Goal: Task Accomplishment & Management: Complete application form

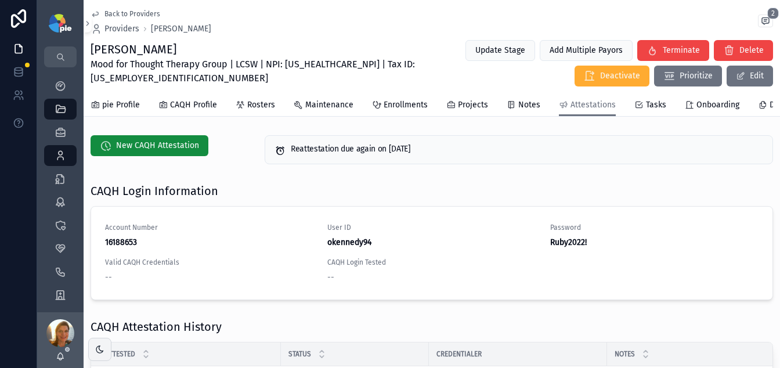
click at [312, 62] on span "Mood for Thought Therapy Group | LCSW | NPI: [US_HEALTHCARE_NPI] | Tax ID: [US_…" at bounding box center [257, 71] width 334 height 28
copy span "1023761962"
click at [157, 81] on span "Mood for Thought Therapy Group | LCSW | NPI: 1023761962 | Tax ID: 99-2736038" at bounding box center [257, 71] width 334 height 28
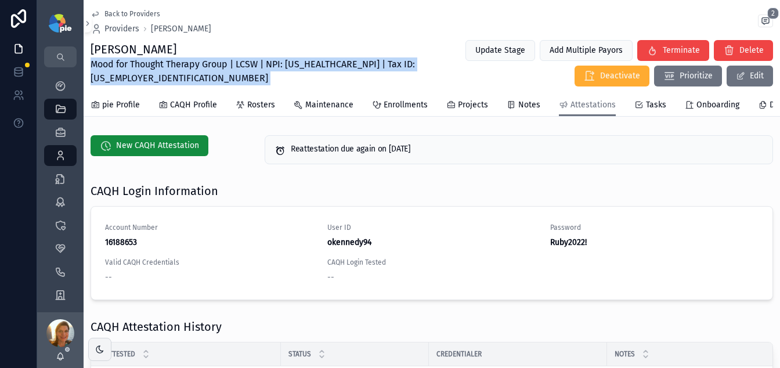
click at [157, 81] on span "Mood for Thought Therapy Group | LCSW | NPI: 1023761962 | Tax ID: 99-2736038" at bounding box center [257, 71] width 334 height 28
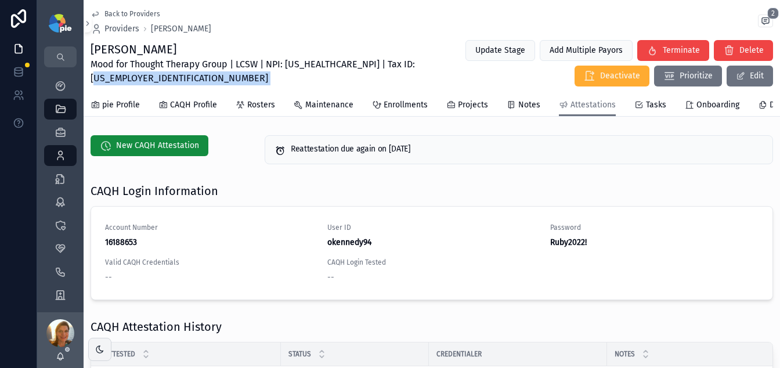
drag, startPoint x: 152, startPoint y: 87, endPoint x: 147, endPoint y: 82, distance: 6.6
click at [151, 86] on div "Back to Providers Providers Olivia Kennedy 2 Olivia Kennedy Mood for Thought Th…" at bounding box center [431, 47] width 682 height 94
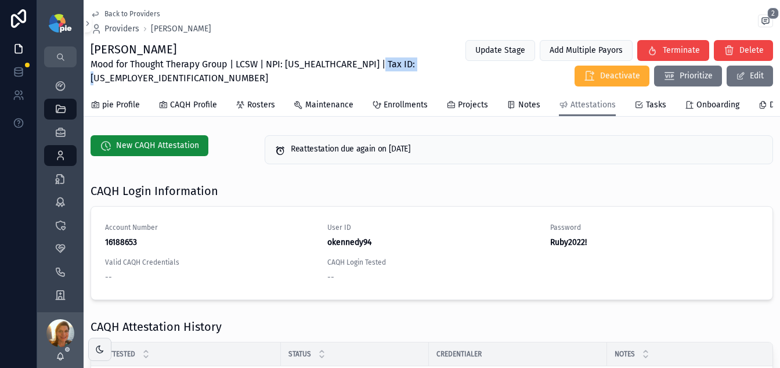
drag, startPoint x: 121, startPoint y: 79, endPoint x: 168, endPoint y: 81, distance: 47.0
click at [168, 81] on span "Mood for Thought Therapy Group | LCSW | NPI: 1023761962 | Tax ID: 99-2736038" at bounding box center [257, 71] width 334 height 28
copy span "99-2736038"
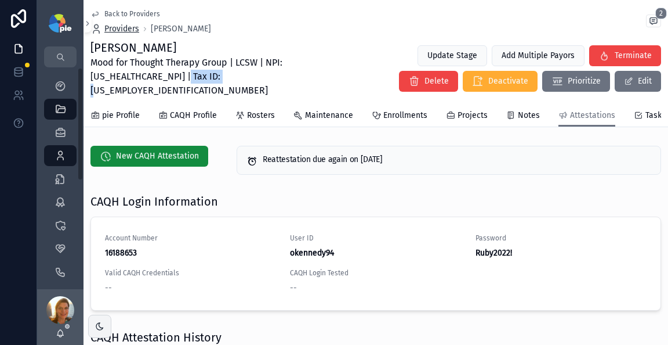
click at [115, 23] on span "Providers" at bounding box center [121, 29] width 35 height 12
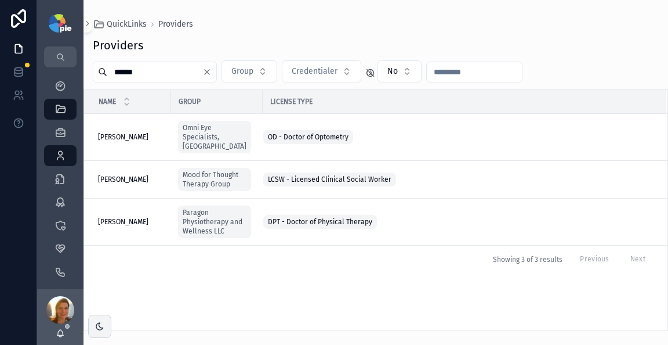
click at [168, 74] on input "******" at bounding box center [154, 72] width 95 height 16
type input "*****"
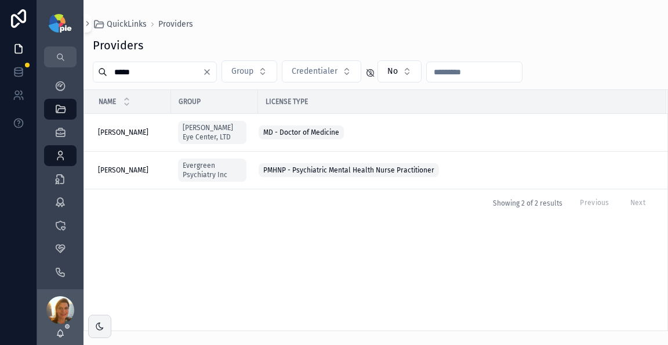
click at [149, 73] on input "*****" at bounding box center [154, 72] width 95 height 16
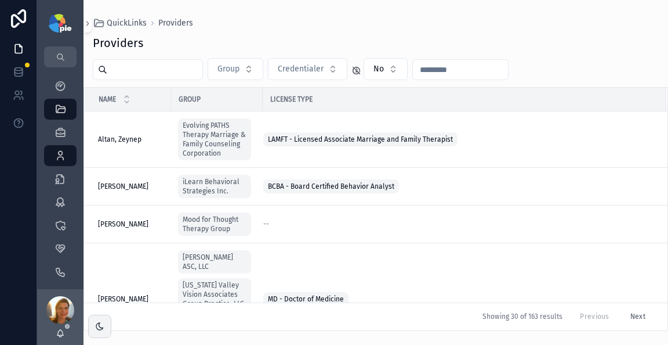
click at [190, 24] on span "Providers" at bounding box center [175, 23] width 35 height 12
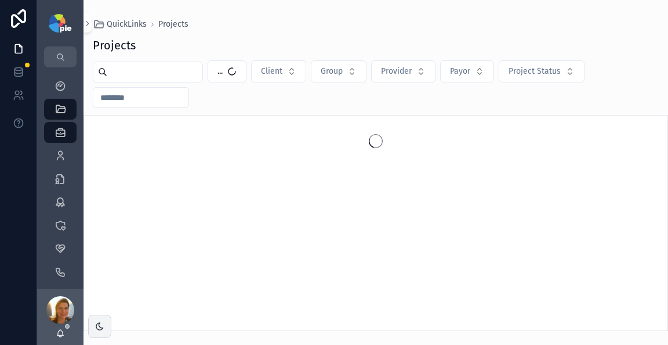
click at [129, 70] on input "scrollable content" at bounding box center [154, 72] width 95 height 16
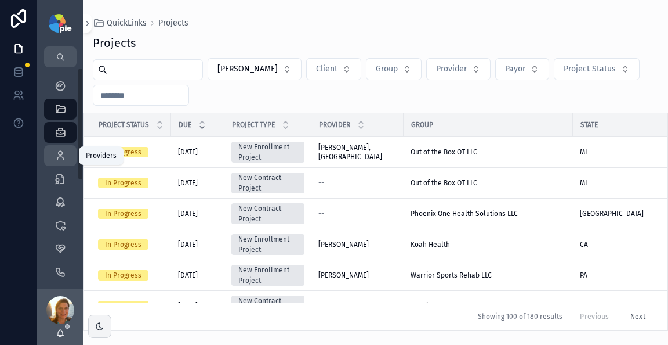
click at [58, 158] on icon "scrollable content" at bounding box center [61, 156] width 12 height 12
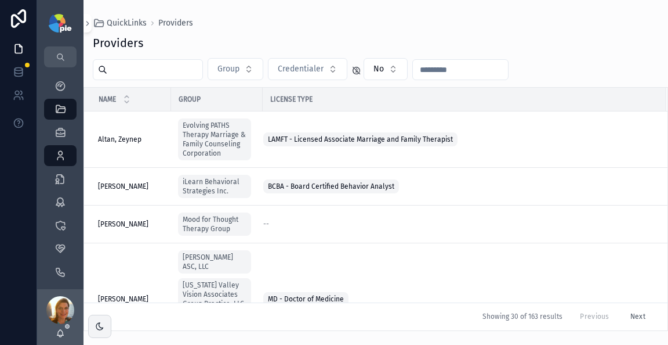
click at [151, 68] on input "scrollable content" at bounding box center [154, 69] width 95 height 16
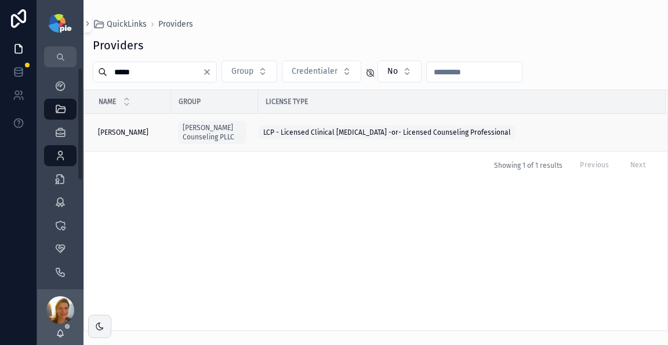
type input "*****"
click at [129, 128] on span "[PERSON_NAME]" at bounding box center [123, 132] width 50 height 9
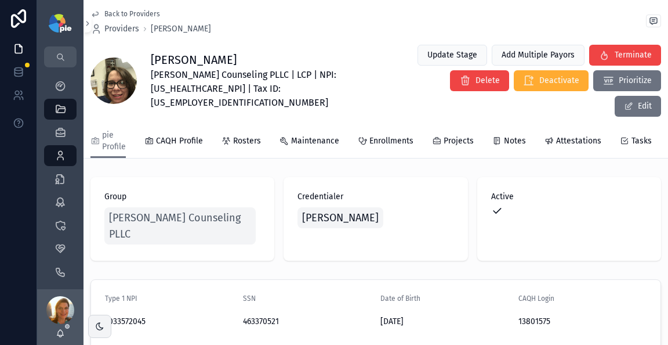
click at [176, 84] on span "[PERSON_NAME] Counseling PLLC | LCP | NPI: [US_HEALTHCARE_NPI] | Tax ID: [US_EM…" at bounding box center [275, 89] width 248 height 42
copy span "1033572045"
click at [241, 82] on span "[PERSON_NAME] Counseling PLLC | LCP | NPI: [US_HEALTHCARE_NPI] | Tax ID: [US_EM…" at bounding box center [275, 89] width 248 height 42
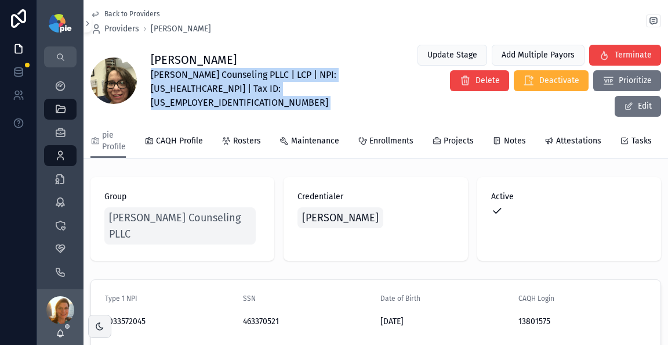
click at [241, 82] on span "[PERSON_NAME] Counseling PLLC | LCP | NPI: [US_HEALTHCARE_NPI] | Tax ID: [US_EM…" at bounding box center [275, 89] width 248 height 42
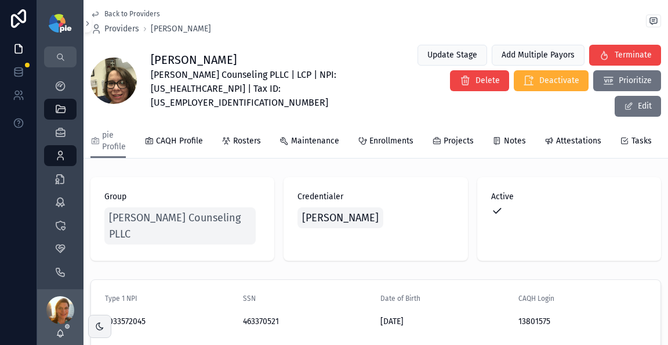
click at [353, 94] on div "Back to Providers Providers Carla McGehee Carla McGehee McGehee Counseling PLLC…" at bounding box center [375, 62] width 571 height 124
drag, startPoint x: 236, startPoint y: 82, endPoint x: 306, endPoint y: 89, distance: 70.5
click at [306, 89] on span "[PERSON_NAME] Counseling PLLC | LCP | NPI: [US_HEALTHCARE_NPI] | Tax ID: [US_EM…" at bounding box center [275, 89] width 248 height 42
copy span "88-2773504"
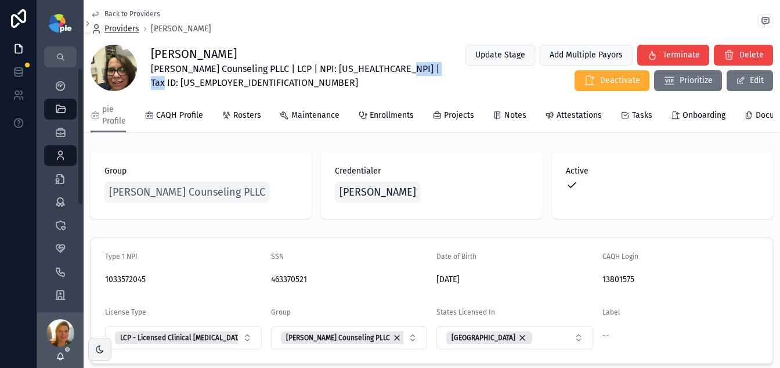
click at [114, 31] on span "Providers" at bounding box center [121, 29] width 35 height 12
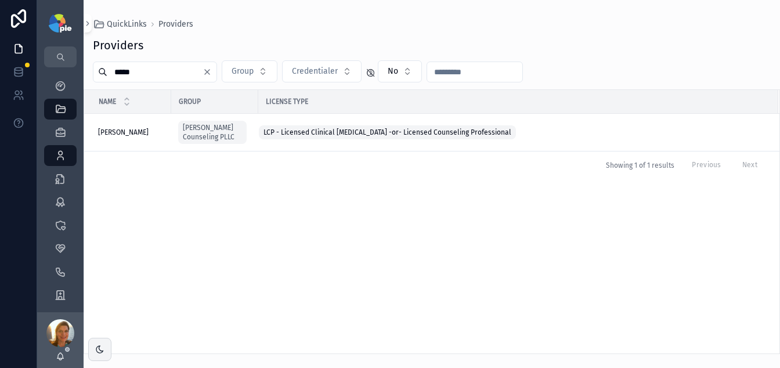
click at [177, 71] on input "*****" at bounding box center [154, 72] width 95 height 16
type input "*******"
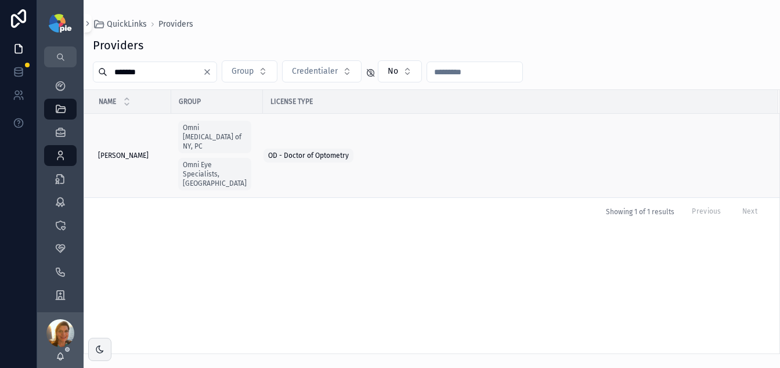
click at [115, 151] on span "Rosetta, Melanne" at bounding box center [123, 155] width 50 height 9
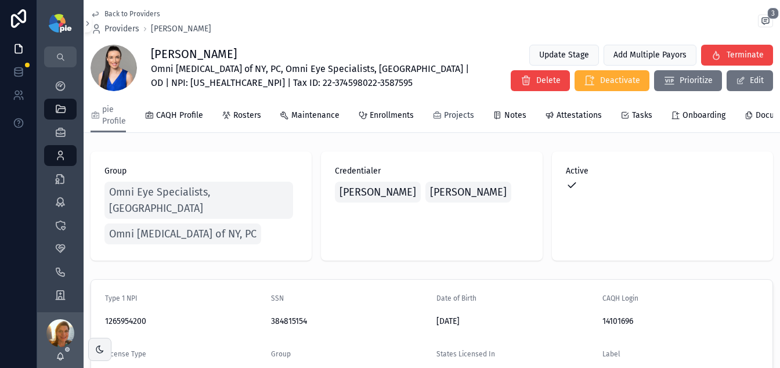
click at [444, 110] on span "Projects" at bounding box center [459, 116] width 30 height 12
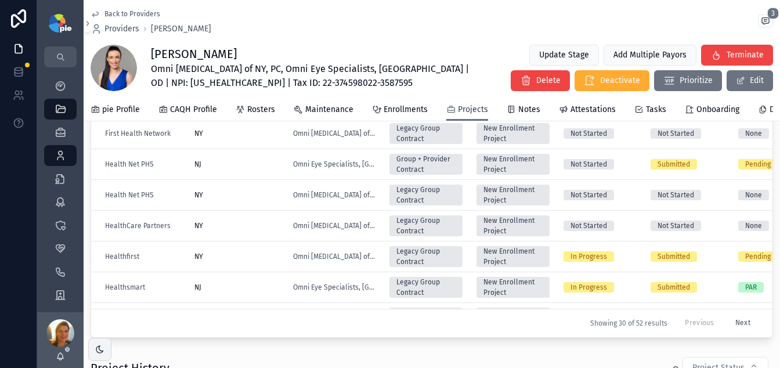
scroll to position [629, 0]
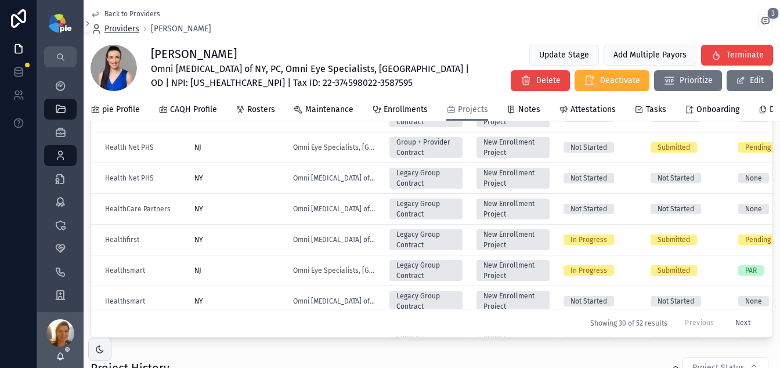
click at [112, 31] on span "Providers" at bounding box center [121, 29] width 35 height 12
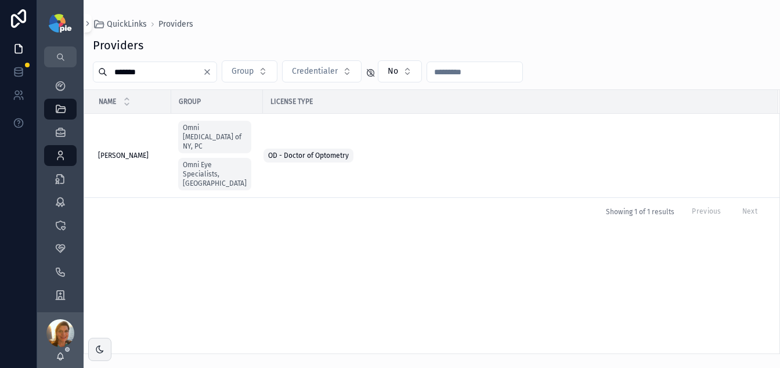
click at [166, 67] on input "*******" at bounding box center [154, 72] width 95 height 16
click at [166, 68] on input "*******" at bounding box center [154, 72] width 95 height 16
type input "*"
type input "*******"
click at [140, 151] on span "Sanborn, Samantha" at bounding box center [123, 155] width 50 height 9
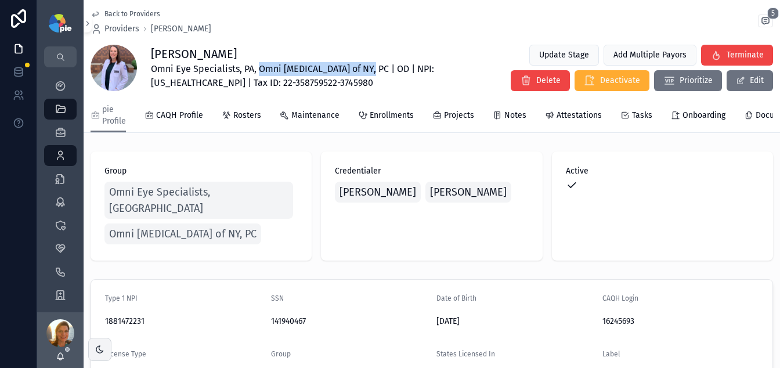
drag, startPoint x: 259, startPoint y: 68, endPoint x: 370, endPoint y: 70, distance: 110.2
click at [370, 70] on span "Omni Eye Specialists, PA, Omni Eye Surgery of NY, PC | OD | NPI: 1881472231 | T…" at bounding box center [304, 76] width 306 height 28
copy span "Omni [MEDICAL_DATA] of NY, PC"
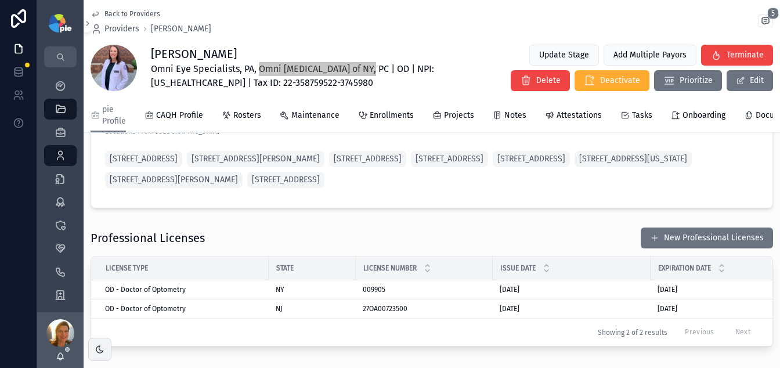
scroll to position [1026, 0]
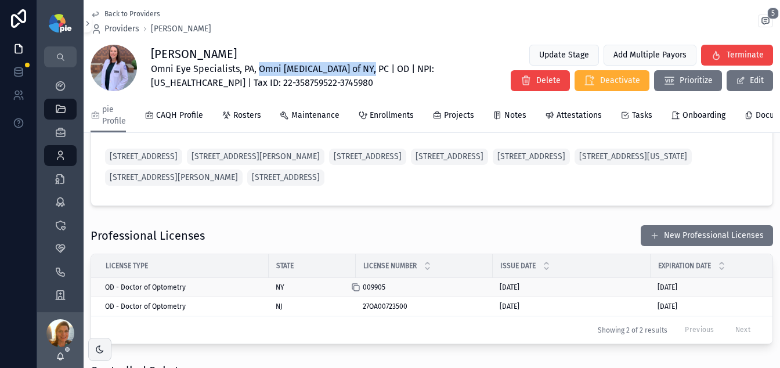
click at [358, 292] on icon "scrollable content" at bounding box center [355, 287] width 9 height 9
click at [169, 79] on span "Omni Eye Specialists, PA, Omni Eye Surgery of NY, PC | OD | NPI: 1881472231 | T…" at bounding box center [304, 76] width 306 height 28
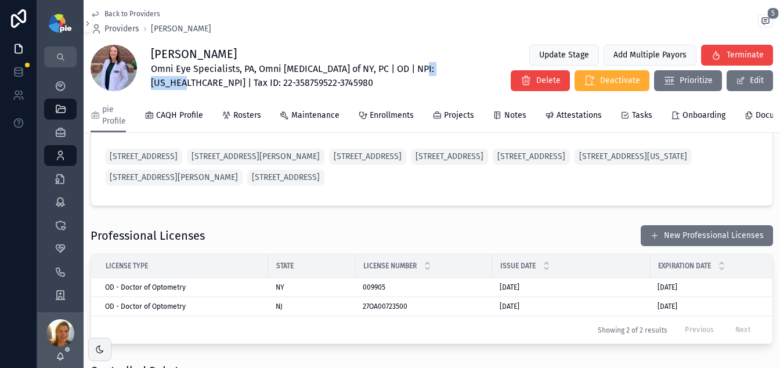
click at [169, 79] on span "Omni Eye Specialists, PA, Omni Eye Surgery of NY, PC | OD | NPI: 1881472231 | T…" at bounding box center [304, 76] width 306 height 28
copy span "1881472231"
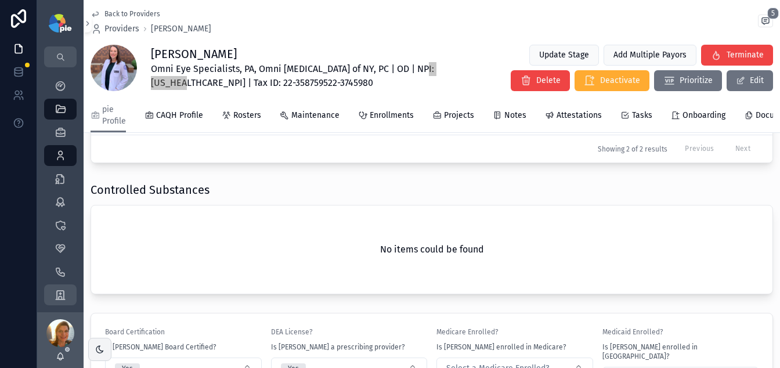
scroll to position [1375, 0]
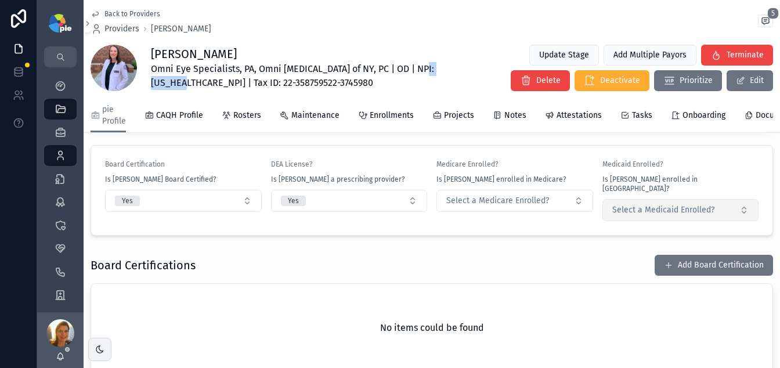
click at [672, 216] on span "Select a Medicaid Enrolled?" at bounding box center [663, 210] width 102 height 12
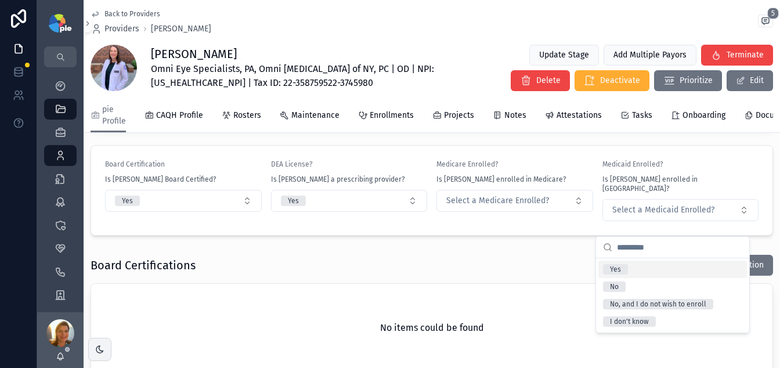
click at [627, 267] on span "Yes" at bounding box center [615, 269] width 25 height 10
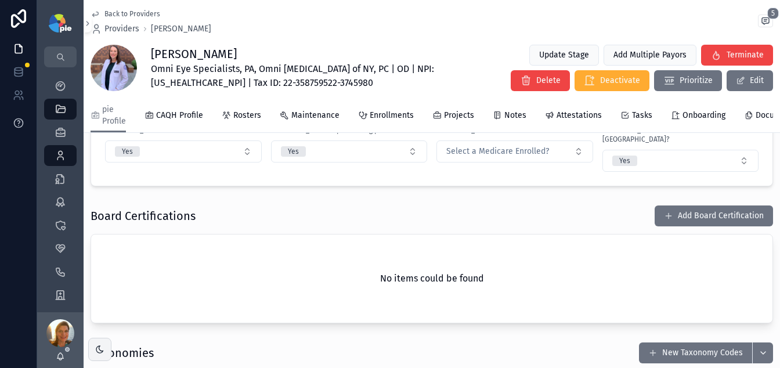
scroll to position [1485, 0]
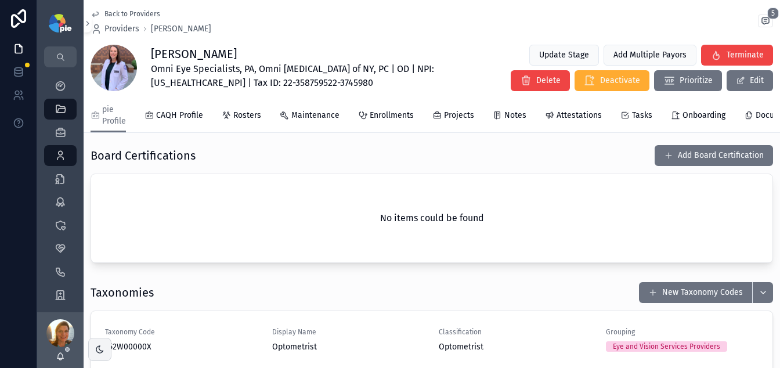
click at [180, 84] on span "Omni Eye Specialists, PA, Omni Eye Surgery of NY, PC | OD | NPI: 1881472231 | T…" at bounding box center [304, 76] width 306 height 28
copy span "1881472231"
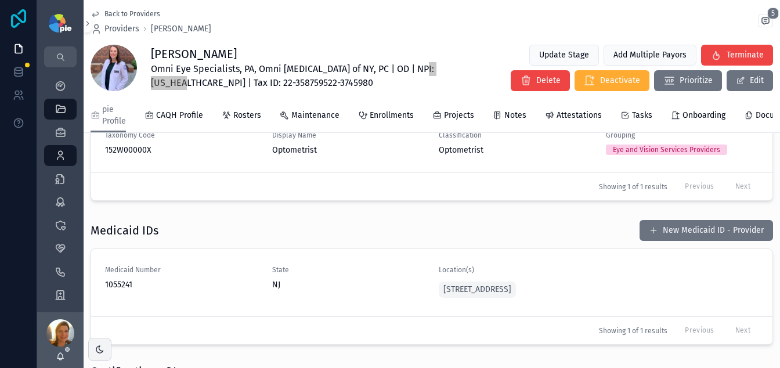
scroll to position [1681, 0]
click at [688, 241] on button "New Medicaid ID - Provider" at bounding box center [705, 230] width 133 height 21
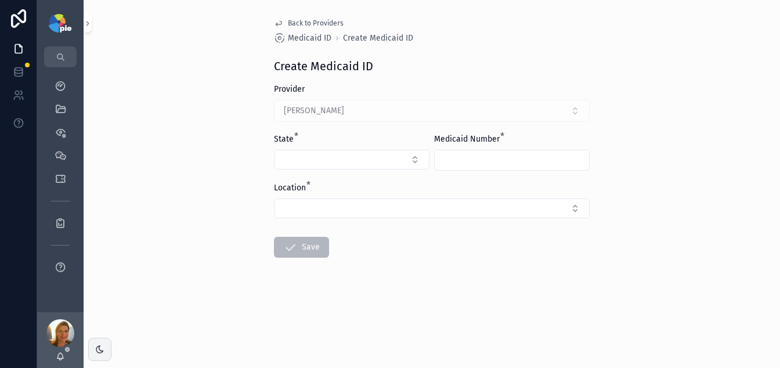
click at [370, 114] on div "Sanborn, Samantha" at bounding box center [432, 111] width 316 height 22
click at [360, 162] on button "Select Button" at bounding box center [351, 160] width 155 height 20
click at [354, 218] on div "NY" at bounding box center [352, 224] width 150 height 19
click at [481, 164] on input "scrollable content" at bounding box center [512, 160] width 154 height 16
paste input "********"
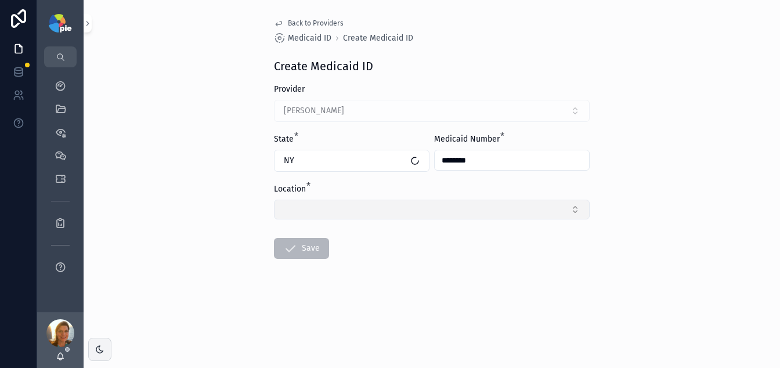
type input "********"
click at [389, 202] on button "Select Button" at bounding box center [432, 210] width 316 height 20
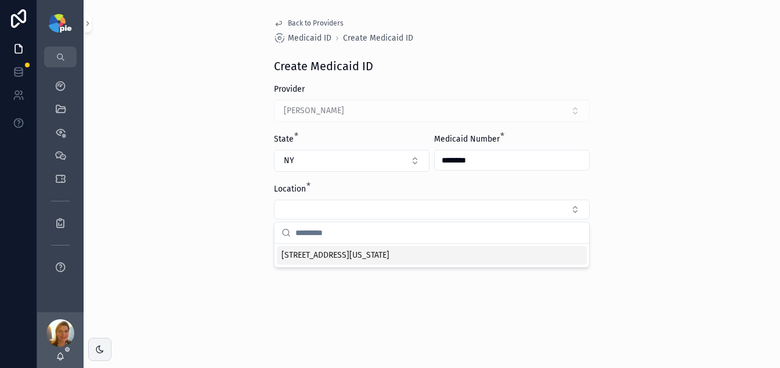
click at [354, 258] on span "[STREET_ADDRESS][US_STATE]" at bounding box center [335, 255] width 108 height 12
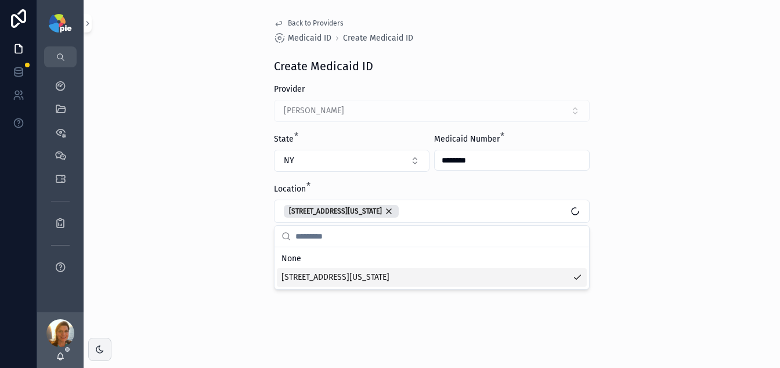
click at [307, 283] on span "[STREET_ADDRESS][US_STATE]" at bounding box center [335, 277] width 108 height 12
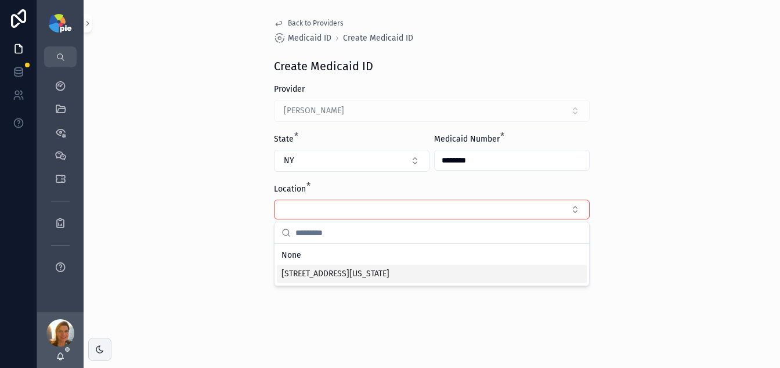
click at [306, 278] on span "[STREET_ADDRESS][US_STATE]" at bounding box center [335, 274] width 108 height 12
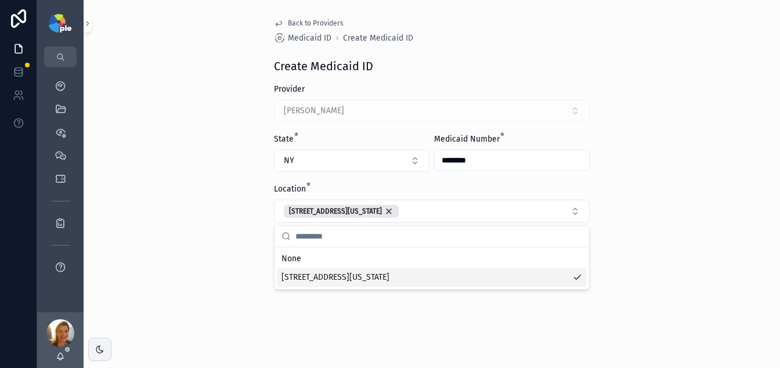
click at [219, 306] on div "Back to Providers Medicaid ID Create Medicaid ID Create Medicaid ID Provider Sa…" at bounding box center [432, 184] width 696 height 368
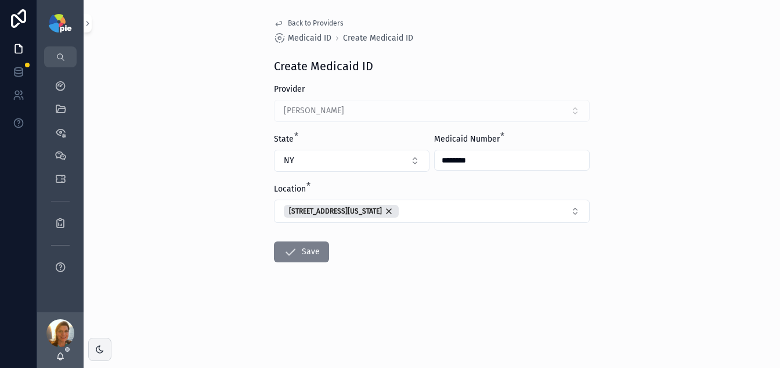
click at [301, 245] on button "Save" at bounding box center [301, 251] width 55 height 21
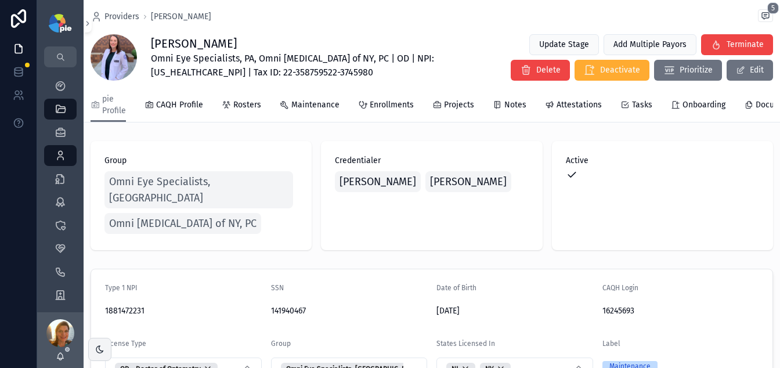
scroll to position [2, 0]
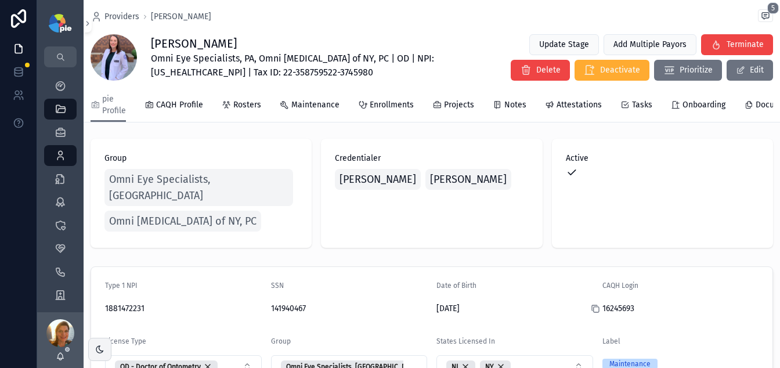
click at [591, 304] on icon "scrollable content" at bounding box center [595, 308] width 9 height 9
click at [459, 104] on span "Projects" at bounding box center [459, 105] width 30 height 12
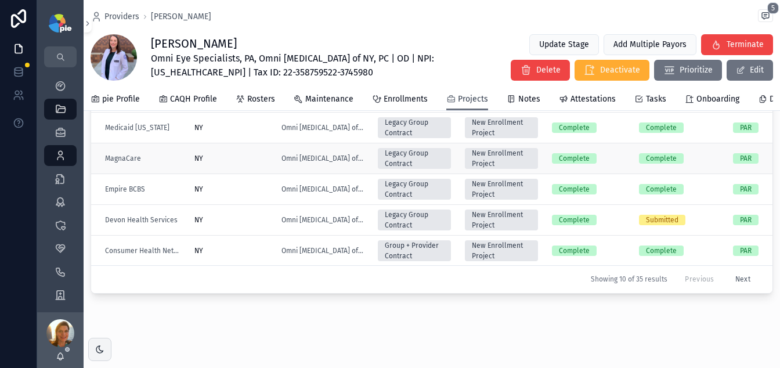
scroll to position [515, 0]
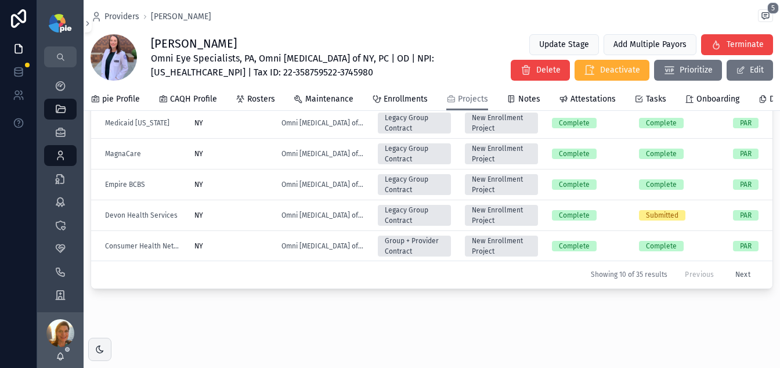
click at [727, 266] on button "Next" at bounding box center [742, 275] width 31 height 18
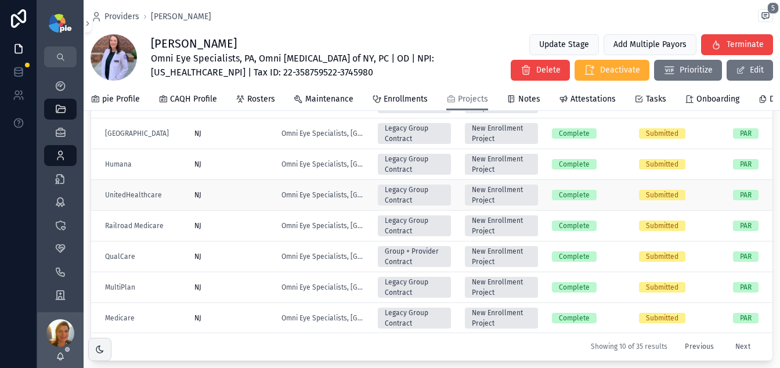
scroll to position [439, 0]
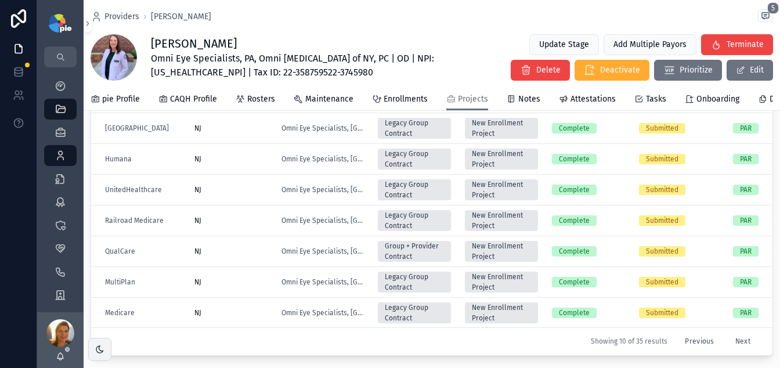
click at [727, 343] on button "Next" at bounding box center [742, 341] width 31 height 18
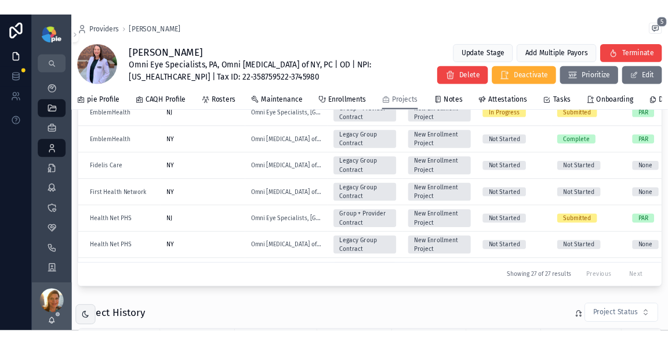
scroll to position [72, 0]
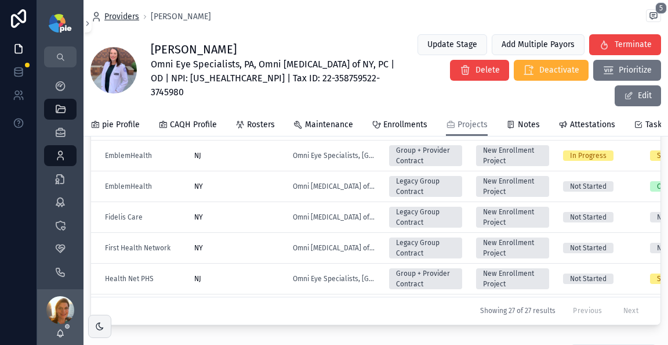
click at [128, 18] on span "Providers" at bounding box center [121, 17] width 35 height 12
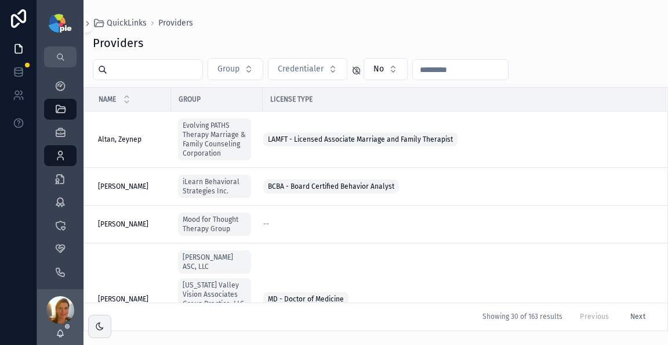
click at [142, 65] on input "scrollable content" at bounding box center [154, 69] width 95 height 16
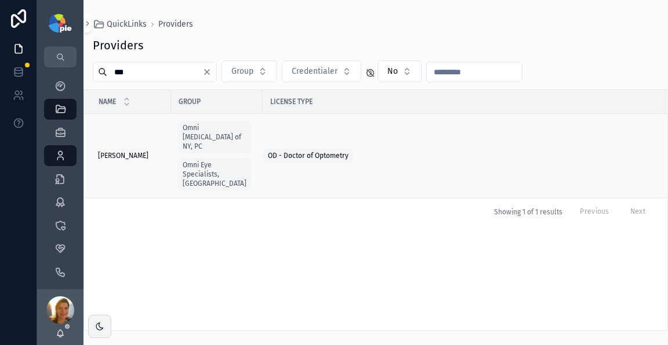
type input "***"
click at [103, 151] on span "[PERSON_NAME]" at bounding box center [123, 155] width 50 height 9
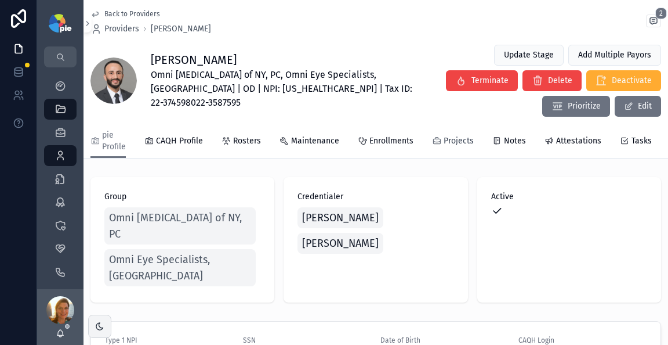
click at [434, 136] on icon "scrollable content" at bounding box center [436, 140] width 9 height 9
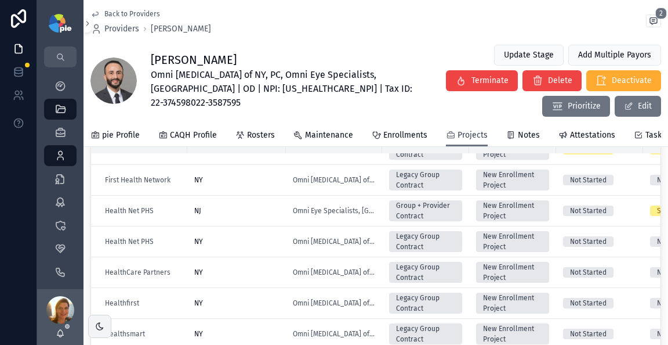
scroll to position [544, 0]
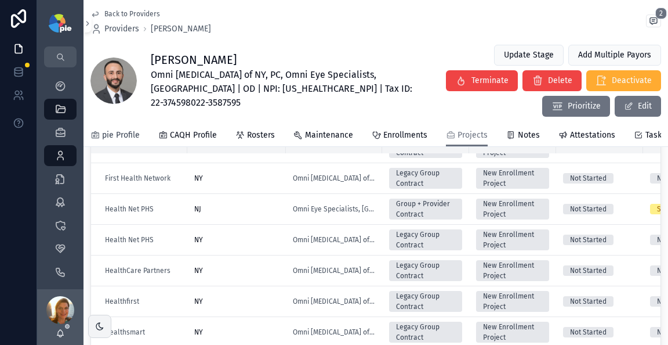
click at [122, 129] on span "pie Profile" at bounding box center [121, 135] width 38 height 12
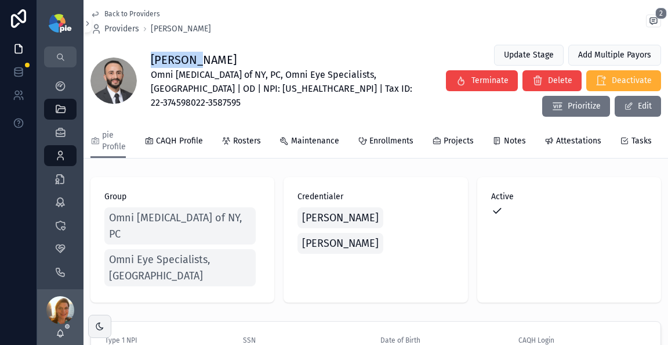
drag, startPoint x: 211, startPoint y: 57, endPoint x: 145, endPoint y: 52, distance: 66.3
click at [145, 52] on div "Muhammad Shahbakht Omni Eye Surgery of NY, PC, Omni Eye Specialists, PA | OD | …" at bounding box center [375, 80] width 571 height 73
copy h1 "Muhammad"
click at [248, 53] on h1 "Muhammad Shahbakht" at bounding box center [284, 60] width 267 height 16
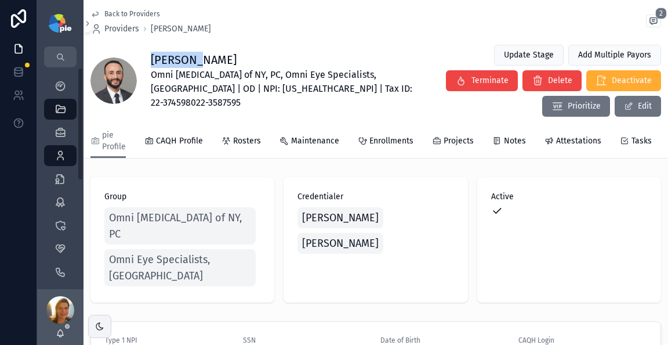
click at [227, 59] on h1 "Muhammad Shahbakht" at bounding box center [284, 60] width 267 height 16
click at [227, 58] on h1 "Muhammad Shahbakht" at bounding box center [284, 60] width 267 height 16
copy h1 "Shahbakht"
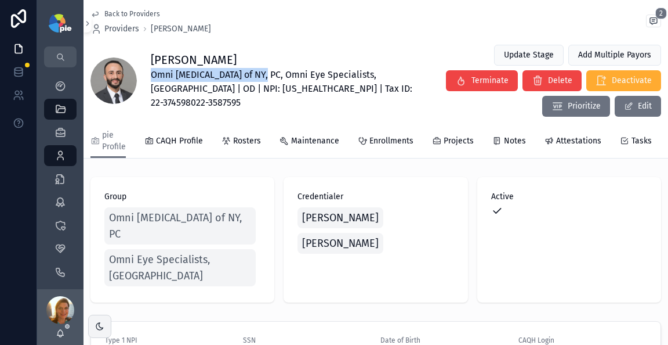
drag, startPoint x: 262, startPoint y: 71, endPoint x: 147, endPoint y: 68, distance: 114.3
click at [147, 68] on div "Muhammad Shahbakht Omni Eye Surgery of NY, PC, Omni Eye Specialists, PA | OD | …" at bounding box center [375, 80] width 571 height 73
copy span "Omni [MEDICAL_DATA] of NY, PC"
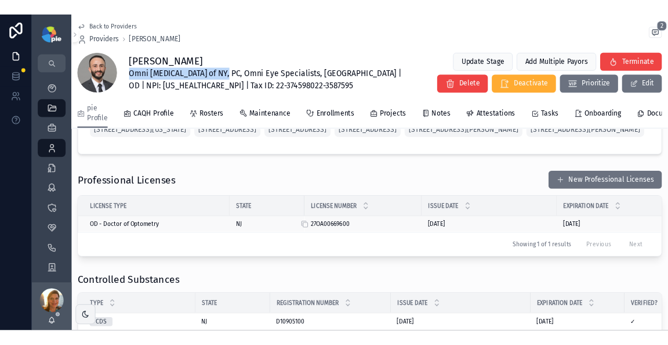
scroll to position [1022, 0]
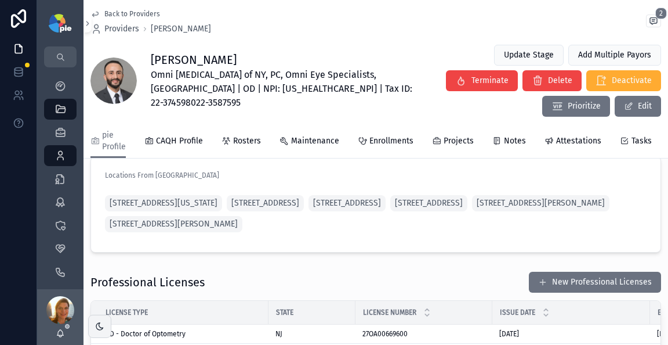
click at [232, 86] on span "Omni Eye Surgery of NY, PC, Omni Eye Specialists, PA | OD | NPI: 1407303621 | T…" at bounding box center [284, 89] width 267 height 42
drag, startPoint x: 153, startPoint y: 55, endPoint x: 288, endPoint y: 53, distance: 135.8
click at [288, 53] on h1 "Muhammad Shahbakht" at bounding box center [284, 60] width 267 height 16
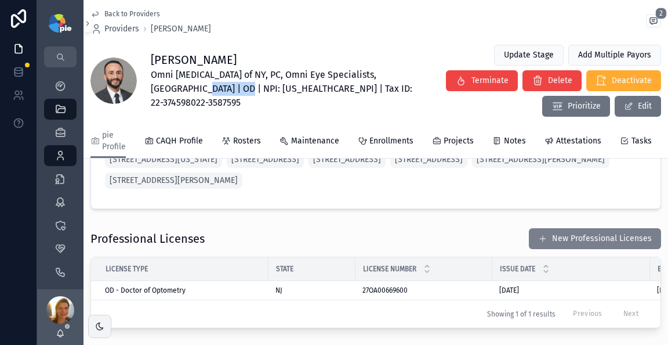
click at [538, 234] on span "scrollable content" at bounding box center [542, 238] width 9 height 9
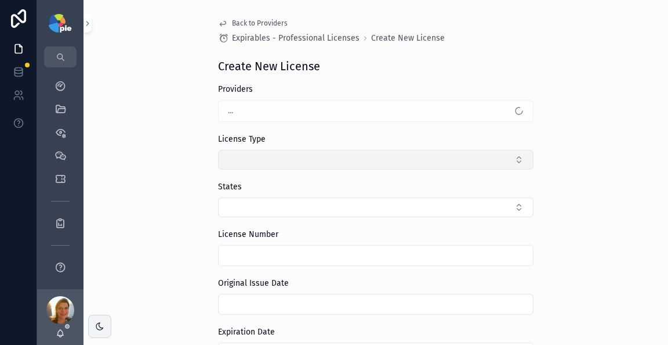
click at [270, 162] on button "Select Button" at bounding box center [376, 160] width 316 height 20
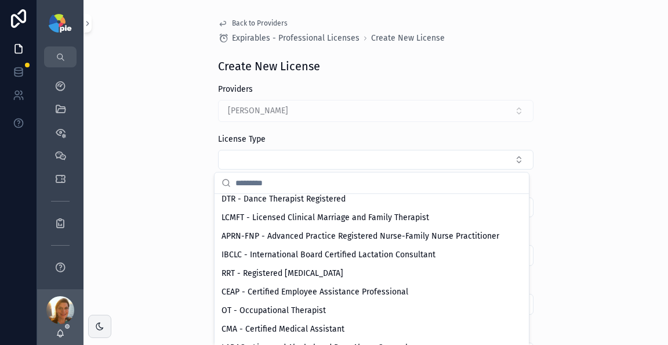
scroll to position [1200, 0]
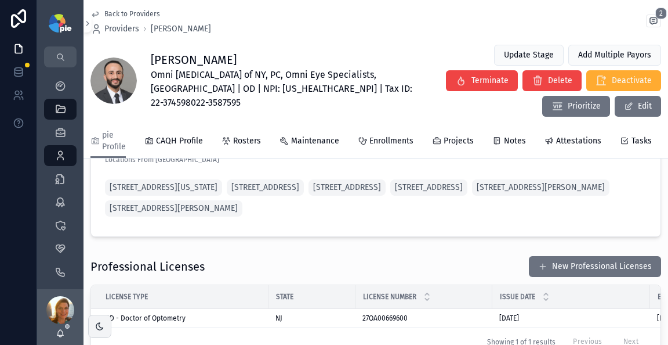
scroll to position [1127, 0]
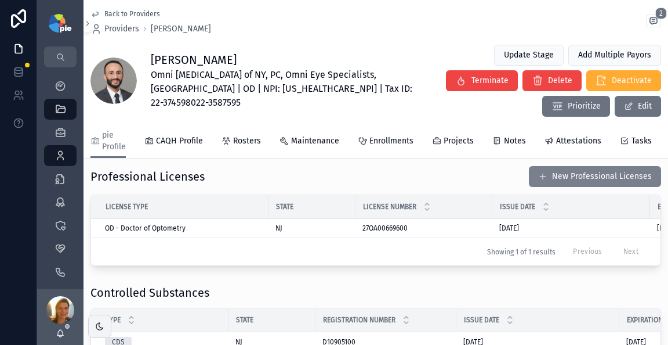
click at [529, 166] on button "New Professional Licenses" at bounding box center [595, 176] width 132 height 21
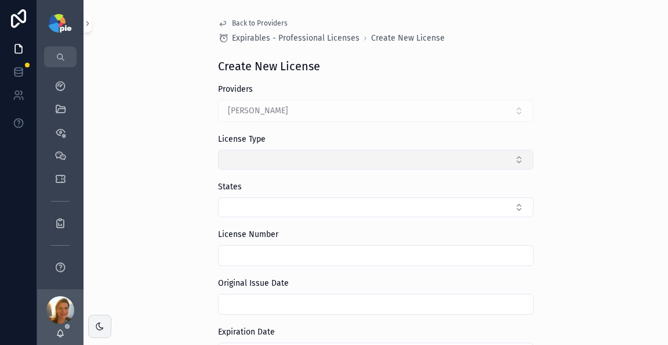
click at [303, 164] on button "Select Button" at bounding box center [376, 160] width 316 height 20
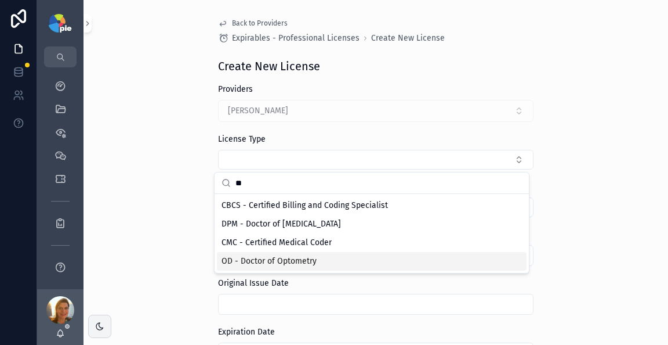
type input "**"
click at [335, 260] on div "OD - Doctor of Optometry" at bounding box center [372, 261] width 310 height 19
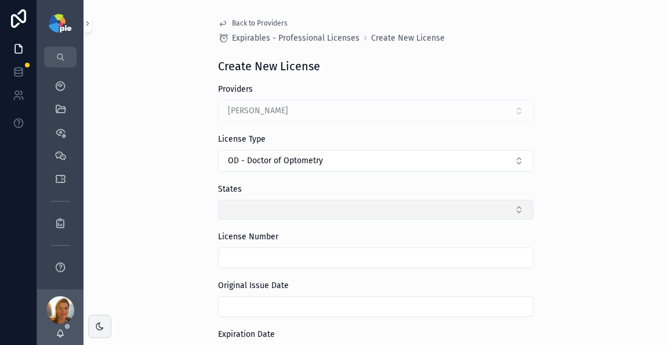
click at [238, 208] on button "Select Button" at bounding box center [376, 210] width 316 height 20
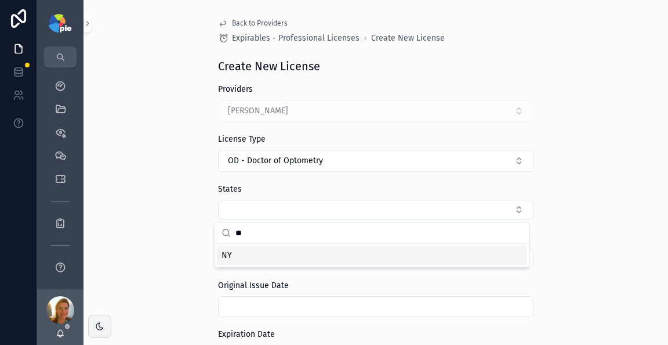
type input "**"
click at [231, 259] on span "NY" at bounding box center [227, 255] width 10 height 12
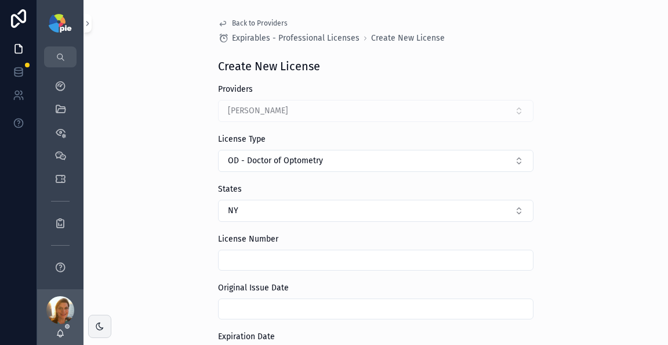
click at [245, 254] on input "scrollable content" at bounding box center [376, 260] width 314 height 16
paste input "******"
type input "******"
click at [159, 184] on div "Back to Providers Expirables - Professional Licenses Create New License Create …" at bounding box center [376, 172] width 585 height 345
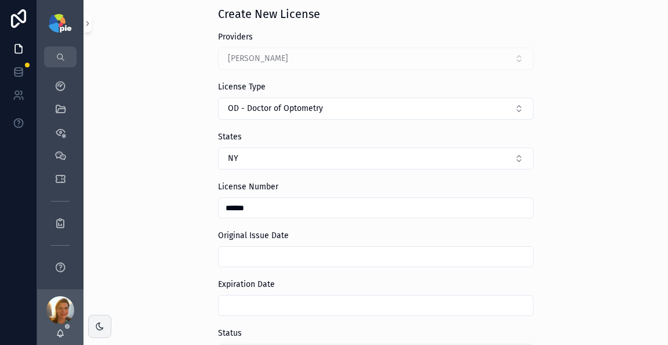
scroll to position [178, 0]
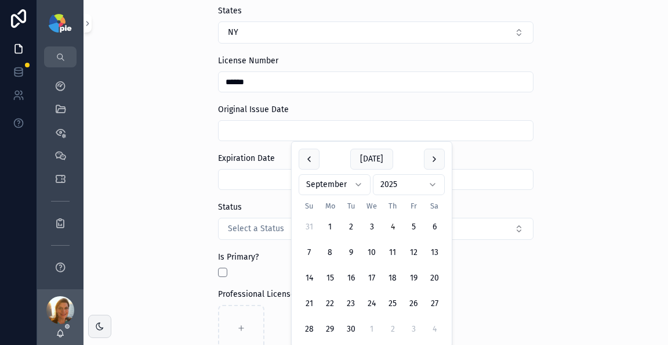
click at [273, 137] on input "scrollable content" at bounding box center [376, 130] width 314 height 16
click at [346, 186] on html "My Dashboard QuickLinks Priorities Meetings Tickets Reports App Feedback Lacy S…" at bounding box center [334, 172] width 668 height 345
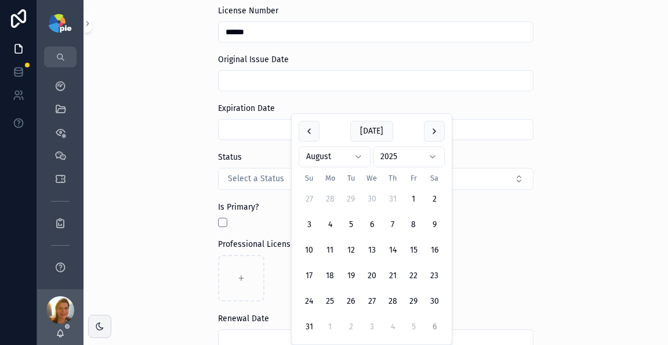
scroll to position [240, 0]
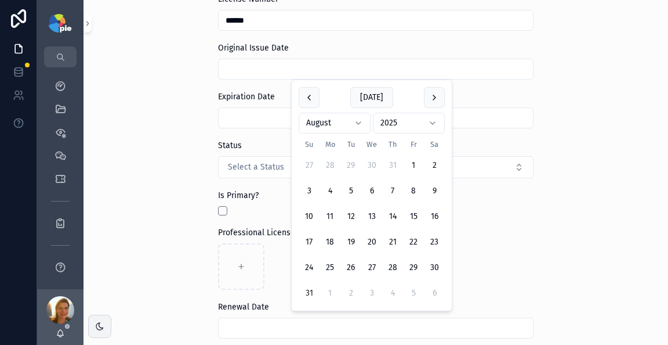
click at [308, 291] on button "31" at bounding box center [309, 293] width 21 height 21
click at [432, 123] on html "My Dashboard QuickLinks Priorities Meetings Tickets Reports App Feedback Lacy S…" at bounding box center [334, 172] width 668 height 345
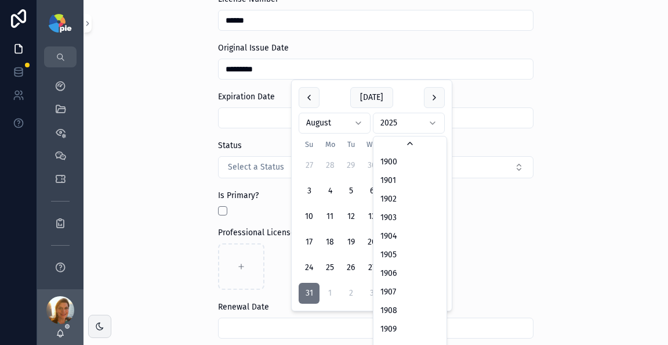
scroll to position [2148, 0]
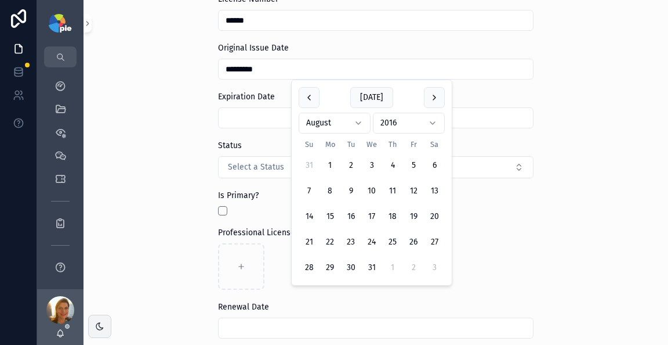
click at [347, 71] on input "*********" at bounding box center [376, 69] width 314 height 16
type input "*********"
click at [549, 133] on div "Back to Providers Expirables - Professional Licenses Create New License Create …" at bounding box center [376, 172] width 585 height 345
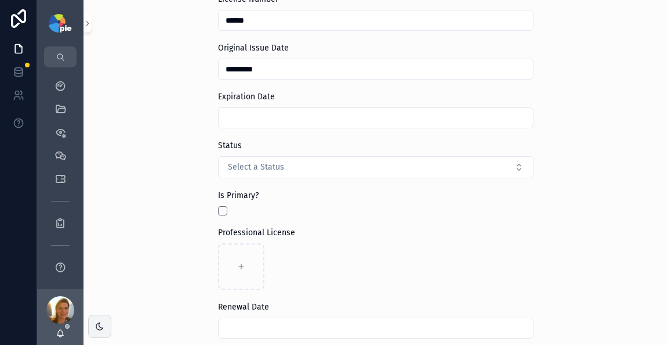
click at [257, 118] on input "scrollable content" at bounding box center [376, 118] width 314 height 16
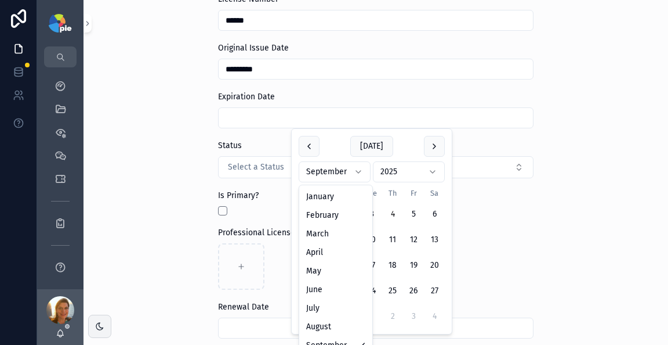
click at [355, 166] on html "My Dashboard QuickLinks Priorities Meetings Tickets Reports App Feedback Lacy S…" at bounding box center [334, 172] width 668 height 345
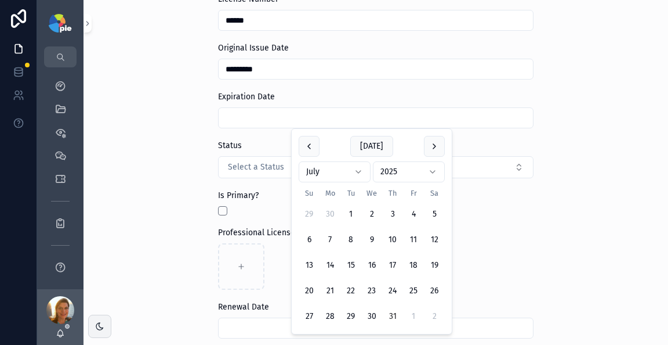
click at [392, 315] on button "31" at bounding box center [392, 316] width 21 height 21
click at [417, 172] on html "My Dashboard QuickLinks Priorities Meetings Tickets Reports App Feedback Lacy S…" at bounding box center [334, 172] width 668 height 345
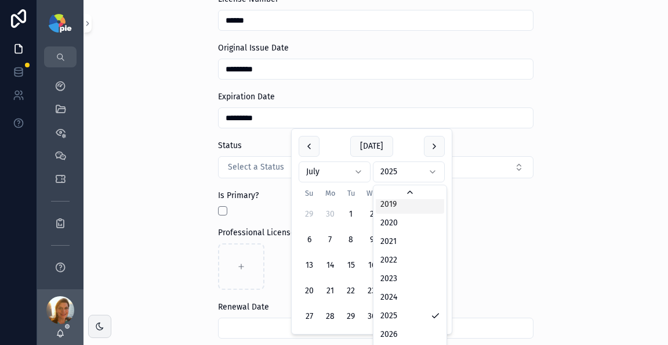
scroll to position [2247, 0]
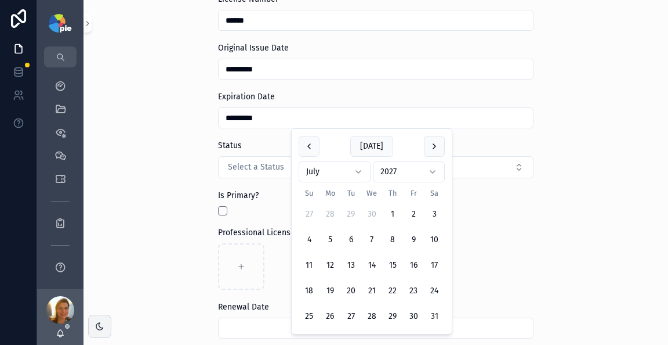
click at [435, 316] on button "31" at bounding box center [434, 316] width 21 height 21
type input "*********"
click at [182, 180] on div "Back to Providers Expirables - Professional Licenses Create New License Create …" at bounding box center [376, 172] width 585 height 345
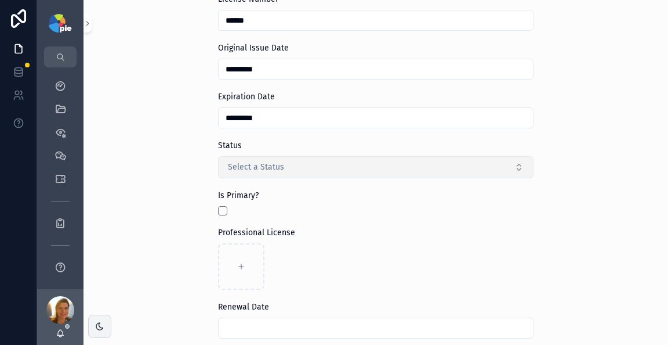
click at [271, 172] on span "Select a Status" at bounding box center [256, 167] width 56 height 12
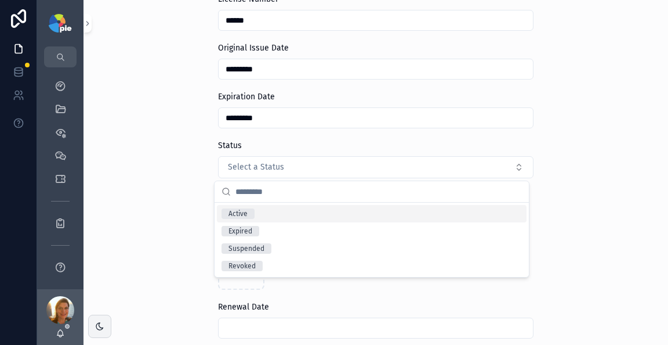
click at [273, 212] on div "Active" at bounding box center [372, 213] width 310 height 17
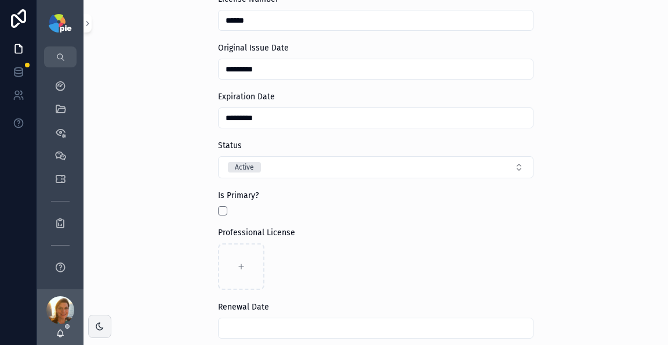
click at [147, 194] on div "Back to Providers Expirables - Professional Licenses Create New License Create …" at bounding box center [376, 172] width 585 height 345
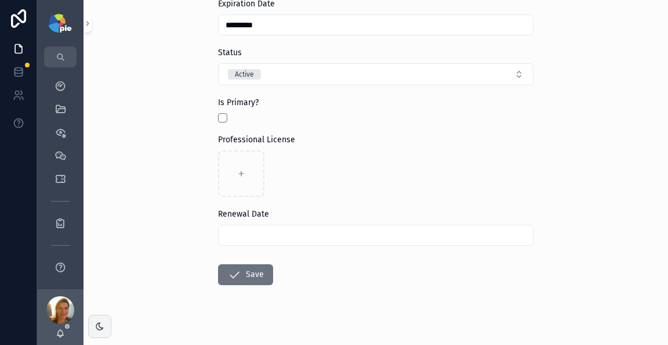
scroll to position [339, 0]
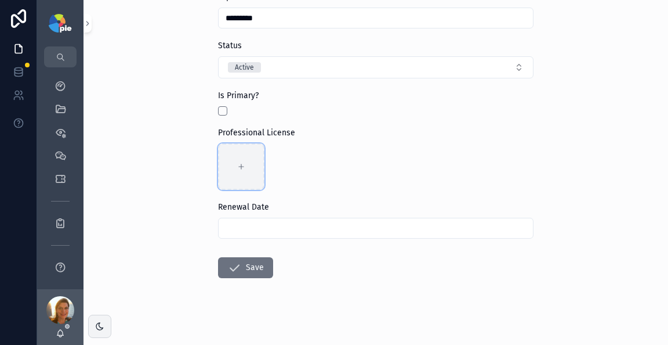
click at [244, 166] on div "scrollable content" at bounding box center [241, 166] width 46 height 46
type input "**********"
click at [252, 269] on button "Save" at bounding box center [245, 267] width 55 height 21
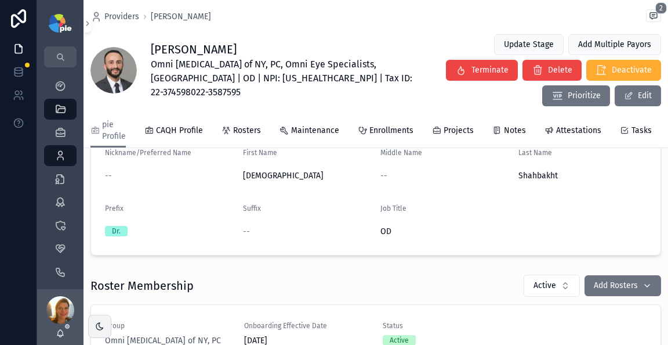
click at [207, 71] on span "Omni Eye Surgery of NY, PC, Omni Eye Specialists, PA | OD | NPI: 1407303621 | T…" at bounding box center [284, 78] width 267 height 42
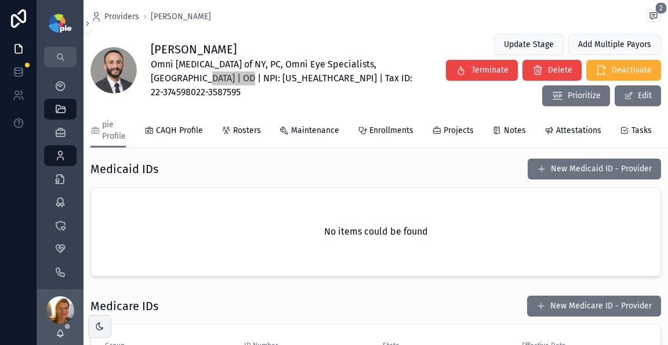
scroll to position [1641, 0]
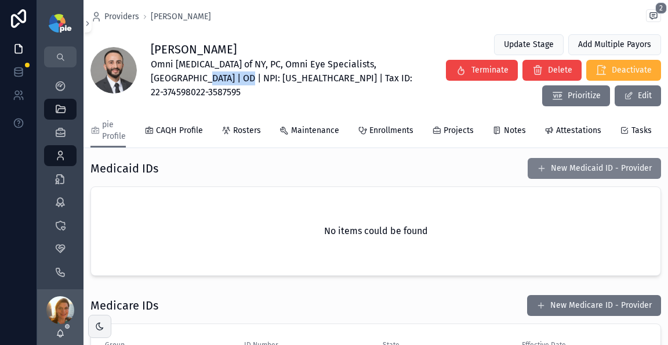
click at [560, 159] on button "New Medicaid ID - Provider" at bounding box center [594, 168] width 133 height 21
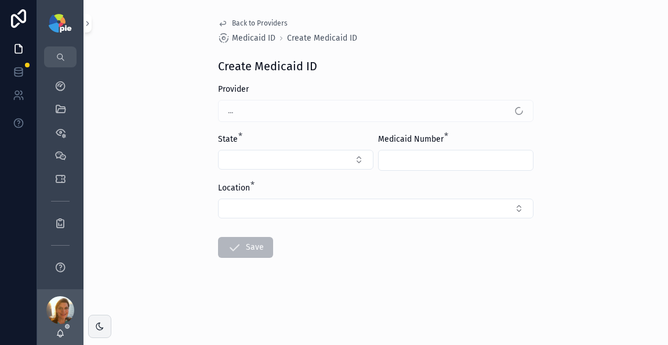
click at [260, 171] on form "Provider ... State * Medicaid Number * Location * Save" at bounding box center [376, 208] width 316 height 248
click at [264, 166] on button "Select Button" at bounding box center [295, 160] width 155 height 20
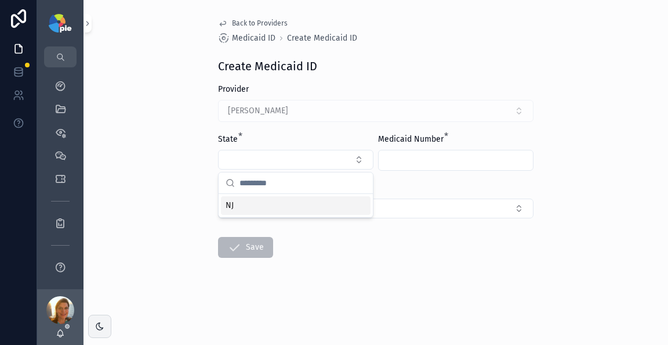
click at [145, 135] on div "Back to Providers Medicaid ID Create Medicaid ID Create Medicaid ID Provider Sh…" at bounding box center [376, 172] width 585 height 345
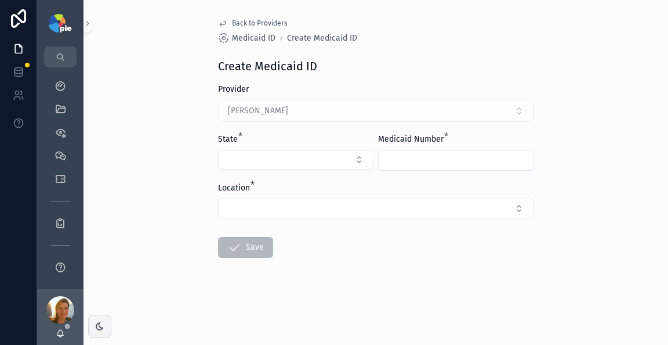
click at [174, 176] on div "Back to Providers Medicaid ID Create Medicaid ID Create Medicaid ID Provider Sh…" at bounding box center [376, 172] width 585 height 345
click at [234, 163] on button "Select Button" at bounding box center [295, 160] width 155 height 20
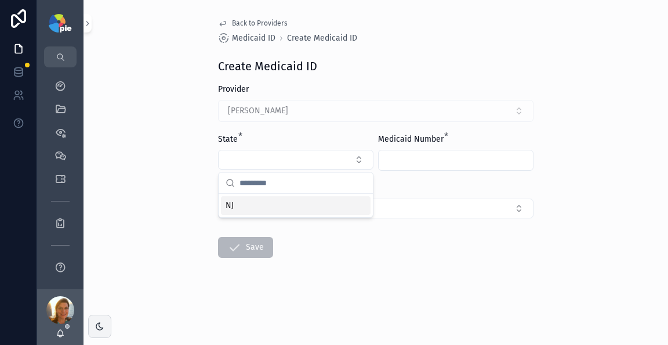
click at [175, 198] on div "Back to Providers Medicaid ID Create Medicaid ID Create Medicaid ID Provider Sh…" at bounding box center [376, 172] width 585 height 345
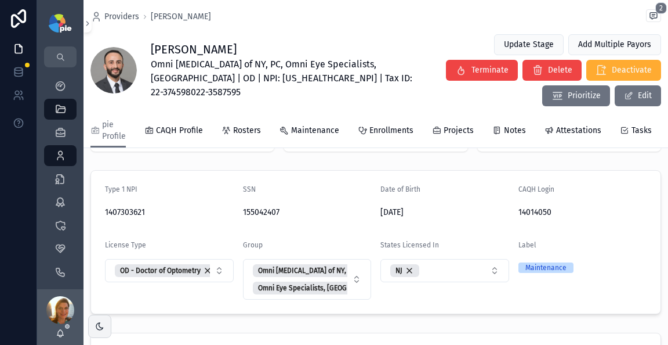
scroll to position [141, 0]
click at [453, 125] on span "Projects" at bounding box center [459, 131] width 30 height 12
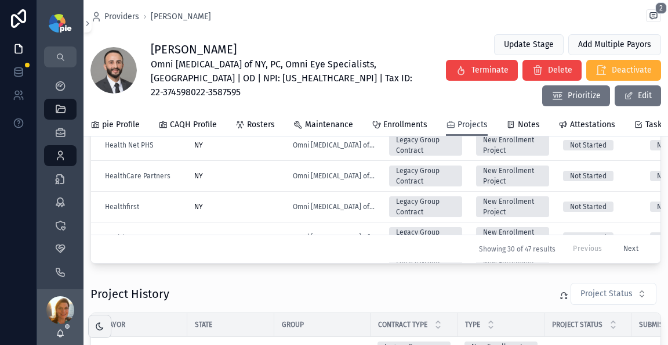
scroll to position [522, 0]
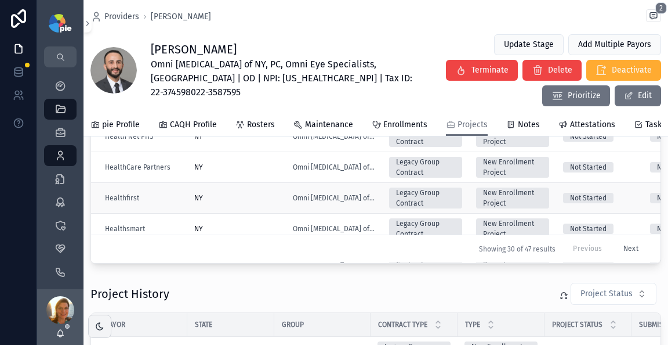
click at [244, 193] on div "NY" at bounding box center [236, 197] width 85 height 9
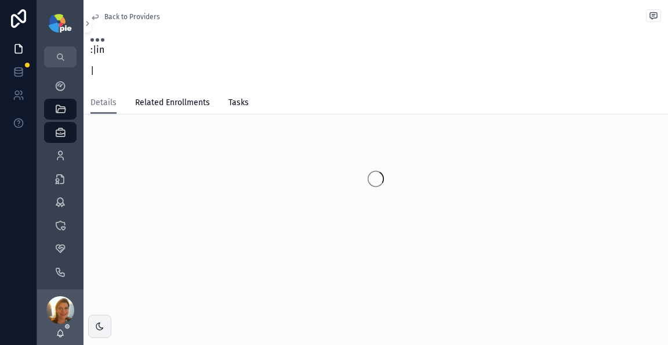
scroll to position [41, 0]
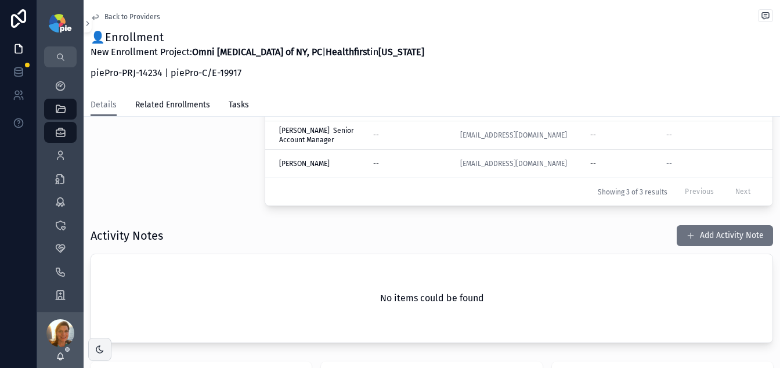
scroll to position [184, 0]
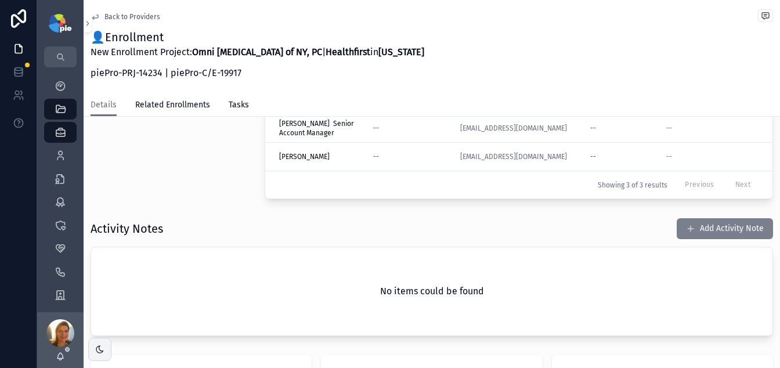
click at [693, 234] on button "Add Activity Note" at bounding box center [724, 228] width 96 height 21
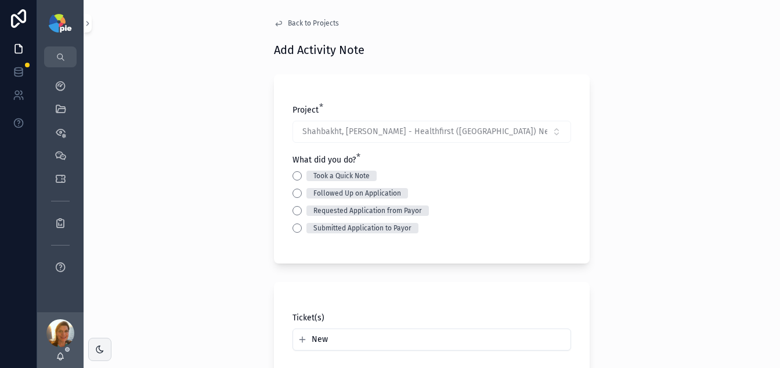
click at [285, 230] on div "Project * Shahbakht, Muhammad - Healthfirst (NY) New Enrollment Project | 14234…" at bounding box center [432, 168] width 316 height 189
click at [292, 226] on button "Submitted Application to Payor" at bounding box center [296, 227] width 9 height 9
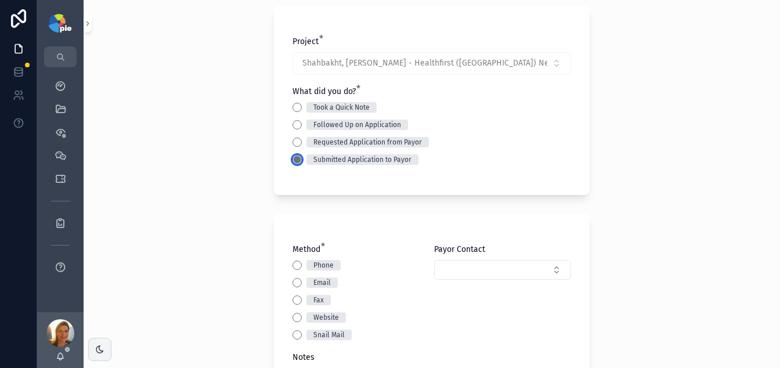
scroll to position [71, 0]
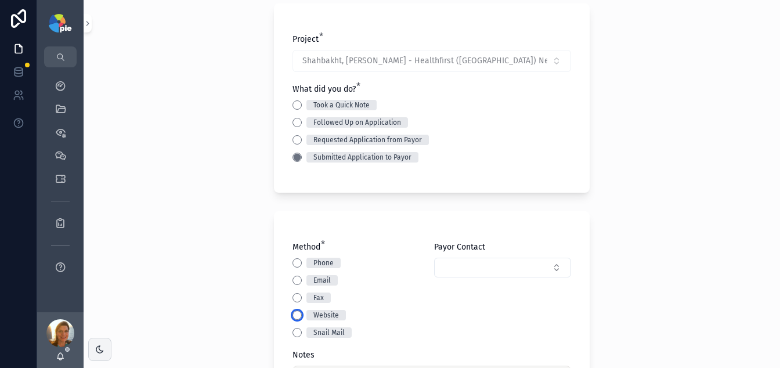
click at [296, 316] on button "Website" at bounding box center [296, 314] width 9 height 9
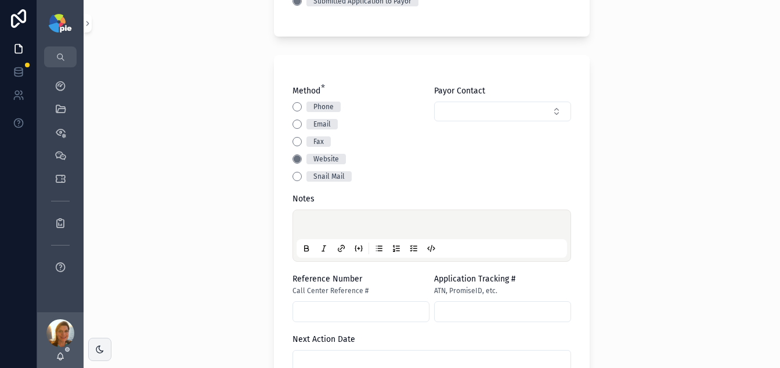
click at [330, 229] on p "scrollable content" at bounding box center [434, 226] width 270 height 12
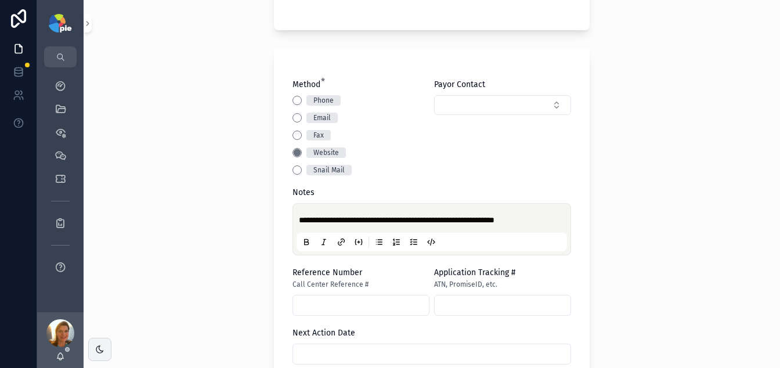
scroll to position [243, 0]
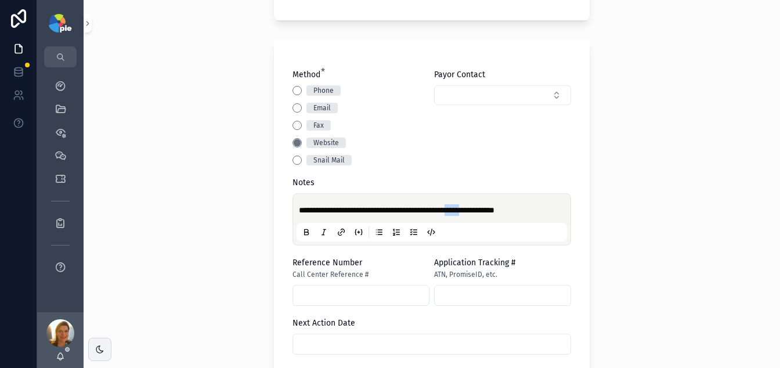
drag, startPoint x: 475, startPoint y: 209, endPoint x: 493, endPoint y: 208, distance: 18.0
click at [493, 208] on span "**********" at bounding box center [396, 210] width 195 height 8
click at [345, 291] on input "scrollable content" at bounding box center [361, 295] width 136 height 16
paste input "*****"
type input "*****"
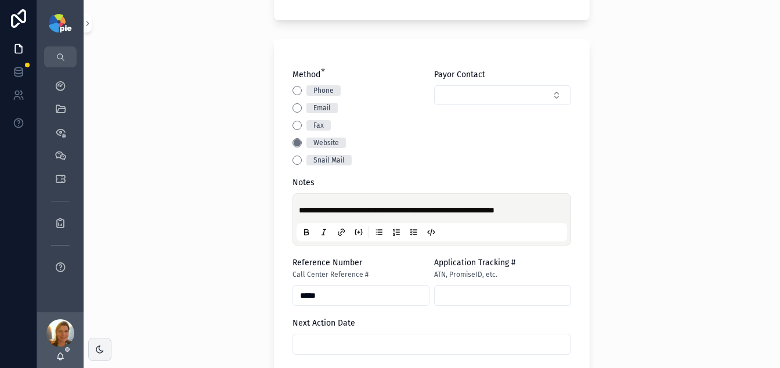
click at [200, 238] on div "**********" at bounding box center [432, 184] width 696 height 368
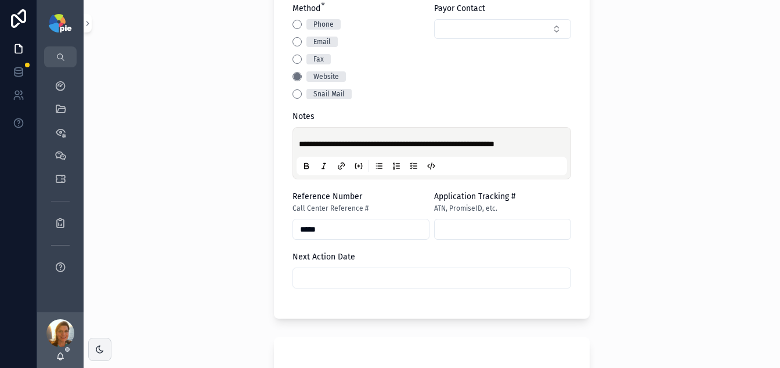
scroll to position [497, 0]
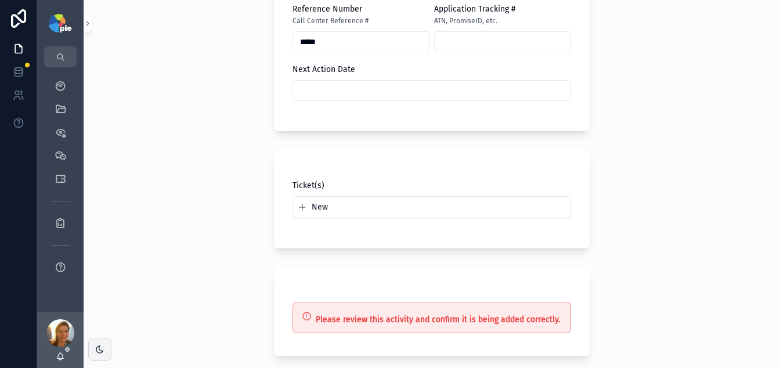
click at [383, 93] on input "scrollable content" at bounding box center [431, 90] width 277 height 16
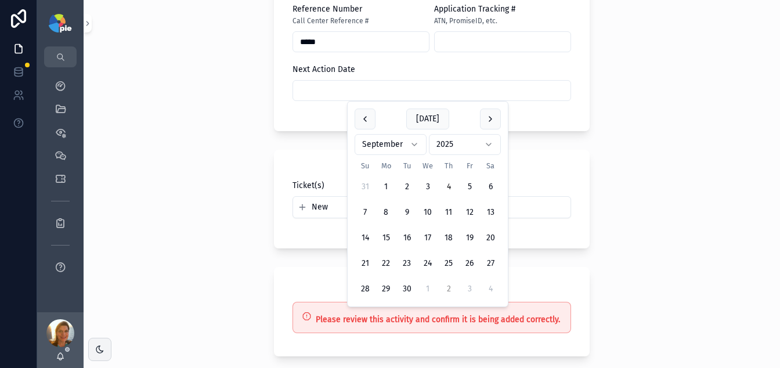
click at [451, 287] on button "2" at bounding box center [448, 288] width 21 height 21
type input "*********"
click at [229, 211] on div "**********" at bounding box center [432, 184] width 696 height 368
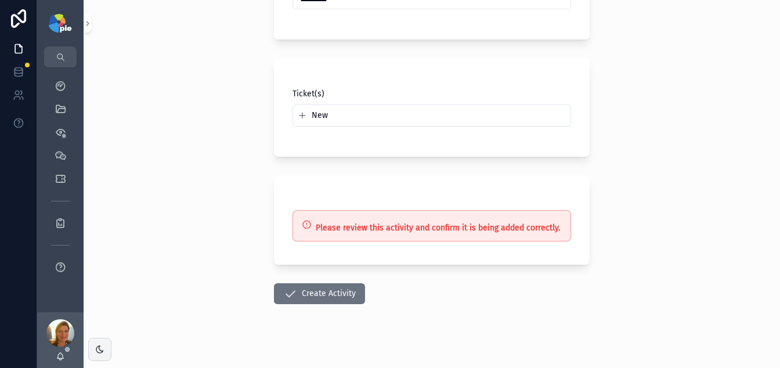
scroll to position [599, 0]
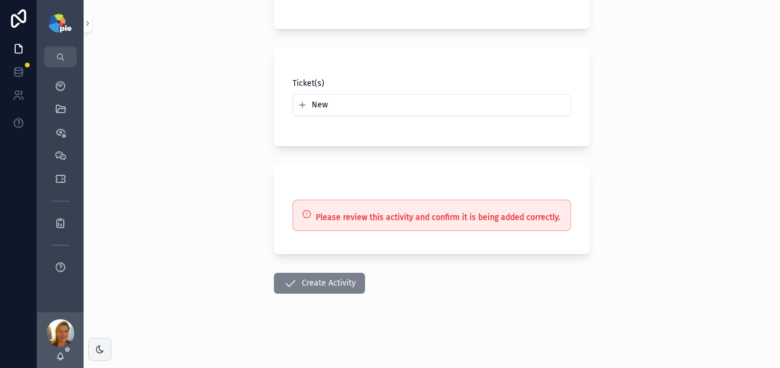
click at [329, 277] on button "Create Activity" at bounding box center [319, 283] width 91 height 21
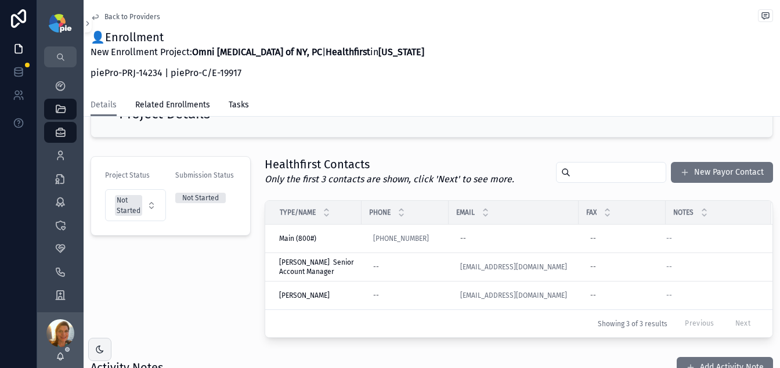
scroll to position [36, 0]
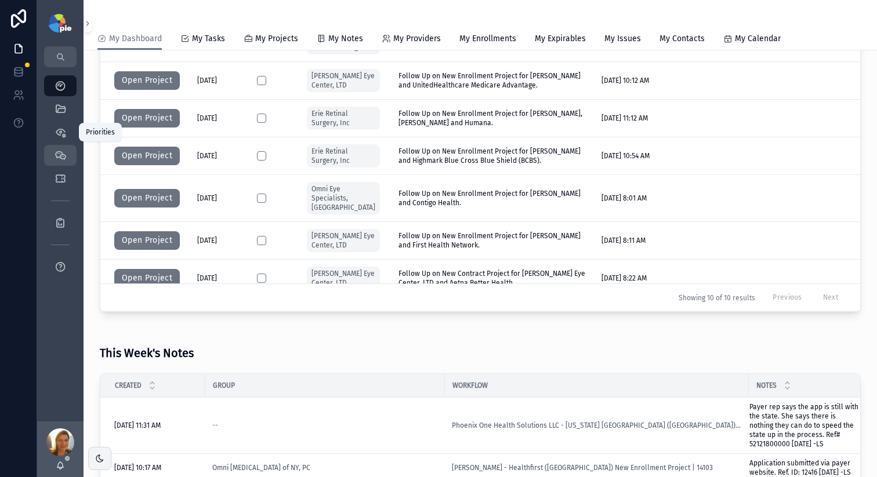
scroll to position [245, 0]
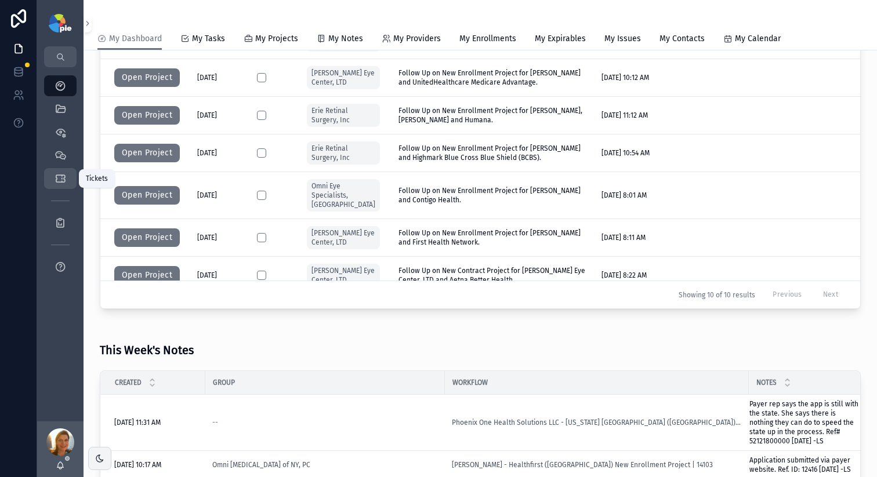
click at [65, 183] on icon "scrollable content" at bounding box center [61, 179] width 12 height 12
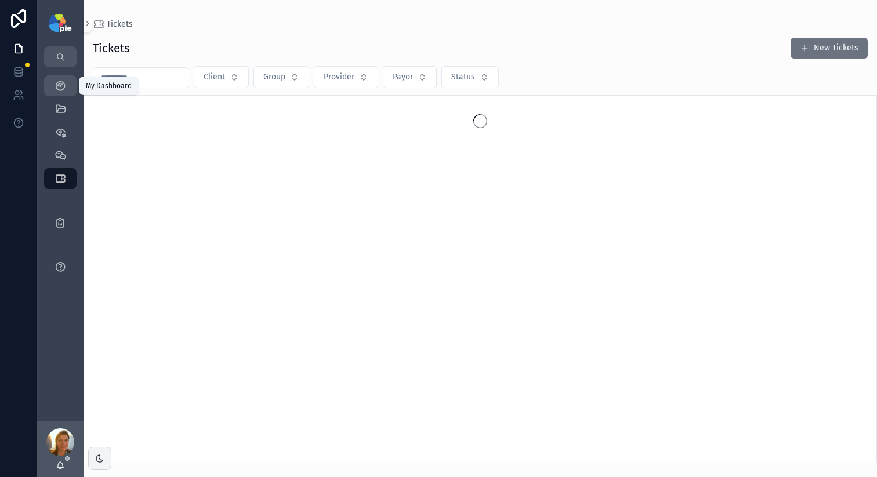
click at [67, 85] on div "My Dashboard" at bounding box center [60, 86] width 19 height 19
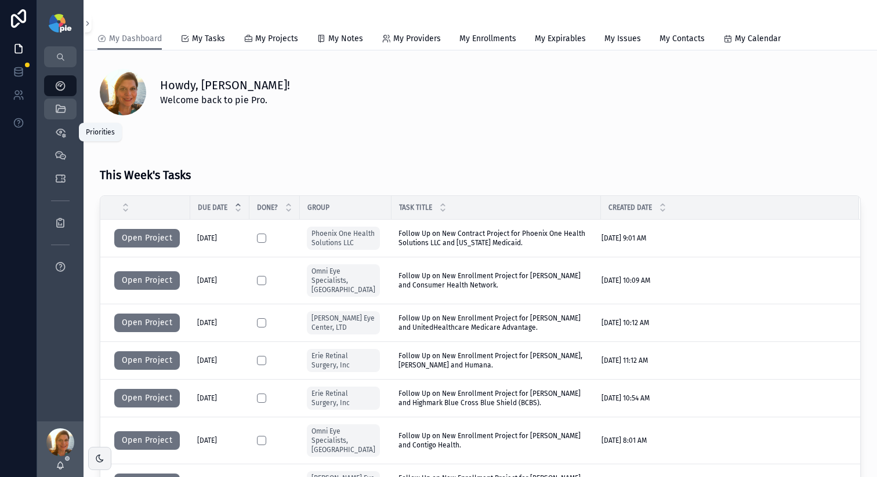
click at [62, 110] on icon "scrollable content" at bounding box center [61, 109] width 12 height 12
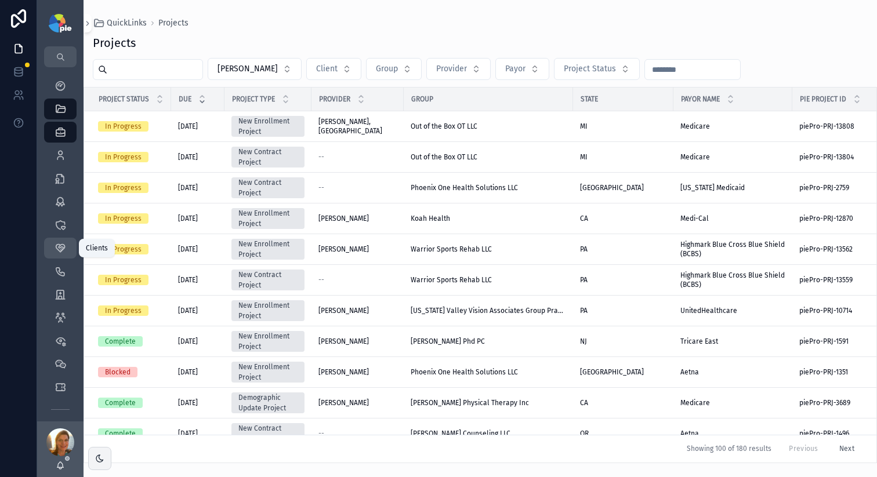
click at [59, 255] on div "Clients 58" at bounding box center [60, 248] width 19 height 19
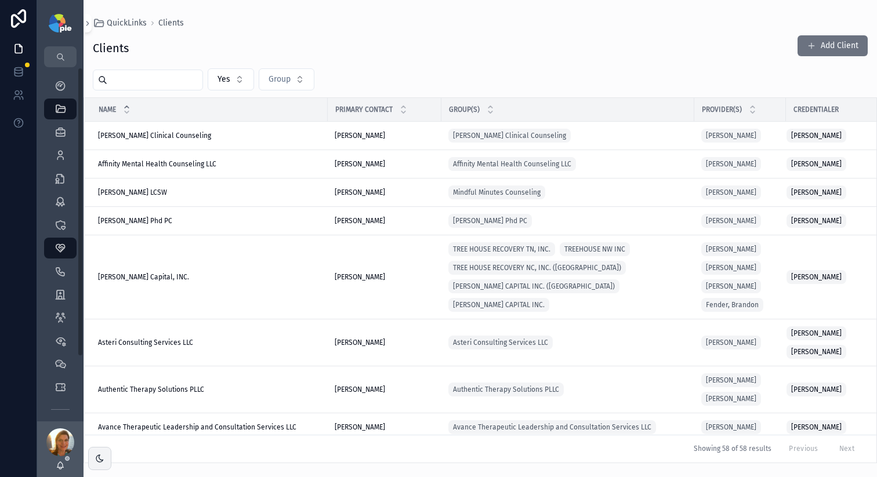
click at [137, 80] on input "scrollable content" at bounding box center [154, 80] width 95 height 16
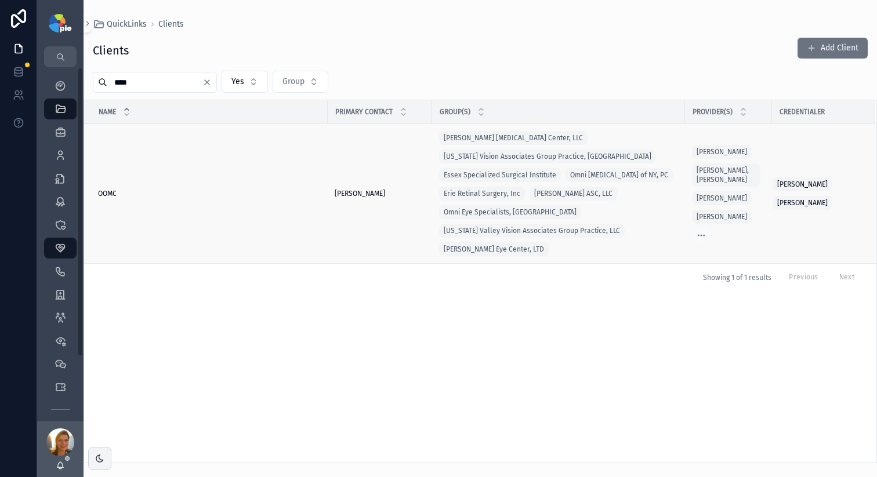
type input "****"
click at [129, 195] on div "OOMC OOMC" at bounding box center [209, 193] width 223 height 9
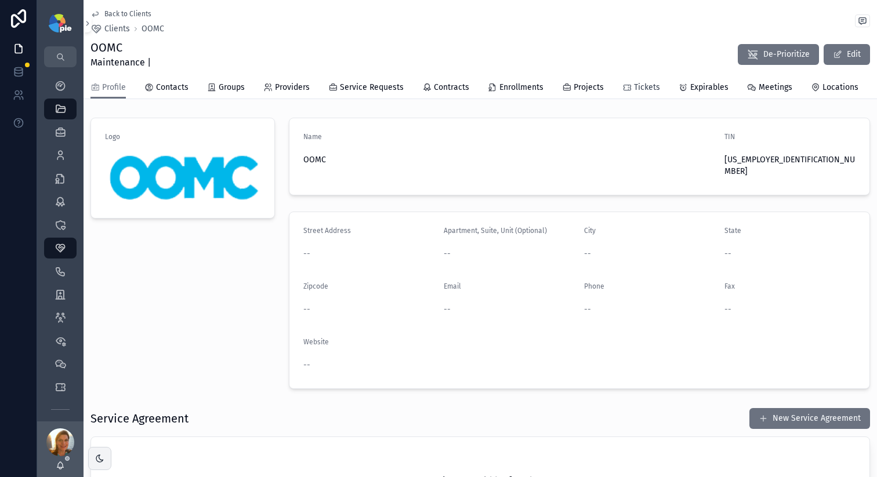
click at [648, 89] on span "Tickets" at bounding box center [647, 88] width 26 height 12
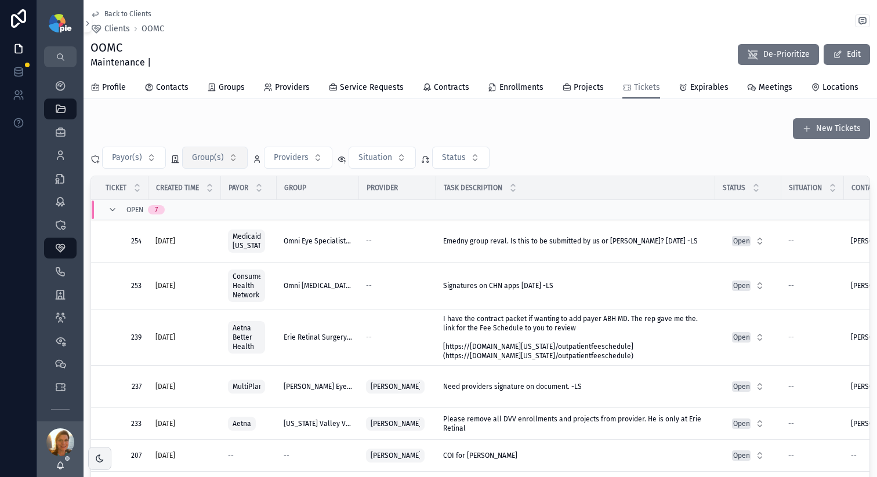
click at [219, 158] on span "Group(s)" at bounding box center [208, 158] width 32 height 12
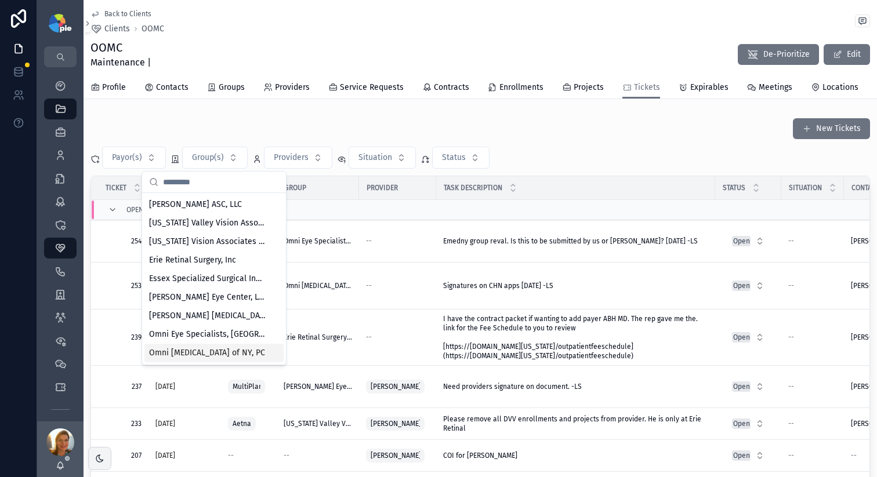
click at [248, 346] on div "Omni [MEDICAL_DATA] of NY, PC" at bounding box center [213, 353] width 139 height 19
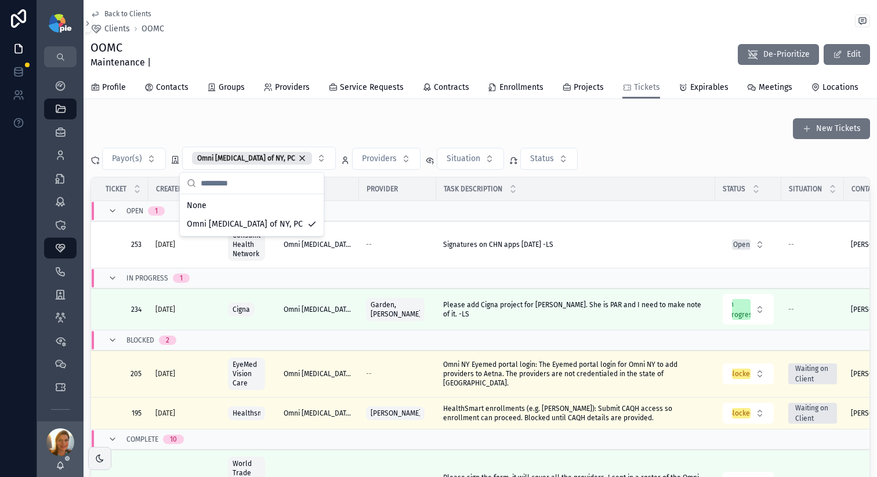
click at [626, 125] on div "New Tickets" at bounding box center [480, 129] width 780 height 22
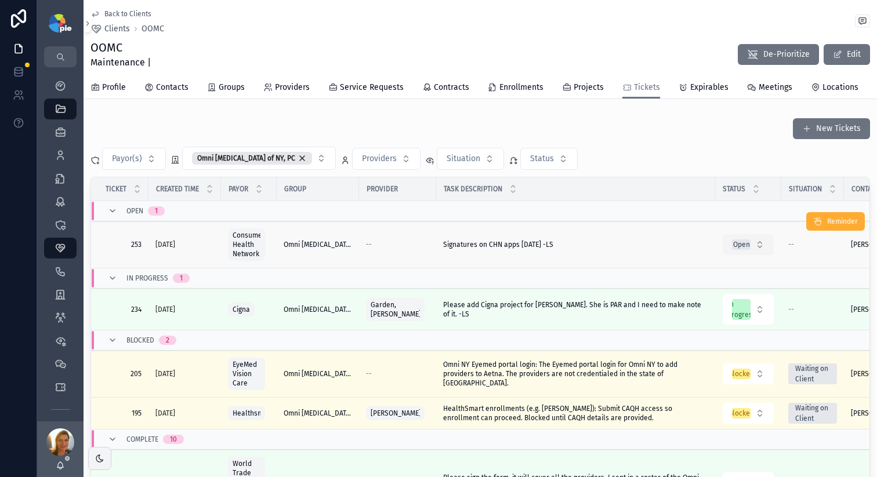
click at [751, 244] on button "Open" at bounding box center [748, 244] width 51 height 21
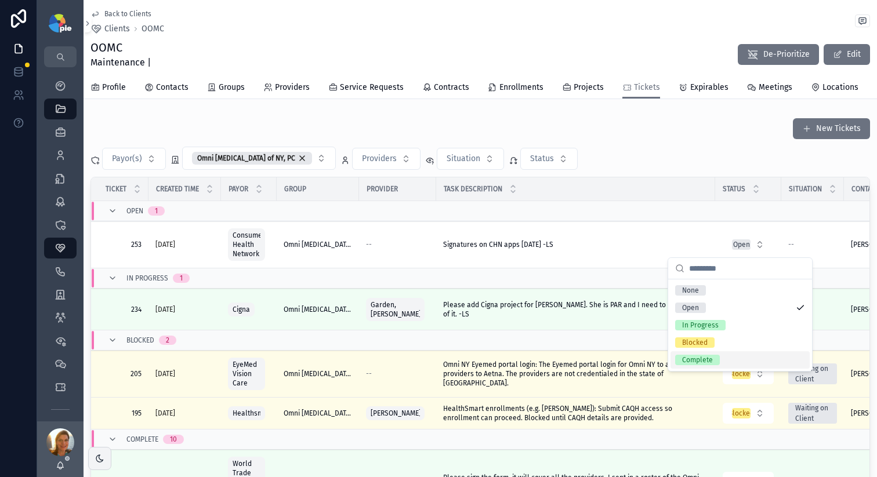
click at [737, 353] on div "Complete" at bounding box center [740, 360] width 139 height 17
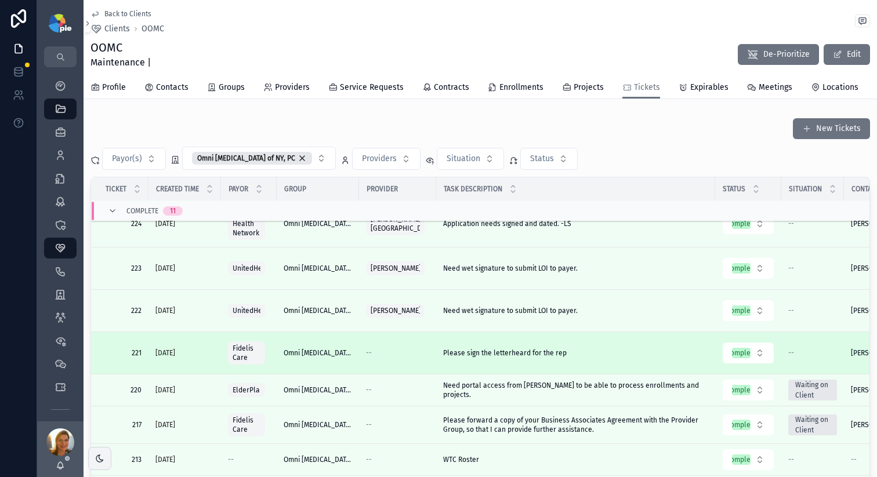
scroll to position [137, 0]
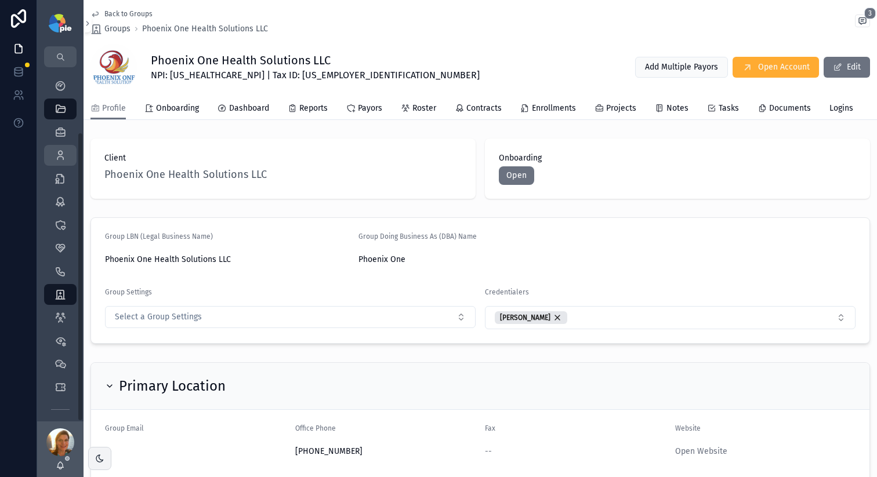
scroll to position [79, 0]
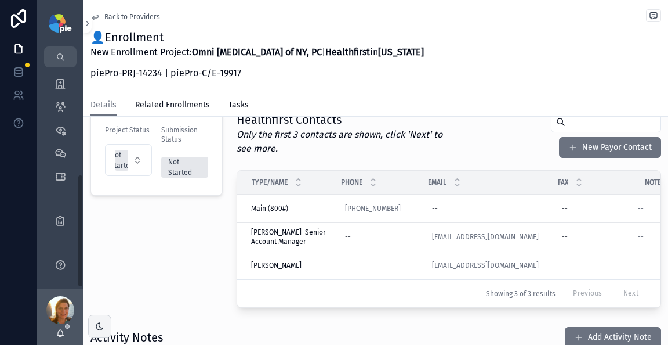
scroll to position [212, 0]
click at [61, 218] on icon "scrollable content" at bounding box center [61, 219] width 12 height 12
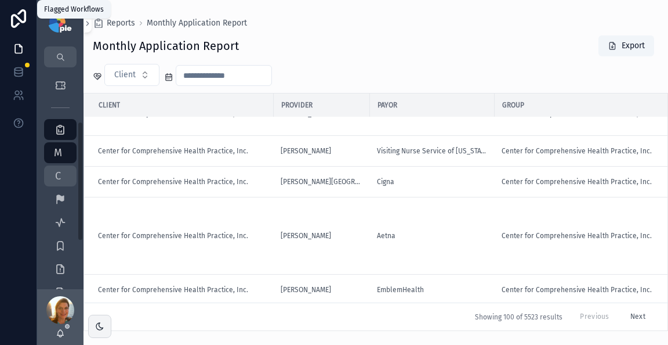
scroll to position [54, 0]
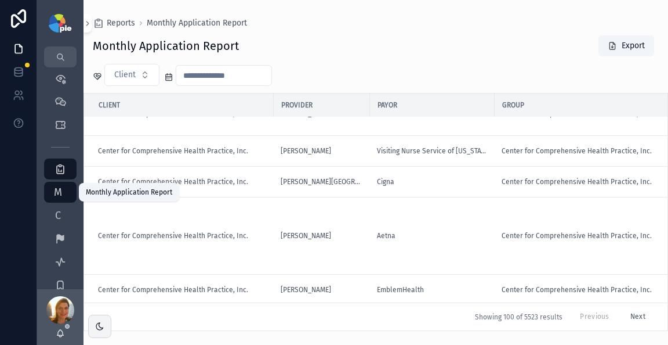
click at [59, 188] on span "M" at bounding box center [58, 192] width 12 height 12
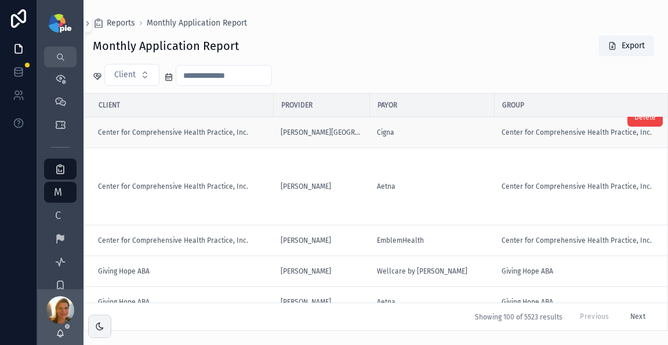
scroll to position [169, 0]
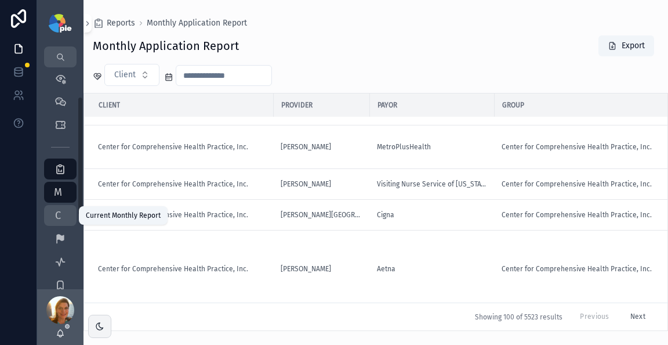
click at [61, 211] on span "C" at bounding box center [58, 215] width 12 height 12
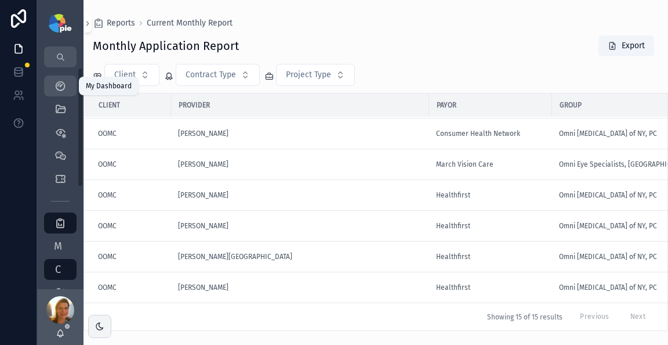
click at [59, 82] on icon "scrollable content" at bounding box center [61, 86] width 12 height 12
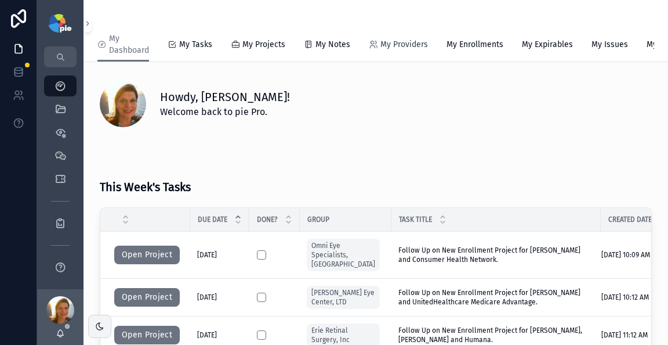
click at [385, 46] on span "My Providers" at bounding box center [405, 45] width 48 height 12
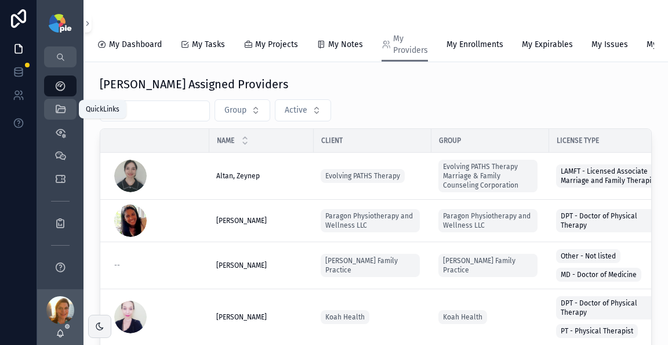
click at [71, 114] on link "QuickLinks" at bounding box center [60, 109] width 32 height 21
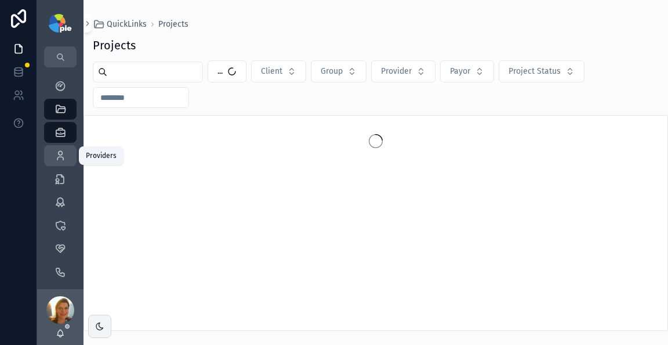
click at [63, 158] on icon "scrollable content" at bounding box center [61, 156] width 12 height 12
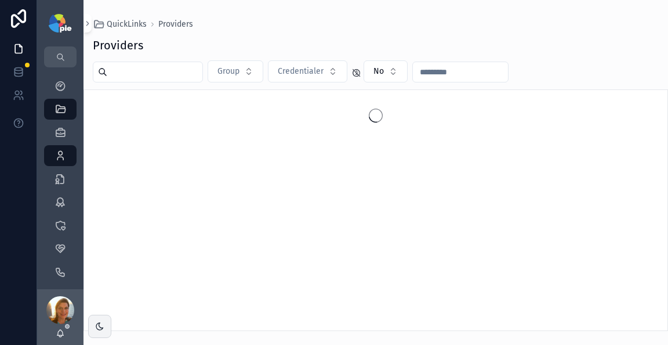
click at [126, 57] on div "Providers Group Credentialer No" at bounding box center [376, 180] width 585 height 300
click at [131, 71] on input "scrollable content" at bounding box center [154, 72] width 95 height 16
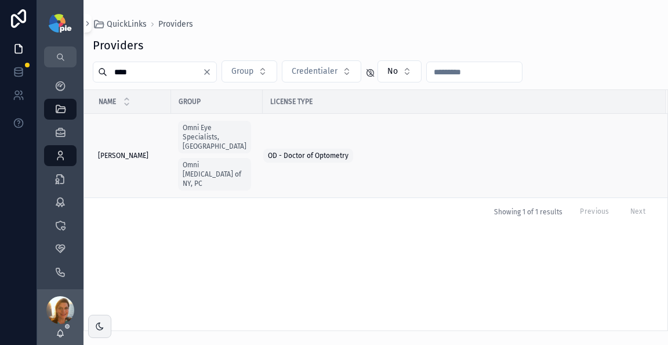
type input "****"
click at [124, 151] on span "Tsai, Frances" at bounding box center [123, 155] width 50 height 9
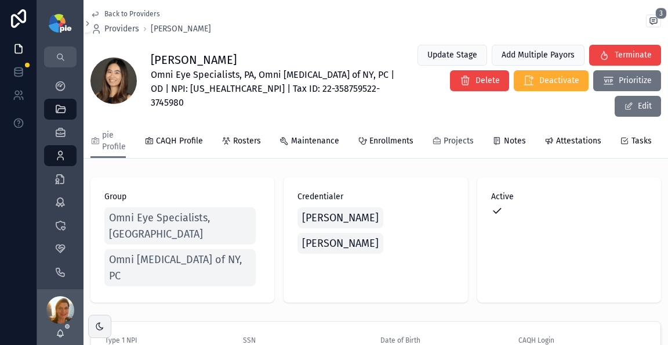
click at [463, 135] on span "Projects" at bounding box center [459, 141] width 30 height 12
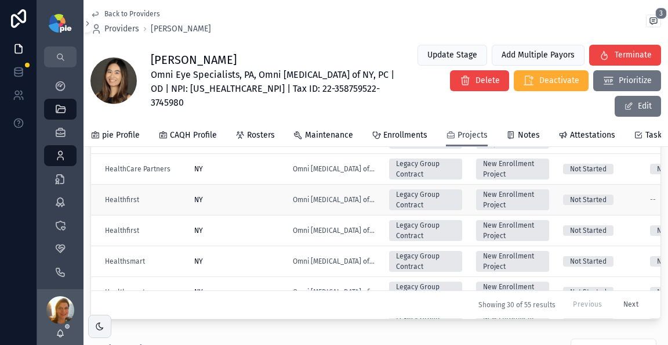
scroll to position [545, 0]
click at [250, 184] on td "NY" at bounding box center [236, 199] width 99 height 31
click at [249, 194] on div "NY" at bounding box center [236, 198] width 85 height 9
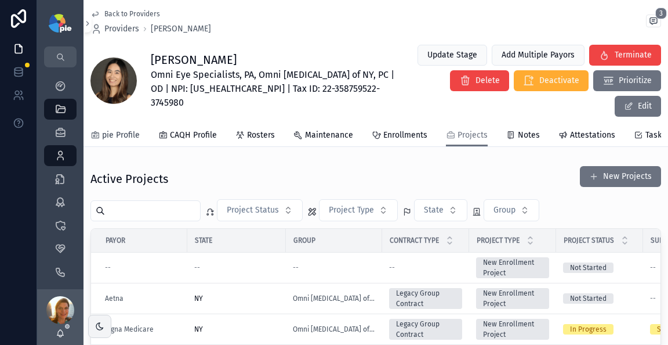
click at [131, 129] on span "pie Profile" at bounding box center [121, 135] width 38 height 12
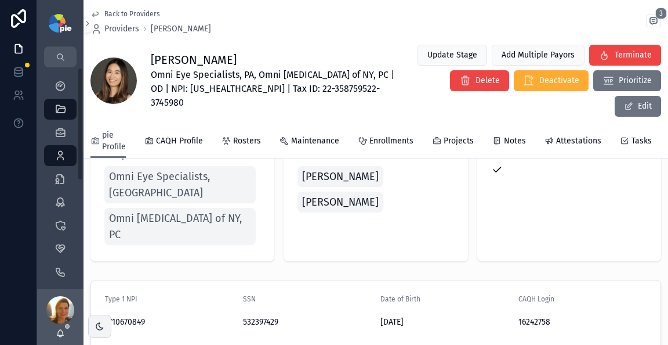
scroll to position [55, 0]
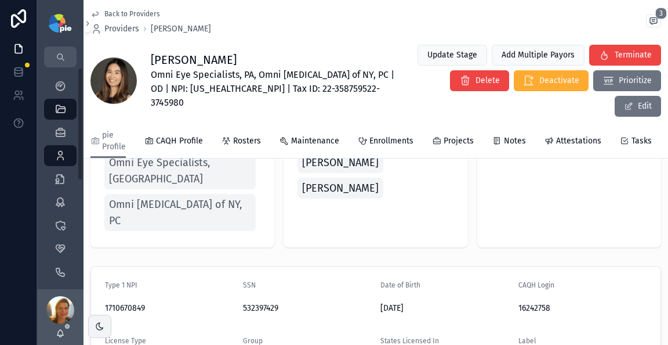
click at [174, 53] on h1 "[PERSON_NAME]" at bounding box center [276, 60] width 250 height 16
copy h1 "[PERSON_NAME]"
click at [202, 52] on h1 "[PERSON_NAME]" at bounding box center [276, 60] width 250 height 16
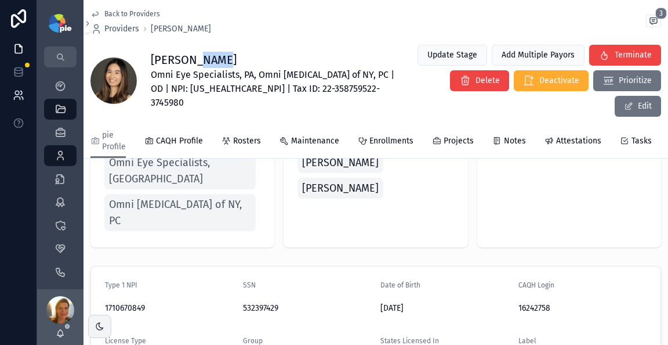
copy h1 "Tsai"
drag, startPoint x: 257, startPoint y: 67, endPoint x: 370, endPoint y: 69, distance: 112.6
click at [370, 69] on span "Omni Eye Specialists, PA, Omni [MEDICAL_DATA] of NY, PC | OD | NPI: [US_HEALTHC…" at bounding box center [276, 89] width 250 height 42
copy span "Omni [MEDICAL_DATA] of NY, PC"
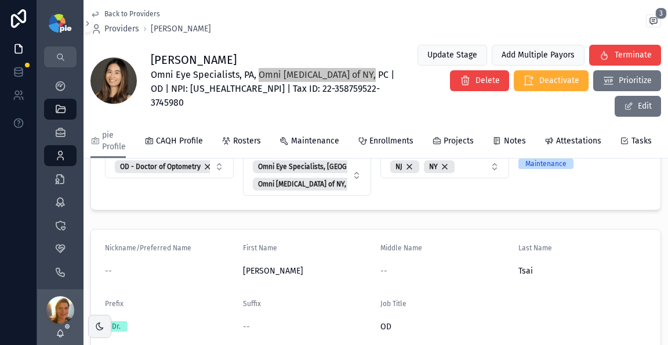
scroll to position [255, 0]
click at [121, 27] on span "Providers" at bounding box center [121, 29] width 35 height 12
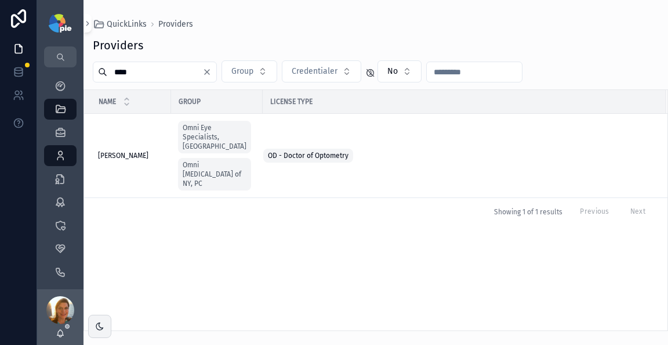
click at [125, 77] on input "****" at bounding box center [154, 72] width 95 height 16
click at [128, 75] on input "****" at bounding box center [154, 72] width 95 height 16
type input "*******"
click at [160, 140] on td "Sanborn, Samantha Sanborn, Samantha" at bounding box center [127, 156] width 87 height 84
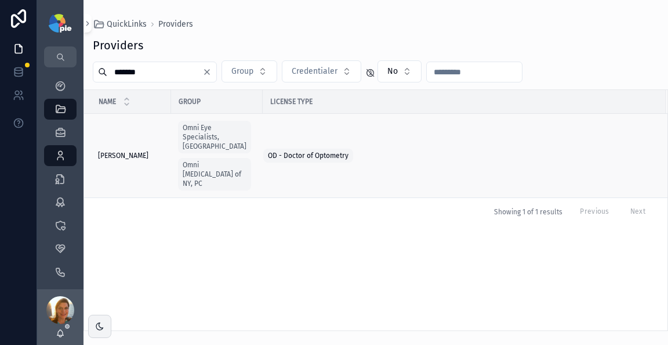
click at [157, 140] on td "Sanborn, Samantha Sanborn, Samantha" at bounding box center [127, 156] width 87 height 84
click at [149, 151] on span "Sanborn, Samantha" at bounding box center [123, 155] width 50 height 9
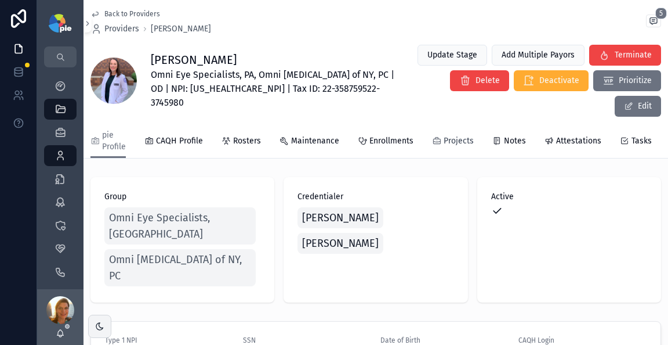
click at [462, 135] on span "Projects" at bounding box center [459, 141] width 30 height 12
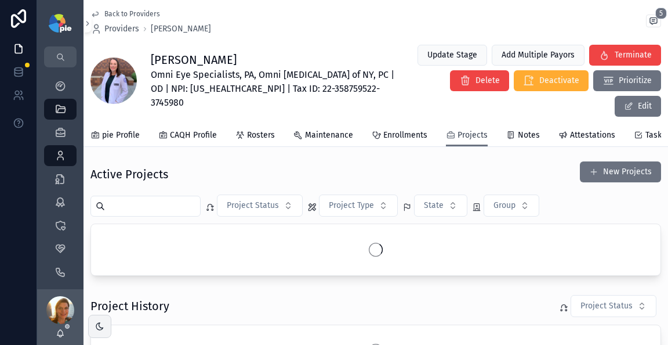
scroll to position [28, 0]
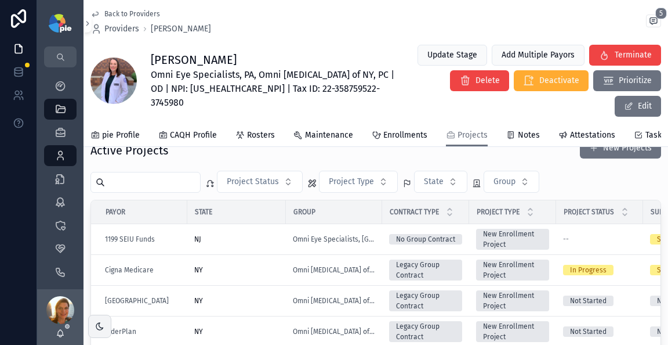
click at [190, 174] on input "scrollable content" at bounding box center [152, 182] width 95 height 16
type input "**********"
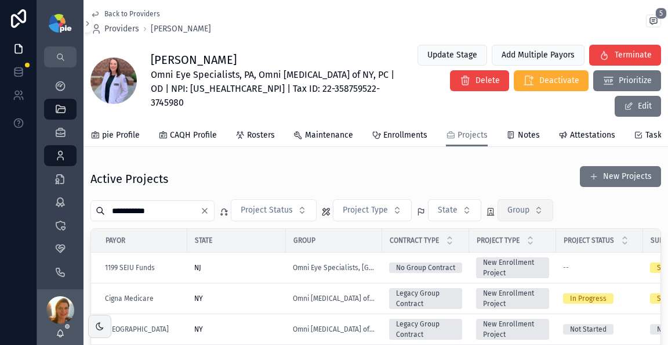
click at [535, 199] on button "Group" at bounding box center [526, 210] width 56 height 22
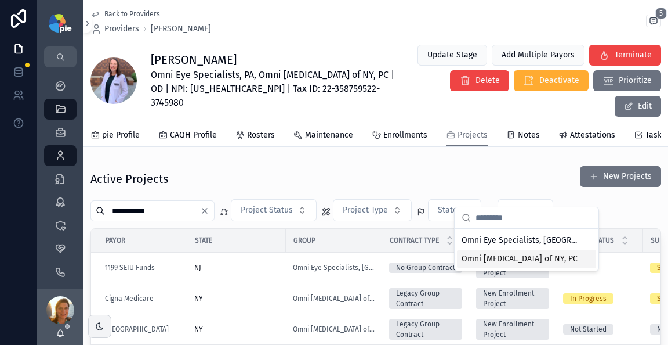
click at [523, 253] on span "Omni [MEDICAL_DATA] of NY, PC" at bounding box center [520, 259] width 116 height 12
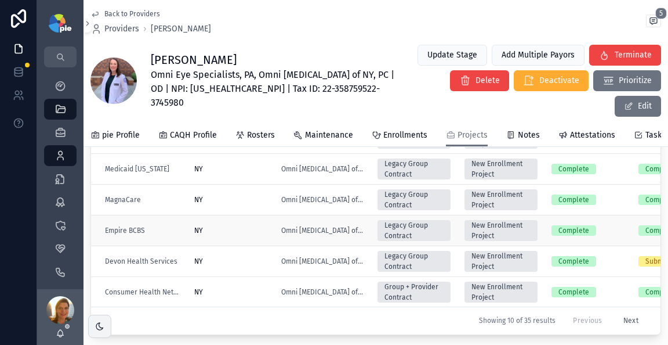
scroll to position [513, 0]
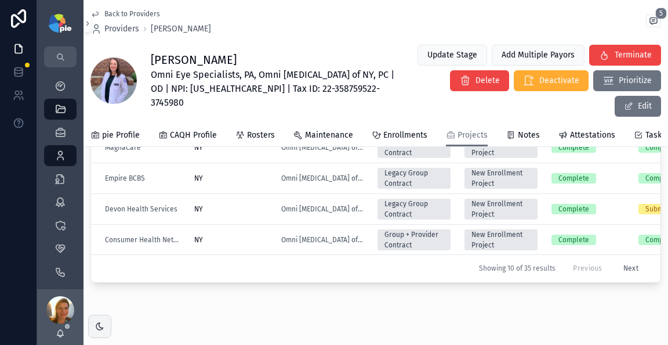
click at [615, 259] on button "Next" at bounding box center [630, 268] width 31 height 18
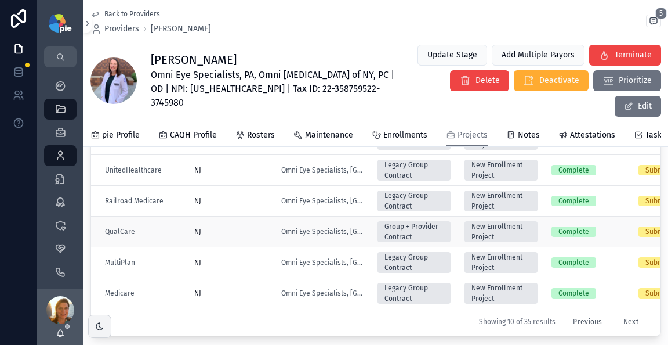
scroll to position [491, 0]
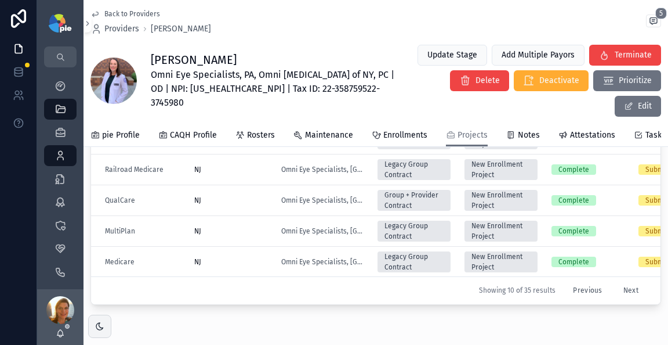
click at [615, 281] on button "Next" at bounding box center [630, 290] width 31 height 18
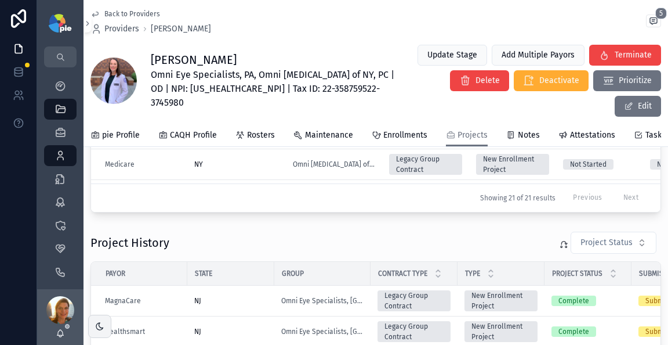
scroll to position [294, 0]
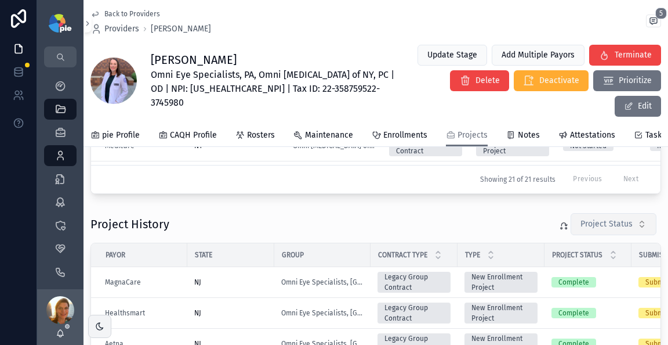
click at [626, 213] on button "Project Status" at bounding box center [614, 224] width 86 height 22
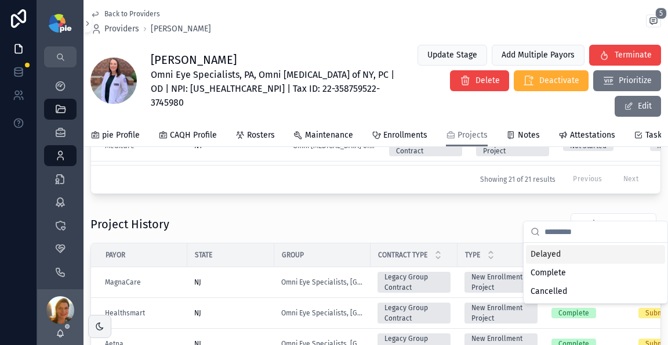
click at [430, 212] on div "Project History Project Status" at bounding box center [375, 223] width 571 height 23
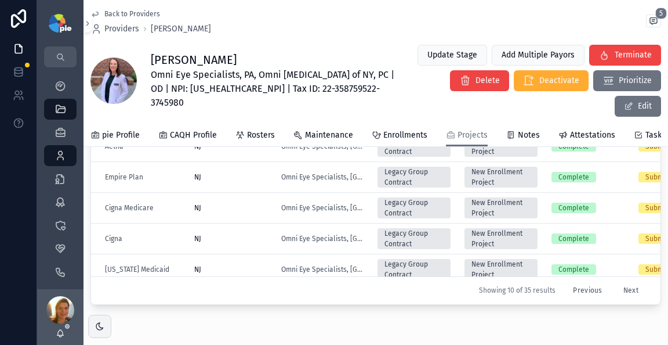
scroll to position [494, 0]
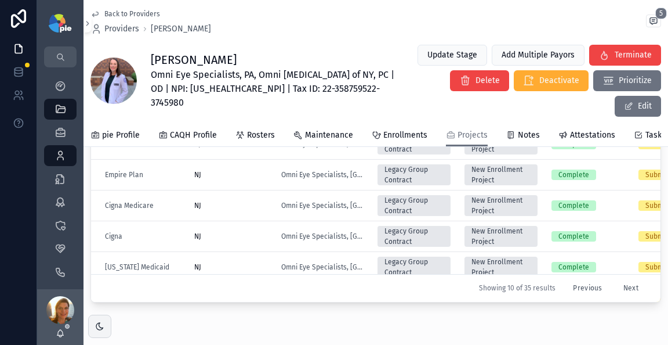
click at [618, 279] on button "Next" at bounding box center [630, 288] width 31 height 18
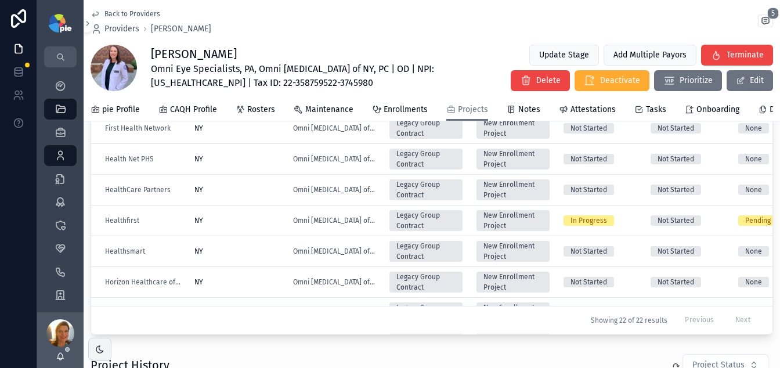
scroll to position [120, 0]
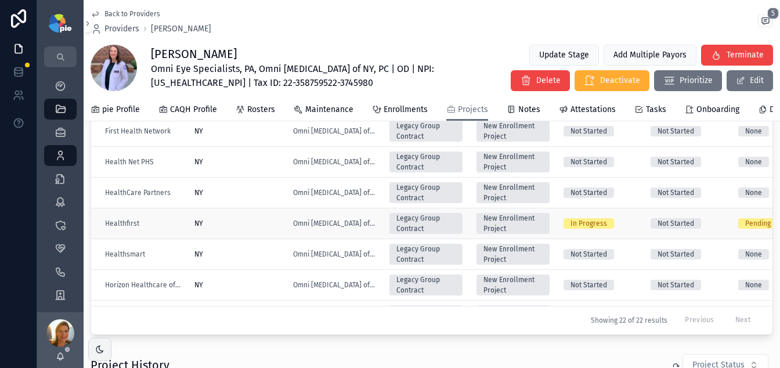
click at [243, 228] on div "NY" at bounding box center [236, 223] width 85 height 9
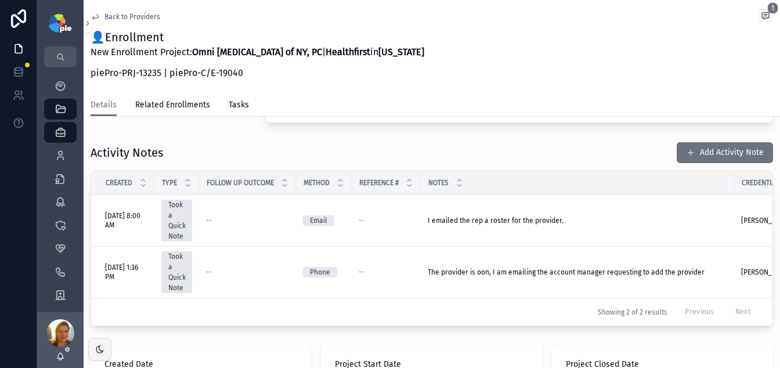
scroll to position [153, 0]
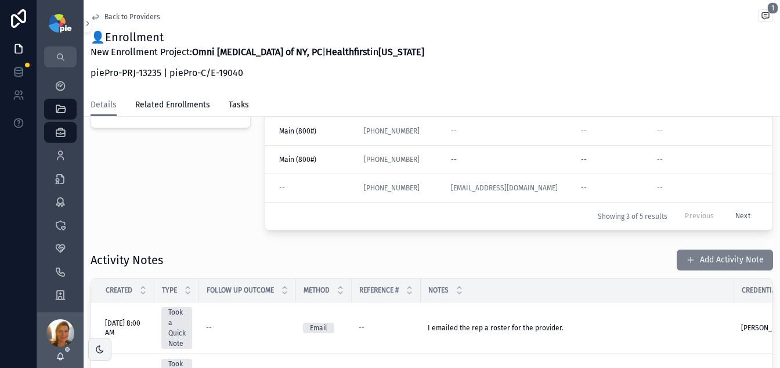
click at [688, 252] on button "Add Activity Note" at bounding box center [724, 259] width 96 height 21
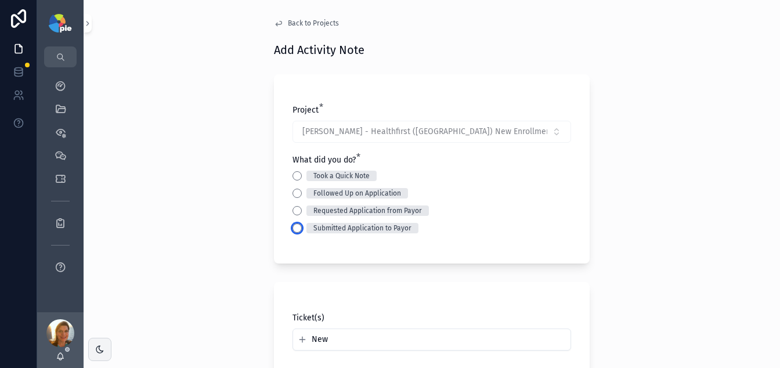
click at [292, 227] on button "Submitted Application to Payor" at bounding box center [296, 227] width 9 height 9
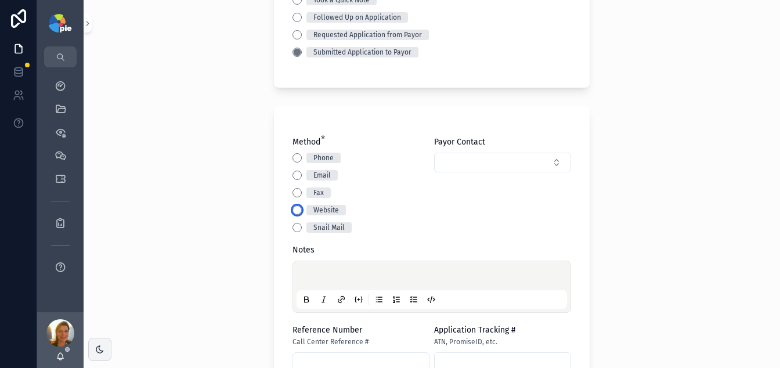
click at [293, 208] on button "Website" at bounding box center [296, 209] width 9 height 9
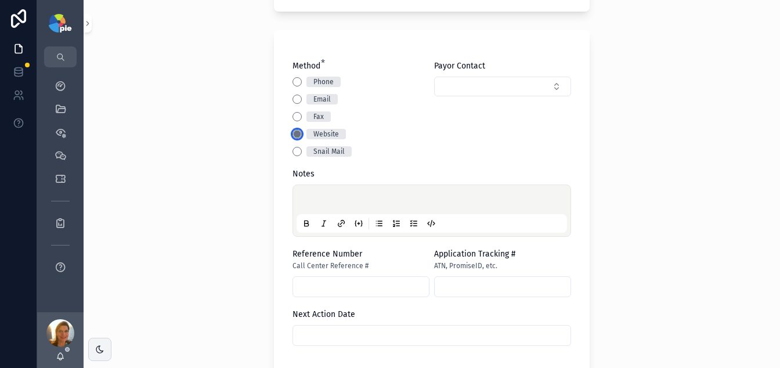
scroll to position [258, 0]
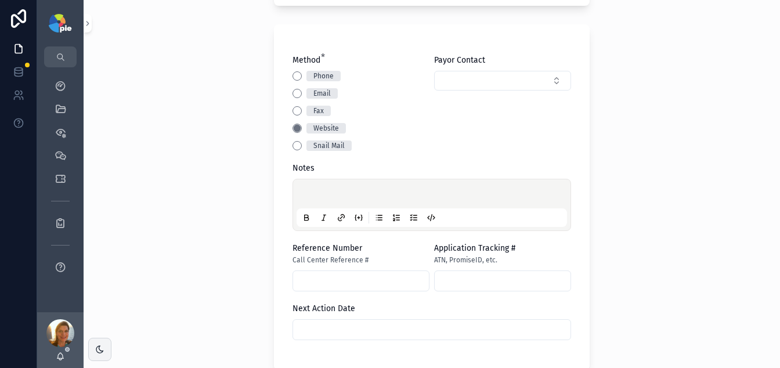
click at [322, 197] on p "scrollable content" at bounding box center [434, 196] width 270 height 12
click at [477, 198] on span "**********" at bounding box center [394, 195] width 190 height 8
copy span "*****"
click at [378, 285] on input "scrollable content" at bounding box center [361, 281] width 136 height 16
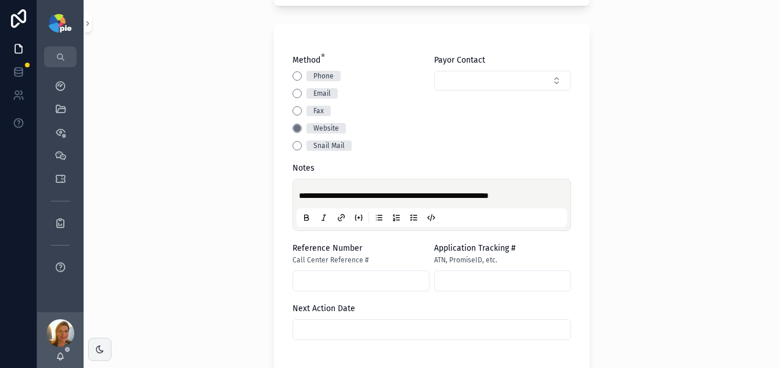
paste input "*****"
type input "*****"
click at [259, 225] on div "**********" at bounding box center [432, 184] width 696 height 368
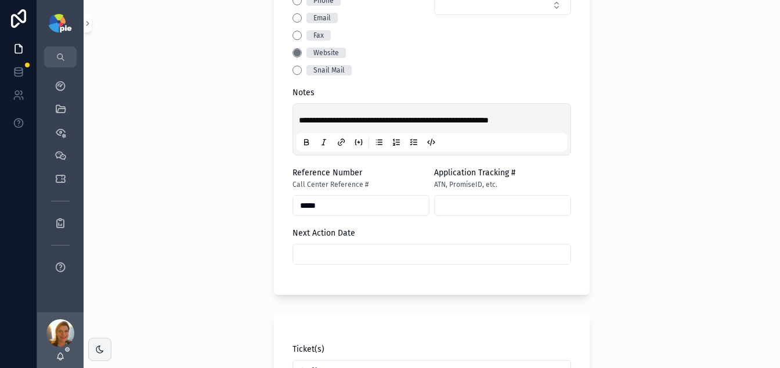
scroll to position [425, 0]
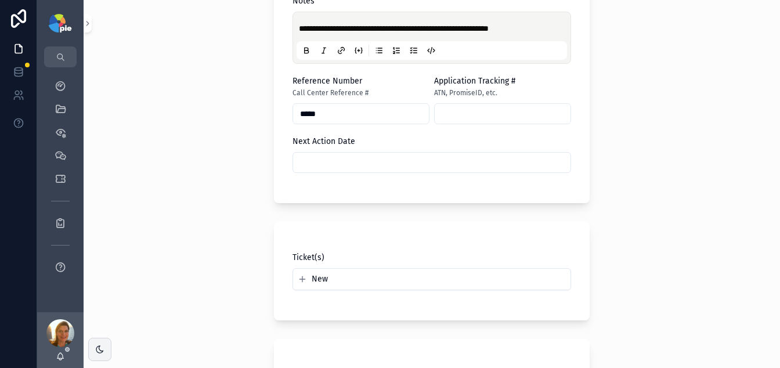
click at [390, 165] on input "scrollable content" at bounding box center [431, 162] width 277 height 16
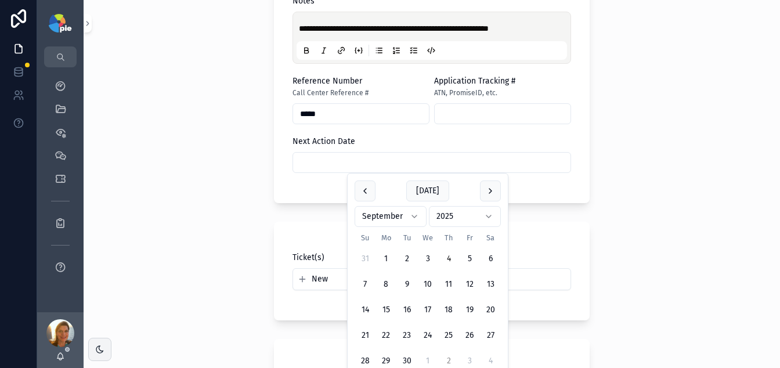
click at [446, 360] on button "2" at bounding box center [448, 360] width 21 height 21
type input "*********"
click at [119, 268] on div "**********" at bounding box center [432, 184] width 696 height 368
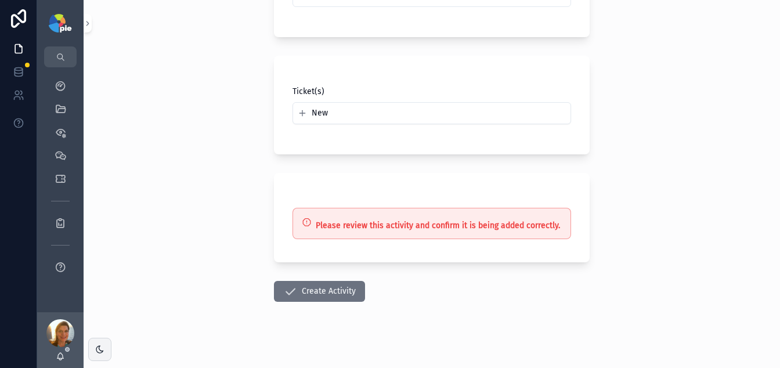
scroll to position [599, 0]
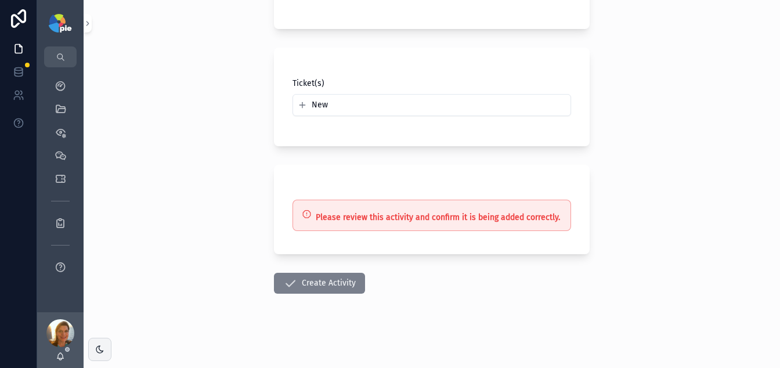
click at [325, 287] on button "Create Activity" at bounding box center [319, 283] width 91 height 21
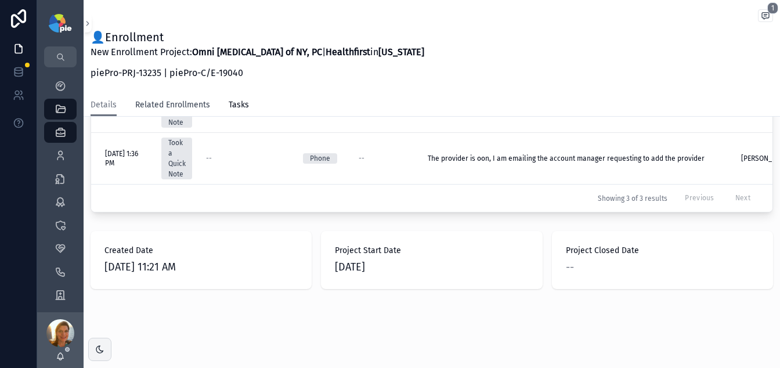
scroll to position [423, 0]
click at [57, 151] on icon "scrollable content" at bounding box center [61, 156] width 12 height 12
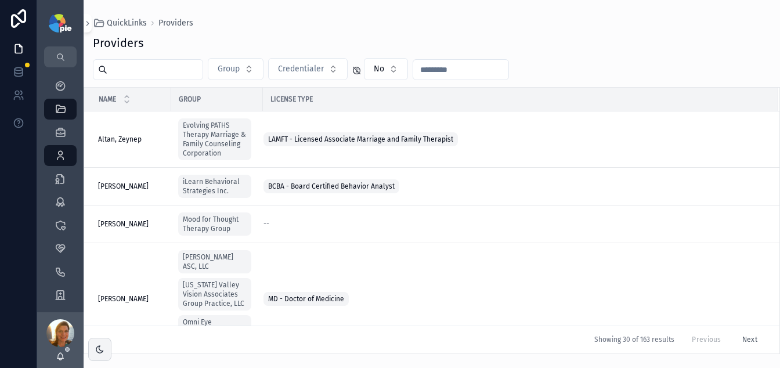
click at [168, 77] on input "scrollable content" at bounding box center [154, 69] width 95 height 16
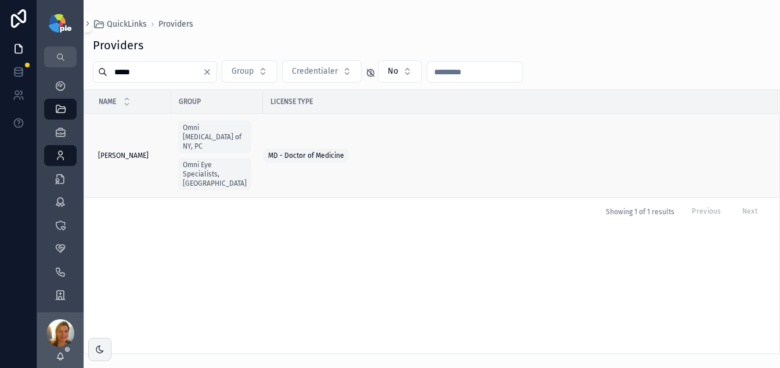
type input "*****"
click at [113, 151] on span "Rosenberg, Elana" at bounding box center [123, 155] width 50 height 9
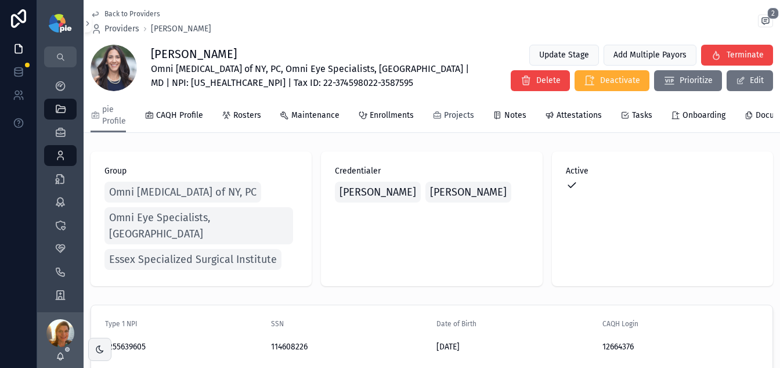
click at [444, 119] on span "Projects" at bounding box center [459, 116] width 30 height 12
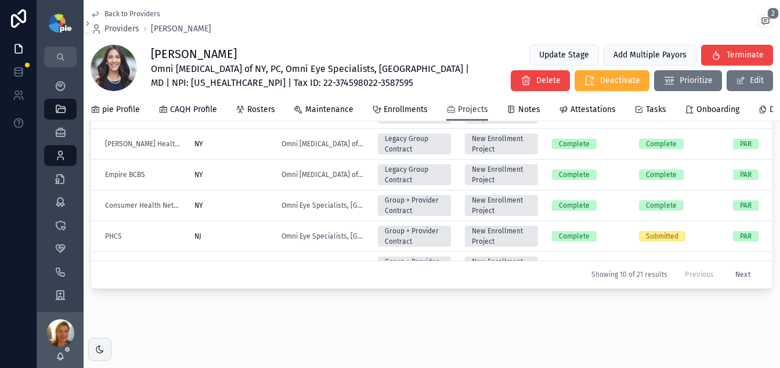
scroll to position [507, 0]
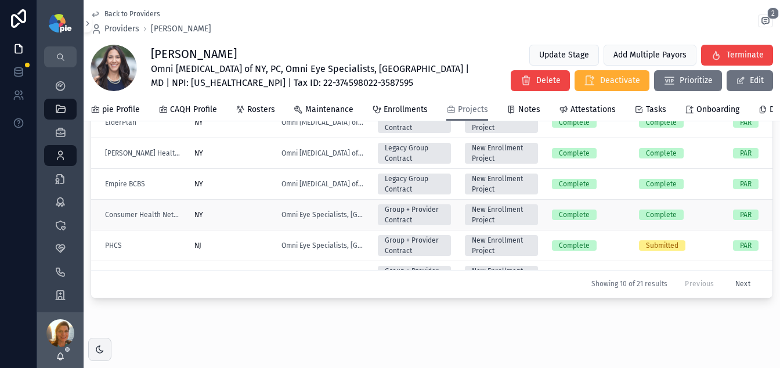
click at [245, 219] on div "NY" at bounding box center [230, 214] width 73 height 9
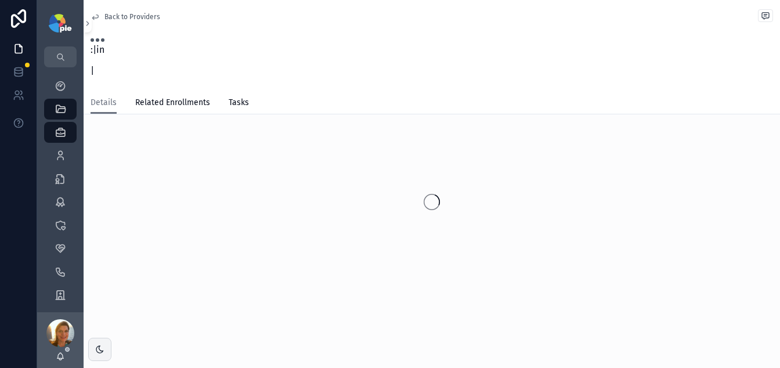
scroll to position [18, 0]
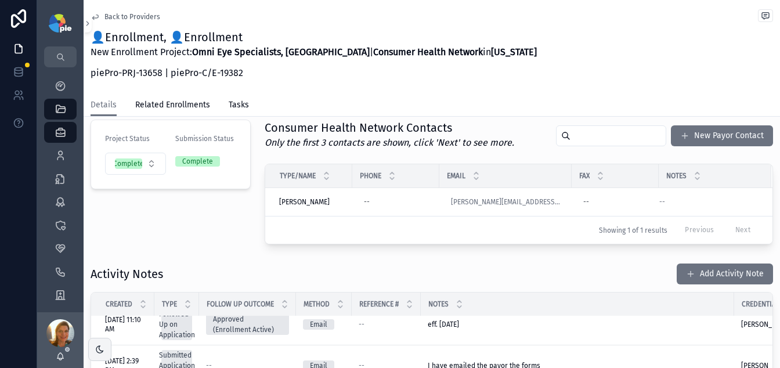
scroll to position [122, 0]
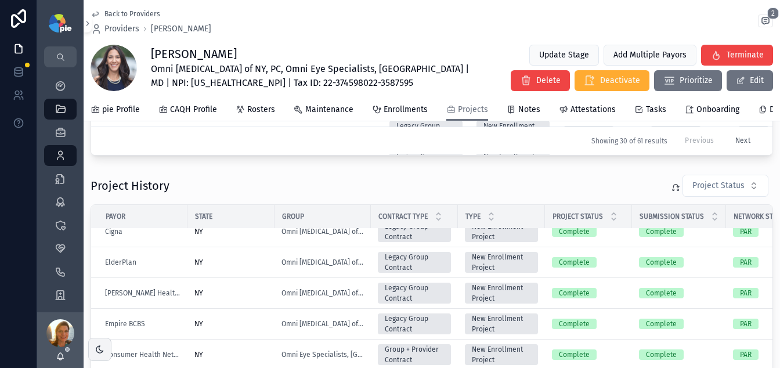
scroll to position [91, 0]
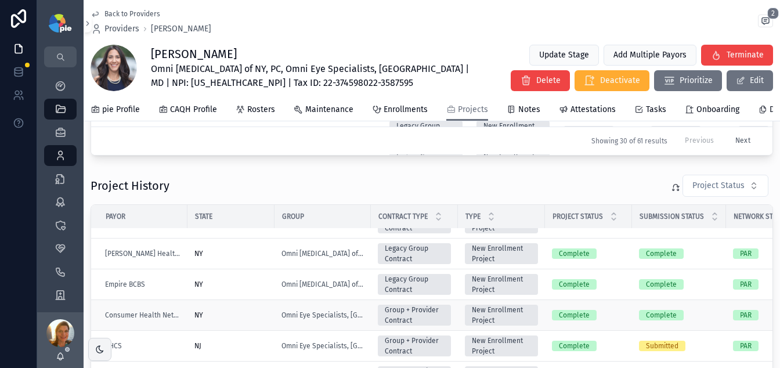
click at [231, 317] on div "NY" at bounding box center [230, 314] width 73 height 9
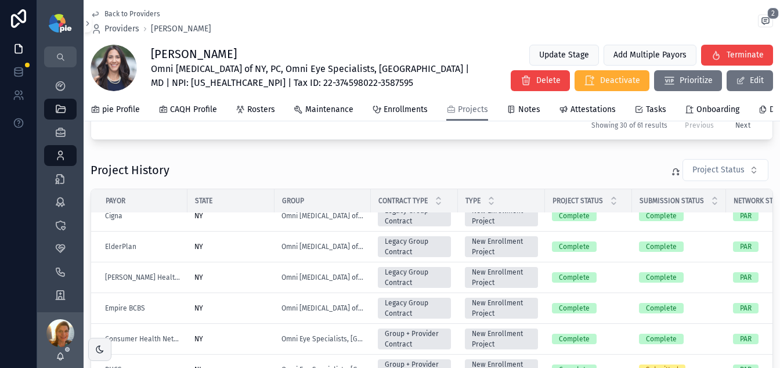
scroll to position [44, 0]
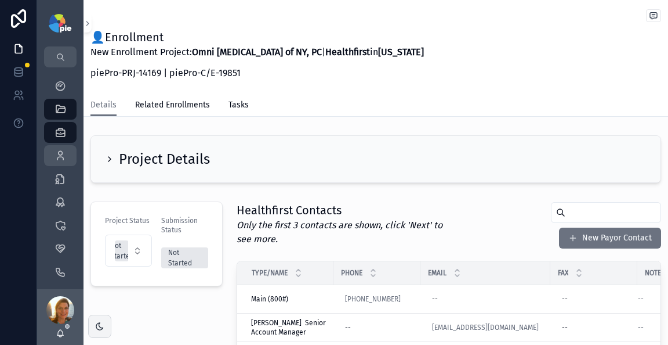
scroll to position [320, 0]
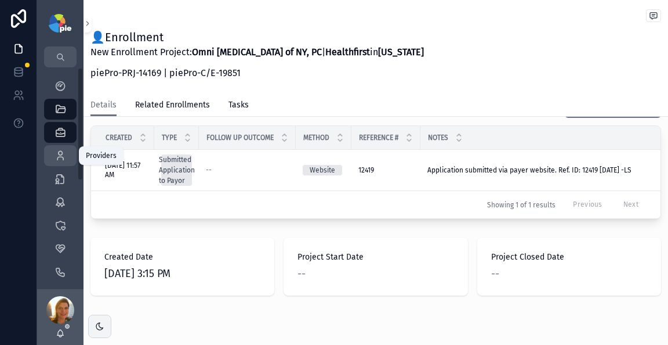
click at [60, 155] on icon "scrollable content" at bounding box center [61, 156] width 12 height 12
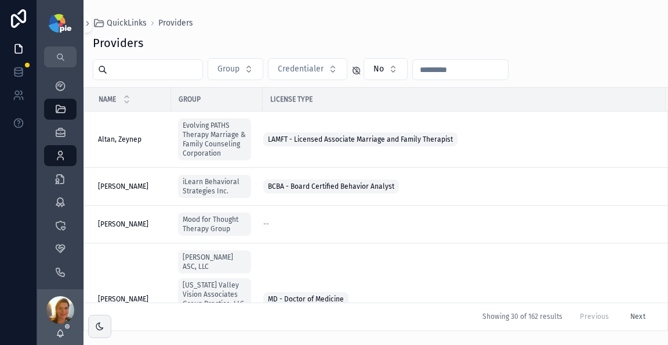
click at [131, 70] on input "text" at bounding box center [154, 69] width 95 height 16
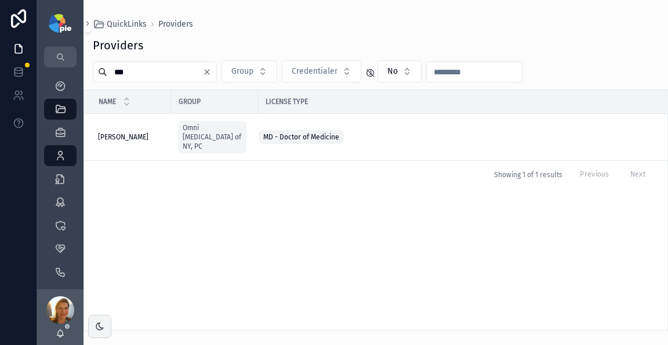
click at [158, 72] on input "***" at bounding box center [154, 72] width 95 height 16
type input "*"
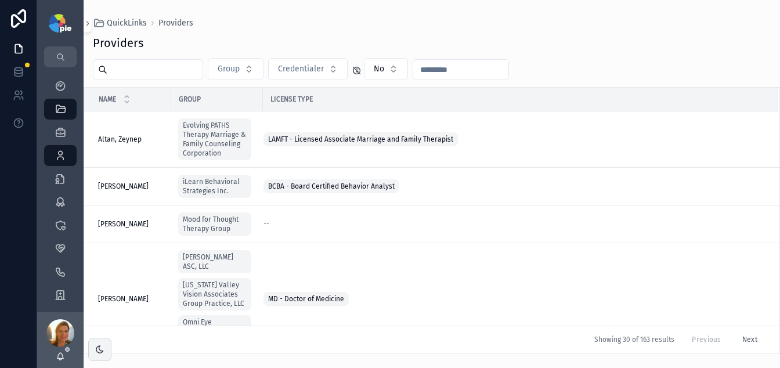
click at [545, 38] on div "Providers" at bounding box center [432, 43] width 678 height 16
click at [57, 155] on icon "scrollable content" at bounding box center [61, 156] width 12 height 12
click at [182, 77] on input "text" at bounding box center [154, 69] width 95 height 16
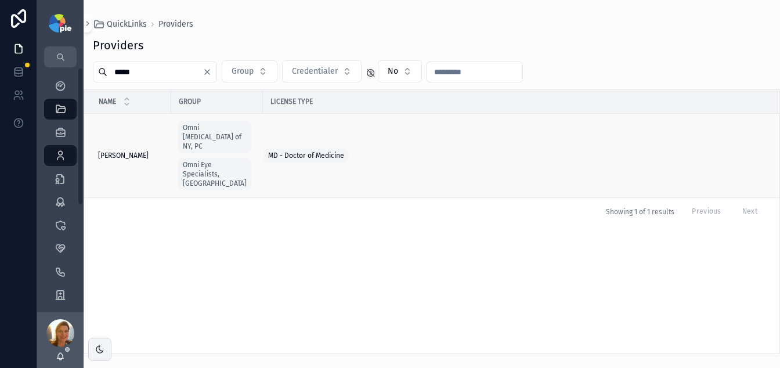
type input "*****"
click at [110, 151] on span "Rosenberg, Elana" at bounding box center [123, 155] width 50 height 9
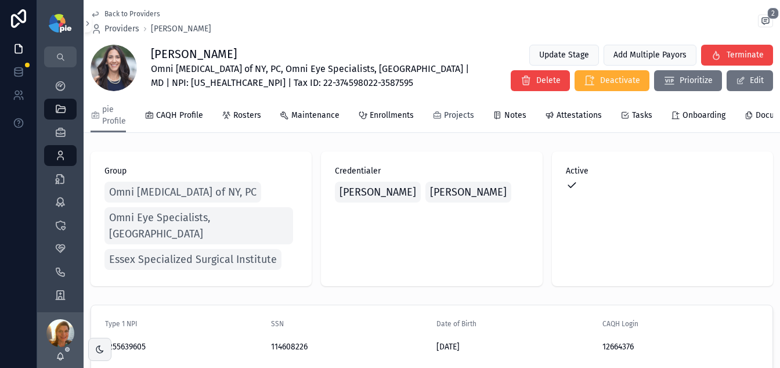
click at [450, 113] on span "Projects" at bounding box center [459, 116] width 30 height 12
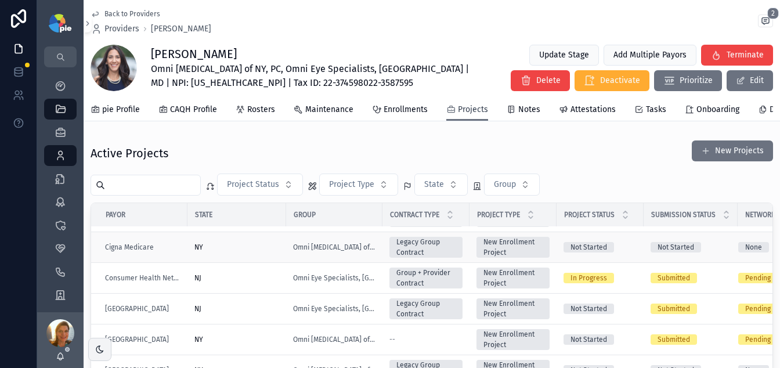
scroll to position [193, 0]
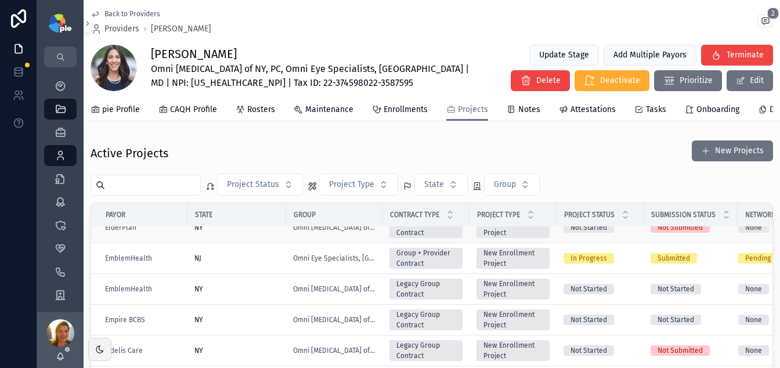
scroll to position [417, 0]
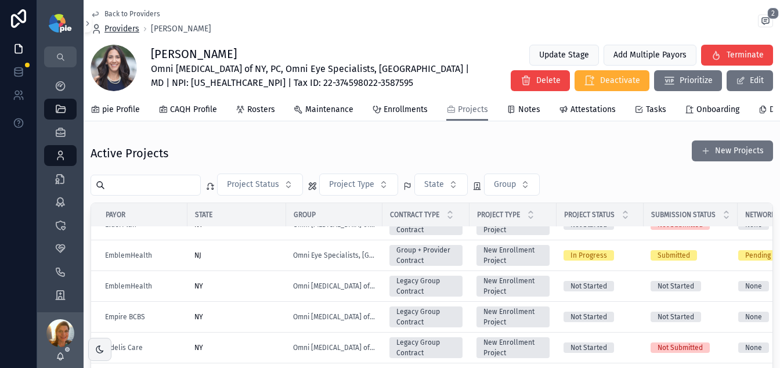
click at [126, 25] on span "Providers" at bounding box center [121, 29] width 35 height 12
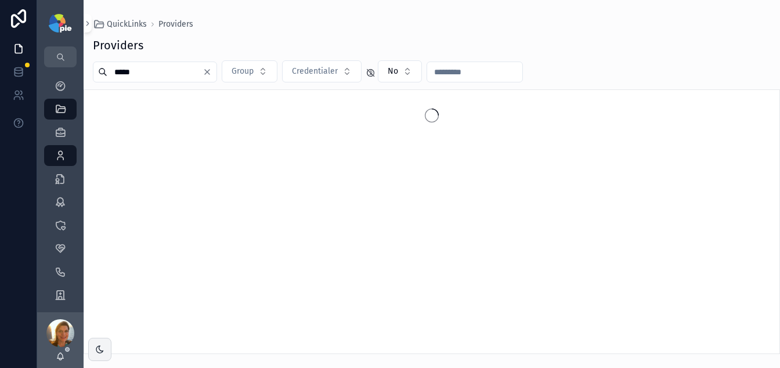
click at [120, 76] on input "*****" at bounding box center [154, 72] width 95 height 16
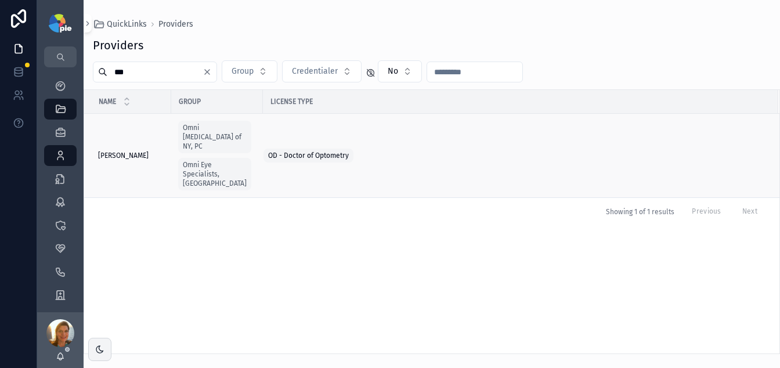
type input "***"
click at [149, 151] on span "[PERSON_NAME]" at bounding box center [123, 155] width 50 height 9
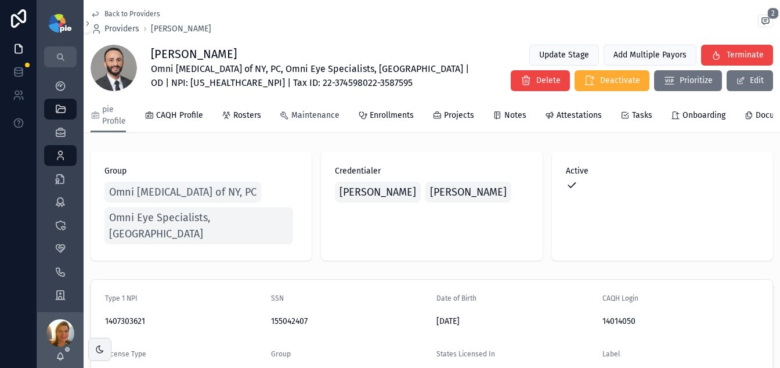
scroll to position [2, 0]
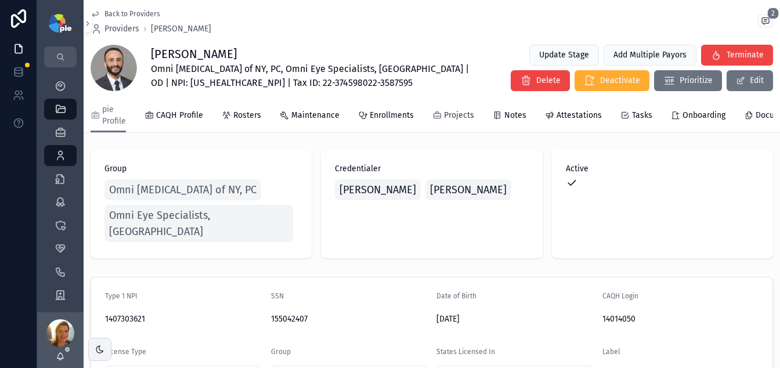
click at [466, 117] on span "Projects" at bounding box center [459, 116] width 30 height 12
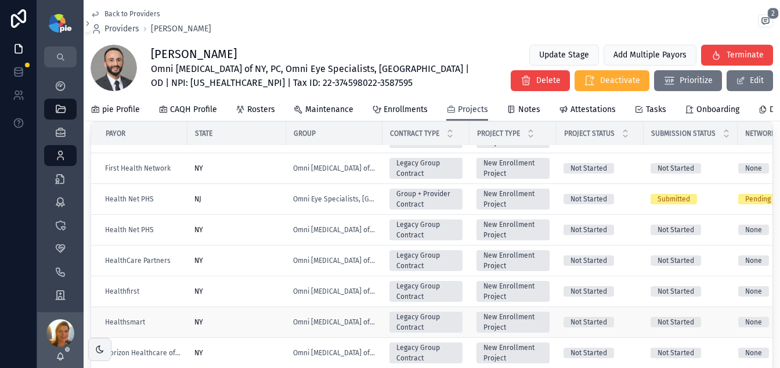
scroll to position [559, 0]
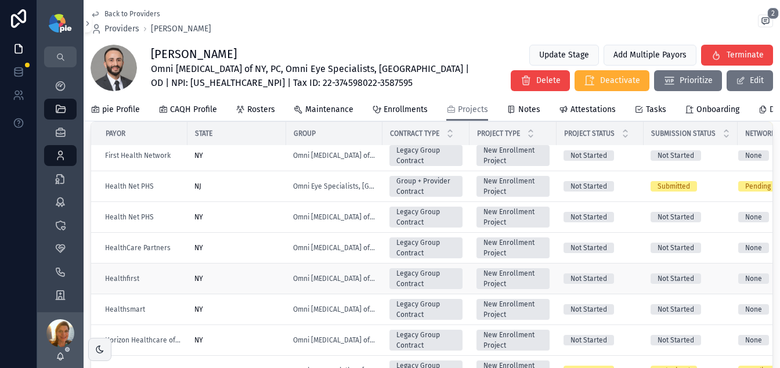
click at [266, 283] on div "NY" at bounding box center [236, 278] width 85 height 9
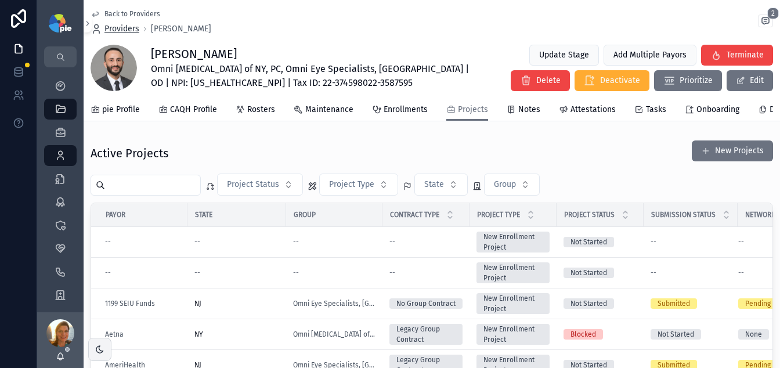
click at [122, 31] on span "Providers" at bounding box center [121, 29] width 35 height 12
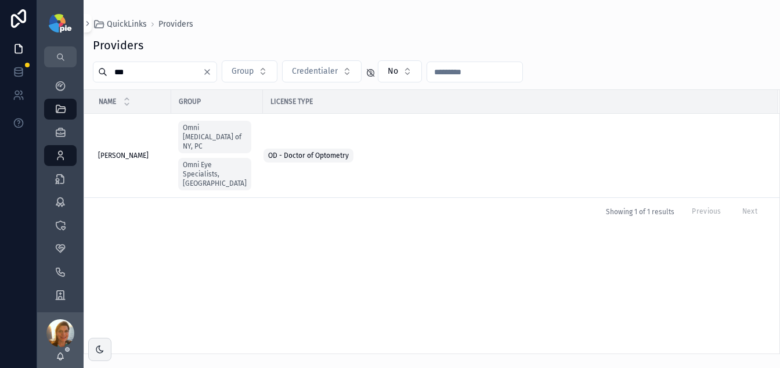
click at [180, 67] on input "***" at bounding box center [154, 72] width 95 height 16
type input "*******"
click at [115, 151] on span "Rosetta, Melanne" at bounding box center [123, 155] width 50 height 9
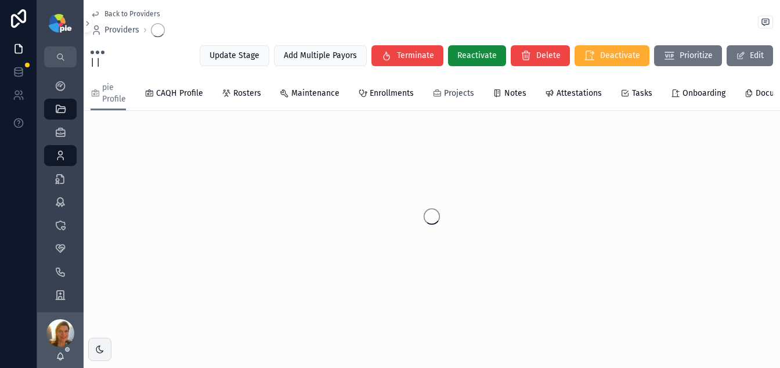
click at [454, 91] on span "Projects" at bounding box center [459, 94] width 30 height 12
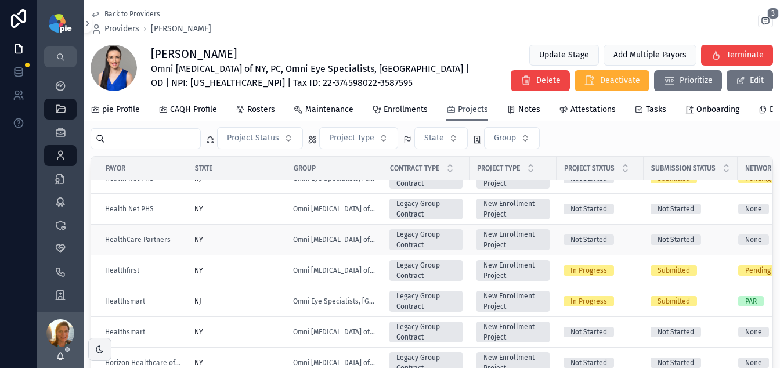
scroll to position [696, 0]
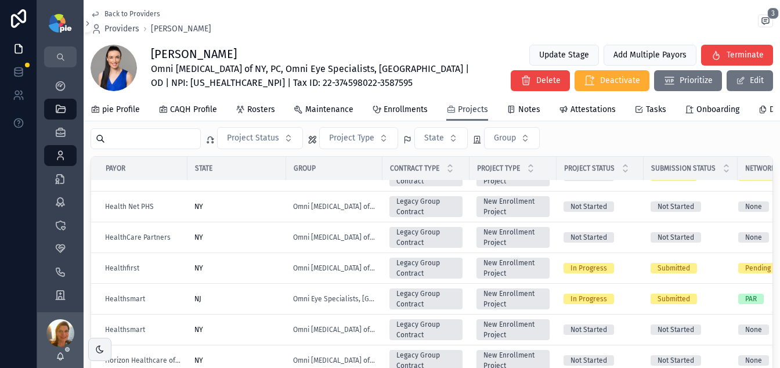
scroll to position [23, 0]
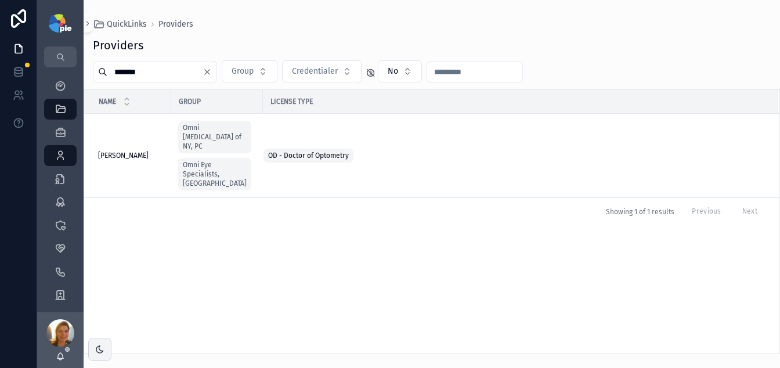
type input "***"
click at [149, 151] on span "Shahbakht, Muhammad" at bounding box center [123, 155] width 50 height 9
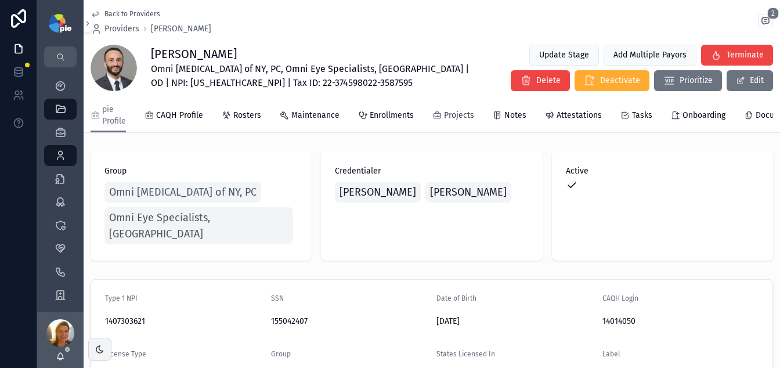
click at [453, 121] on span "Projects" at bounding box center [459, 116] width 30 height 12
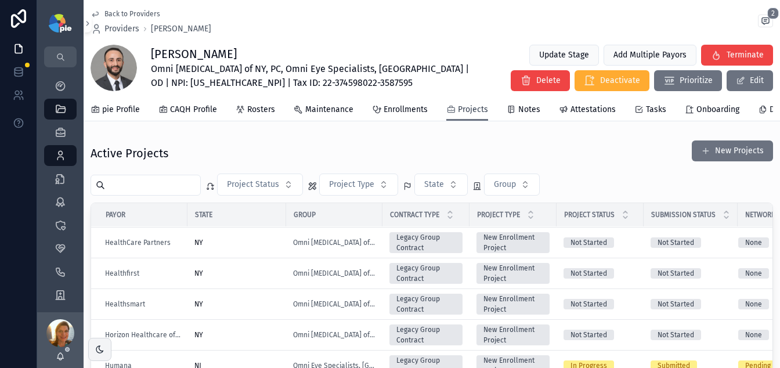
scroll to position [603, 0]
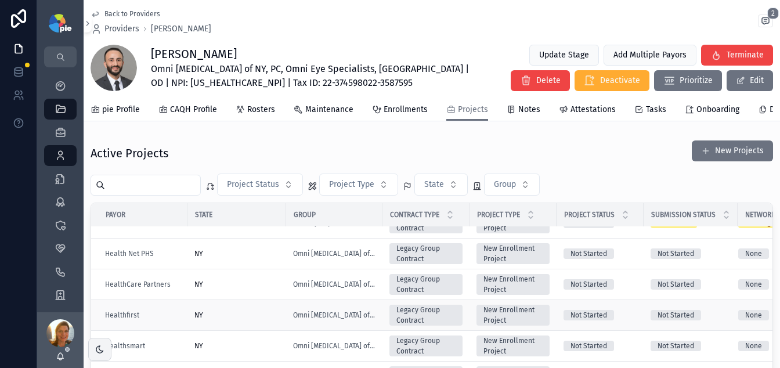
click at [237, 320] on div "NY" at bounding box center [236, 314] width 85 height 9
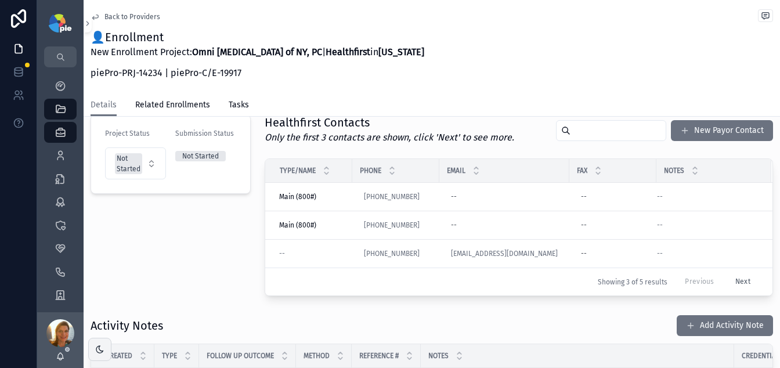
scroll to position [280, 0]
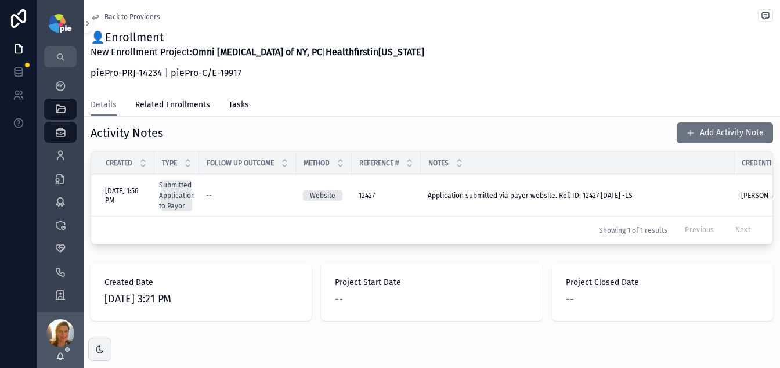
click at [535, 84] on div "👤Enrollment New Enrollment Project: Omni Eye Surgery of NY, PC | Healthfirst in…" at bounding box center [431, 58] width 682 height 58
click at [499, 29] on div "Back to Providers 👤Enrollment New Enrollment Project: Omni Eye Surgery of NY, P…" at bounding box center [431, 47] width 682 height 94
drag, startPoint x: 527, startPoint y: 99, endPoint x: 518, endPoint y: 97, distance: 9.4
click at [525, 99] on div "Details Related Enrollments Tasks" at bounding box center [431, 105] width 682 height 22
click at [67, 157] on div "Providers 295" at bounding box center [60, 155] width 19 height 19
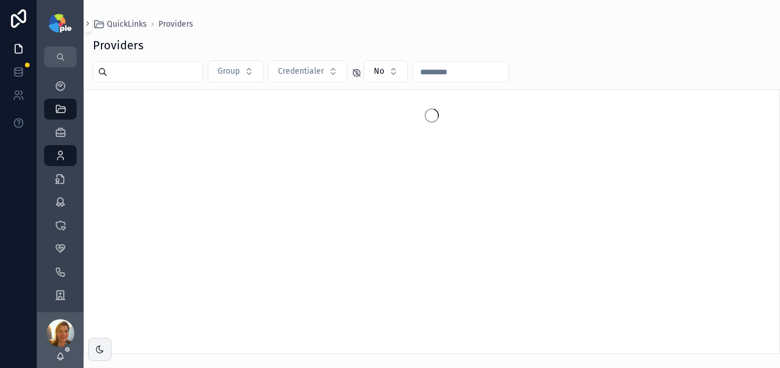
click at [164, 73] on input "scrollable content" at bounding box center [154, 72] width 95 height 16
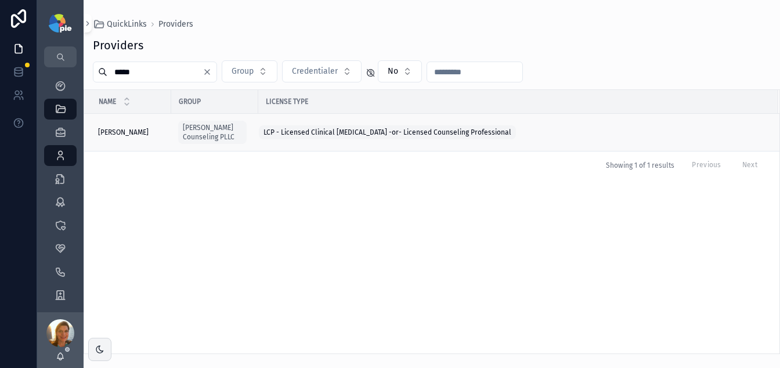
type input "*****"
click at [142, 137] on td "McGehee, Carla McGehee, Carla" at bounding box center [127, 133] width 87 height 38
click at [142, 131] on span "McGehee, Carla" at bounding box center [123, 132] width 50 height 9
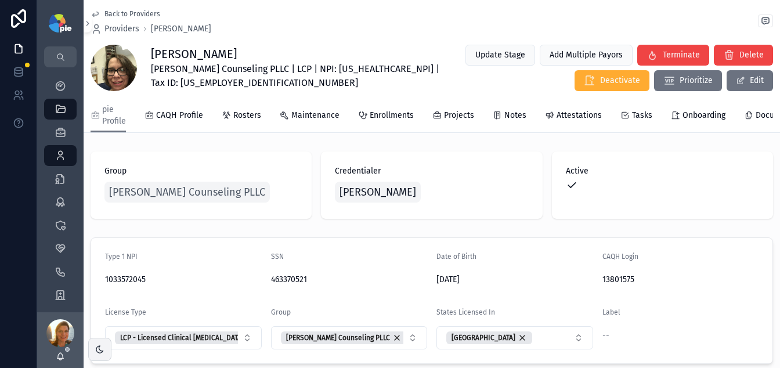
click at [343, 70] on span "[PERSON_NAME] Counseling PLLC | LCP | NPI: [US_HEALTHCARE_NPI] | Tax ID: [US_EM…" at bounding box center [302, 76] width 302 height 28
copy span "1033572045"
click at [189, 86] on span "[PERSON_NAME] Counseling PLLC | LCP | NPI: [US_HEALTHCARE_NPI] | Tax ID: [US_EM…" at bounding box center [302, 76] width 302 height 28
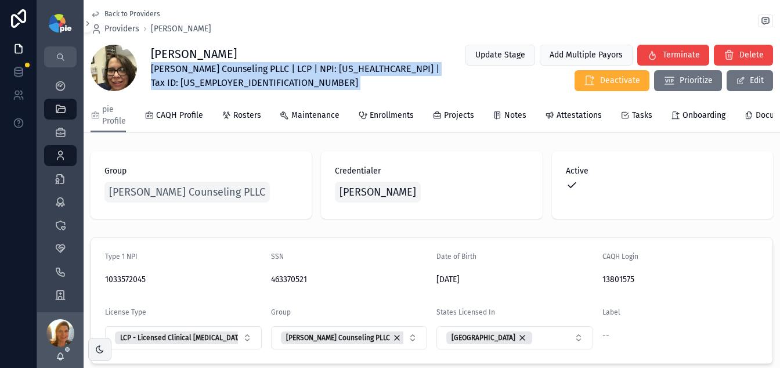
click at [189, 86] on span "[PERSON_NAME] Counseling PLLC | LCP | NPI: [US_HEALTHCARE_NPI] | Tax ID: [US_EM…" at bounding box center [302, 76] width 302 height 28
click at [242, 82] on span "[PERSON_NAME] Counseling PLLC | LCP | NPI: [US_HEALTHCARE_NPI] | Tax ID: [US_EM…" at bounding box center [302, 76] width 302 height 28
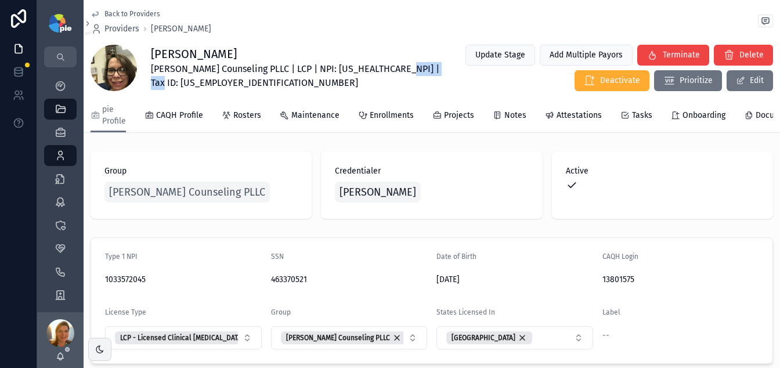
drag, startPoint x: 233, startPoint y: 82, endPoint x: 181, endPoint y: 85, distance: 51.7
click at [181, 85] on span "[PERSON_NAME] Counseling PLLC | LCP | NPI: [US_HEALTHCARE_NPI] | Tax ID: [US_EM…" at bounding box center [302, 76] width 302 height 28
copy span "88-2773504"
click at [197, 200] on span "[PERSON_NAME] Counseling PLLC" at bounding box center [187, 192] width 156 height 16
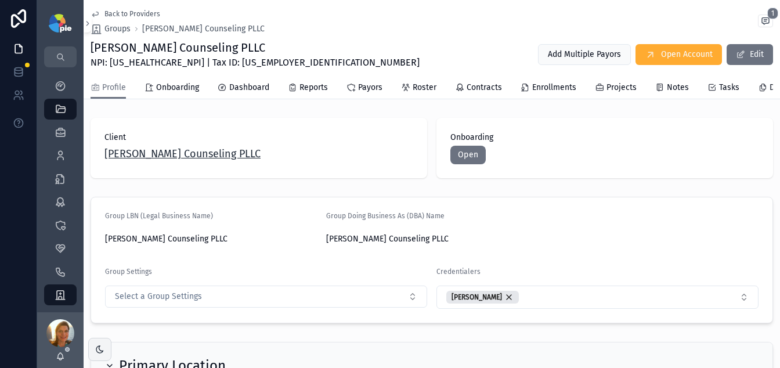
click at [147, 162] on span "[PERSON_NAME] Counseling PLLC" at bounding box center [182, 154] width 156 height 16
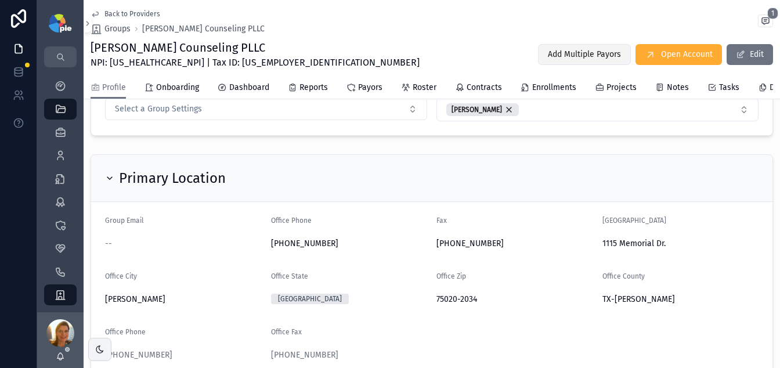
scroll to position [189, 0]
drag, startPoint x: 196, startPoint y: 63, endPoint x: 220, endPoint y: 63, distance: 24.4
click at [220, 63] on span "NPI: 1851022362 | Tax ID: 88-2773504" at bounding box center [254, 63] width 329 height 14
drag, startPoint x: 240, startPoint y: 64, endPoint x: 194, endPoint y: 63, distance: 45.8
click at [194, 63] on div "McGehee Counseling PLLC NPI: 1851022362 | Tax ID: 88-2773504 Add Multiple Payor…" at bounding box center [431, 54] width 682 height 30
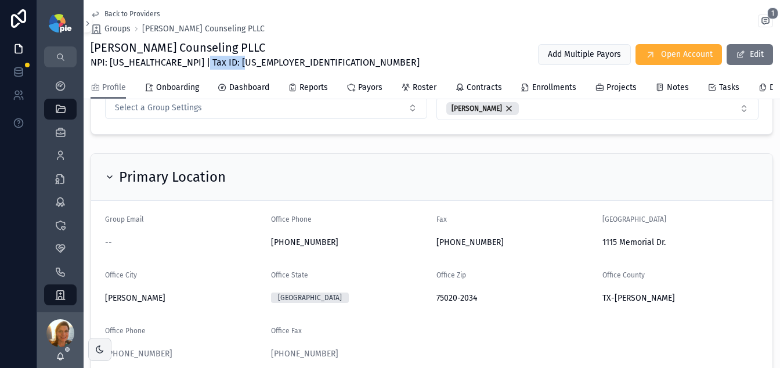
copy span "88-2773504"
click at [148, 61] on span "NPI: 1851022362 | Tax ID: 88-2773504" at bounding box center [254, 63] width 329 height 14
copy span "1851022362"
drag, startPoint x: 195, startPoint y: 62, endPoint x: 231, endPoint y: 63, distance: 36.0
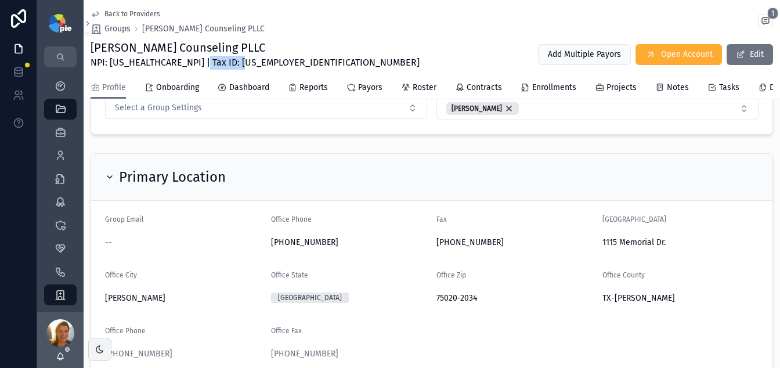
click at [240, 61] on div "McGehee Counseling PLLC NPI: 1851022362 | Tax ID: 88-2773504 Add Multiple Payor…" at bounding box center [431, 54] width 682 height 30
copy span "88-2773504"
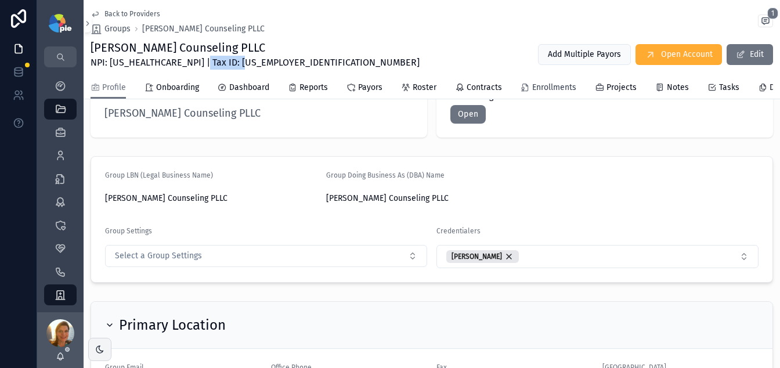
scroll to position [38, 0]
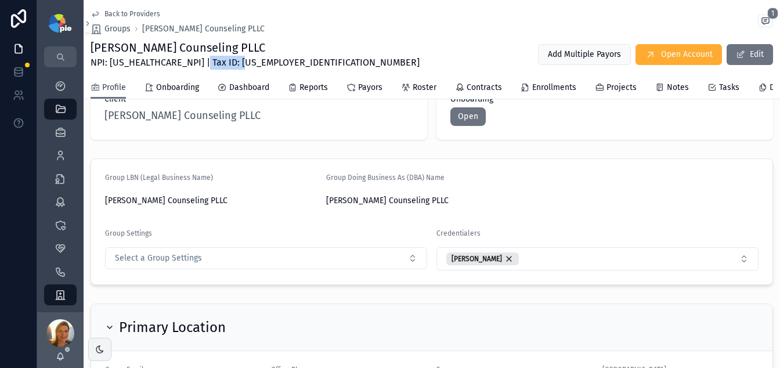
click at [121, 87] on span "Profile" at bounding box center [114, 88] width 24 height 12
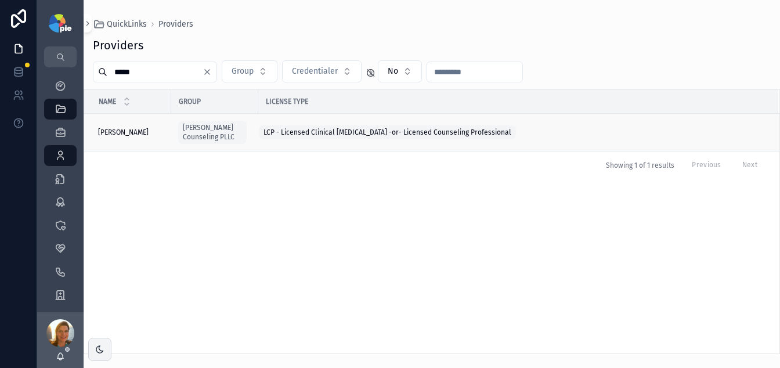
click at [127, 134] on span "McGehee, Carla" at bounding box center [123, 132] width 50 height 9
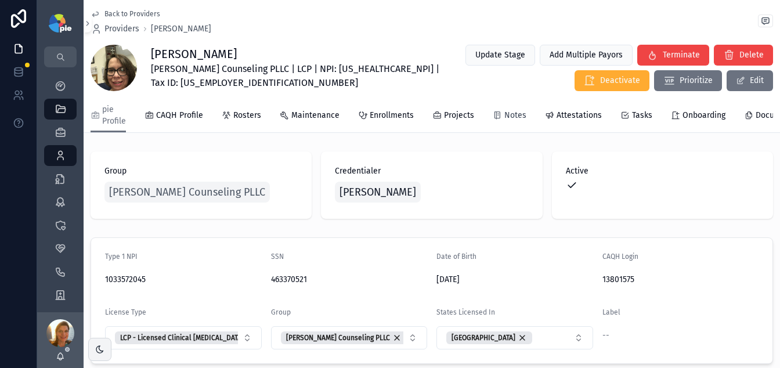
click at [522, 117] on div "pie Profile CAQH Profile Rosters Maintenance Enrollments Projects Notes Attesta…" at bounding box center [431, 116] width 682 height 34
click at [517, 117] on span "Notes" at bounding box center [515, 116] width 22 height 12
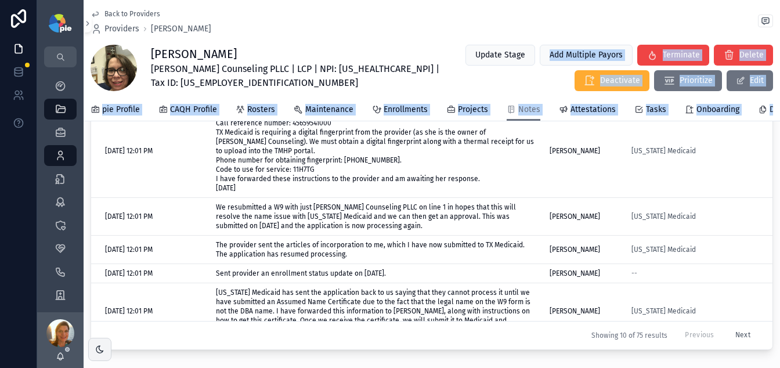
scroll to position [10, 0]
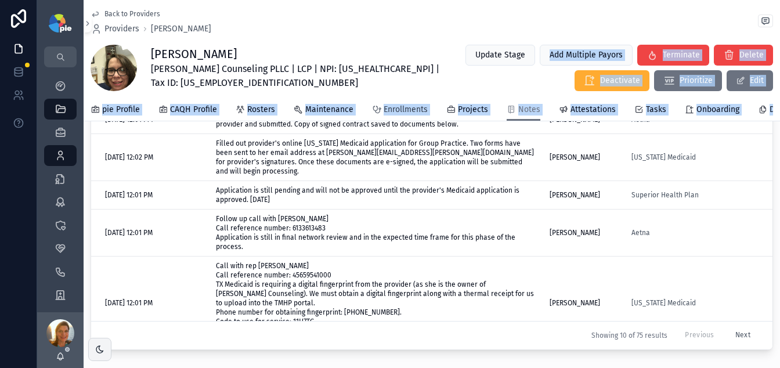
drag, startPoint x: 209, startPoint y: 141, endPoint x: 422, endPoint y: 103, distance: 216.2
click at [439, 82] on div "Back to Providers Providers Carla McGehee Carla McGehee McGehee Counseling PLLC…" at bounding box center [432, 72] width 696 height 711
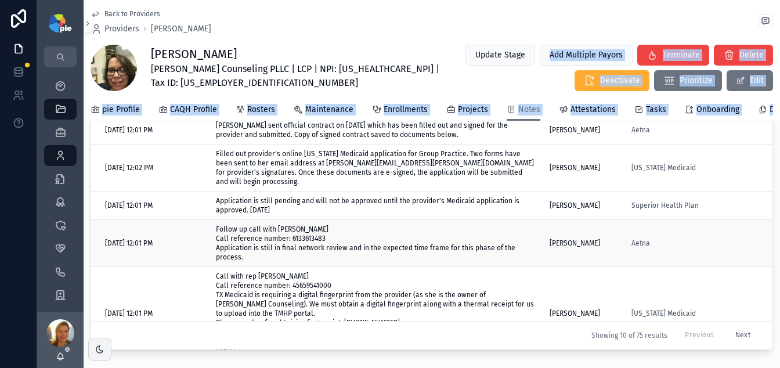
scroll to position [0, 0]
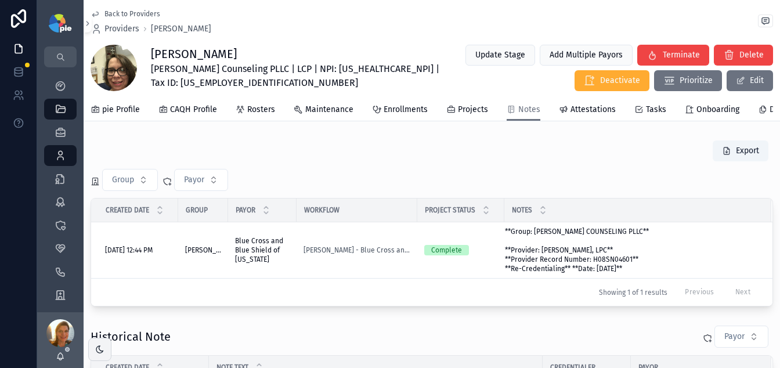
click at [390, 162] on div "Export" at bounding box center [431, 151] width 682 height 22
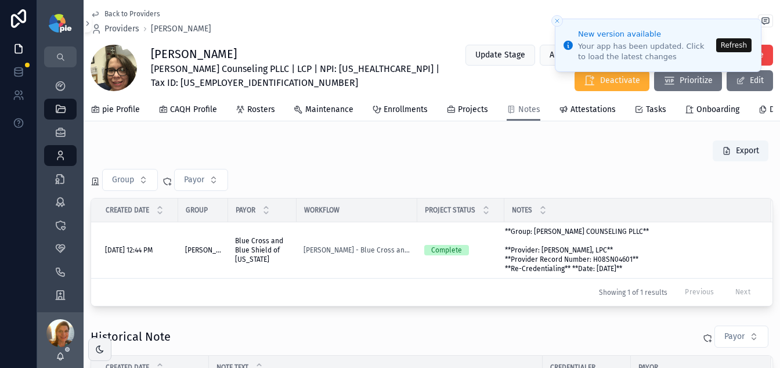
click at [727, 48] on button "Refresh" at bounding box center [733, 45] width 35 height 14
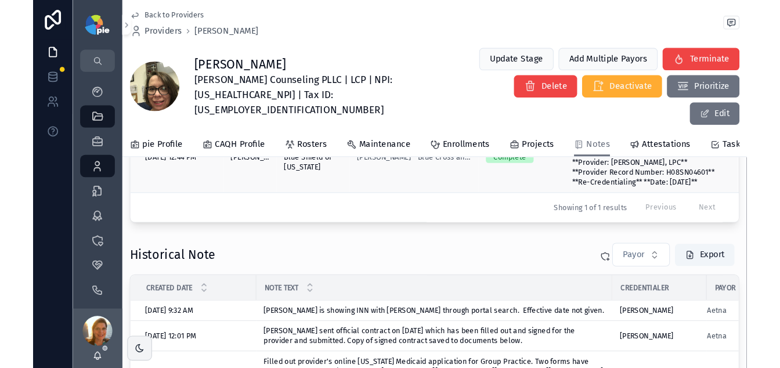
scroll to position [130, 0]
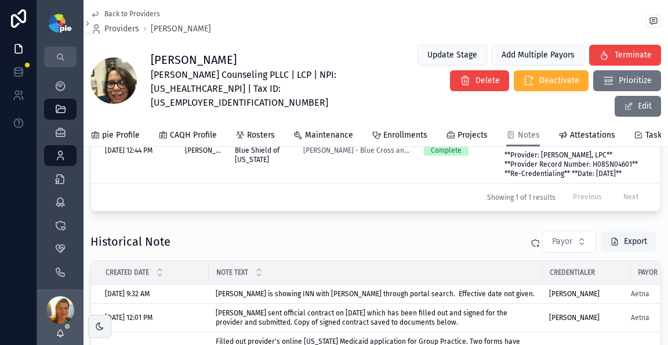
click at [627, 237] on button "Export" at bounding box center [629, 241] width 56 height 21
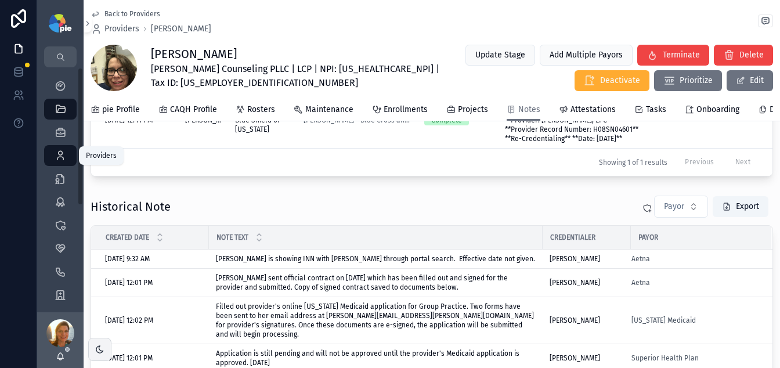
click at [64, 152] on icon "scrollable content" at bounding box center [61, 156] width 12 height 12
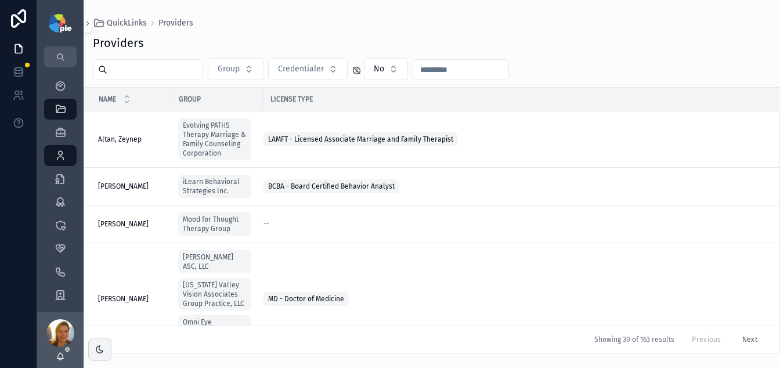
click at [120, 67] on input "scrollable content" at bounding box center [154, 69] width 95 height 16
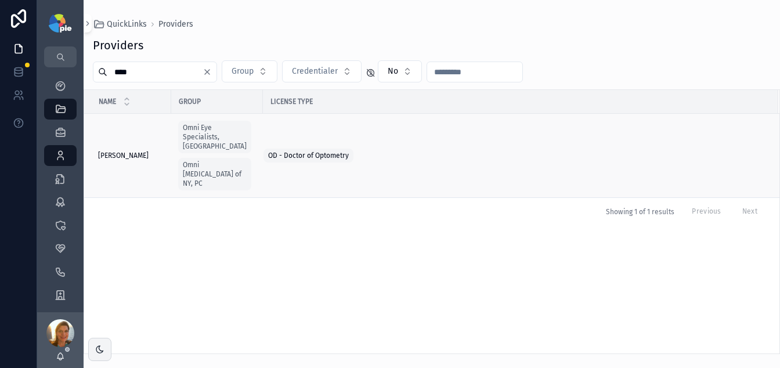
type input "****"
click at [134, 139] on td "[PERSON_NAME] [PERSON_NAME]" at bounding box center [127, 156] width 87 height 84
click at [129, 151] on span "[PERSON_NAME]" at bounding box center [123, 155] width 50 height 9
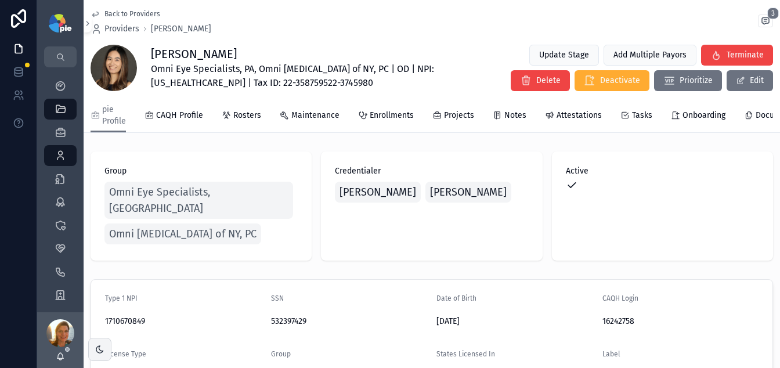
click at [429, 117] on div "pie Profile CAQH Profile Rosters Maintenance Enrollments Projects Notes Attesta…" at bounding box center [431, 116] width 682 height 34
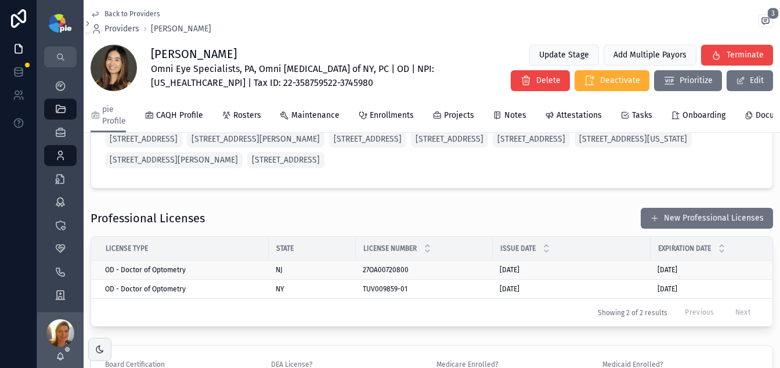
scroll to position [1048, 0]
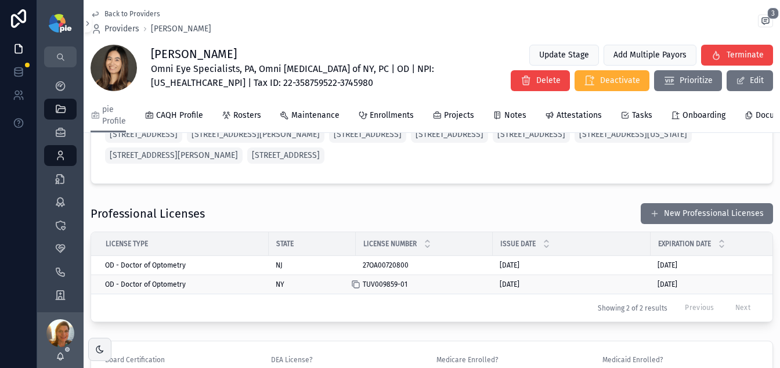
click at [357, 289] on icon "scrollable content" at bounding box center [355, 284] width 9 height 9
click at [175, 83] on span "Omni Eye Specialists, PA, Omni [MEDICAL_DATA] of NY, PC | OD | NPI: [US_HEALTHC…" at bounding box center [304, 76] width 306 height 28
copy span "1710670849"
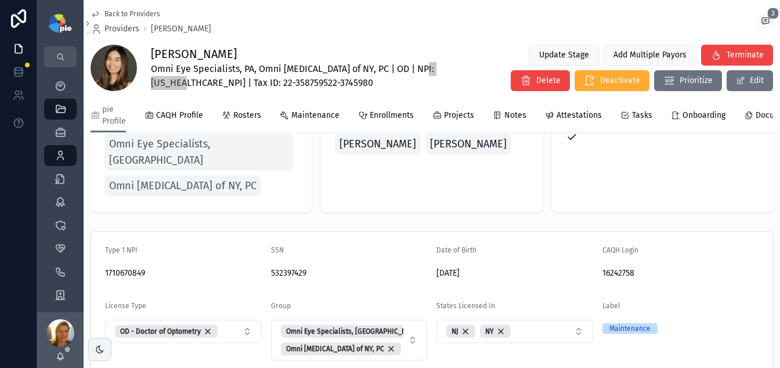
scroll to position [0, 0]
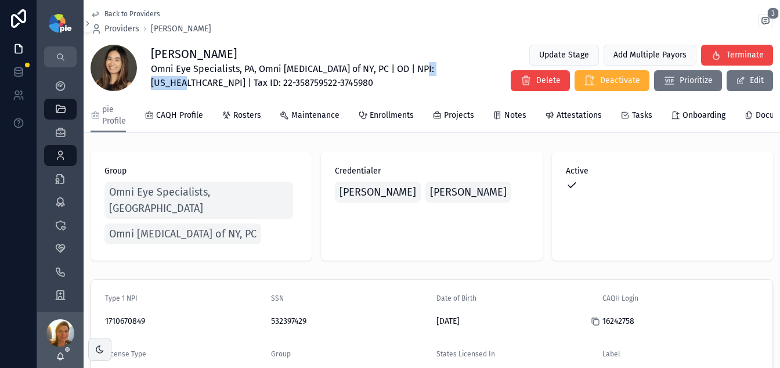
click at [591, 317] on icon "scrollable content" at bounding box center [595, 321] width 9 height 9
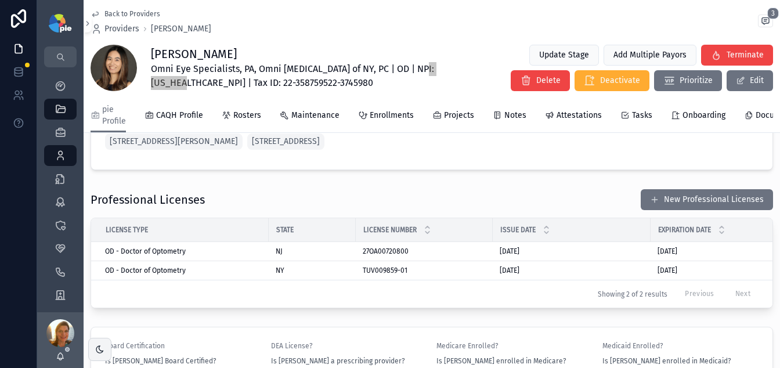
scroll to position [1197, 0]
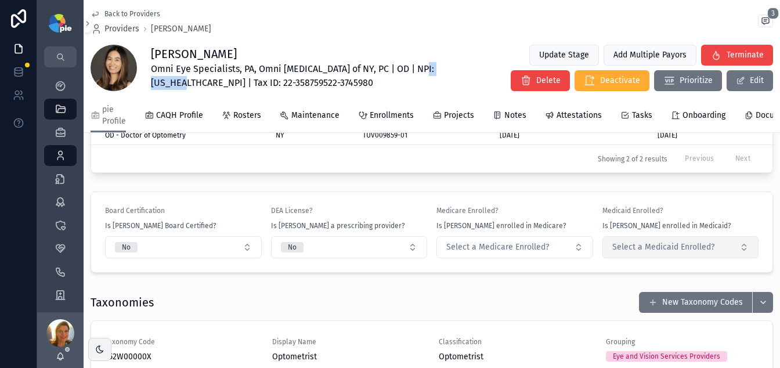
click at [650, 253] on span "Select a Medicaid Enrolled?" at bounding box center [663, 247] width 102 height 12
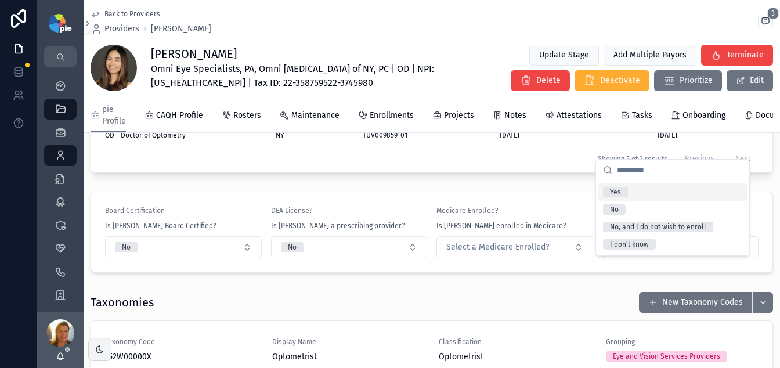
click at [605, 195] on span "Yes" at bounding box center [615, 192] width 25 height 10
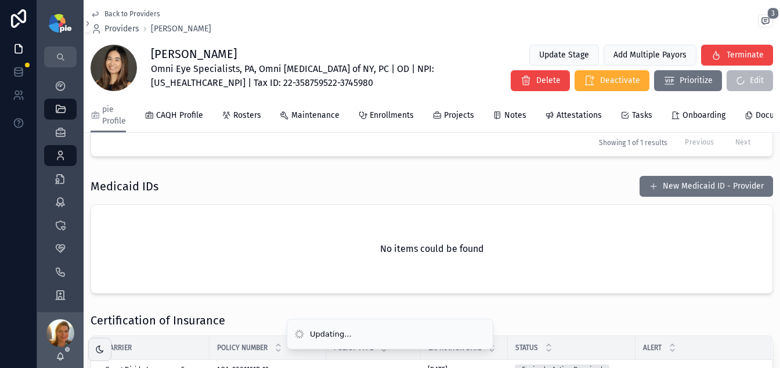
scroll to position [1470, 0]
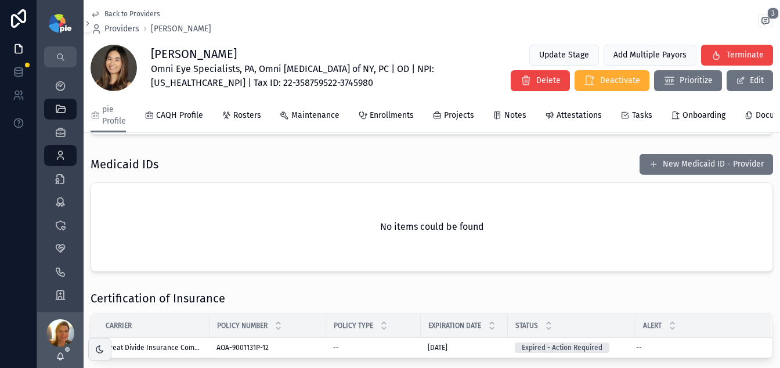
click at [174, 86] on span "Omni Eye Specialists, PA, Omni [MEDICAL_DATA] of NY, PC | OD | NPI: [US_HEALTHC…" at bounding box center [304, 76] width 306 height 28
copy span "1710670849"
click at [657, 175] on button "New Medicaid ID - Provider" at bounding box center [705, 164] width 133 height 21
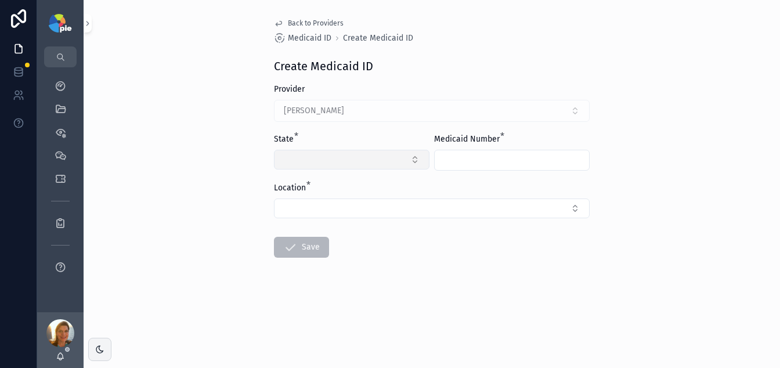
click at [287, 156] on button "Select Button" at bounding box center [351, 160] width 155 height 20
click at [360, 218] on div "NY" at bounding box center [352, 224] width 150 height 19
click at [455, 159] on input "scrollable content" at bounding box center [512, 160] width 154 height 16
paste input "********"
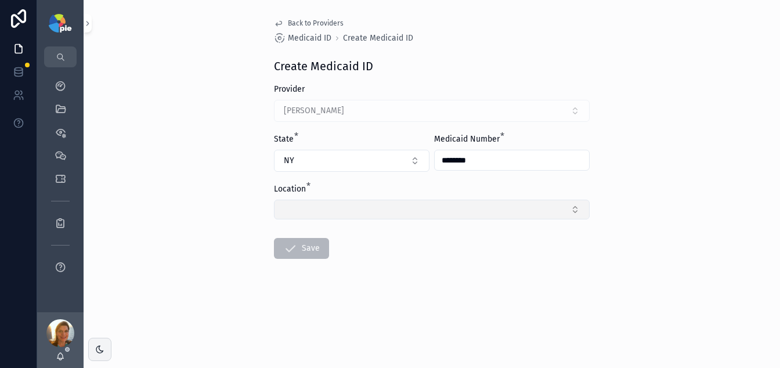
type input "********"
click at [352, 207] on button "Select Button" at bounding box center [432, 210] width 316 height 20
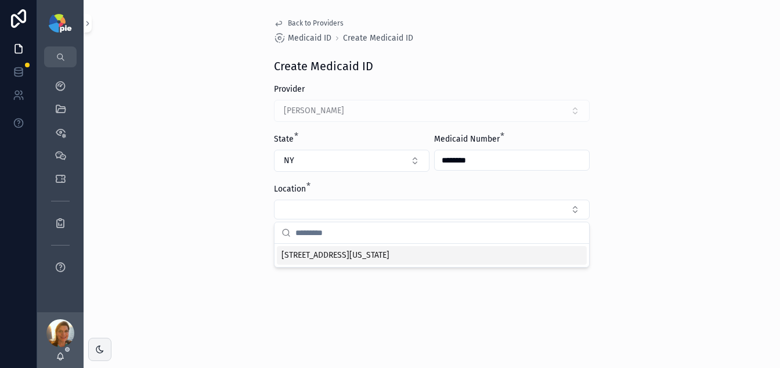
click at [389, 254] on span "[STREET_ADDRESS][US_STATE]" at bounding box center [335, 255] width 108 height 12
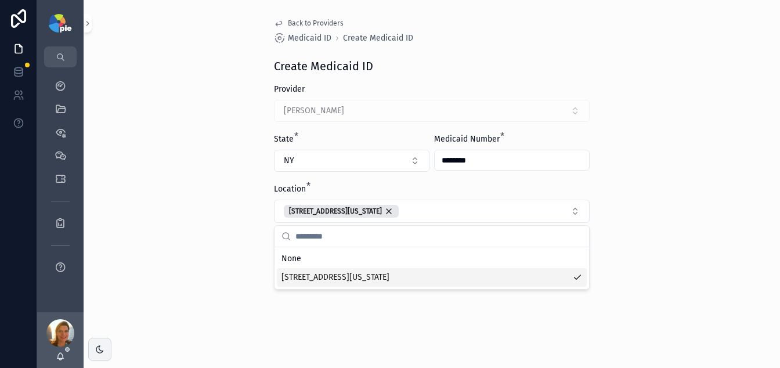
click at [187, 282] on div "Back to Providers Medicaid ID Create Medicaid ID Create Medicaid ID Provider [P…" at bounding box center [432, 184] width 696 height 368
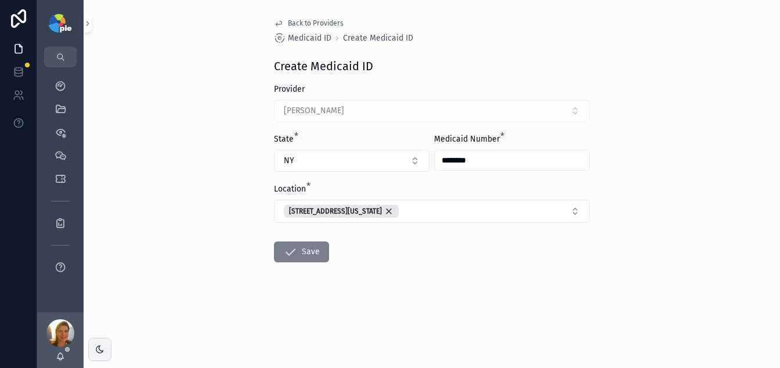
click at [302, 258] on button "Save" at bounding box center [301, 251] width 55 height 21
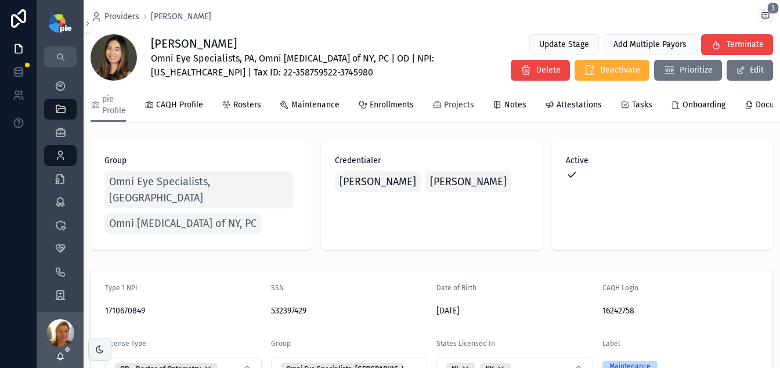
click at [451, 107] on span "Projects" at bounding box center [459, 105] width 30 height 12
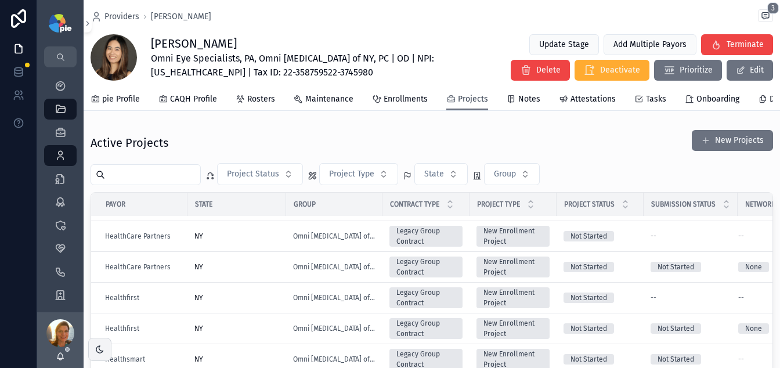
scroll to position [580, 0]
click at [232, 302] on div "NY" at bounding box center [236, 296] width 85 height 9
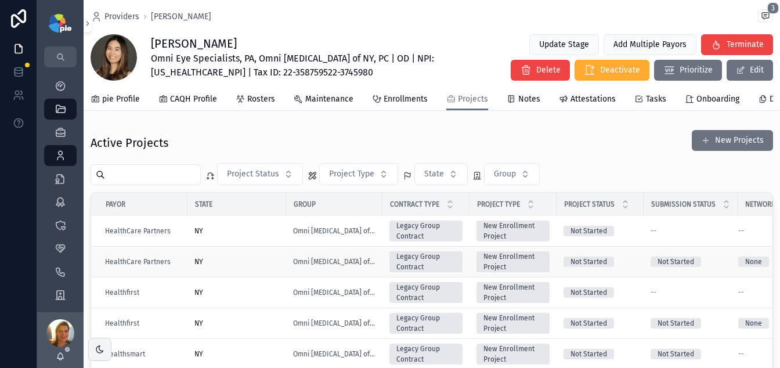
scroll to position [586, 0]
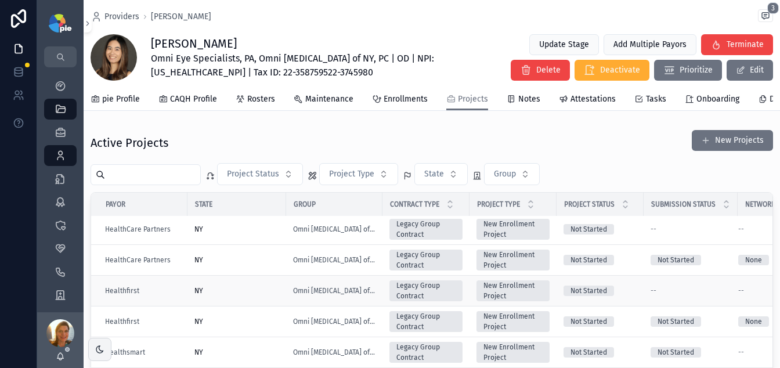
click at [253, 295] on div "NY" at bounding box center [236, 290] width 85 height 9
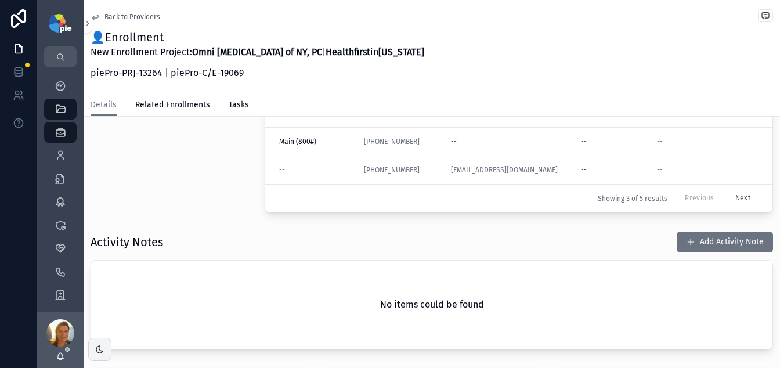
scroll to position [171, 0]
click at [707, 244] on button "Add Activity Note" at bounding box center [724, 241] width 96 height 21
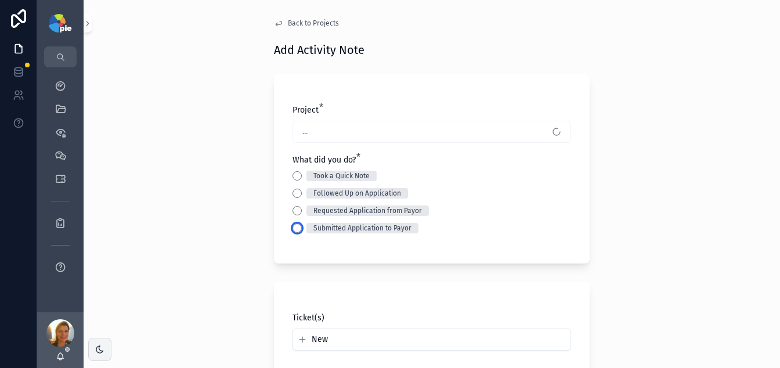
click at [296, 227] on button "Submitted Application to Payor" at bounding box center [296, 227] width 9 height 9
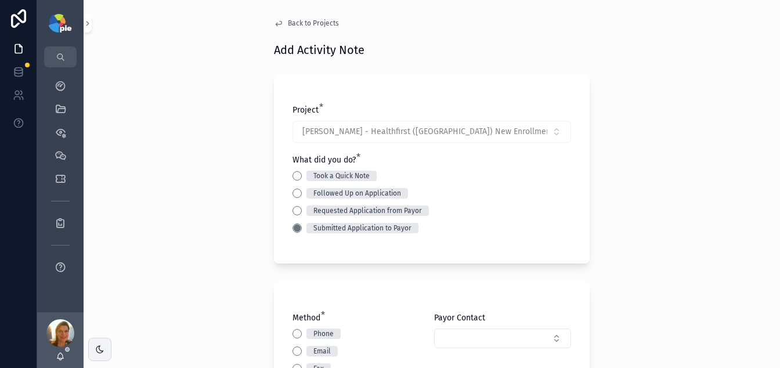
click at [645, 192] on div "Back to Projects Add Activity Note Project * [PERSON_NAME] - Healthfirst ([GEOG…" at bounding box center [432, 184] width 696 height 368
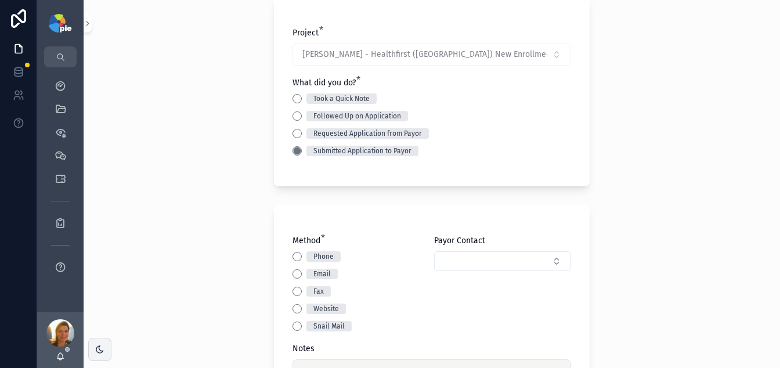
scroll to position [78, 0]
click at [295, 307] on button "Website" at bounding box center [296, 307] width 9 height 9
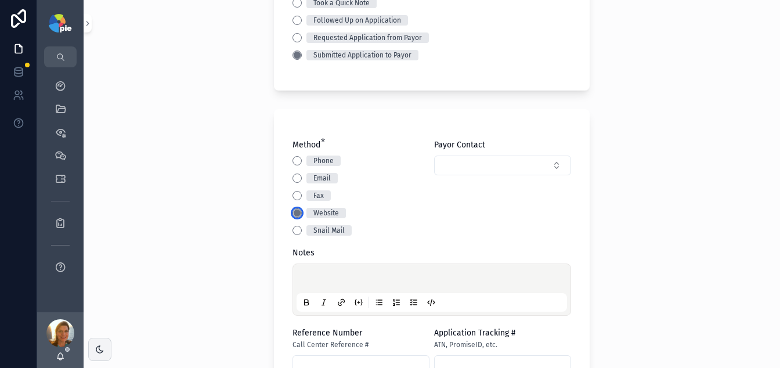
scroll to position [347, 0]
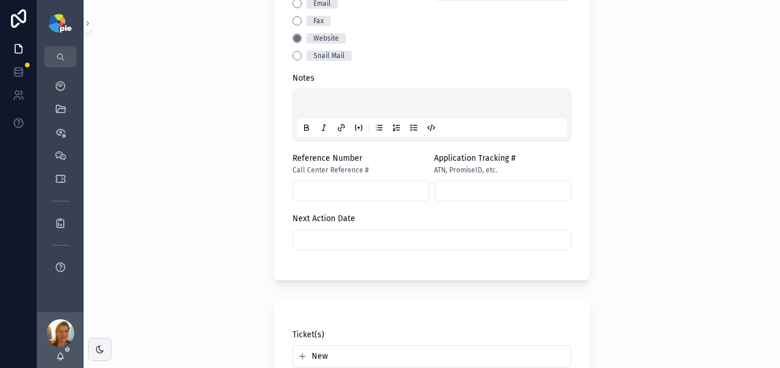
click at [325, 93] on div "scrollable content" at bounding box center [431, 115] width 270 height 44
click at [323, 104] on p "scrollable content" at bounding box center [434, 106] width 270 height 12
click at [327, 190] on input "scrollable content" at bounding box center [361, 191] width 136 height 16
paste input "**********"
drag, startPoint x: 323, startPoint y: 191, endPoint x: 248, endPoint y: 178, distance: 75.3
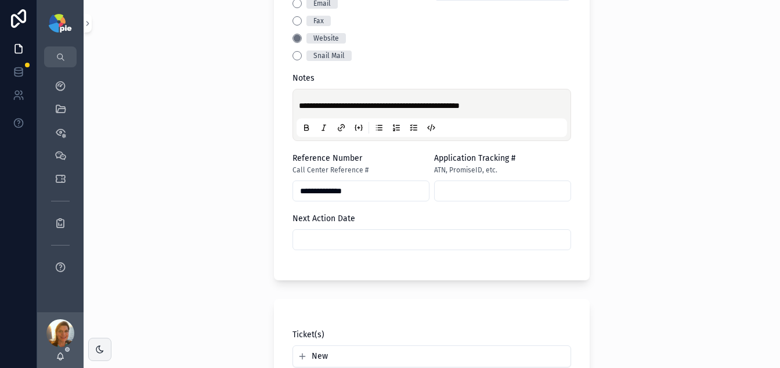
click at [248, 178] on div "**********" at bounding box center [432, 184] width 696 height 368
type input "*****"
click at [418, 217] on div "Next Action Date" at bounding box center [431, 219] width 278 height 12
click at [509, 108] on p "**********" at bounding box center [434, 106] width 270 height 12
click at [379, 241] on input "scrollable content" at bounding box center [431, 239] width 277 height 16
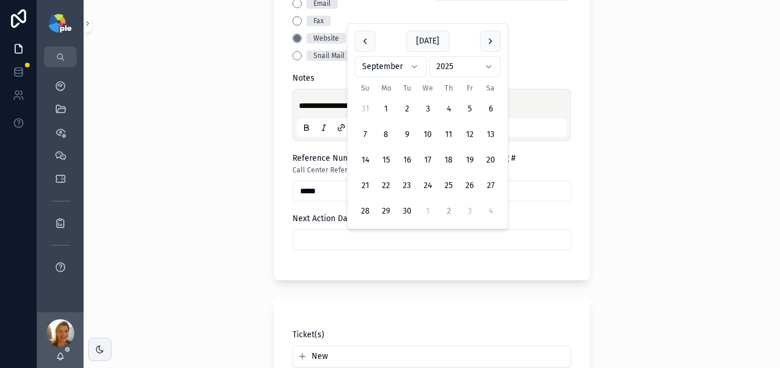
click at [451, 213] on button "2" at bounding box center [448, 211] width 21 height 21
type input "*********"
click at [205, 173] on div "**********" at bounding box center [432, 184] width 696 height 368
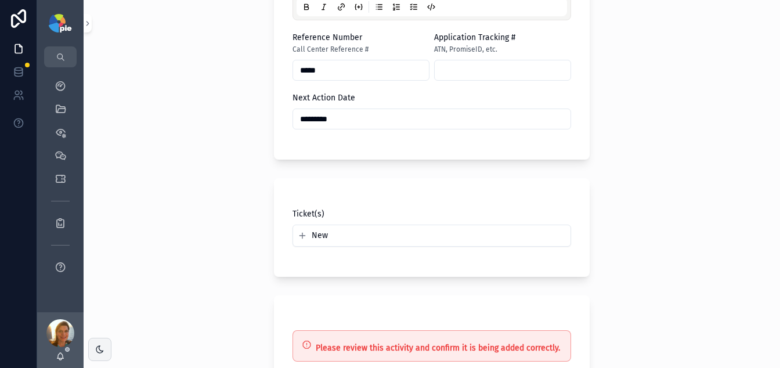
scroll to position [599, 0]
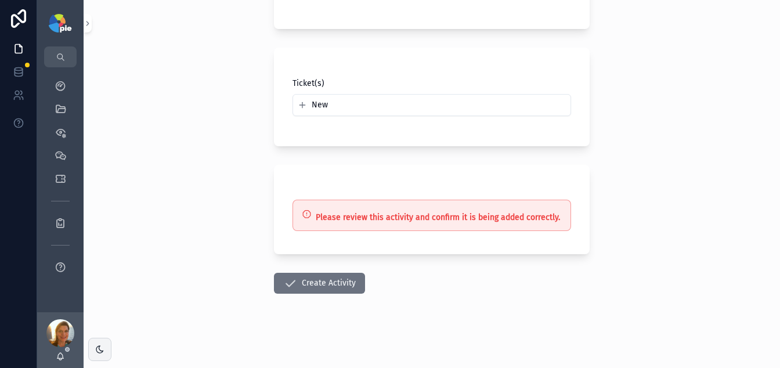
click at [308, 281] on button "Create Activity" at bounding box center [319, 283] width 91 height 21
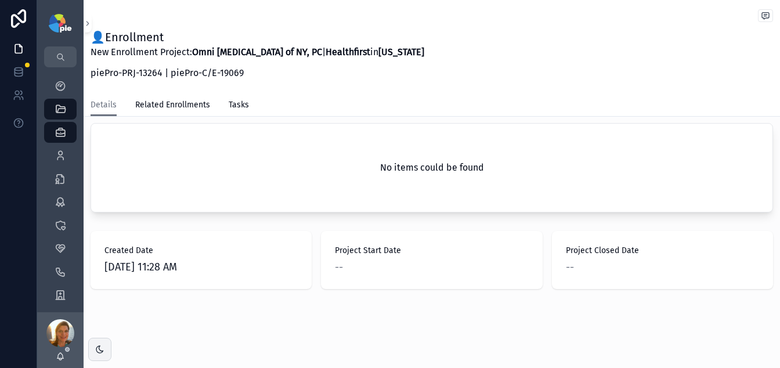
scroll to position [320, 0]
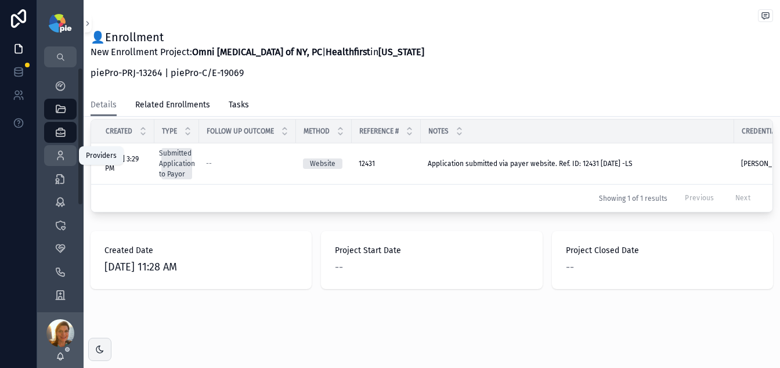
click at [61, 150] on icon "scrollable content" at bounding box center [61, 156] width 12 height 12
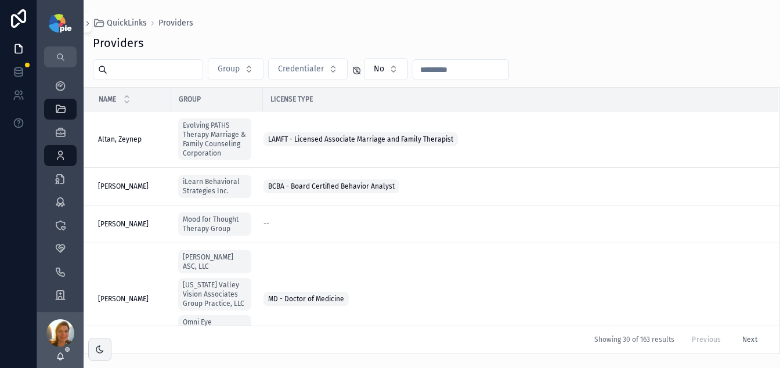
click at [123, 75] on input "scrollable content" at bounding box center [154, 69] width 95 height 16
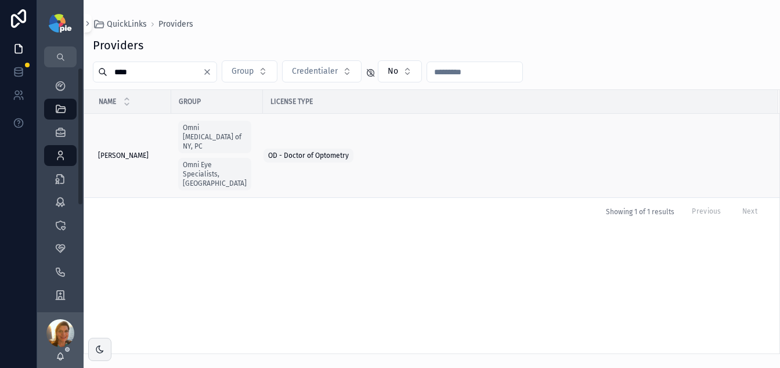
type input "****"
click at [105, 151] on span "Weng, Christine" at bounding box center [123, 155] width 50 height 9
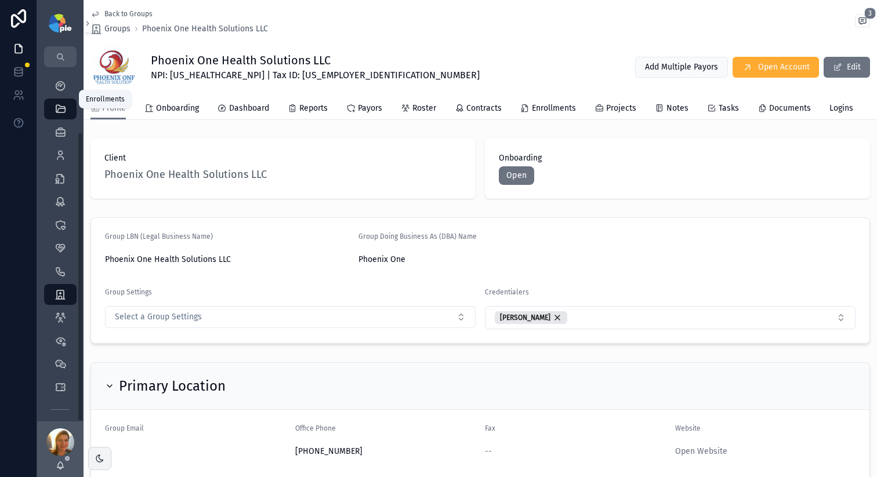
scroll to position [79, 0]
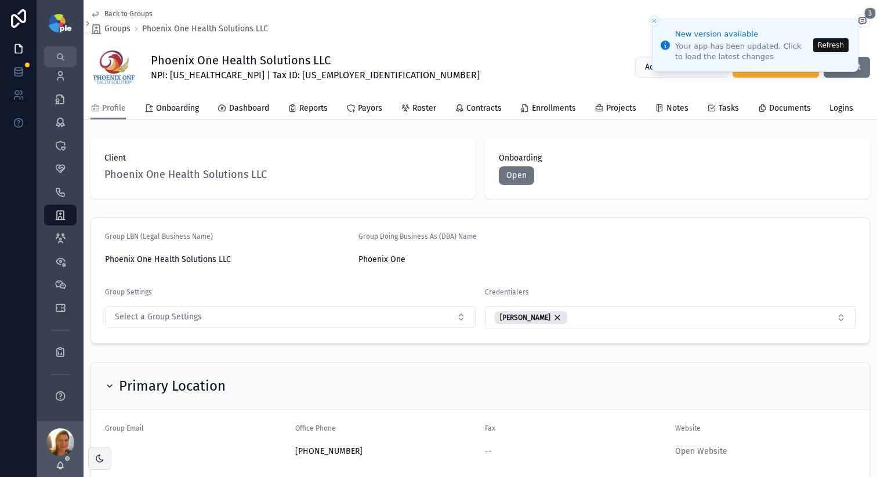
click at [823, 40] on button "Refresh" at bounding box center [830, 45] width 35 height 14
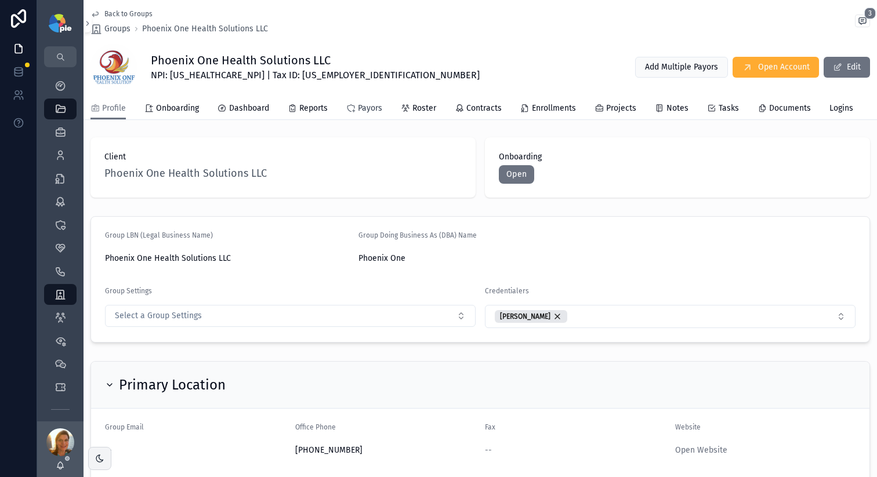
scroll to position [2, 0]
click at [553, 108] on span "Enrollments" at bounding box center [554, 109] width 44 height 12
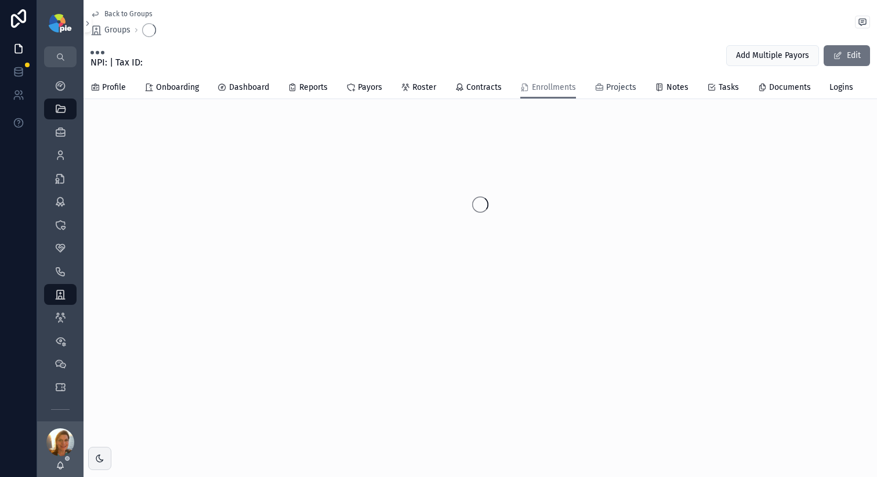
click at [622, 85] on span "Projects" at bounding box center [621, 88] width 30 height 12
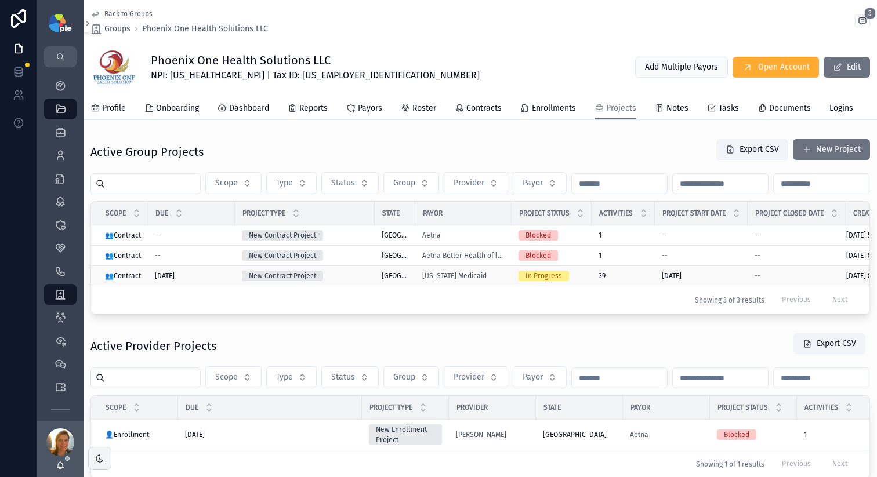
click at [495, 287] on td "Texas Medicaid" at bounding box center [463, 276] width 96 height 20
click at [615, 281] on div "39" at bounding box center [623, 275] width 49 height 9
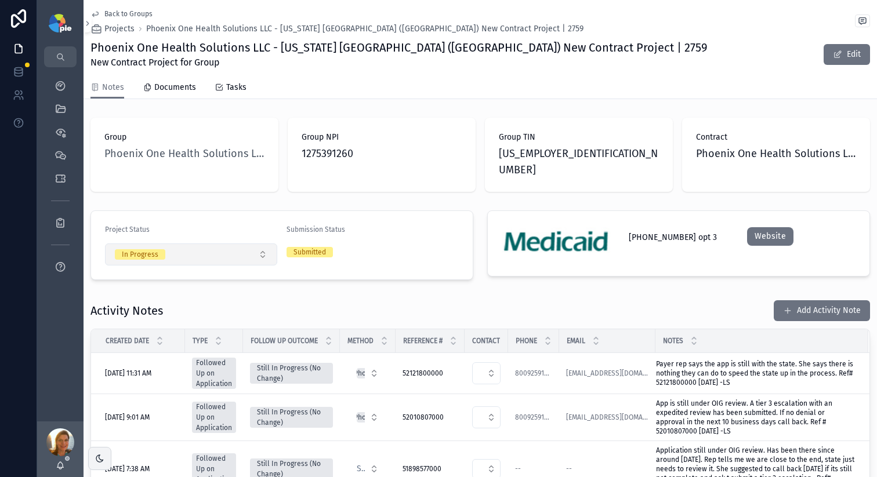
click at [208, 244] on button "In Progress" at bounding box center [191, 255] width 172 height 22
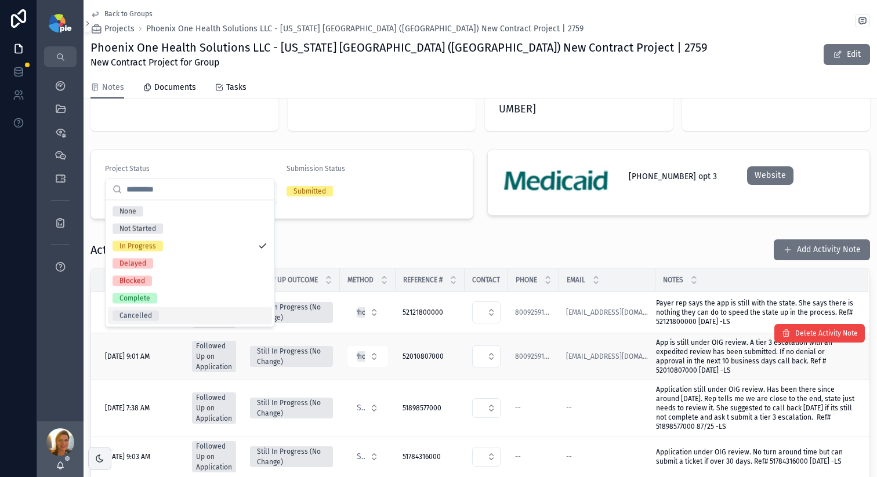
scroll to position [60, 0]
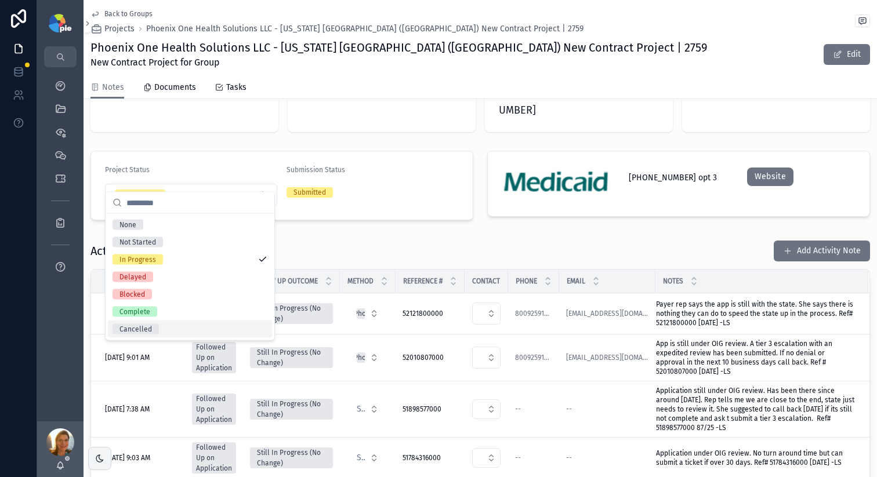
click at [387, 240] on div "Activity Notes Add Activity Note" at bounding box center [480, 251] width 780 height 22
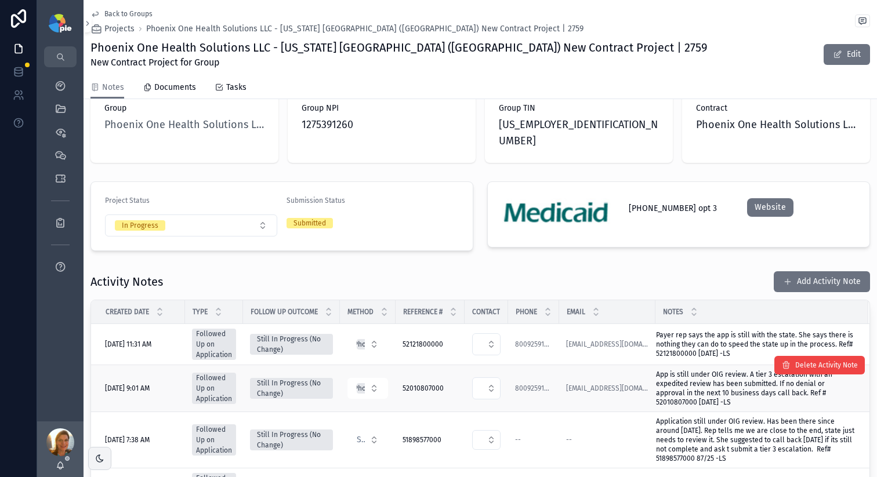
scroll to position [0, 0]
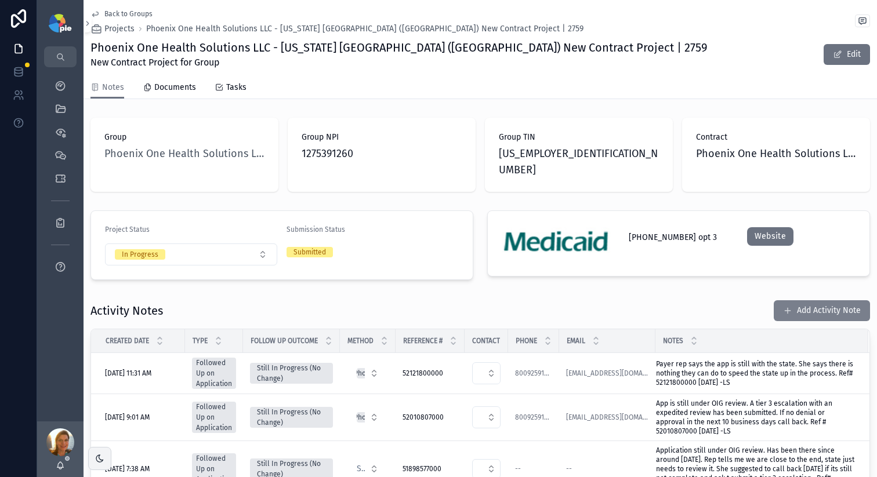
click at [808, 300] on button "Add Activity Note" at bounding box center [822, 310] width 96 height 21
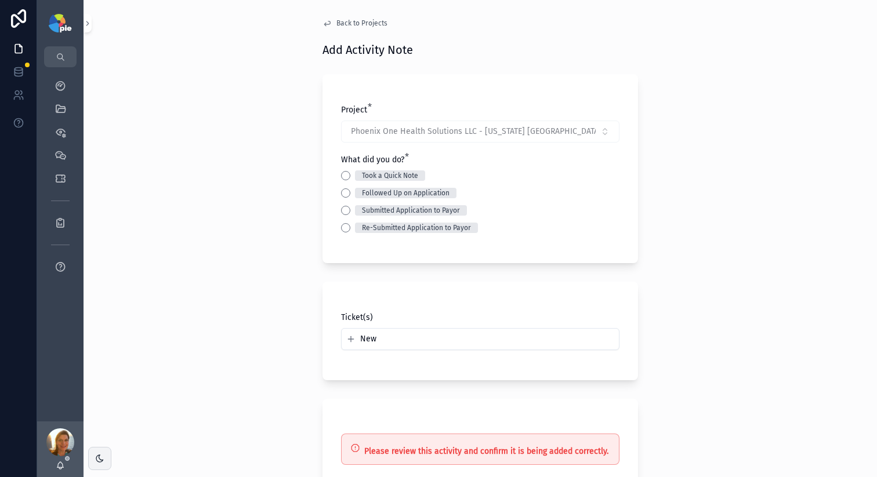
click at [342, 185] on div "Took a Quick Note Followed Up on Application Submitted Application to Payor Re-…" at bounding box center [480, 202] width 278 height 63
click at [342, 193] on button "Followed Up on Application" at bounding box center [345, 193] width 9 height 9
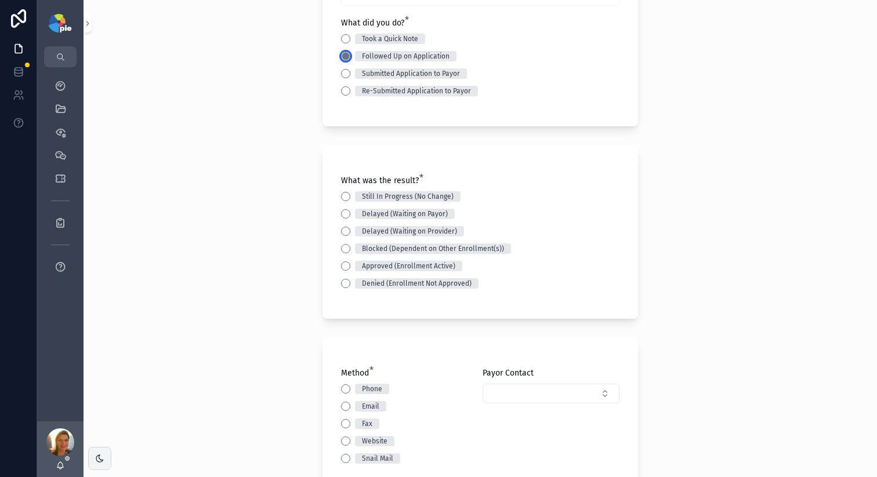
scroll to position [173, 0]
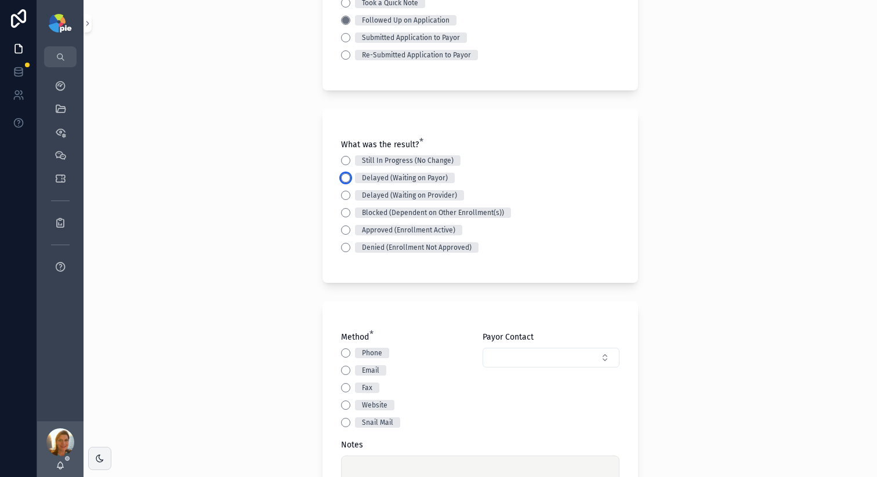
click at [341, 178] on button "Delayed (Waiting on Payor)" at bounding box center [345, 177] width 9 height 9
click at [685, 187] on div "Back to Projects Add Activity Note Project * Phoenix One Health Solutions LLC -…" at bounding box center [481, 65] width 794 height 477
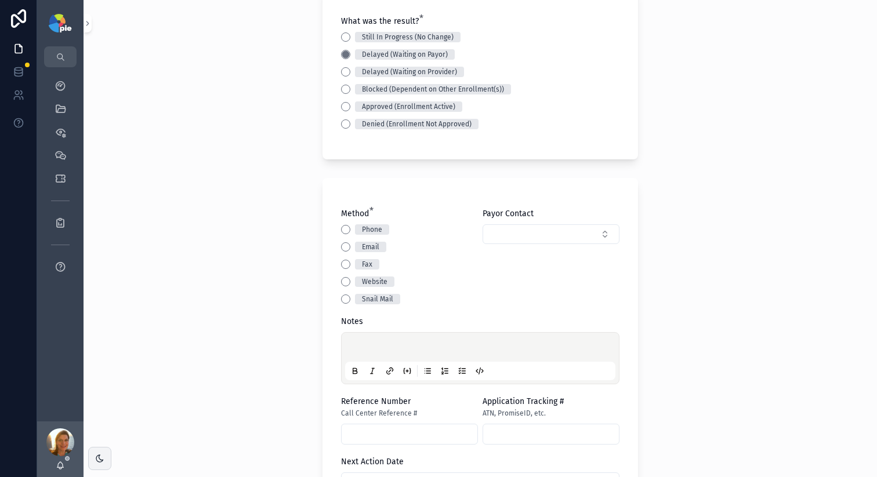
scroll to position [324, 0]
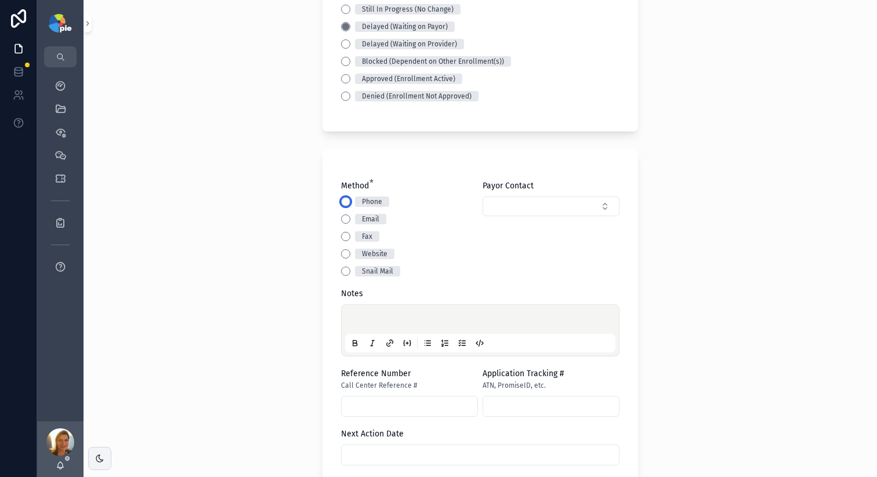
click at [342, 201] on button "Phone" at bounding box center [345, 201] width 9 height 9
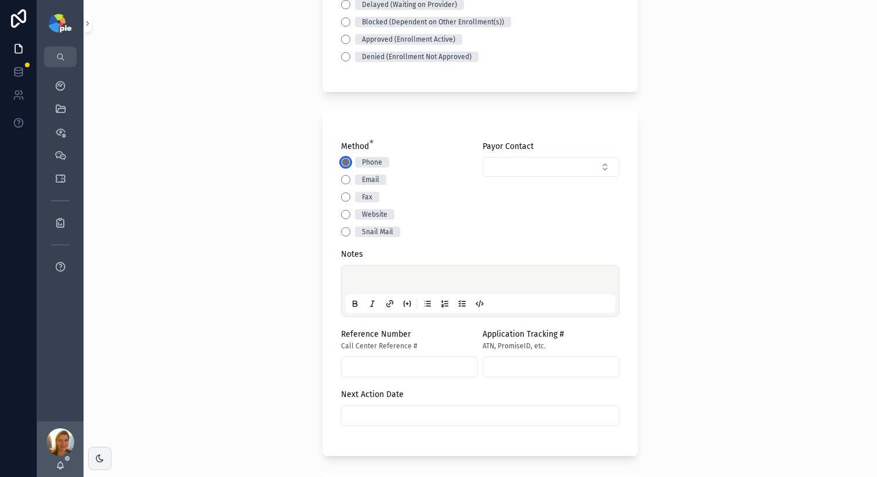
scroll to position [484, 0]
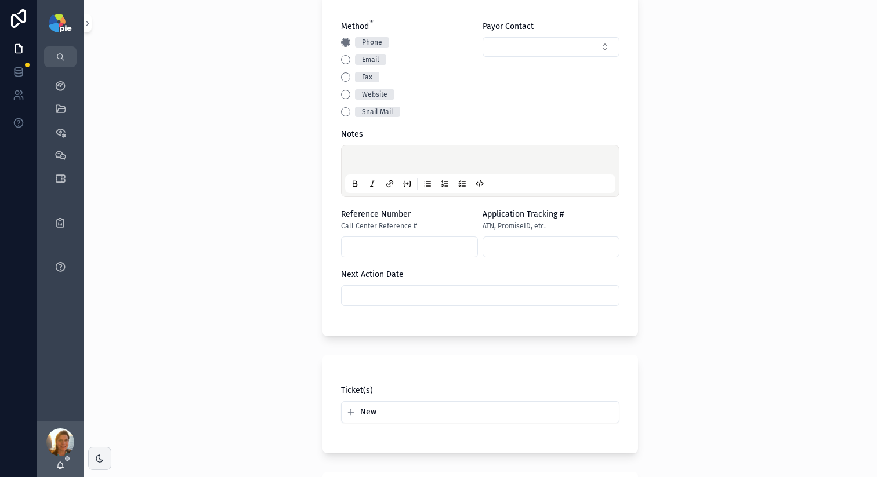
click at [447, 166] on p "scrollable content" at bounding box center [482, 162] width 270 height 12
click at [450, 160] on p "scrollable content" at bounding box center [482, 162] width 270 height 12
drag, startPoint x: 541, startPoint y: 166, endPoint x: 295, endPoint y: 156, distance: 246.8
click at [295, 157] on div "**********" at bounding box center [481, 238] width 794 height 477
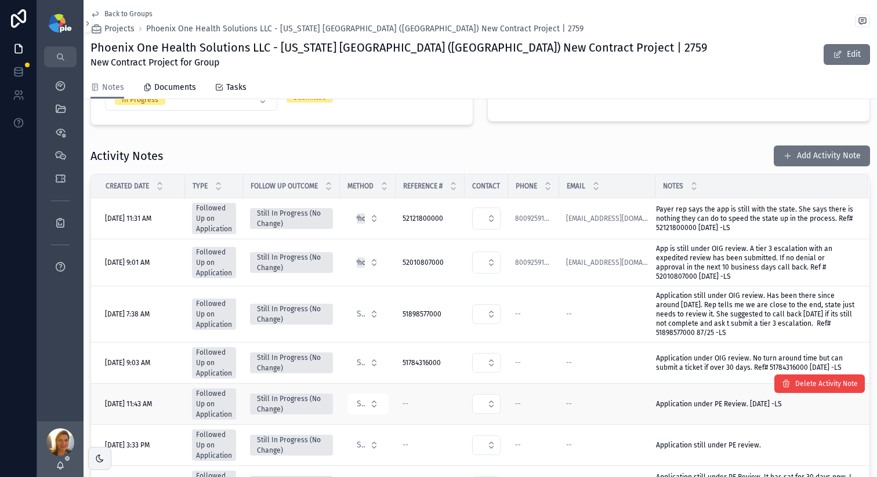
scroll to position [123, 0]
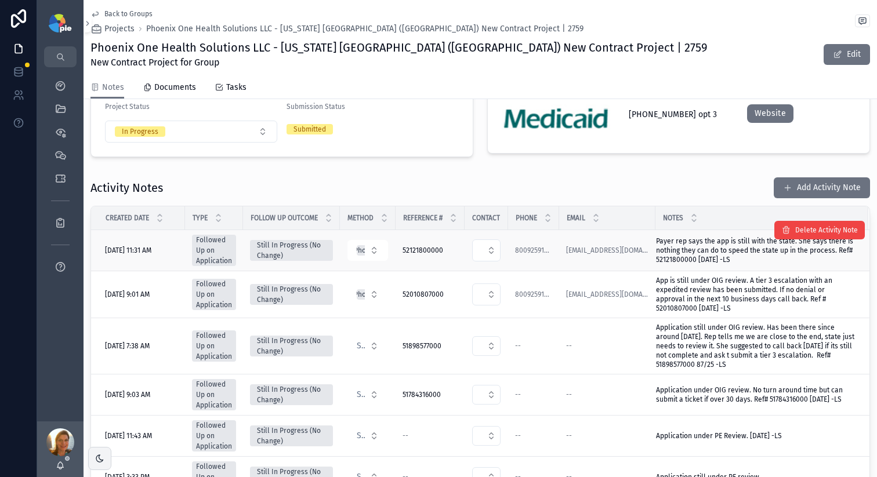
click at [713, 237] on span "Payer rep says the app is still with the state. She says there is nothing they …" at bounding box center [755, 251] width 198 height 28
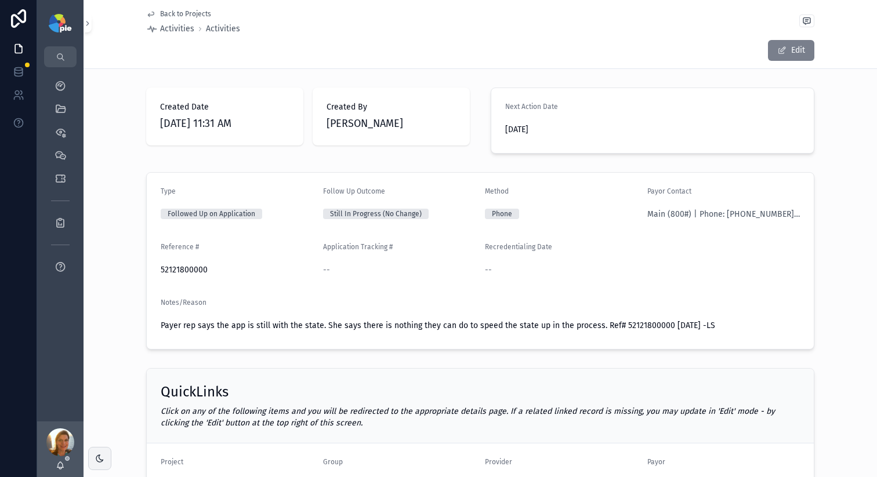
click at [785, 57] on button "Edit" at bounding box center [791, 50] width 46 height 21
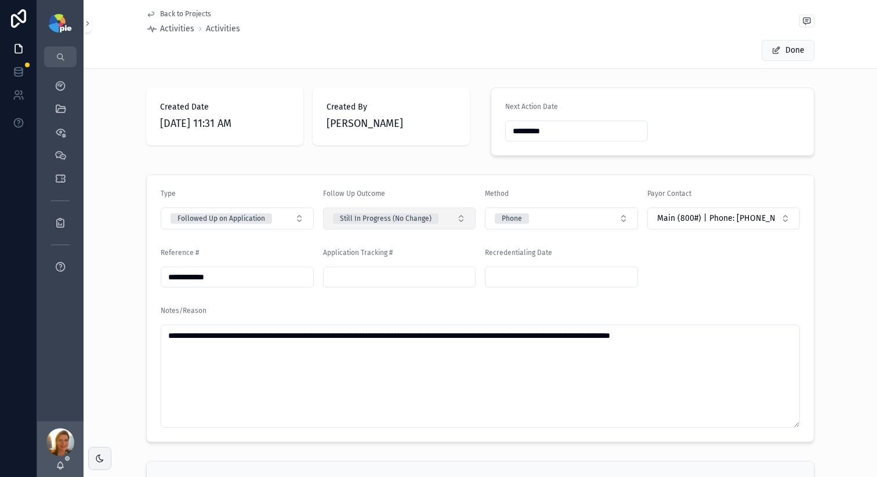
click at [461, 219] on button "Still In Progress (No Change)" at bounding box center [399, 219] width 153 height 22
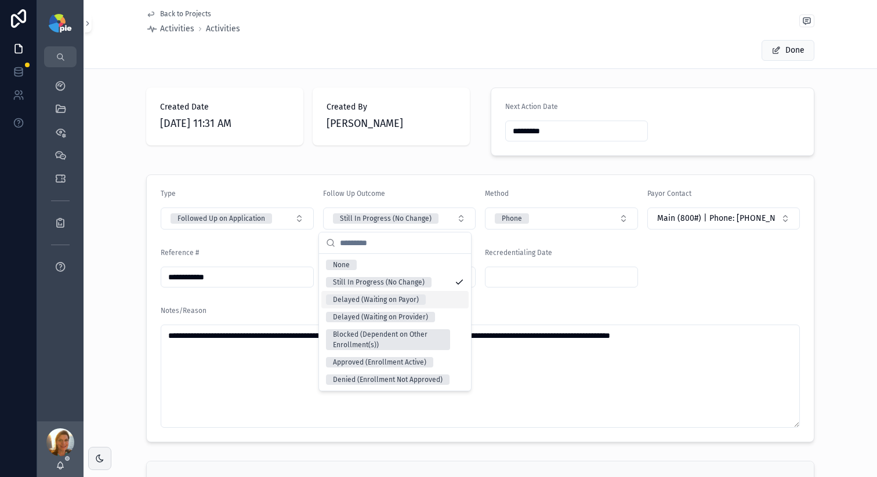
click at [421, 303] on span "Delayed (Waiting on Payor)" at bounding box center [376, 300] width 100 height 10
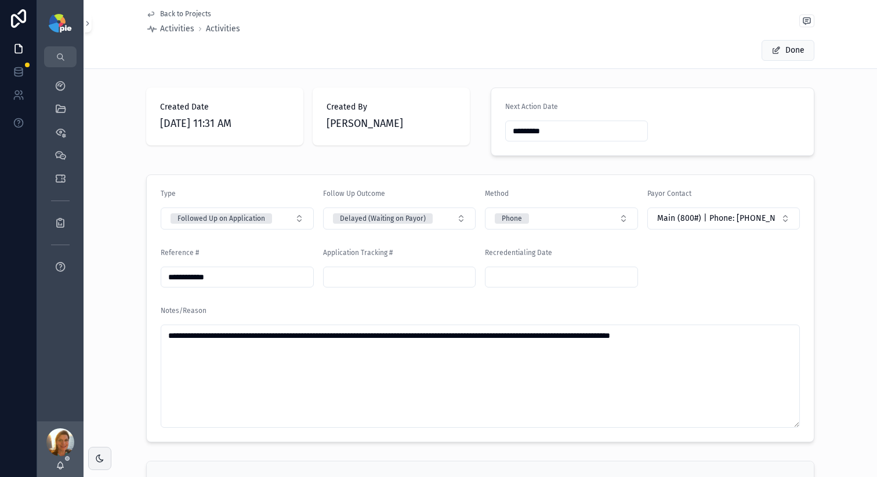
click at [686, 285] on form "**********" at bounding box center [480, 308] width 667 height 267
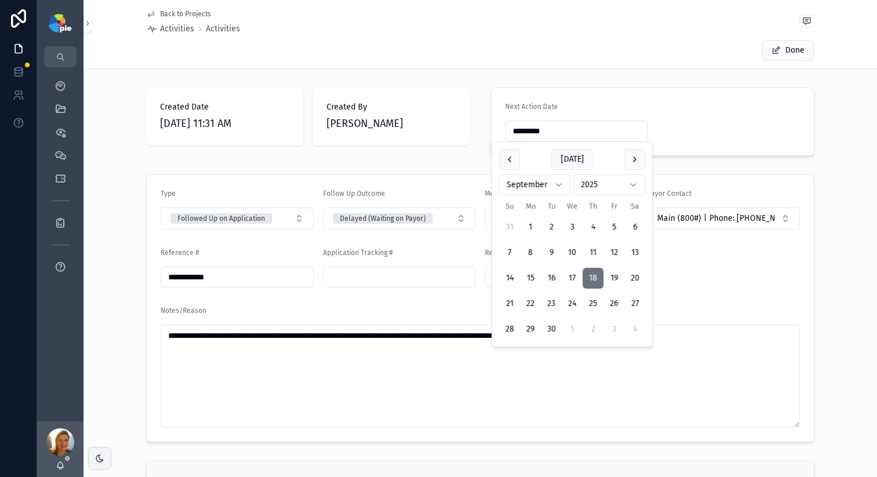
click at [570, 133] on input "*********" at bounding box center [577, 131] width 142 height 16
drag, startPoint x: 559, startPoint y: 133, endPoint x: 414, endPoint y: 129, distance: 145.1
click at [414, 129] on div "Created Date 9/4/2025 11:31 AM Created By Lacy Steer Next Action Date *********" at bounding box center [480, 122] width 682 height 78
click at [728, 90] on form "Next Action Date" at bounding box center [652, 121] width 323 height 67
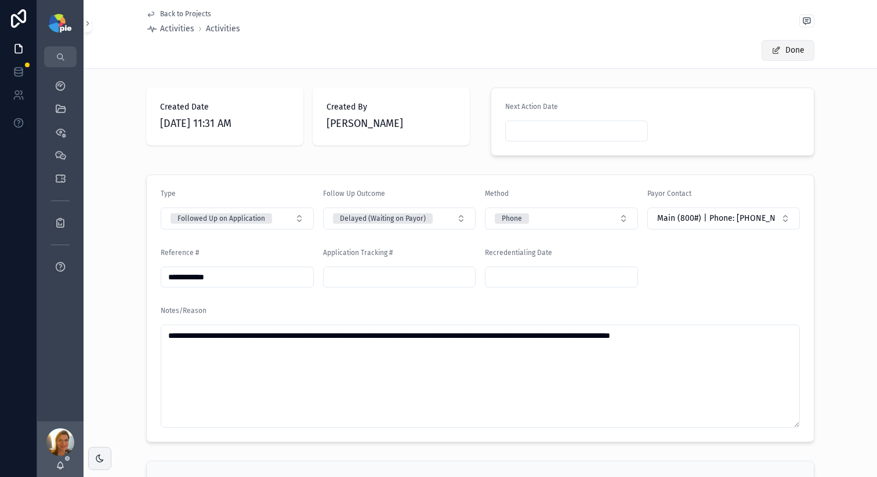
click at [778, 49] on button "Done" at bounding box center [788, 50] width 53 height 21
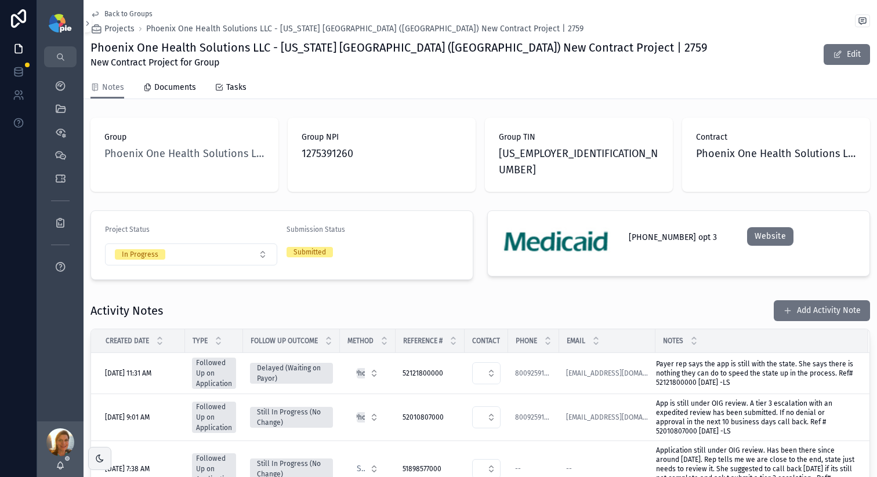
click at [512, 71] on div "Back to Groups Projects Phoenix One Health Solutions LLC - Texas Medicaid (TX) …" at bounding box center [480, 38] width 780 height 77
click at [63, 108] on icon "scrollable content" at bounding box center [61, 109] width 12 height 12
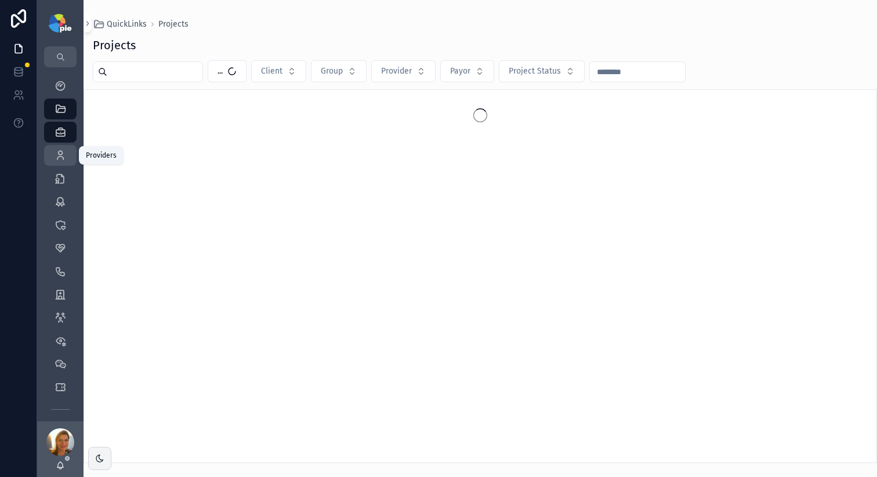
click at [60, 160] on icon "scrollable content" at bounding box center [61, 156] width 12 height 12
click at [141, 76] on input "scrollable content" at bounding box center [154, 72] width 95 height 16
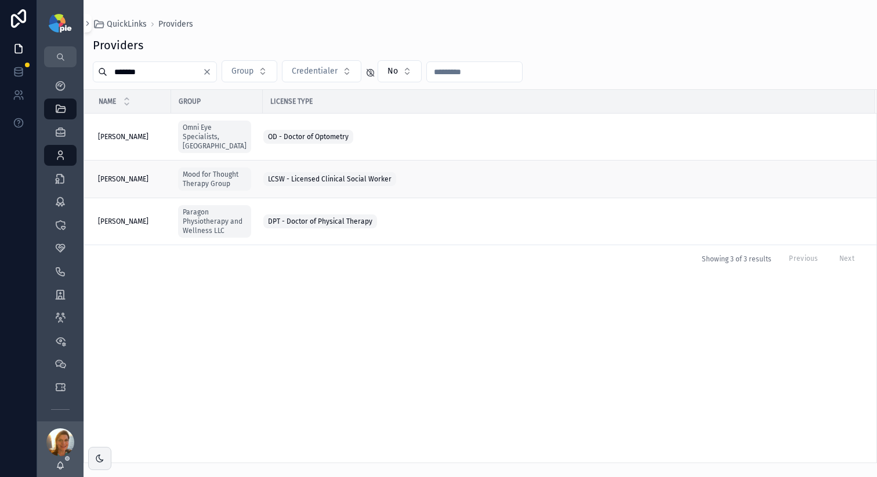
type input "******"
click at [140, 175] on span "Kennedy, Olivia" at bounding box center [123, 179] width 50 height 9
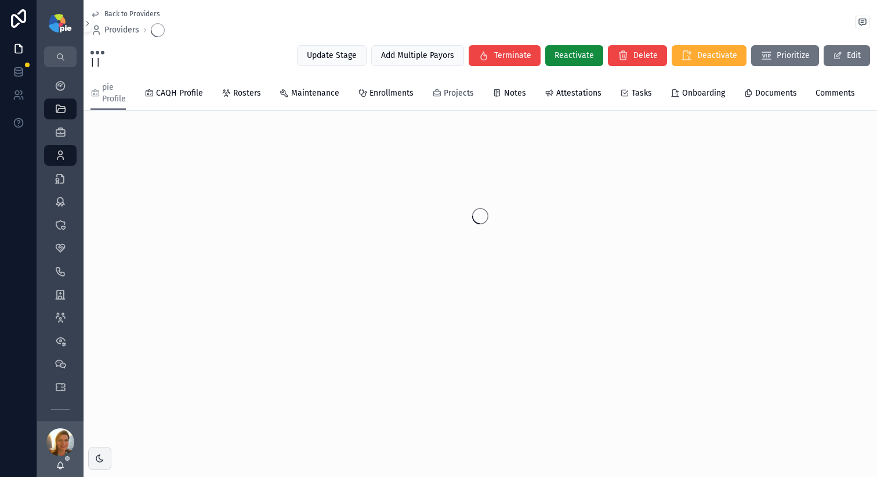
click at [467, 93] on span "Projects" at bounding box center [459, 94] width 30 height 12
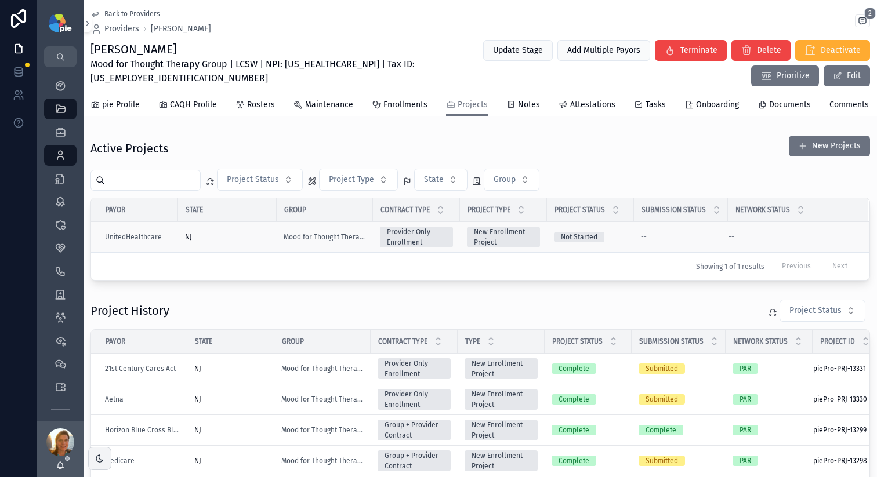
click at [263, 242] on div "NJ" at bounding box center [227, 237] width 85 height 9
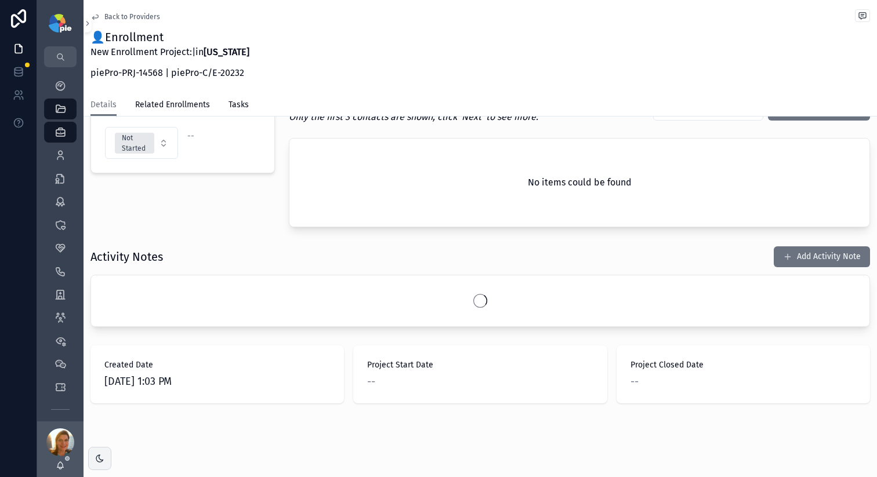
scroll to position [112, 0]
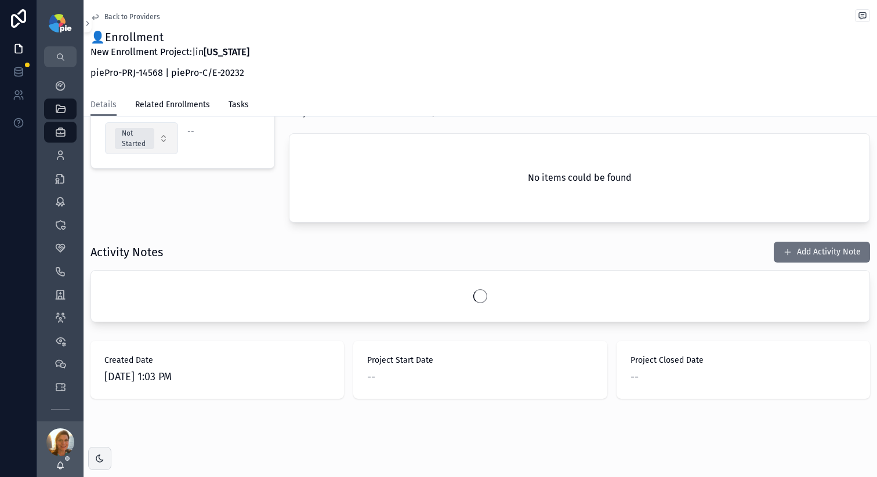
click at [162, 142] on button "Not Started" at bounding box center [141, 138] width 73 height 32
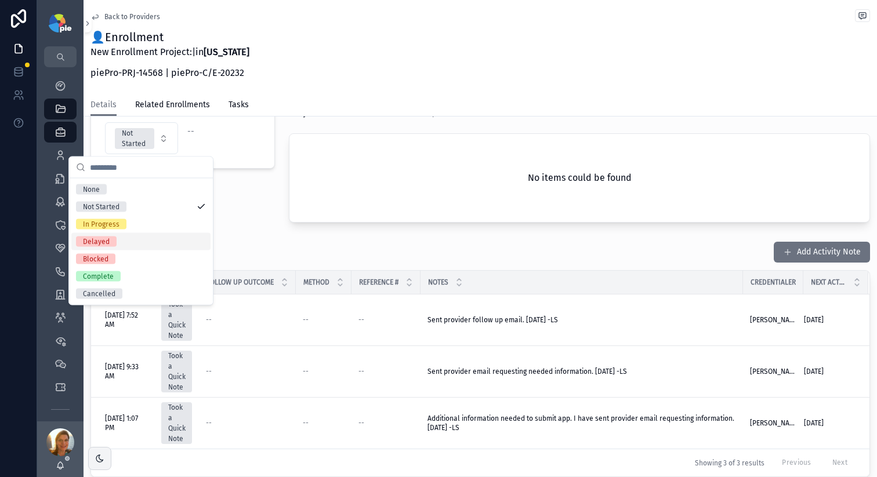
click at [426, 248] on div "Activity Notes Add Activity Note" at bounding box center [480, 252] width 780 height 22
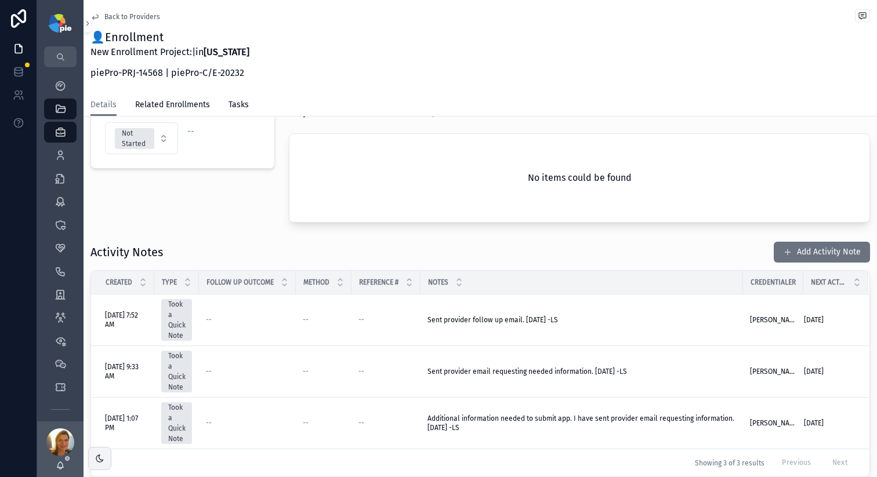
scroll to position [114, 0]
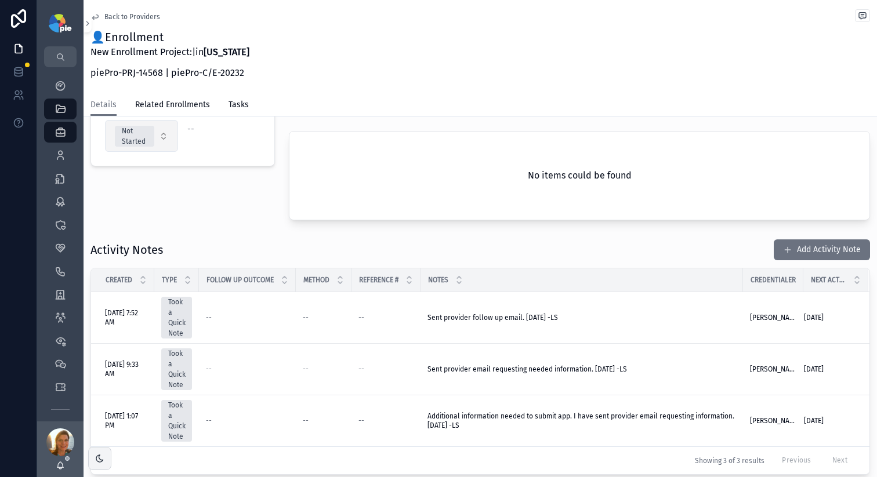
click at [162, 143] on button "Not Started" at bounding box center [141, 136] width 73 height 32
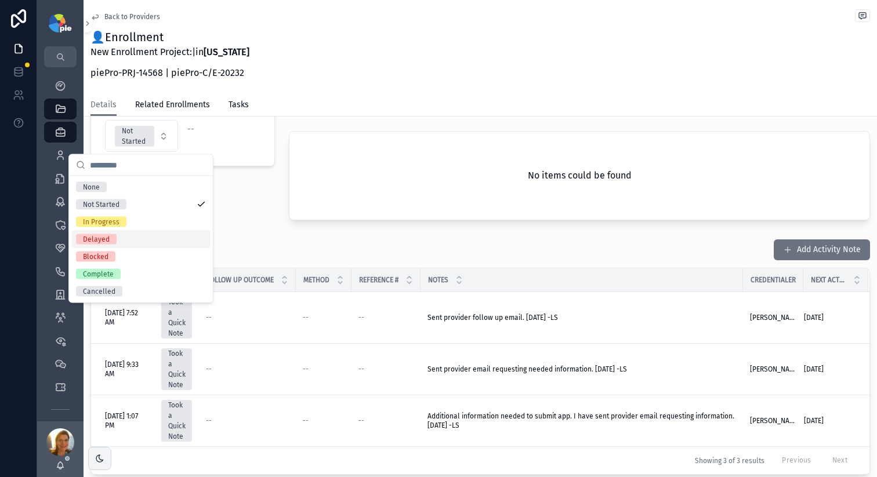
click at [154, 244] on div "Delayed" at bounding box center [140, 239] width 139 height 17
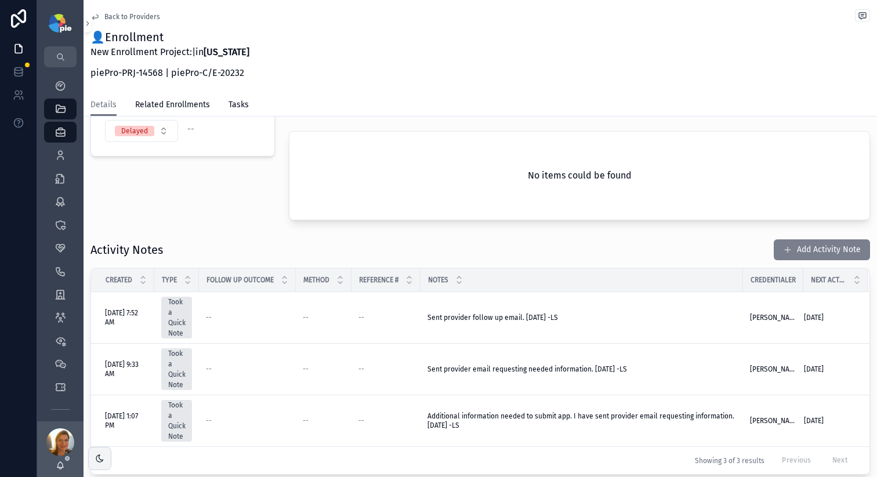
click at [774, 244] on button "Add Activity Note" at bounding box center [822, 250] width 96 height 21
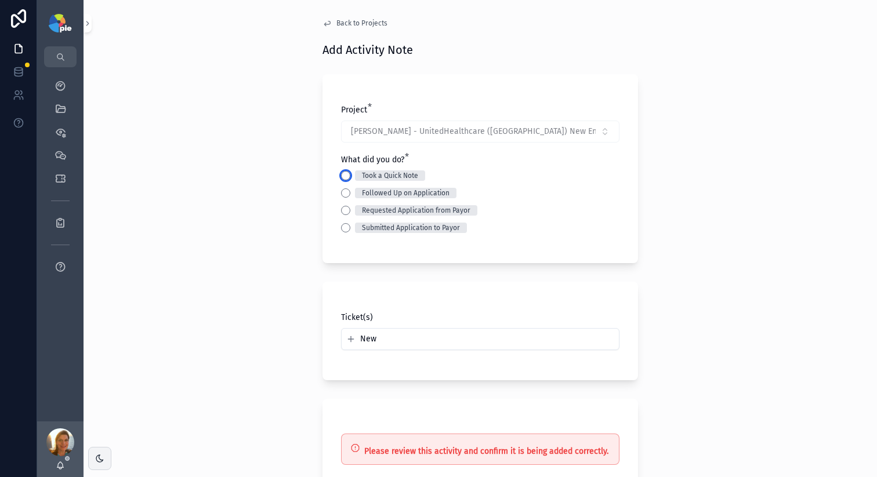
click at [341, 178] on button "Took a Quick Note" at bounding box center [345, 175] width 9 height 9
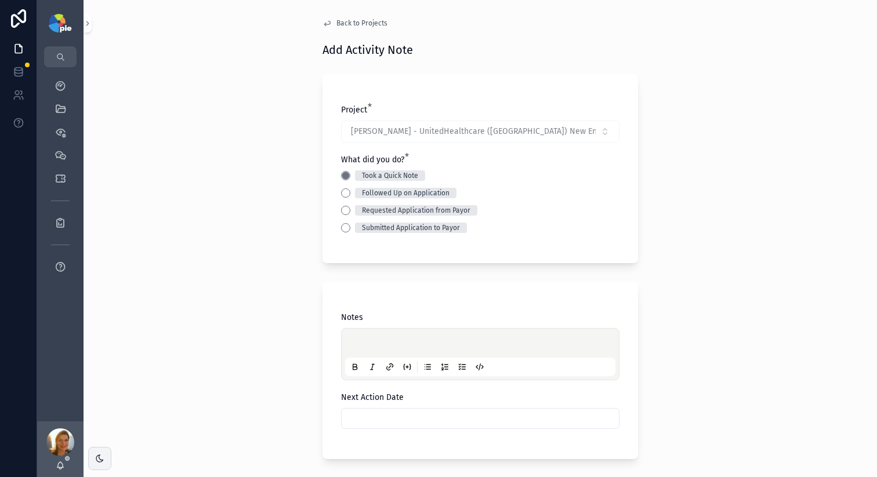
click at [359, 343] on p "scrollable content" at bounding box center [482, 345] width 270 height 12
click at [381, 341] on span "**********" at bounding box center [382, 345] width 71 height 8
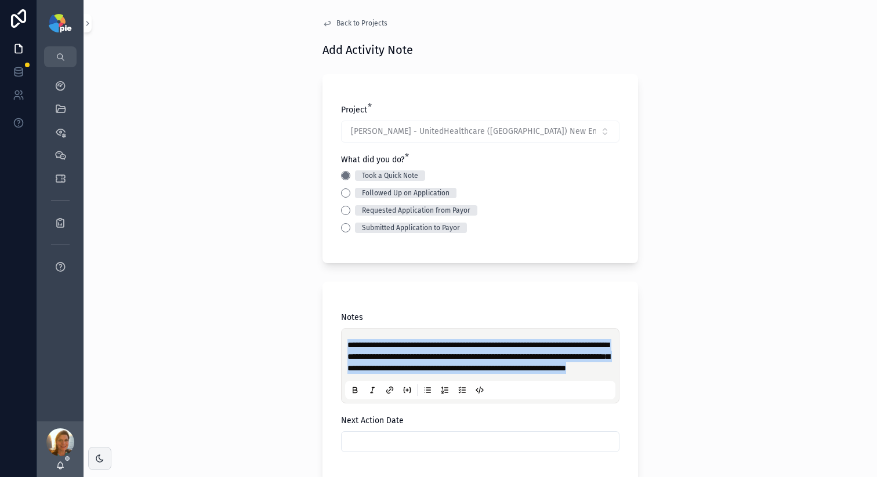
drag, startPoint x: 521, startPoint y: 377, endPoint x: 312, endPoint y: 317, distance: 217.9
click at [313, 317] on div "**********" at bounding box center [480, 410] width 334 height 821
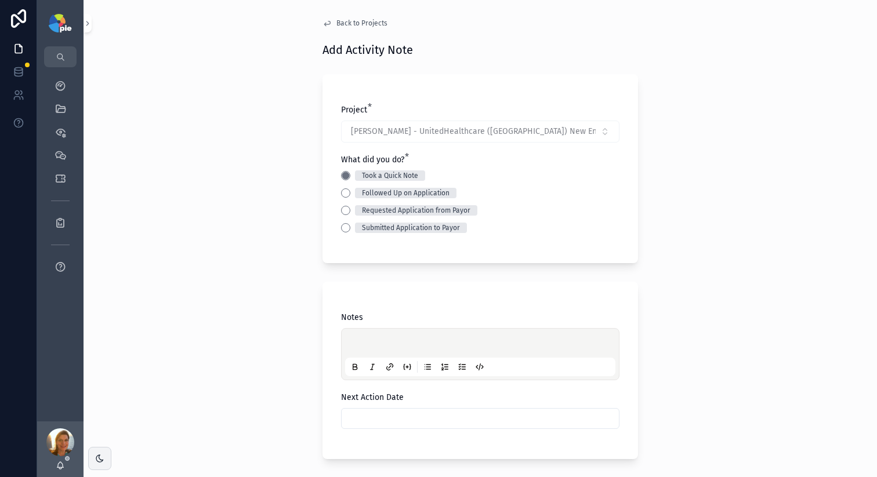
click at [394, 339] on p "scrollable content" at bounding box center [482, 345] width 270 height 12
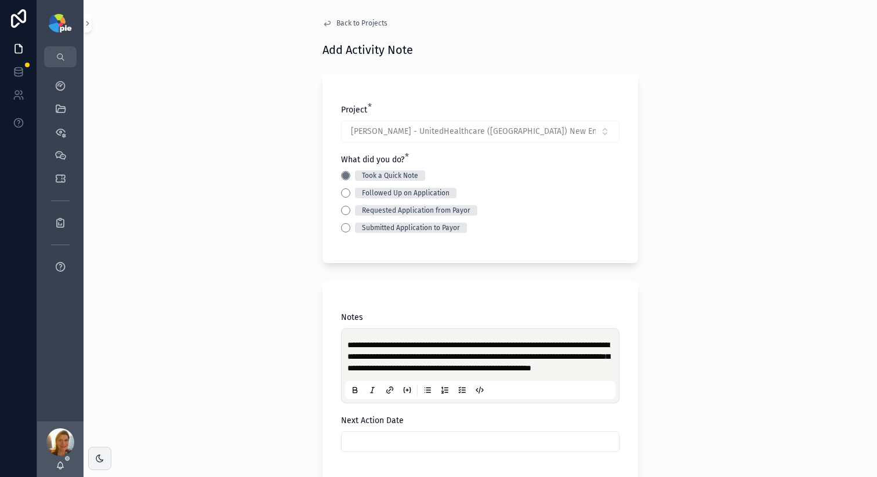
click at [347, 346] on span "**********" at bounding box center [478, 356] width 262 height 31
click at [474, 374] on p "**********" at bounding box center [482, 356] width 270 height 35
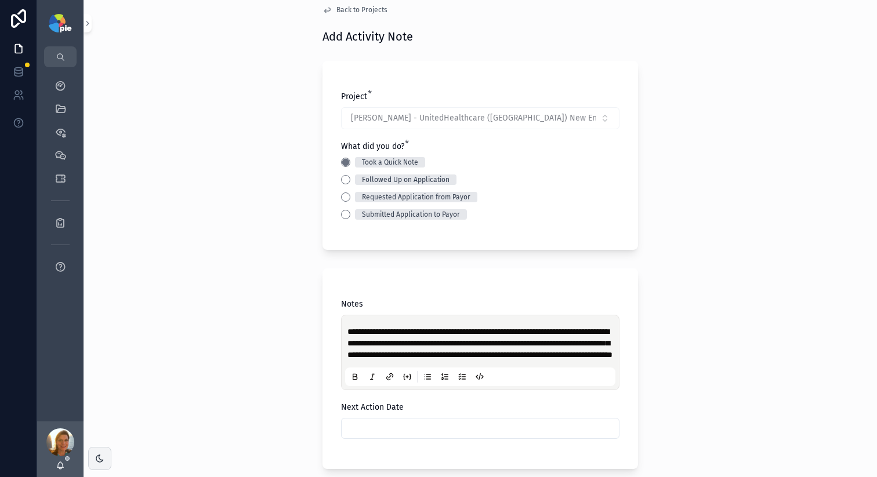
scroll to position [74, 0]
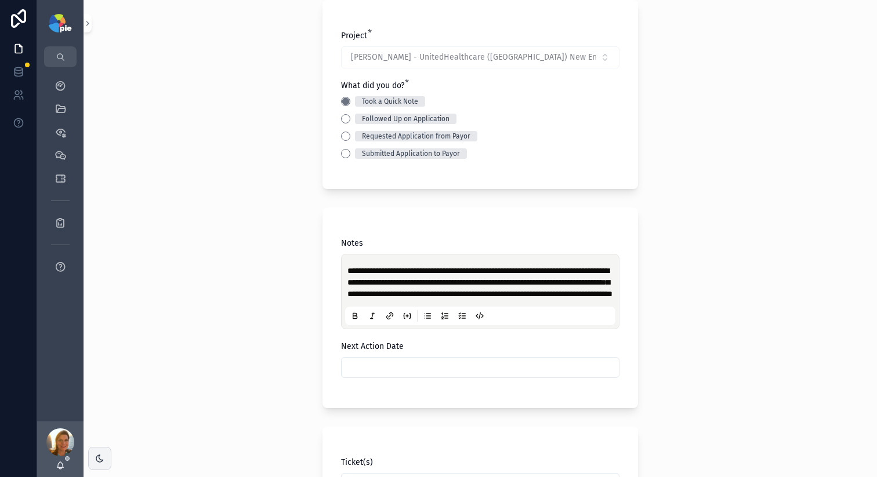
click at [473, 376] on input "scrollable content" at bounding box center [480, 368] width 277 height 16
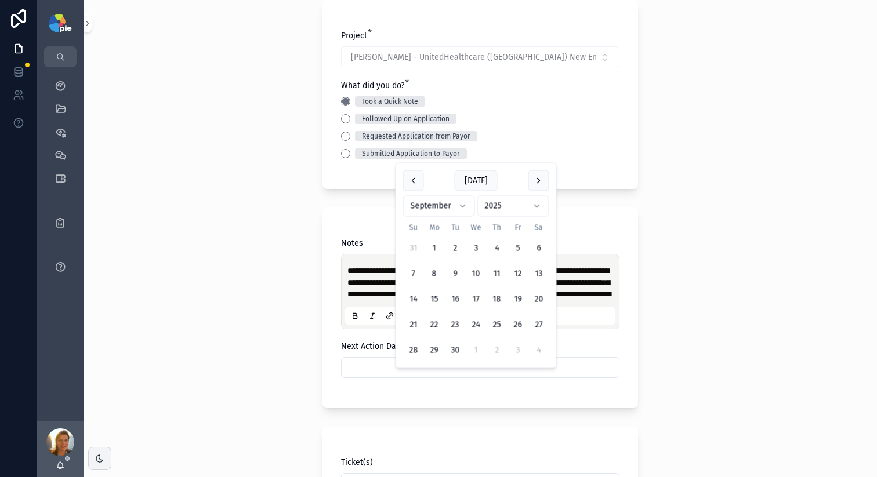
click at [473, 302] on button "17" at bounding box center [476, 299] width 21 height 21
type input "*********"
drag, startPoint x: 234, startPoint y: 307, endPoint x: 346, endPoint y: 415, distance: 155.9
click at [237, 308] on div "**********" at bounding box center [481, 164] width 794 height 477
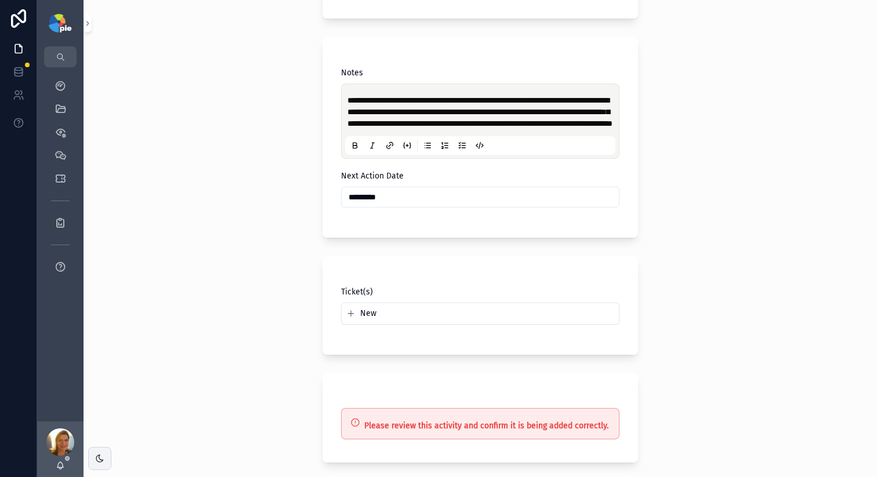
scroll to position [356, 0]
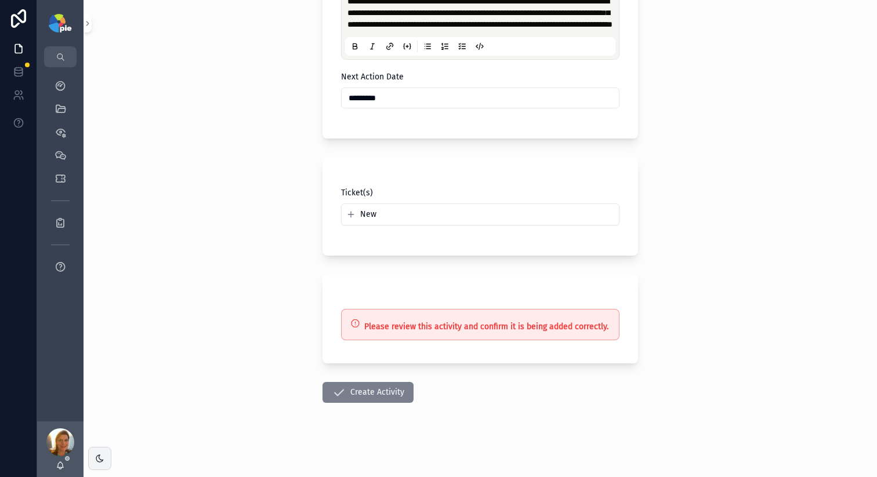
click at [389, 397] on button "Create Activity" at bounding box center [368, 392] width 91 height 21
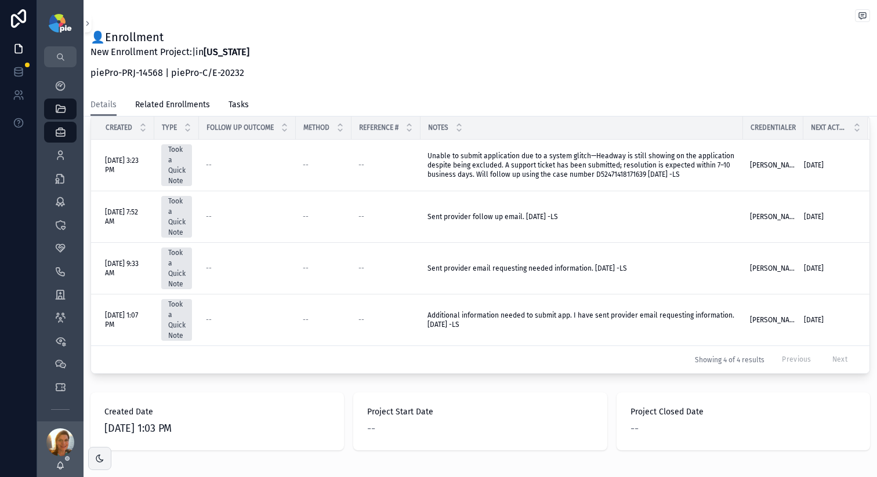
scroll to position [318, 0]
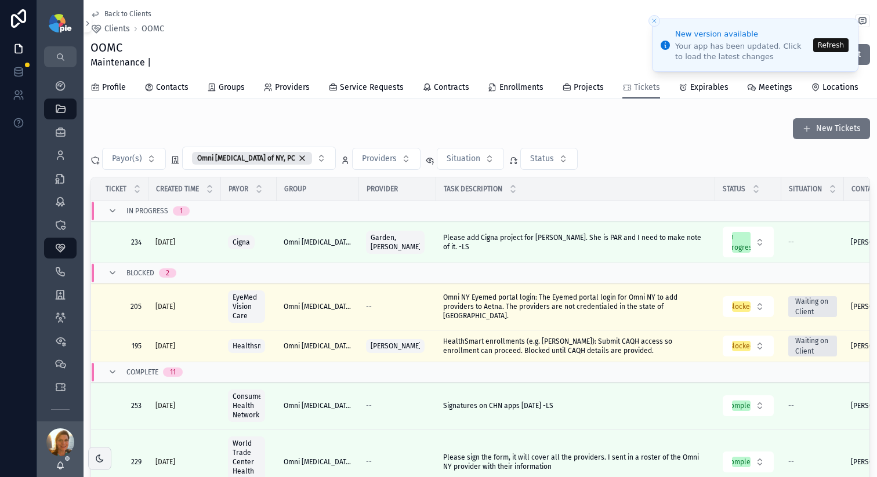
click at [837, 46] on button "Refresh" at bounding box center [830, 45] width 35 height 14
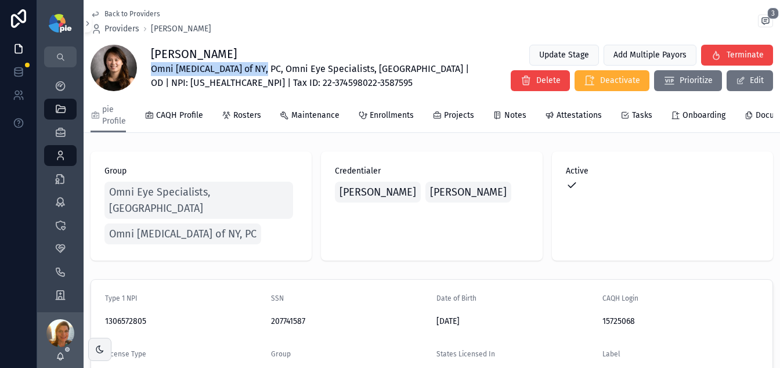
drag, startPoint x: 264, startPoint y: 69, endPoint x: 148, endPoint y: 73, distance: 116.1
click at [148, 73] on div "[PERSON_NAME] [MEDICAL_DATA] of NY, PC, Omni Eye Specialists, [GEOGRAPHIC_DATA]…" at bounding box center [431, 68] width 682 height 48
copy span "Omni [MEDICAL_DATA] of NY, PC"
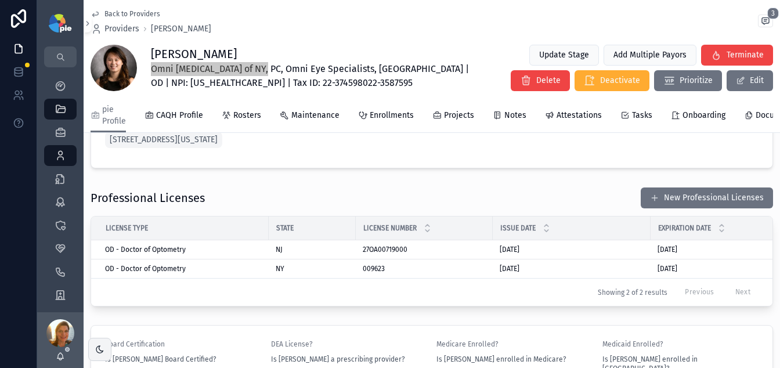
scroll to position [1065, 0]
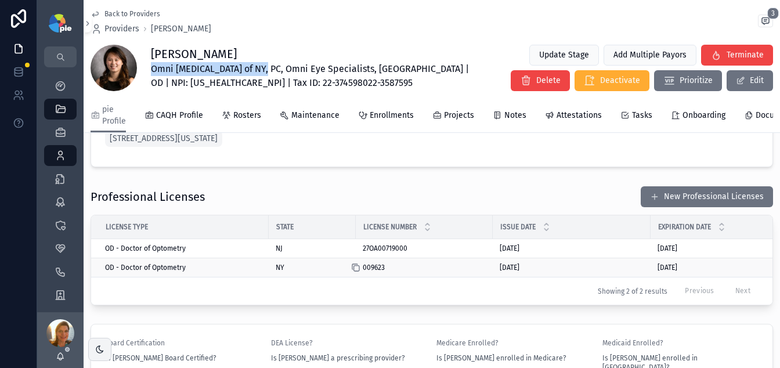
click at [357, 272] on icon "scrollable content" at bounding box center [355, 267] width 9 height 9
click at [180, 82] on span "Omni [MEDICAL_DATA] of NY, PC, Omni Eye Specialists, [GEOGRAPHIC_DATA] | OD | N…" at bounding box center [314, 76] width 326 height 28
copy span "1306572805"
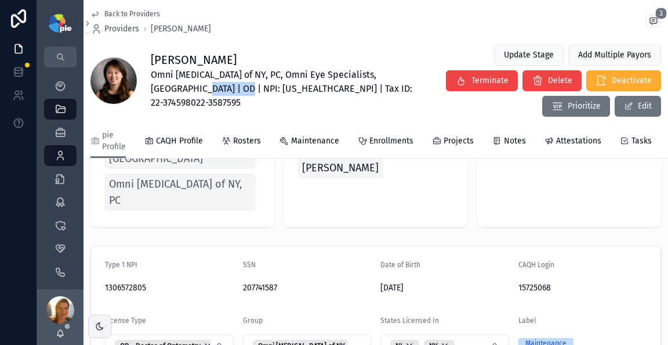
scroll to position [64, 0]
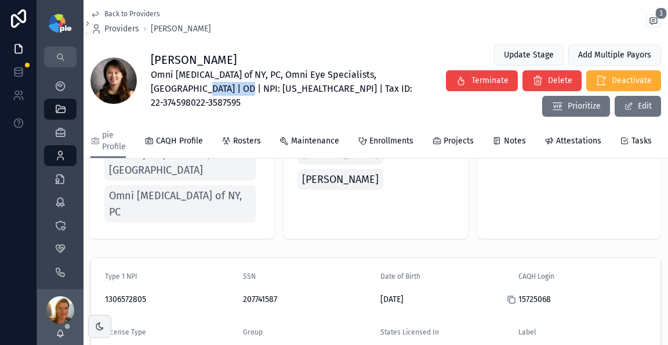
click at [507, 295] on icon "scrollable content" at bounding box center [511, 299] width 9 height 9
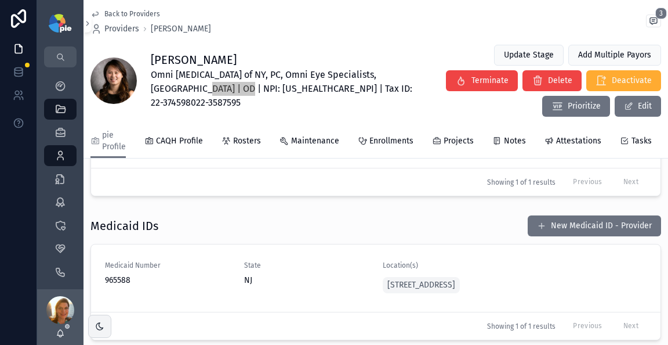
scroll to position [1447, 0]
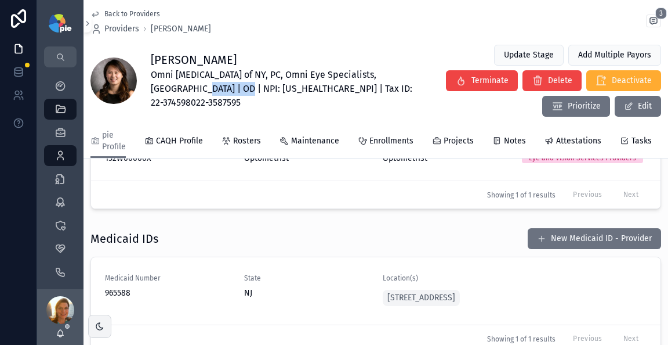
copy span "1306572805"
click at [459, 135] on span "Projects" at bounding box center [459, 141] width 30 height 12
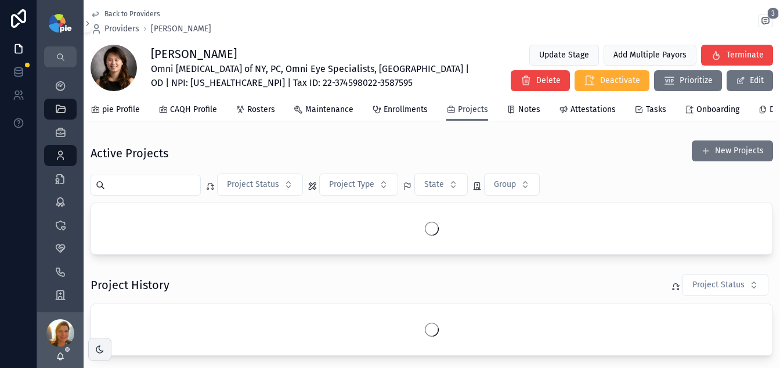
click at [459, 112] on span "Projects" at bounding box center [473, 110] width 30 height 12
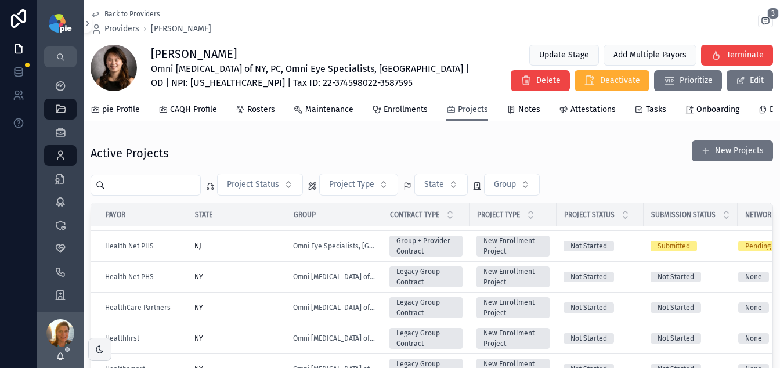
scroll to position [592, 0]
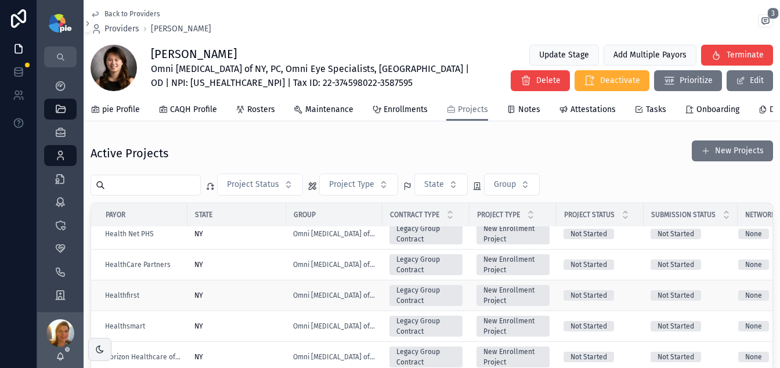
click at [260, 300] on div "NY" at bounding box center [236, 295] width 85 height 9
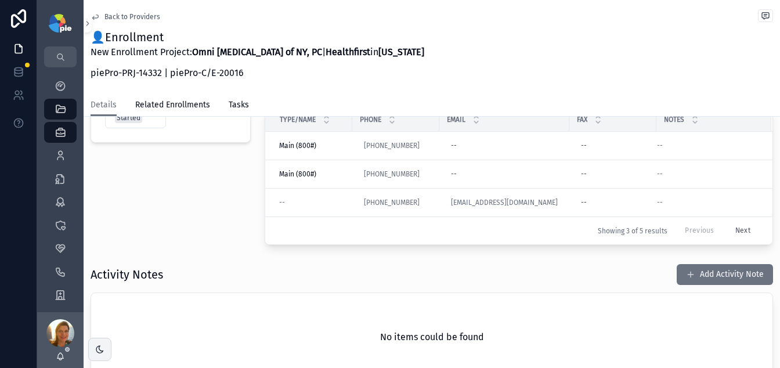
scroll to position [205, 0]
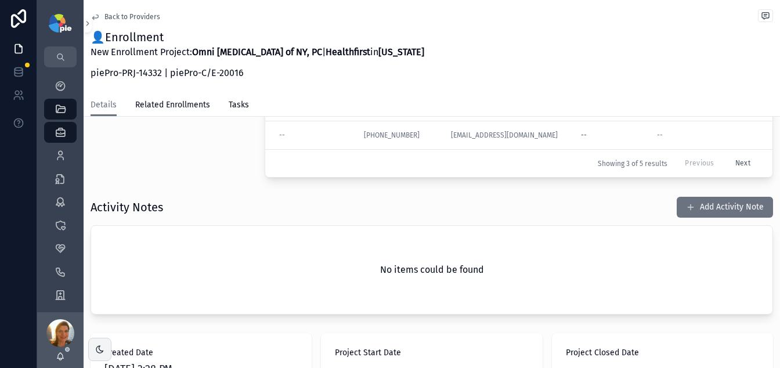
click at [707, 210] on button "Add Activity Note" at bounding box center [724, 207] width 96 height 21
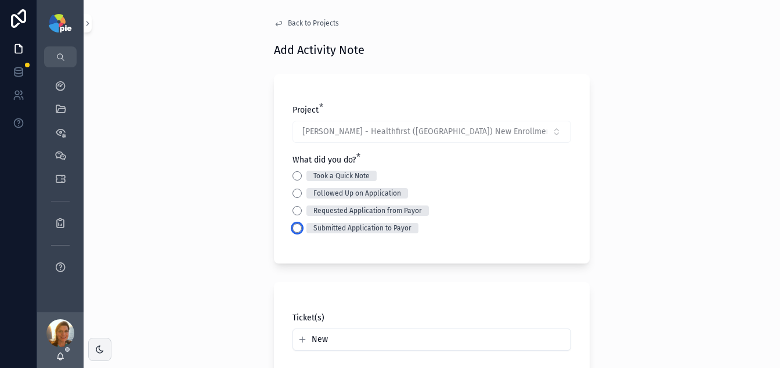
click at [293, 225] on button "Submitted Application to Payor" at bounding box center [296, 227] width 9 height 9
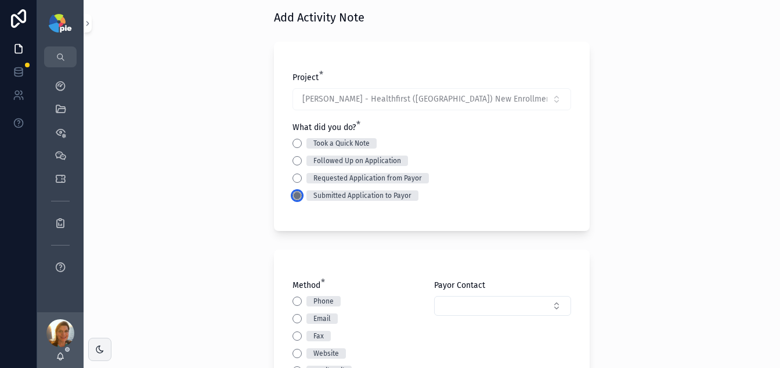
scroll to position [76, 0]
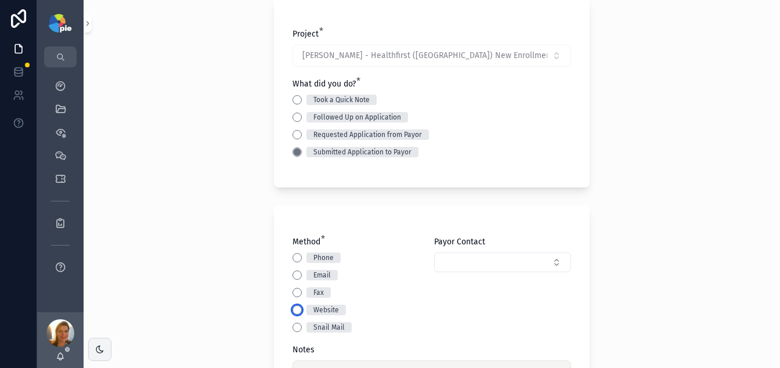
click at [295, 309] on button "Website" at bounding box center [296, 309] width 9 height 9
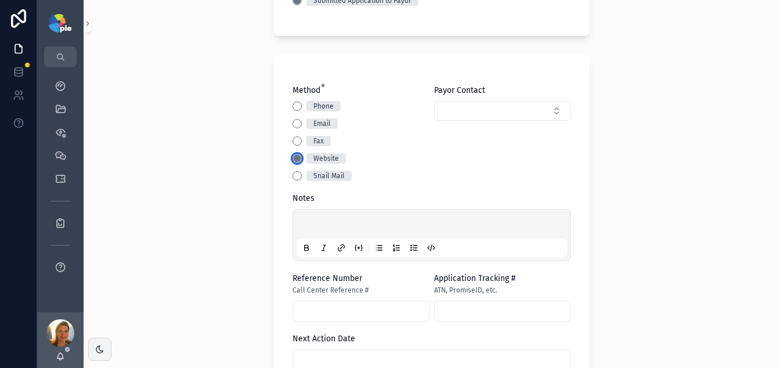
scroll to position [231, 0]
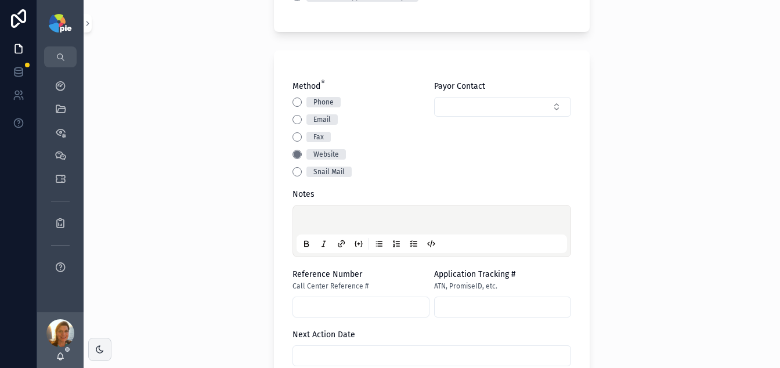
click at [304, 213] on div "scrollable content" at bounding box center [431, 231] width 270 height 44
click at [304, 218] on p "scrollable content" at bounding box center [434, 222] width 270 height 12
click at [318, 305] on input "scrollable content" at bounding box center [361, 307] width 136 height 16
paste input "**********"
drag, startPoint x: 323, startPoint y: 306, endPoint x: 99, endPoint y: 285, distance: 224.9
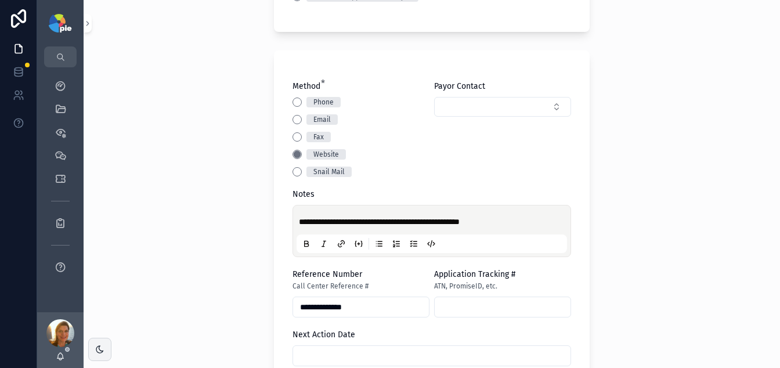
click at [101, 286] on div "**********" at bounding box center [432, 184] width 696 height 368
type input "*****"
click at [507, 223] on p "**********" at bounding box center [434, 222] width 270 height 12
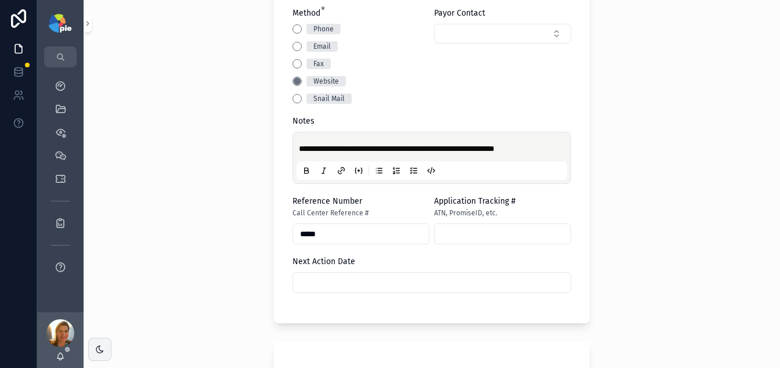
scroll to position [393, 0]
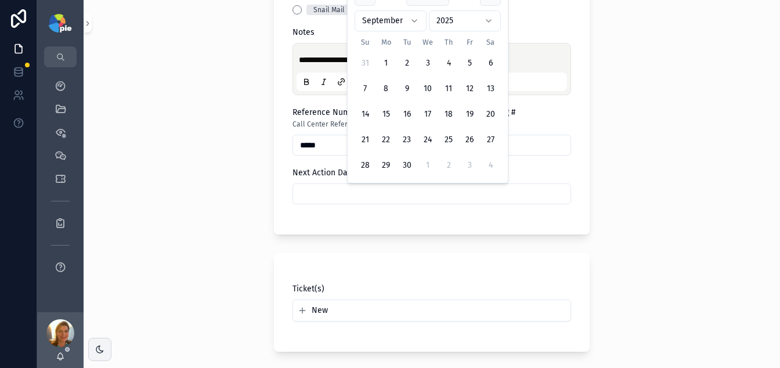
click at [444, 200] on input "scrollable content" at bounding box center [431, 194] width 277 height 16
click at [446, 161] on button "2" at bounding box center [448, 165] width 21 height 21
type input "*********"
click at [209, 198] on div "**********" at bounding box center [432, 184] width 696 height 368
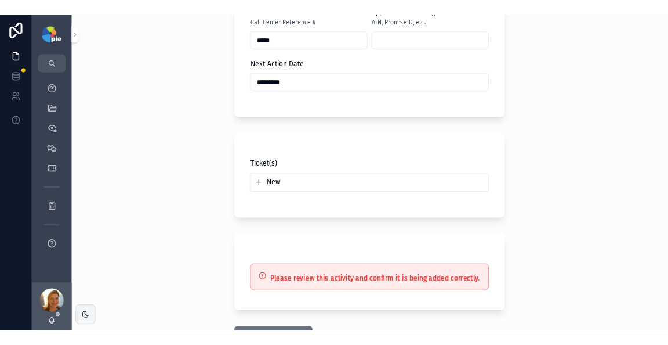
scroll to position [599, 0]
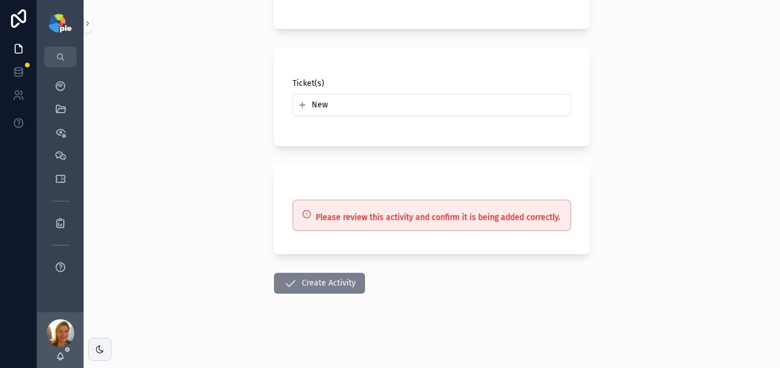
click at [341, 276] on button "Create Activity" at bounding box center [319, 283] width 91 height 21
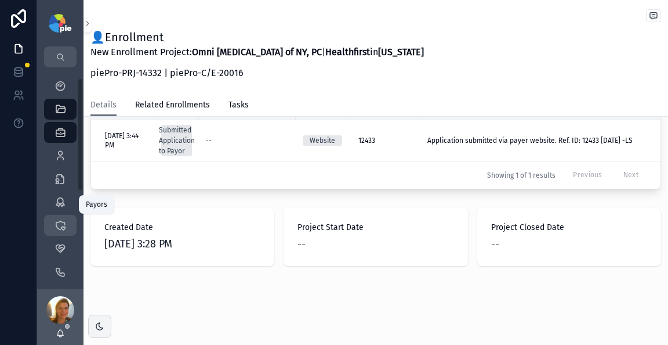
scroll to position [164, 0]
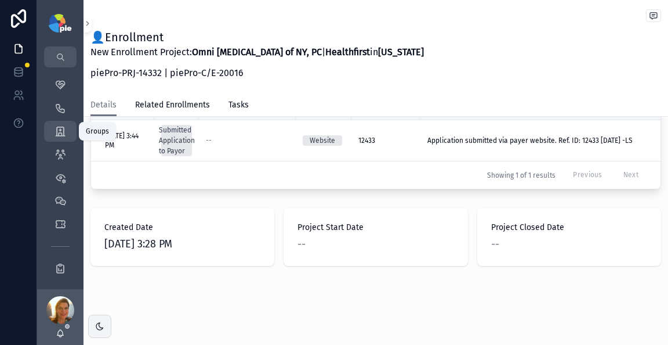
click at [59, 134] on icon "scrollable content" at bounding box center [61, 131] width 12 height 12
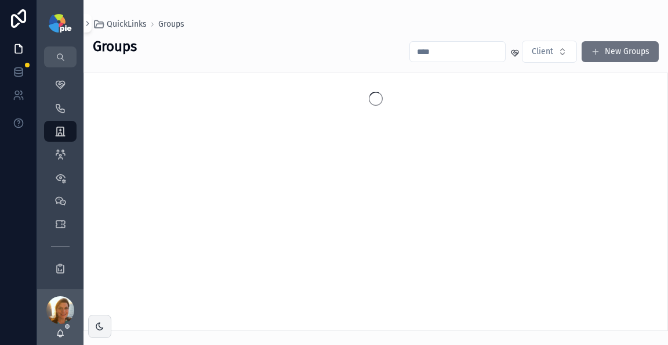
click at [416, 53] on input "scrollable content" at bounding box center [457, 52] width 95 height 16
type input "*"
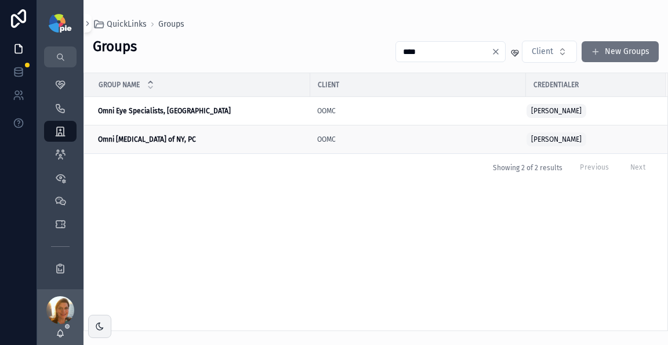
type input "****"
click at [155, 135] on span "Omni [MEDICAL_DATA] of NY, PC" at bounding box center [147, 139] width 98 height 9
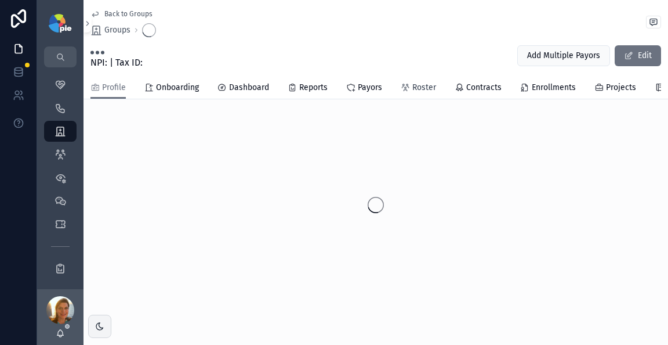
click at [417, 86] on span "Roster" at bounding box center [424, 88] width 24 height 12
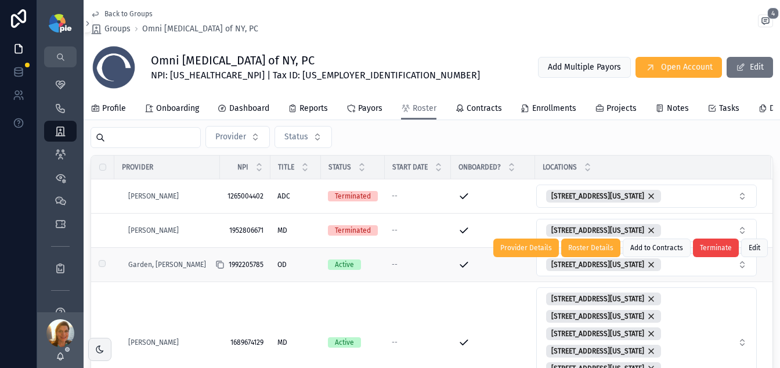
click at [221, 269] on icon "scrollable content" at bounding box center [219, 264] width 9 height 9
click at [222, 269] on icon "scrollable content" at bounding box center [219, 264] width 9 height 9
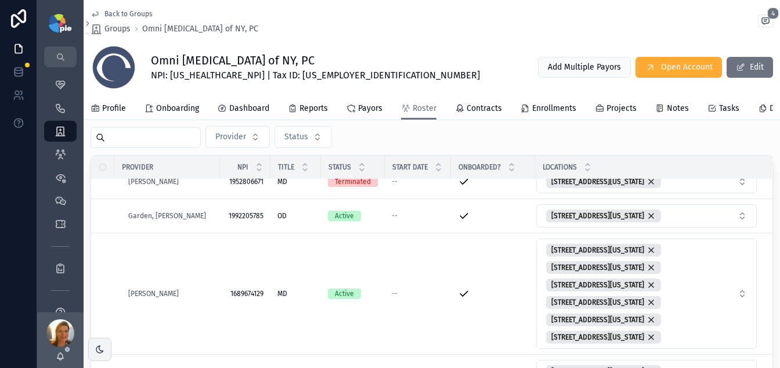
scroll to position [50, 0]
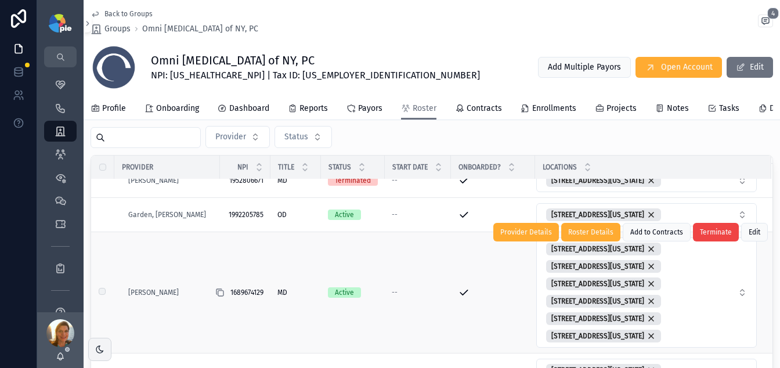
click at [224, 297] on icon "scrollable content" at bounding box center [219, 292] width 9 height 9
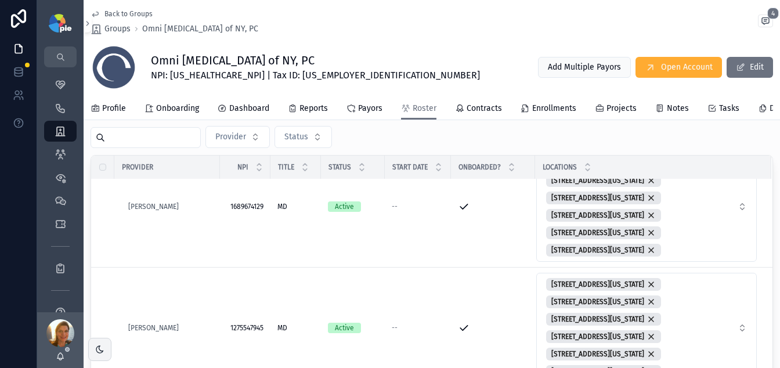
scroll to position [185, 0]
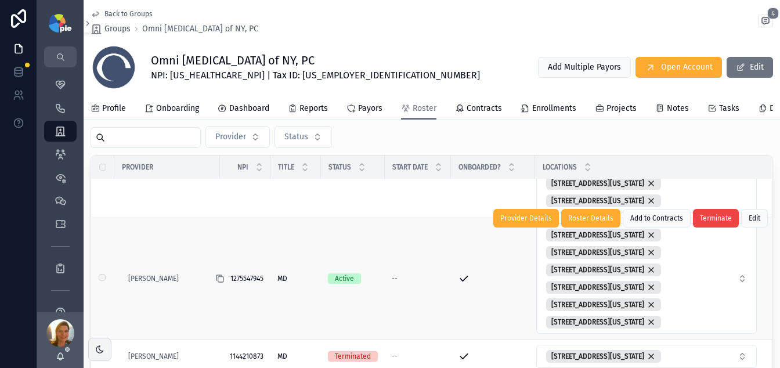
click at [220, 283] on icon "scrollable content" at bounding box center [219, 278] width 9 height 9
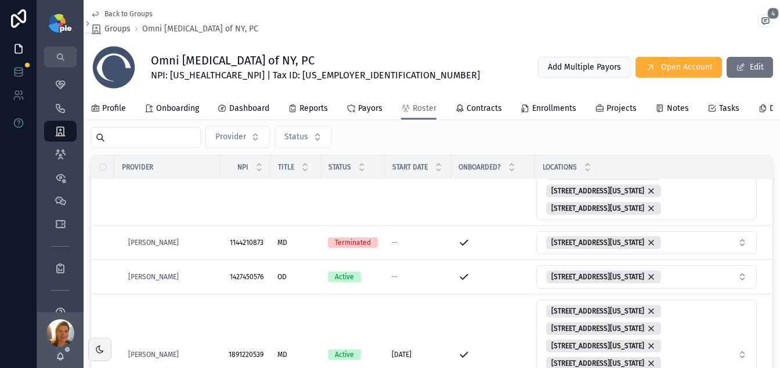
scroll to position [310, 0]
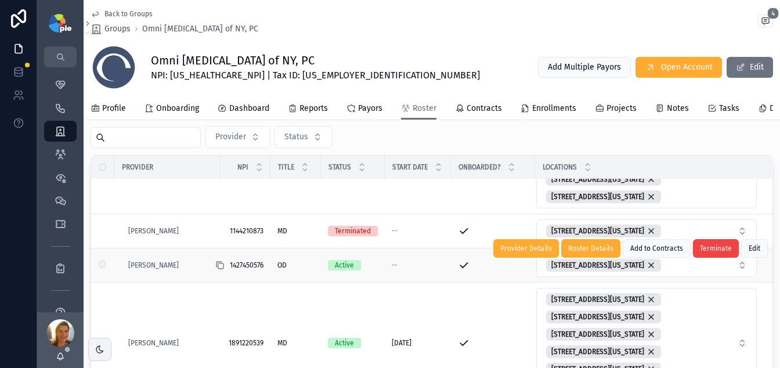
click at [222, 270] on icon "scrollable content" at bounding box center [219, 264] width 9 height 9
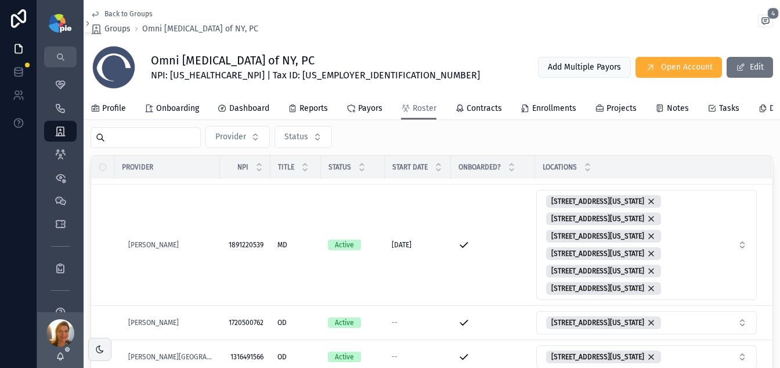
scroll to position [410, 0]
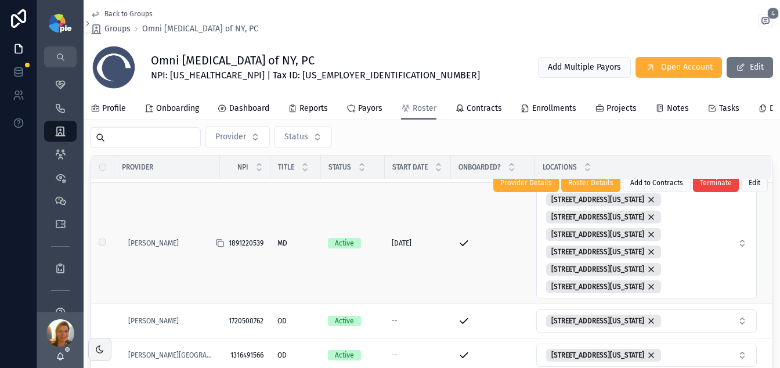
click at [219, 248] on icon "scrollable content" at bounding box center [219, 242] width 9 height 9
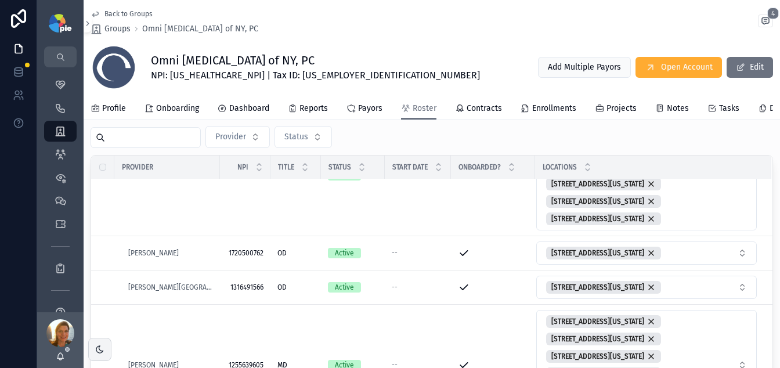
scroll to position [481, 0]
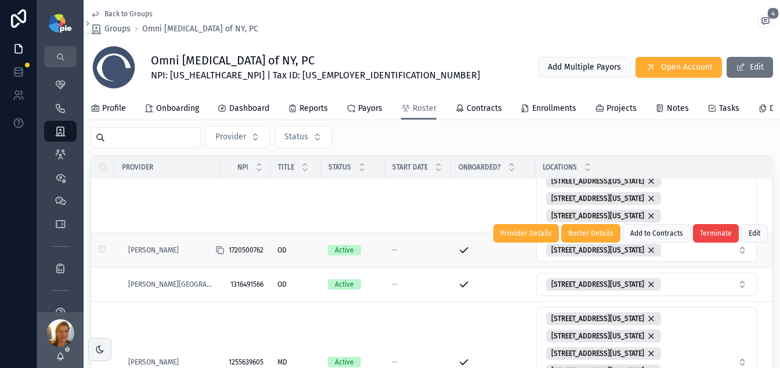
click at [220, 255] on icon "scrollable content" at bounding box center [219, 249] width 9 height 9
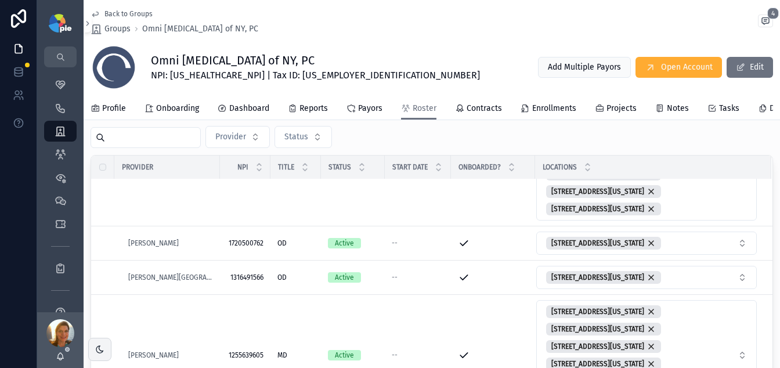
scroll to position [490, 0]
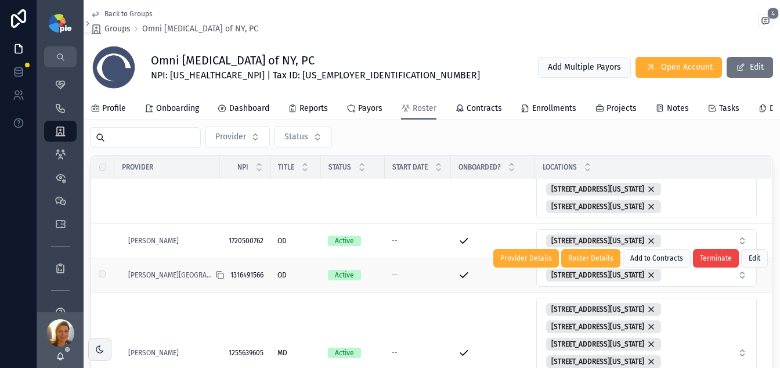
click at [222, 280] on icon "scrollable content" at bounding box center [219, 274] width 9 height 9
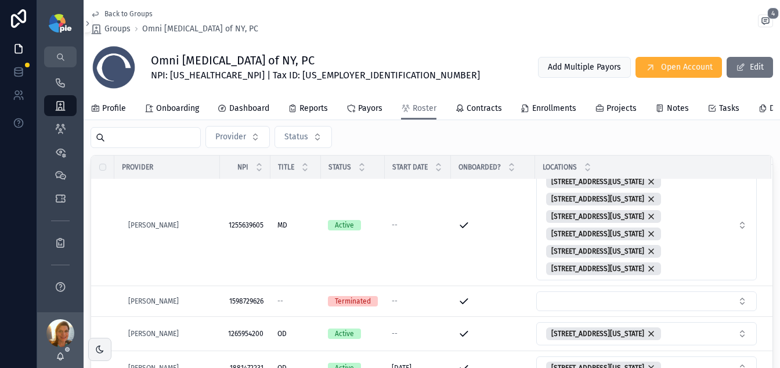
scroll to position [620, 0]
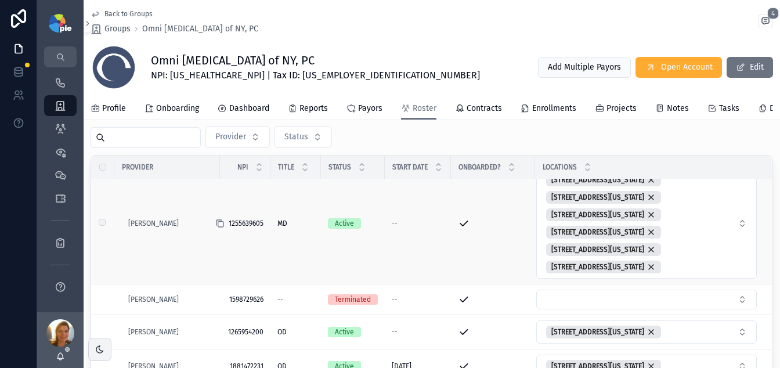
click at [222, 228] on icon "scrollable content" at bounding box center [219, 223] width 9 height 9
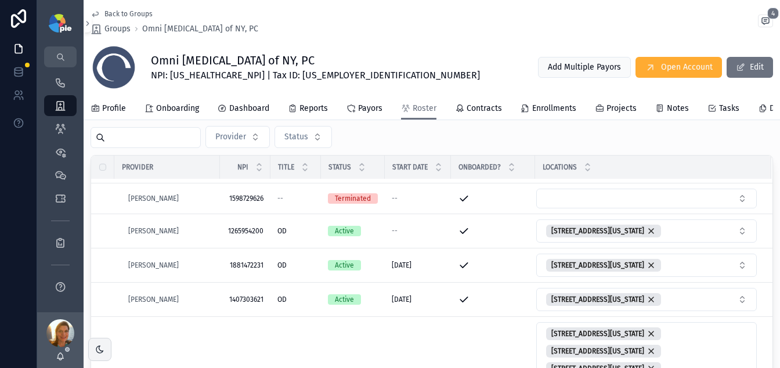
scroll to position [731, 0]
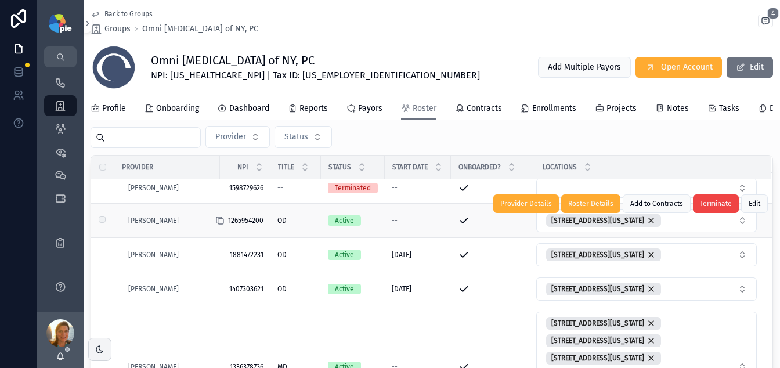
click at [219, 224] on icon "scrollable content" at bounding box center [220, 221] width 5 height 5
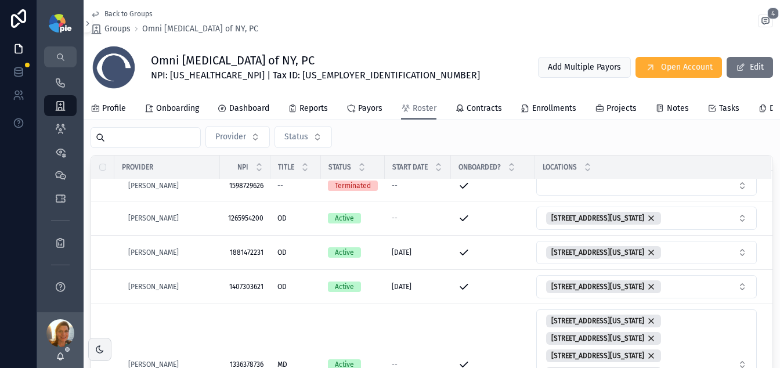
scroll to position [736, 0]
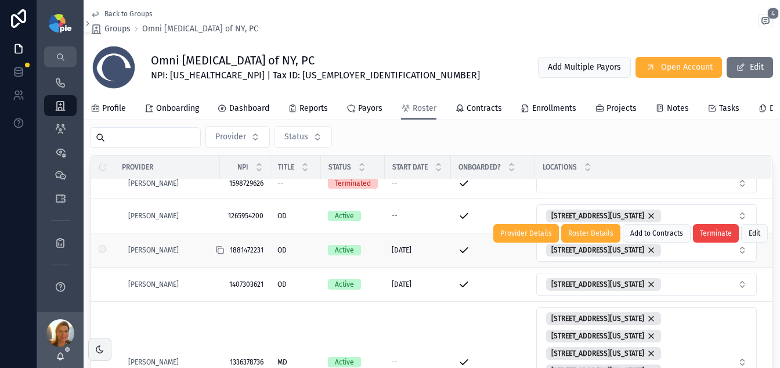
click at [219, 255] on icon "scrollable content" at bounding box center [219, 249] width 9 height 9
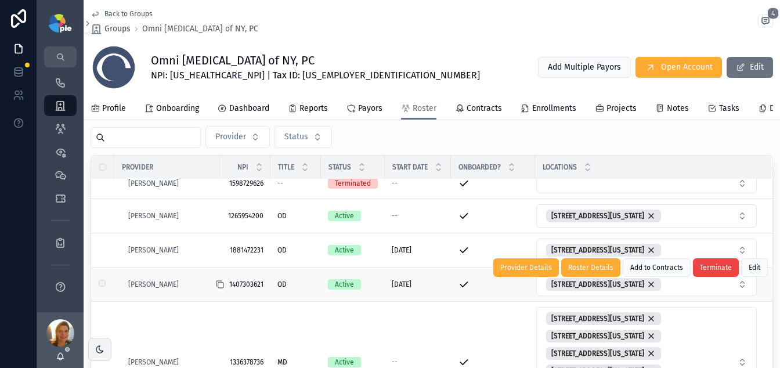
click at [218, 288] on icon "scrollable content" at bounding box center [219, 284] width 9 height 9
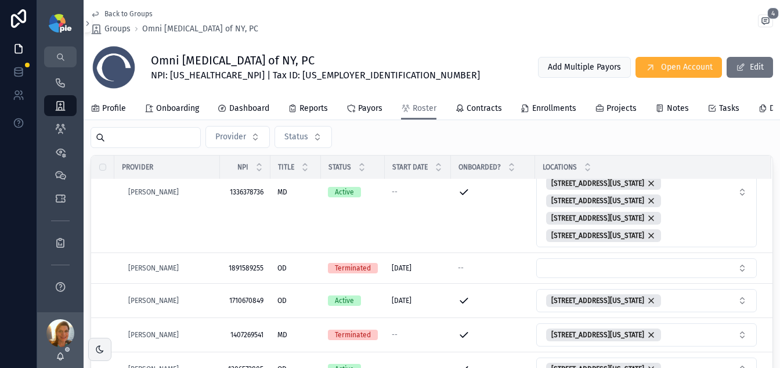
scroll to position [903, 0]
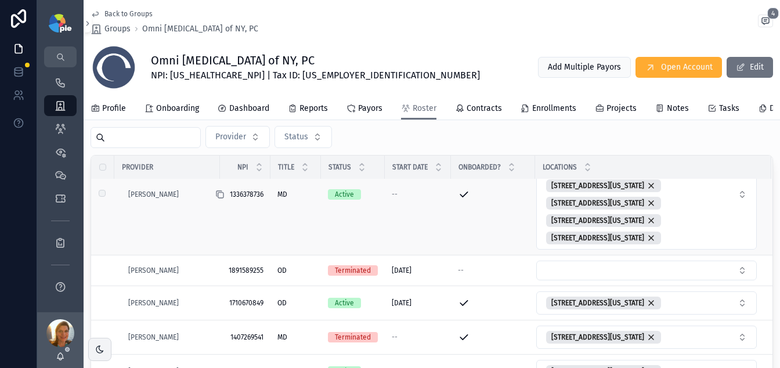
click at [222, 199] on icon "scrollable content" at bounding box center [219, 194] width 9 height 9
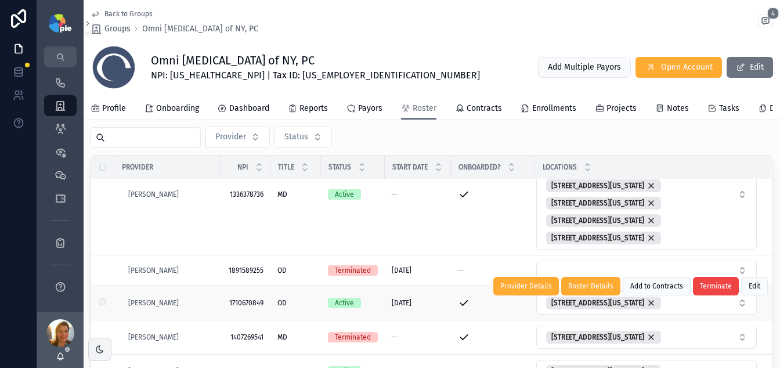
click at [238, 316] on td "1710670849 1710670849" at bounding box center [245, 303] width 50 height 34
click at [222, 307] on icon "scrollable content" at bounding box center [219, 302] width 9 height 9
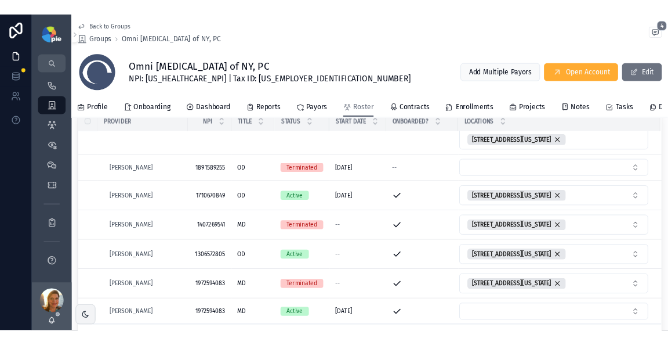
scroll to position [212, 0]
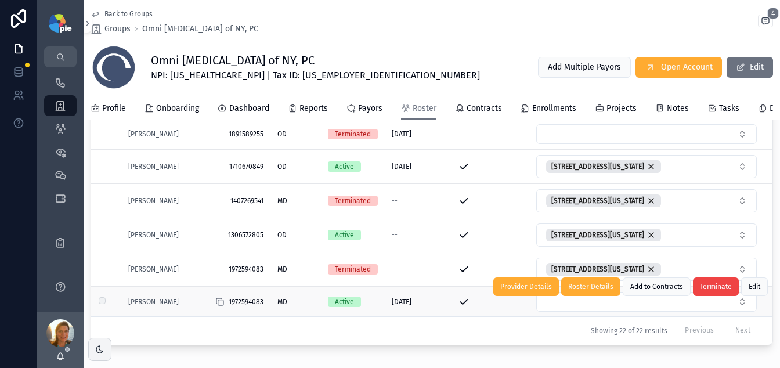
click at [222, 306] on icon "scrollable content" at bounding box center [219, 301] width 9 height 9
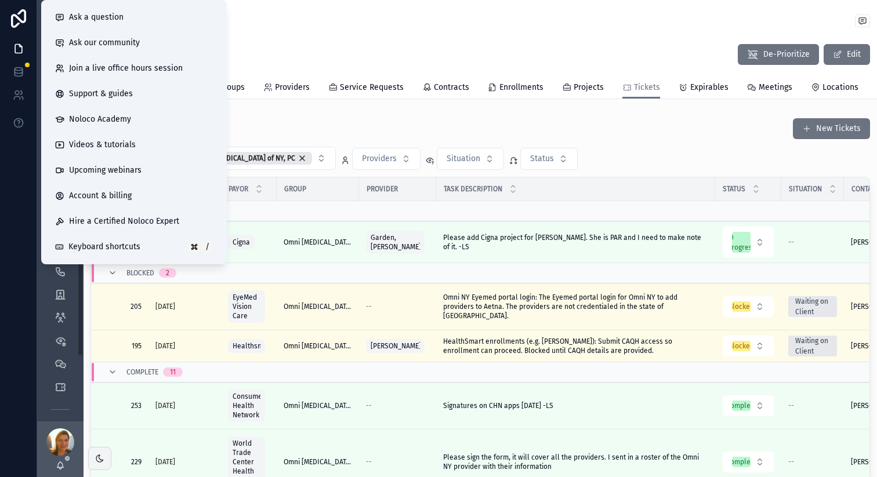
click at [522, 48] on div "OOMC Maintenance | De-Prioritize Edit" at bounding box center [480, 54] width 780 height 30
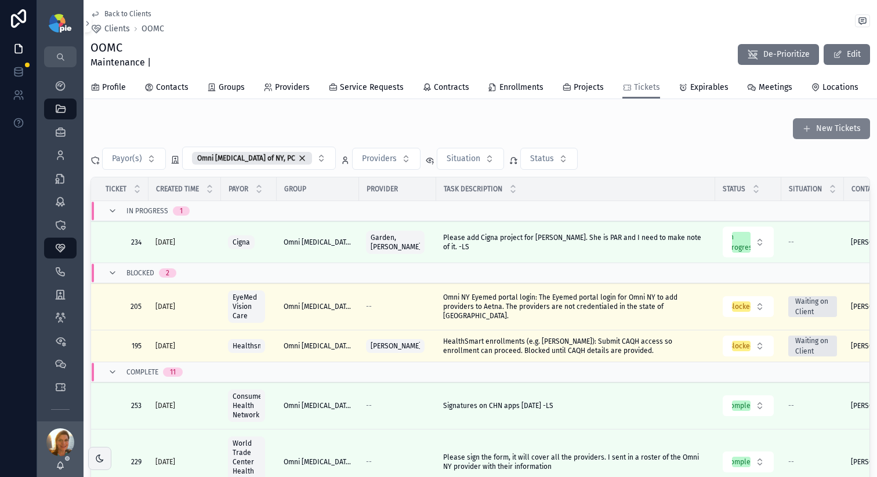
click at [661, 129] on button "New Tickets" at bounding box center [831, 128] width 77 height 21
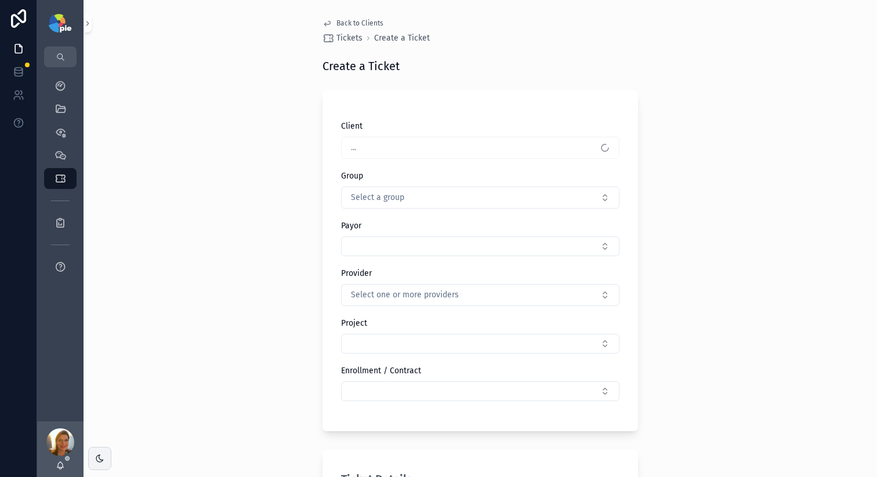
click at [386, 151] on div "..." at bounding box center [480, 148] width 278 height 22
click at [395, 203] on span "Select a group" at bounding box center [377, 198] width 53 height 12
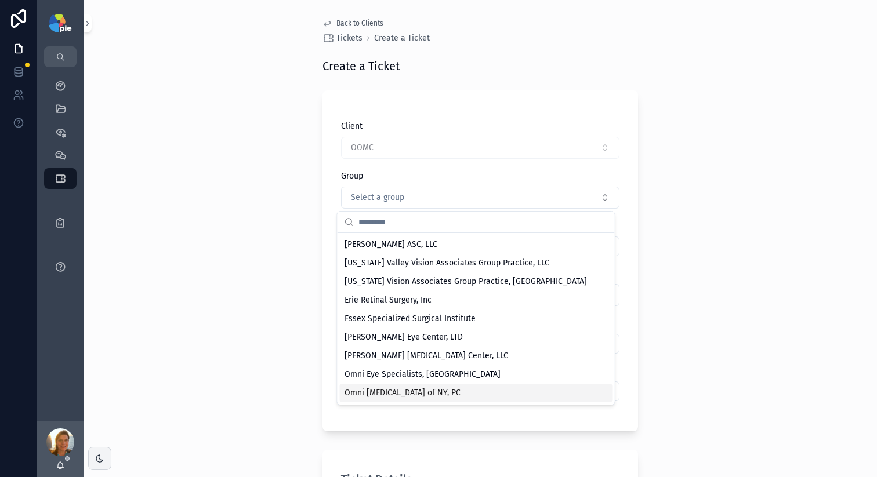
click at [432, 284] on span "Omni [MEDICAL_DATA] of NY, PC" at bounding box center [403, 394] width 116 height 12
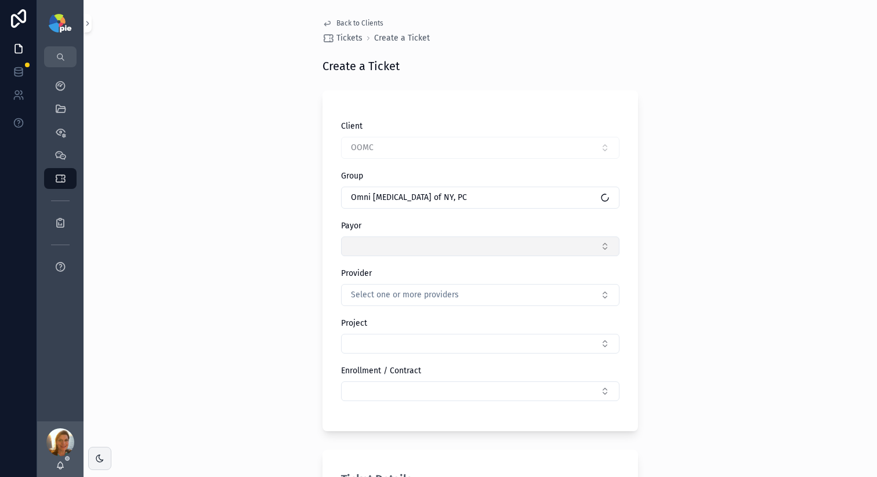
click at [400, 249] on button "Select Button" at bounding box center [480, 247] width 278 height 20
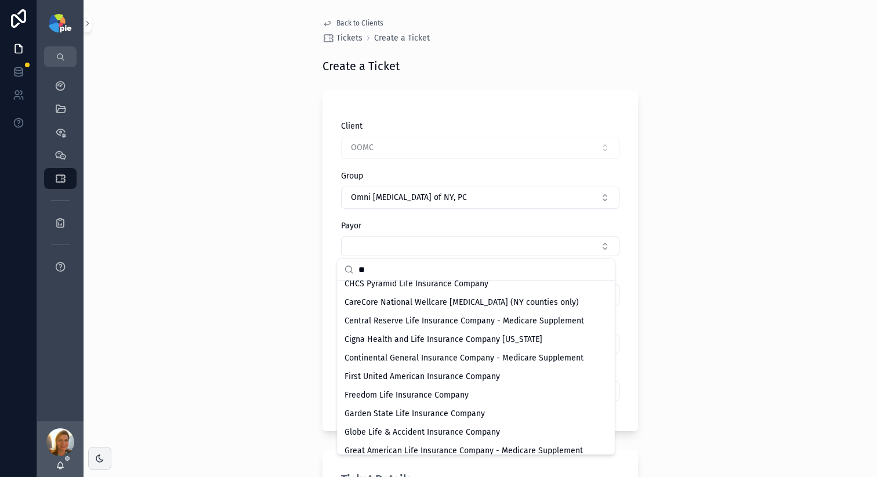
scroll to position [174, 0]
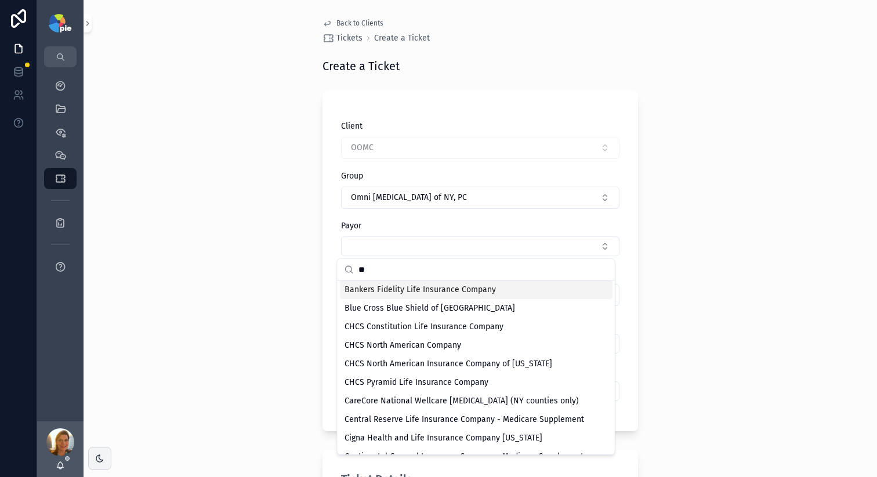
type input "*"
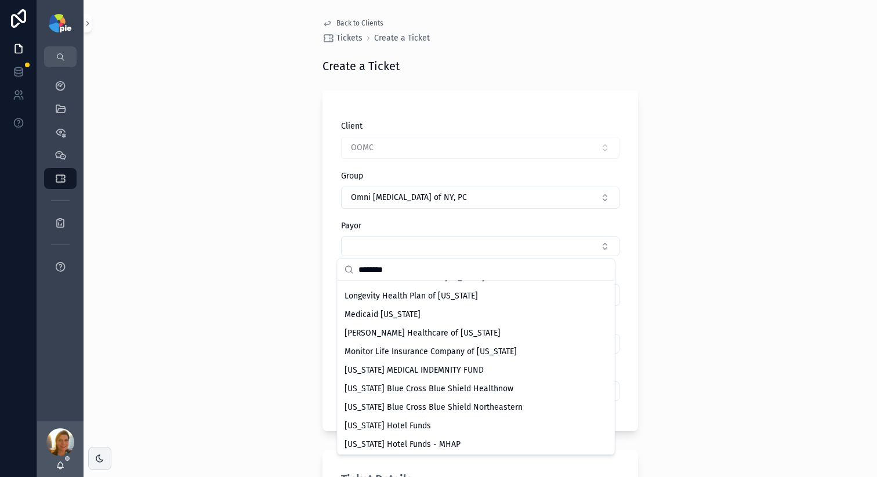
scroll to position [223, 0]
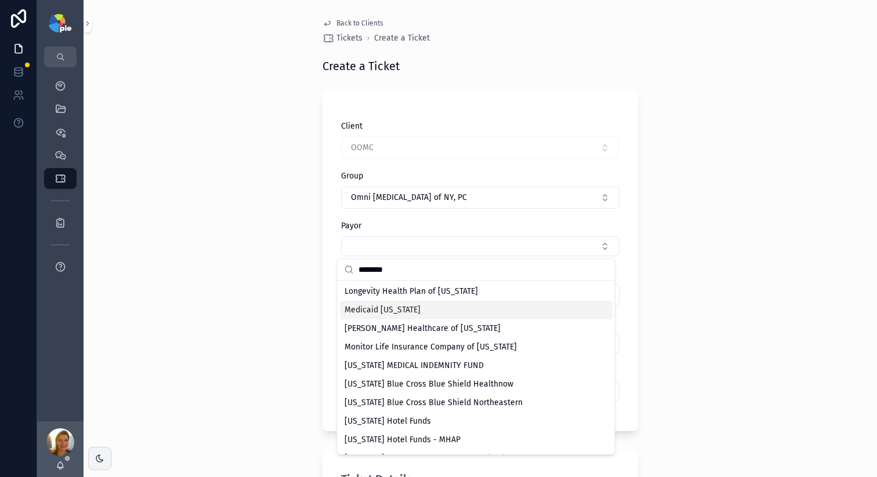
type input "********"
click at [357, 284] on span "Medicaid [US_STATE]" at bounding box center [383, 311] width 76 height 12
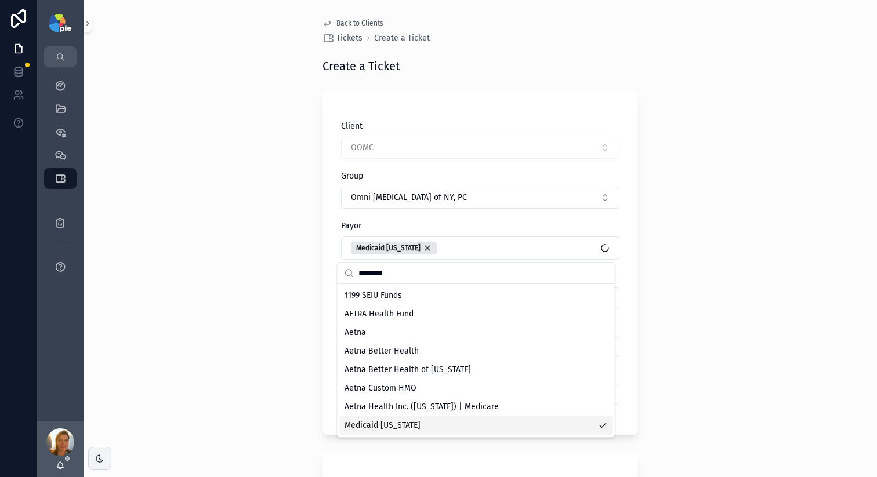
scroll to position [0, 0]
click at [274, 284] on div "Back to Clients Tickets Create a Ticket Create a Ticket Client OOMC Group Omni …" at bounding box center [481, 238] width 794 height 477
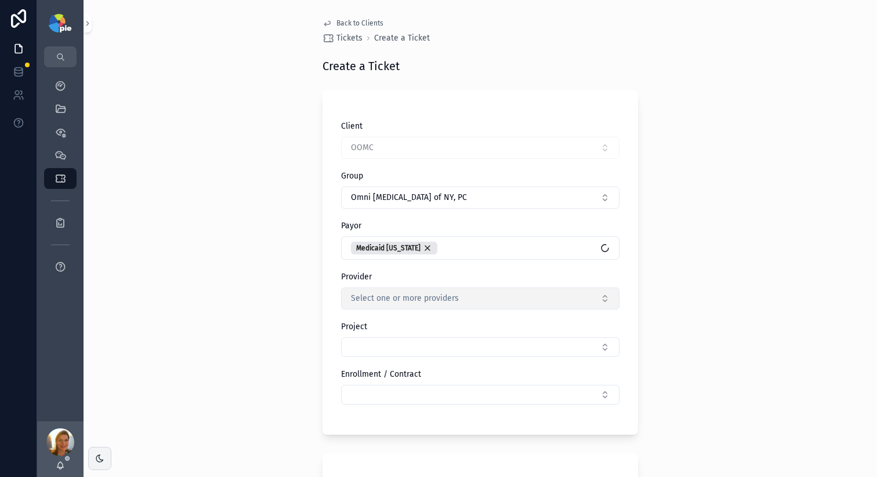
click at [399, 284] on button "Select one or more providers" at bounding box center [480, 299] width 278 height 22
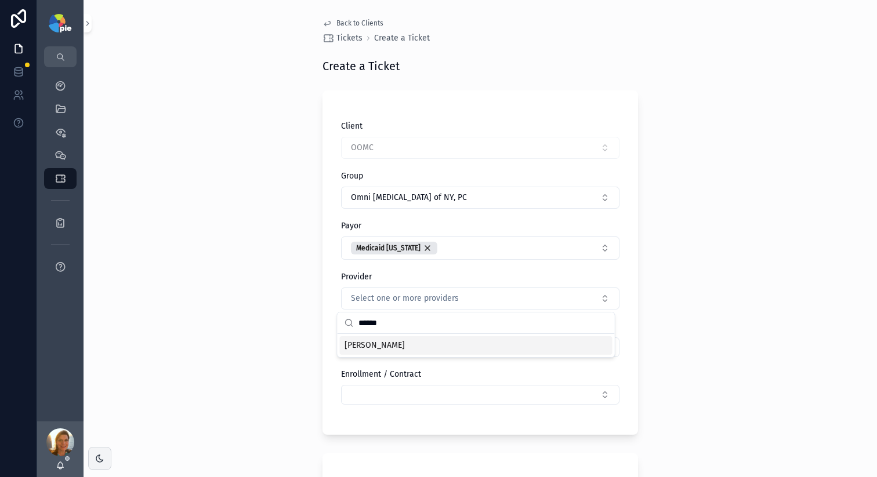
click at [479, 284] on div "[PERSON_NAME]" at bounding box center [476, 345] width 273 height 19
click at [408, 284] on input "******" at bounding box center [483, 324] width 249 height 21
type input "*"
click at [444, 284] on div "[PERSON_NAME]" at bounding box center [476, 347] width 273 height 19
click at [435, 284] on input "******" at bounding box center [483, 324] width 249 height 21
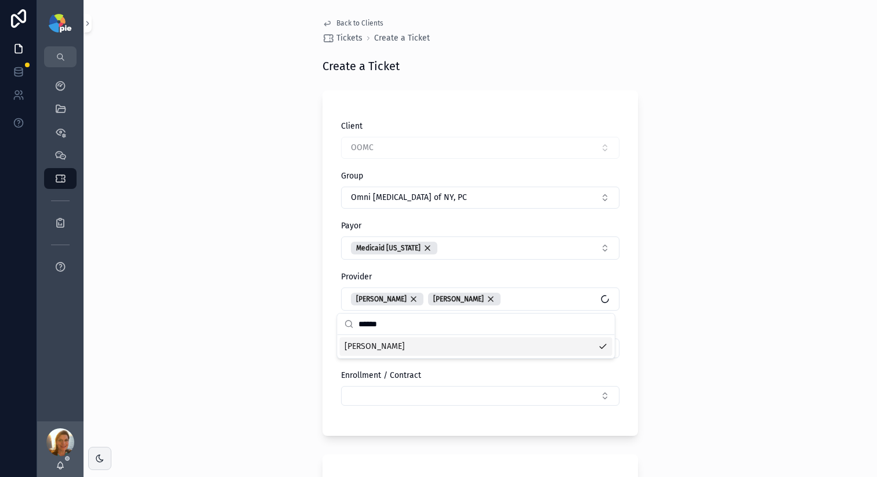
click at [435, 284] on input "******" at bounding box center [483, 324] width 249 height 21
type input "****"
click at [374, 284] on span "[PERSON_NAME]" at bounding box center [375, 347] width 60 height 12
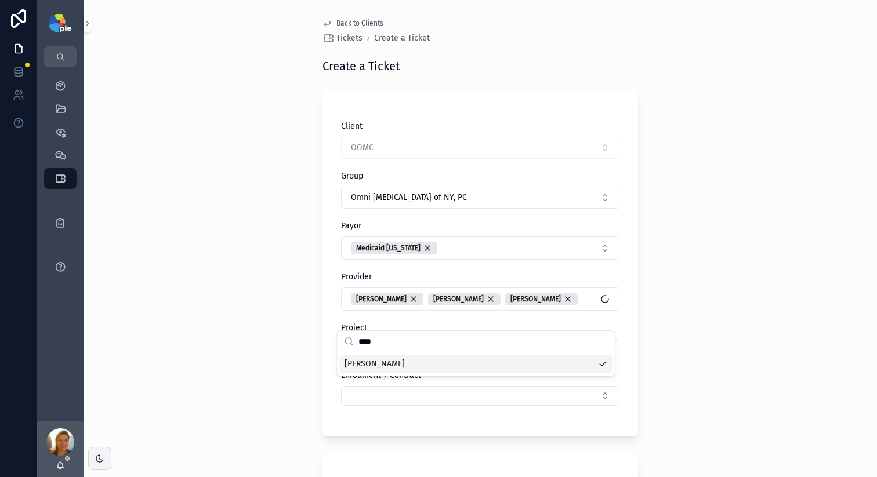
click at [176, 284] on div "Back to Clients Tickets Create a Ticket Create a Ticket Client OOMC Group Omni …" at bounding box center [481, 238] width 794 height 477
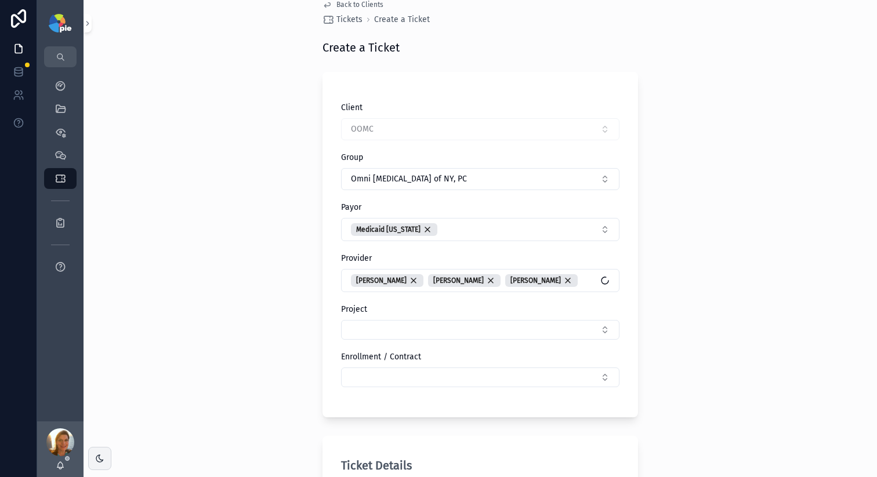
scroll to position [48, 0]
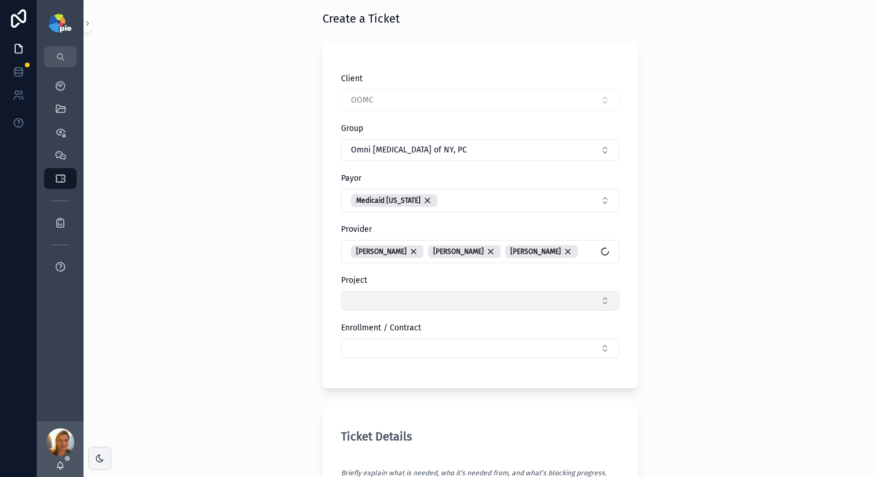
click at [347, 284] on button "Select Button" at bounding box center [480, 301] width 278 height 20
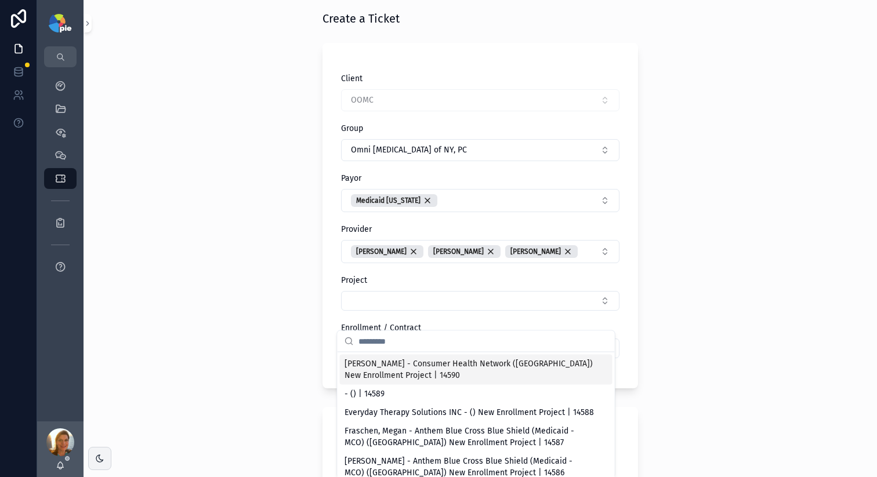
type input "*"
click at [155, 284] on div "Back to Clients Tickets Create a Ticket Create a Ticket Client OOMC Group Omni …" at bounding box center [481, 190] width 794 height 477
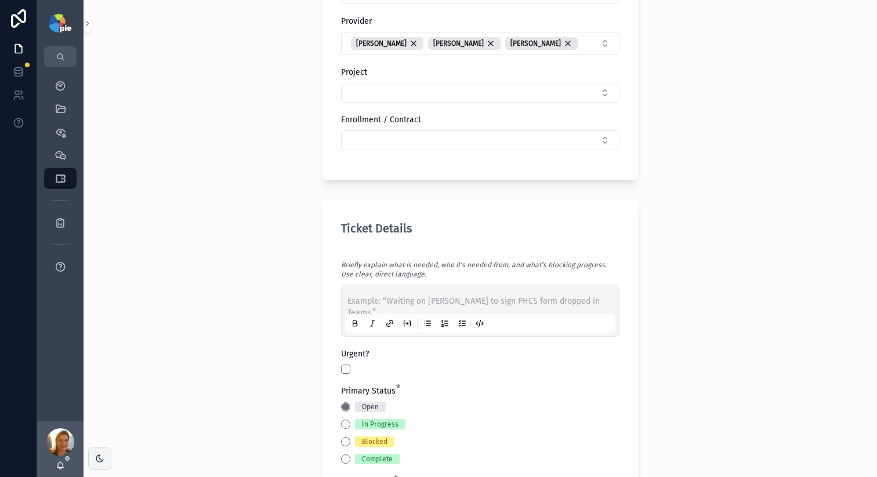
scroll to position [301, 0]
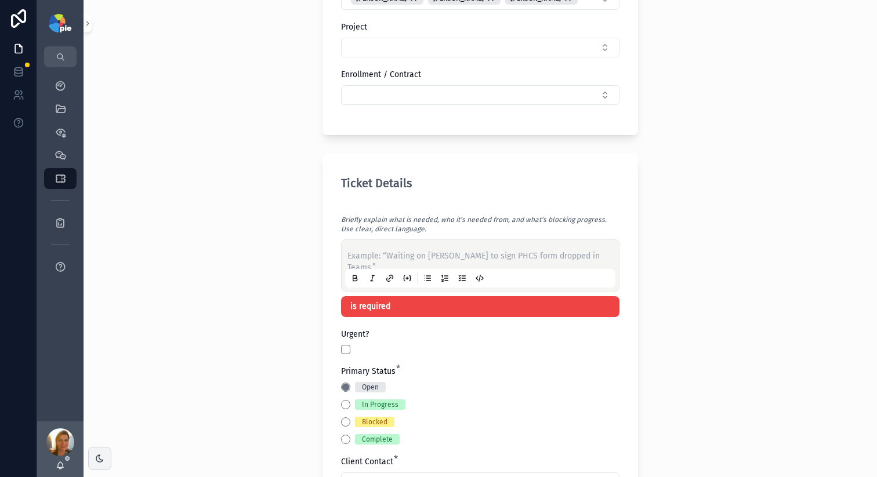
click at [374, 262] on p "scrollable content" at bounding box center [482, 257] width 270 height 12
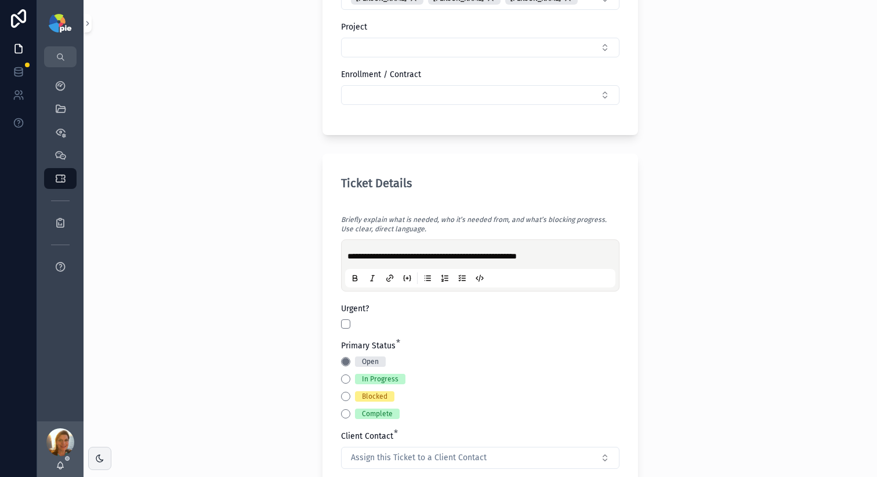
click at [131, 284] on div "**********" at bounding box center [481, 238] width 794 height 477
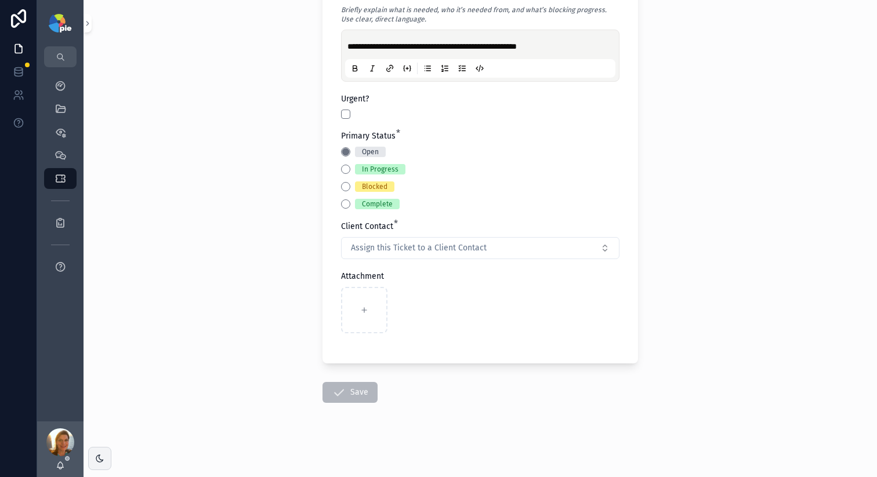
scroll to position [528, 0]
click at [484, 250] on button "Assign this Ticket to a Client Contact" at bounding box center [480, 248] width 278 height 22
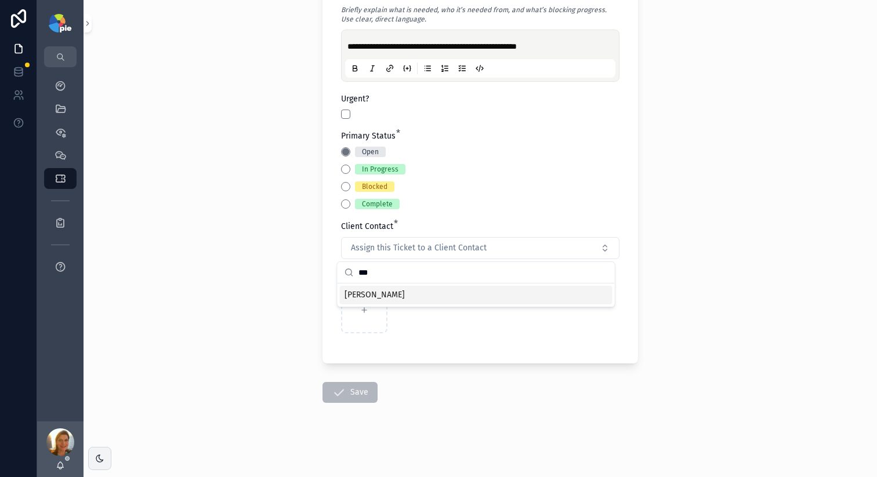
type input "***"
click at [421, 284] on div "[PERSON_NAME]" at bounding box center [476, 295] width 273 height 19
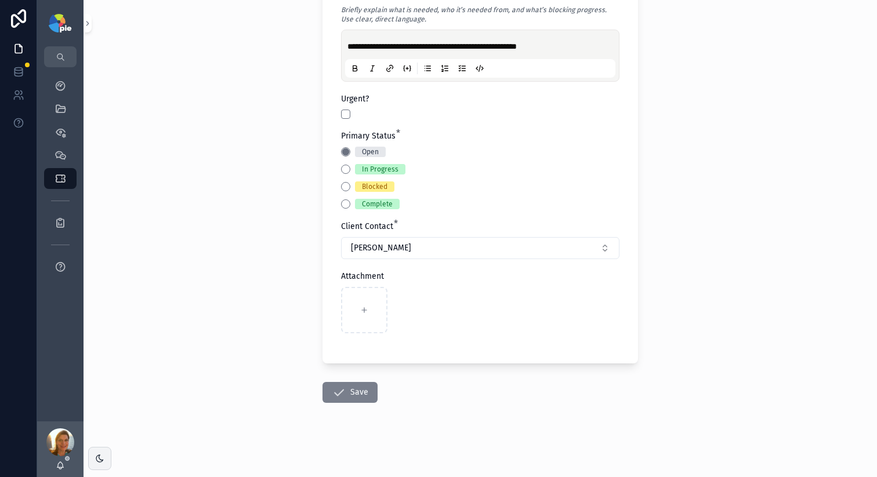
click at [324, 284] on button "Save" at bounding box center [350, 392] width 55 height 21
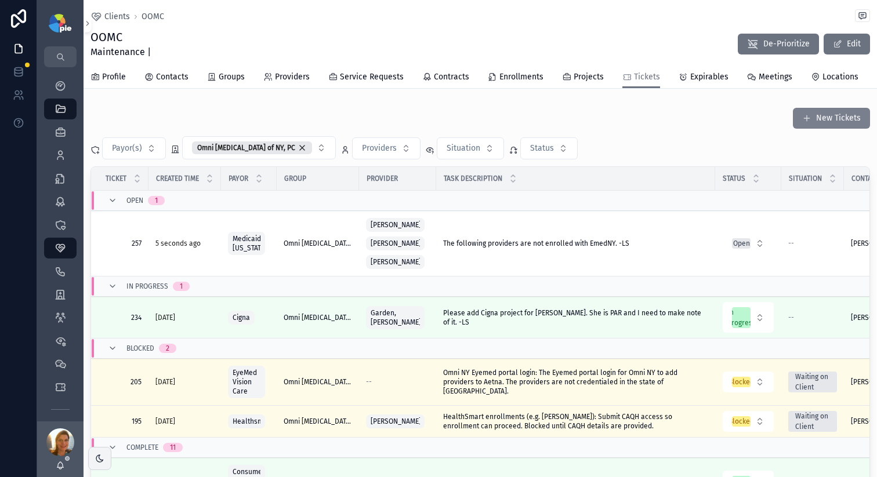
click at [661, 118] on button "New Tickets" at bounding box center [831, 118] width 77 height 21
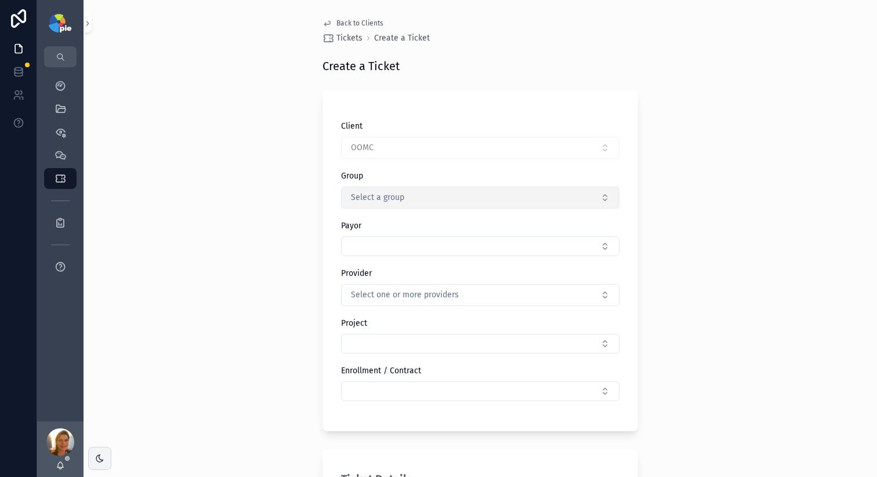
click at [356, 195] on span "Select a group" at bounding box center [377, 198] width 53 height 12
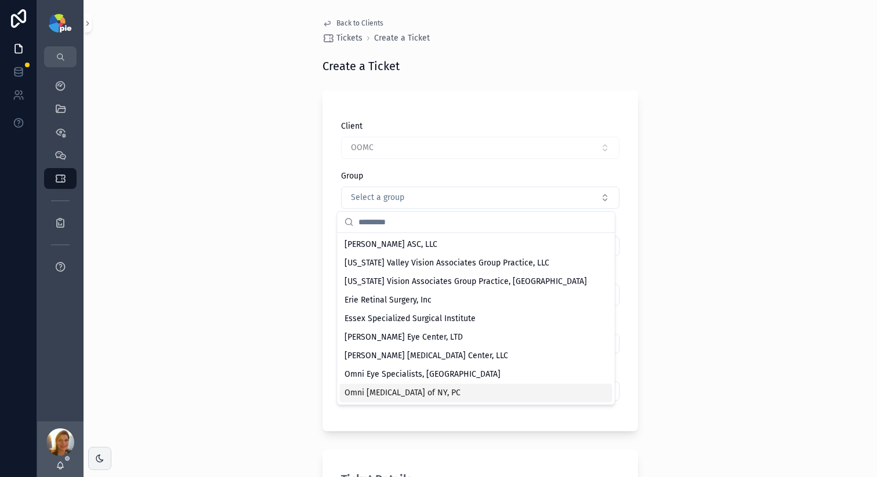
click at [428, 284] on span "Omni [MEDICAL_DATA] of NY, PC" at bounding box center [403, 394] width 116 height 12
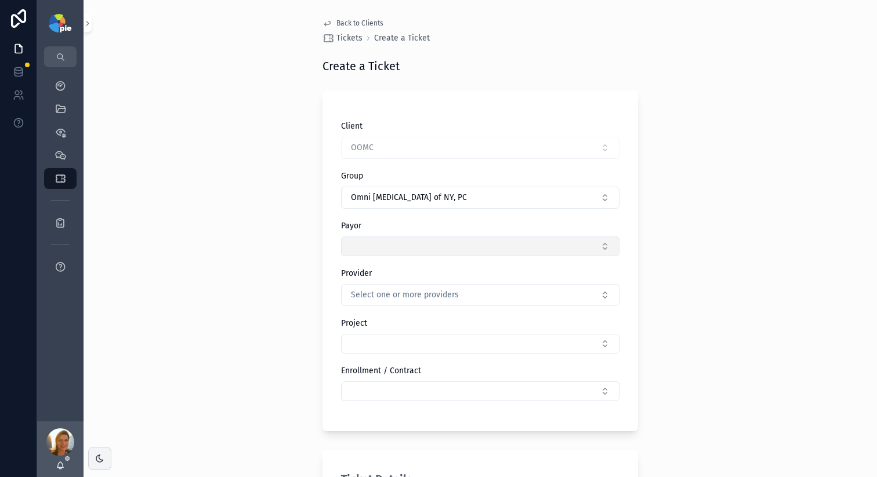
click at [370, 251] on button "Select Button" at bounding box center [480, 247] width 278 height 20
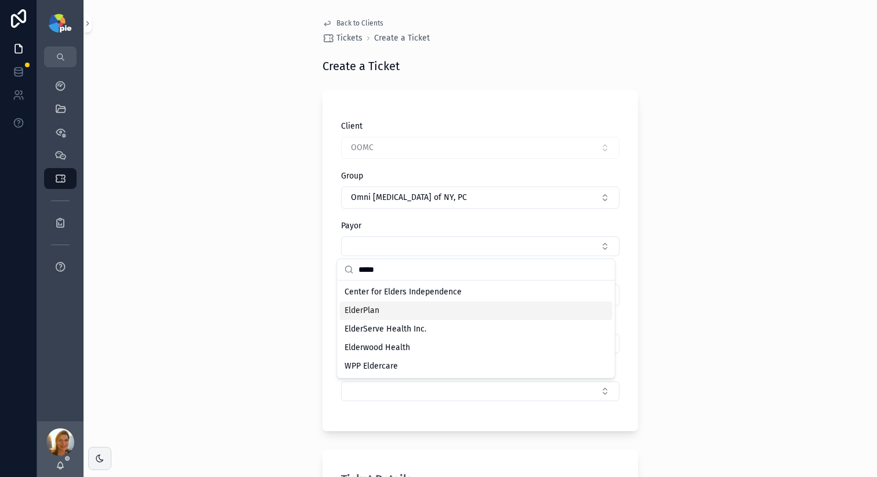
type input "*****"
click at [435, 284] on div "ElderPlan" at bounding box center [476, 311] width 273 height 19
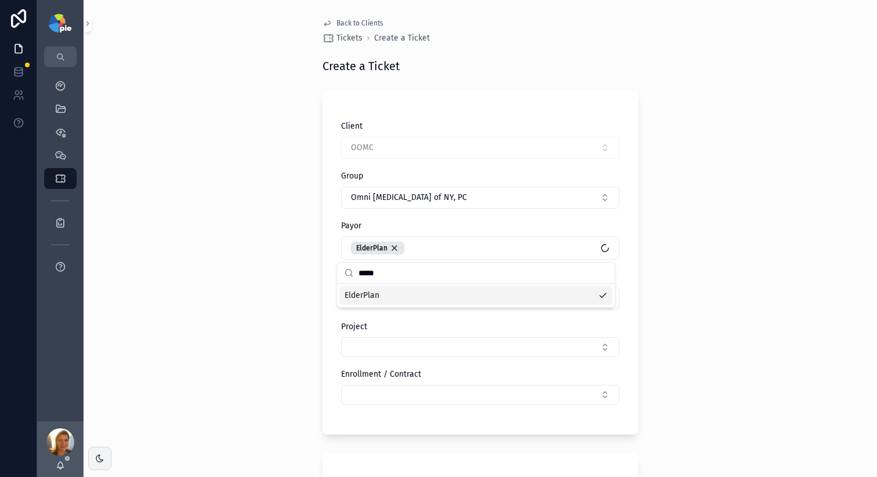
click at [271, 278] on div "Back to Clients Tickets Create a Ticket Create a Ticket Client OOMC Group Omni …" at bounding box center [481, 238] width 794 height 477
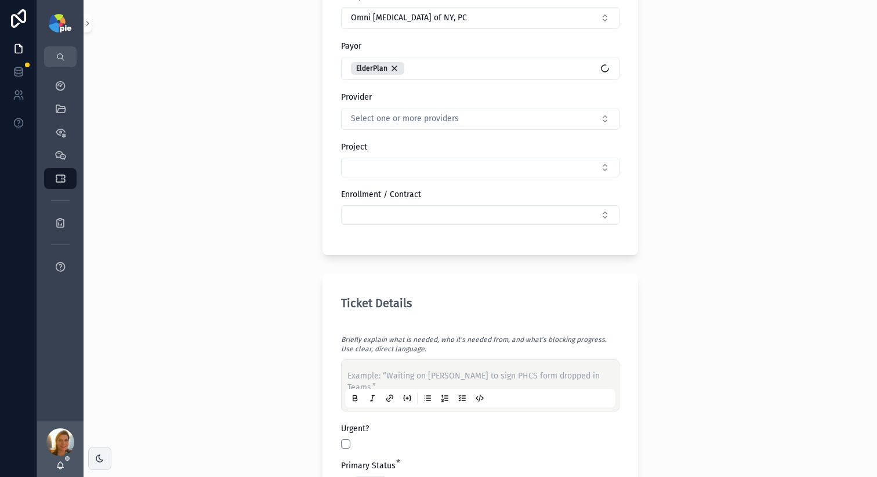
scroll to position [208, 0]
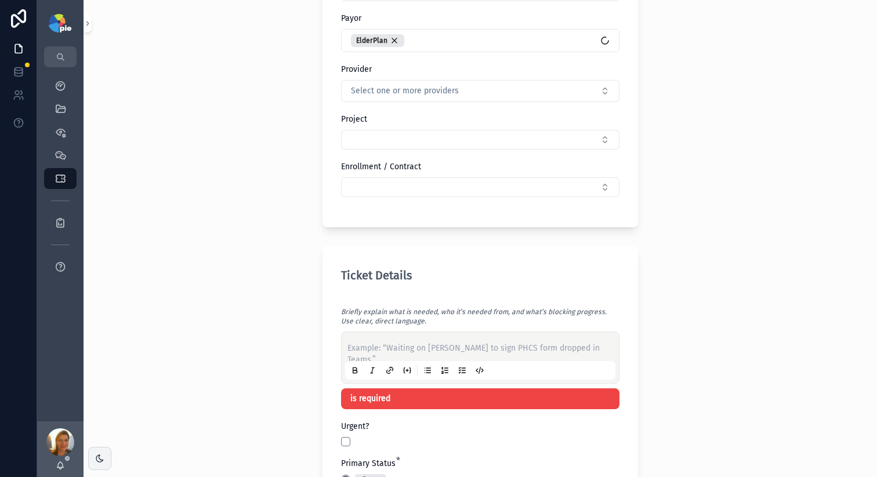
click at [446, 284] on p "scrollable content" at bounding box center [482, 349] width 270 height 12
click at [359, 284] on p "scrollable content" at bounding box center [482, 349] width 270 height 12
click at [396, 284] on p "scrollable content" at bounding box center [482, 349] width 270 height 12
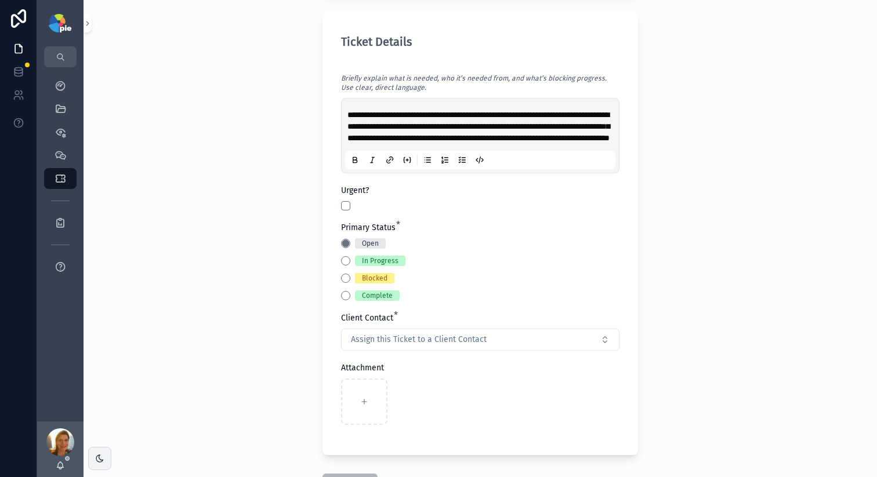
scroll to position [463, 0]
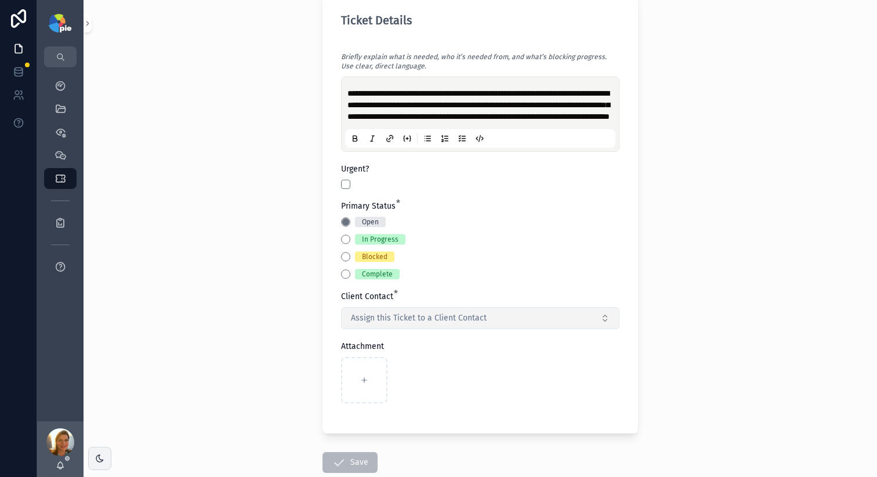
click at [441, 284] on span "Assign this Ticket to a Client Contact" at bounding box center [419, 319] width 136 height 12
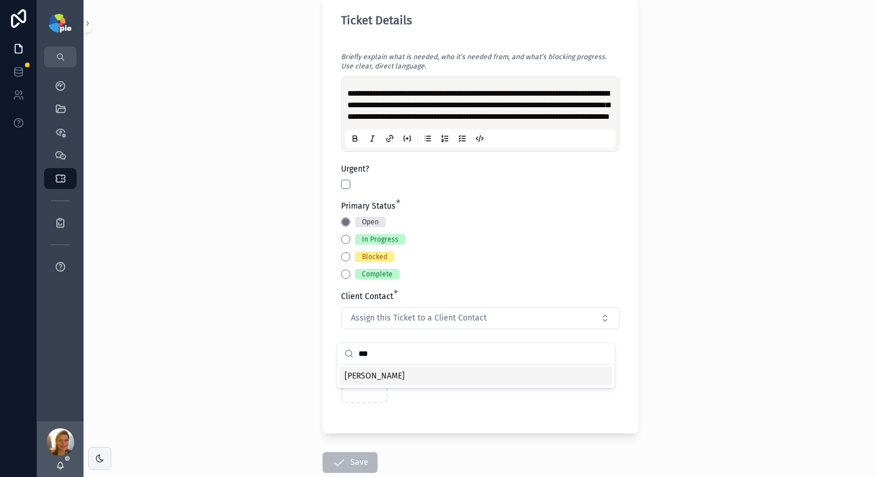
type input "***"
click at [430, 284] on div "[PERSON_NAME]" at bounding box center [476, 376] width 273 height 19
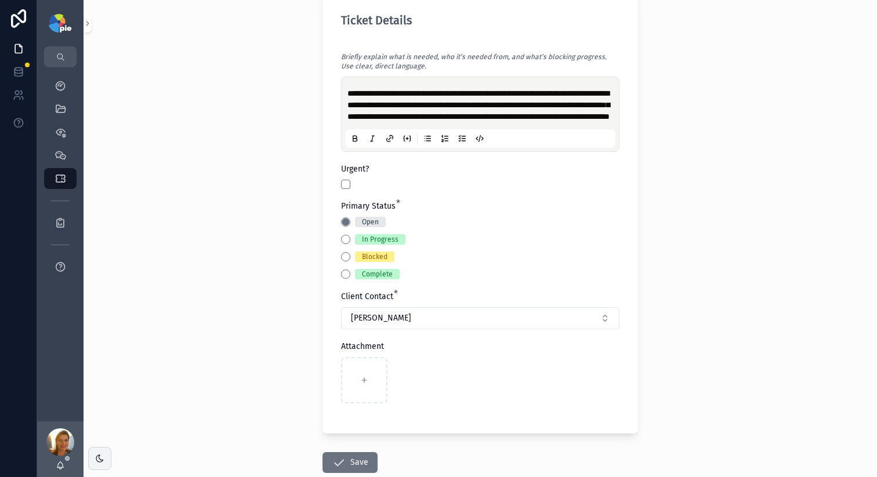
click at [259, 284] on div "**********" at bounding box center [481, 238] width 794 height 477
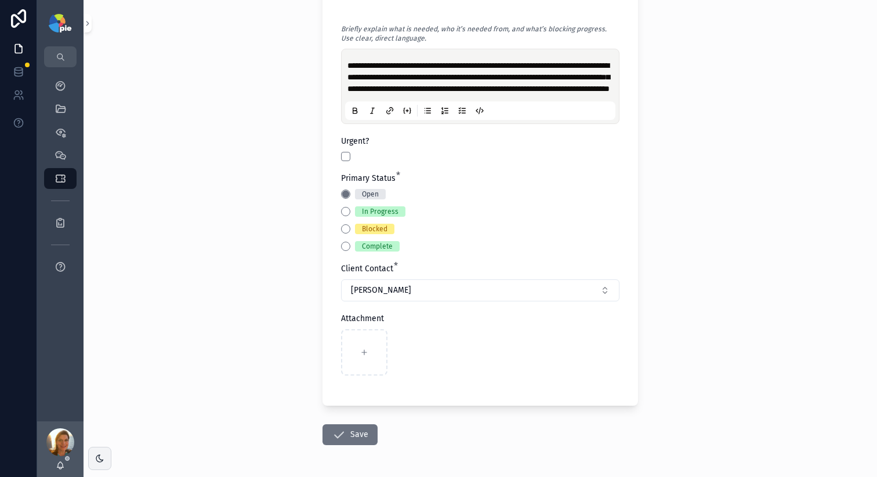
scroll to position [544, 0]
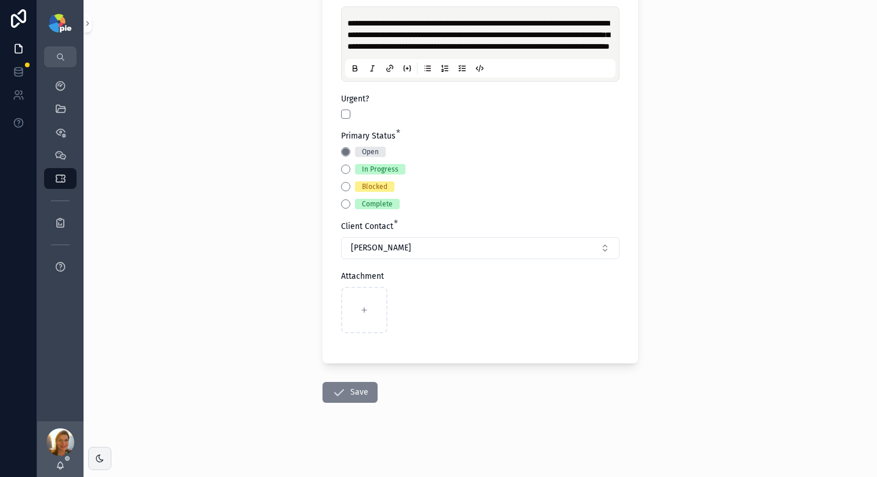
click at [346, 284] on button "Save" at bounding box center [350, 392] width 55 height 21
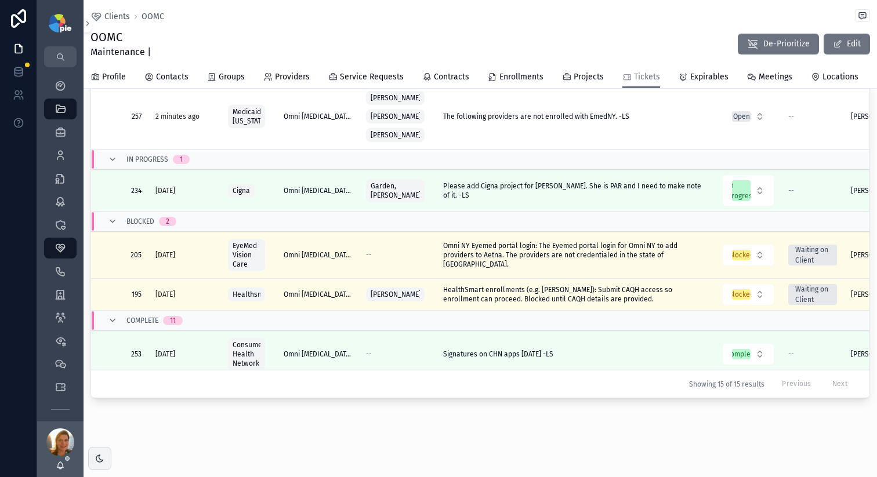
scroll to position [127, 0]
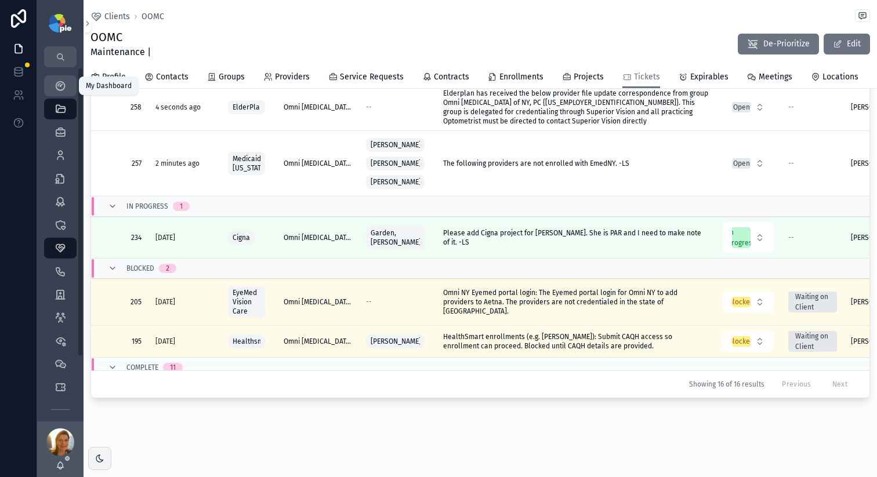
click at [62, 81] on icon "scrollable content" at bounding box center [61, 86] width 12 height 12
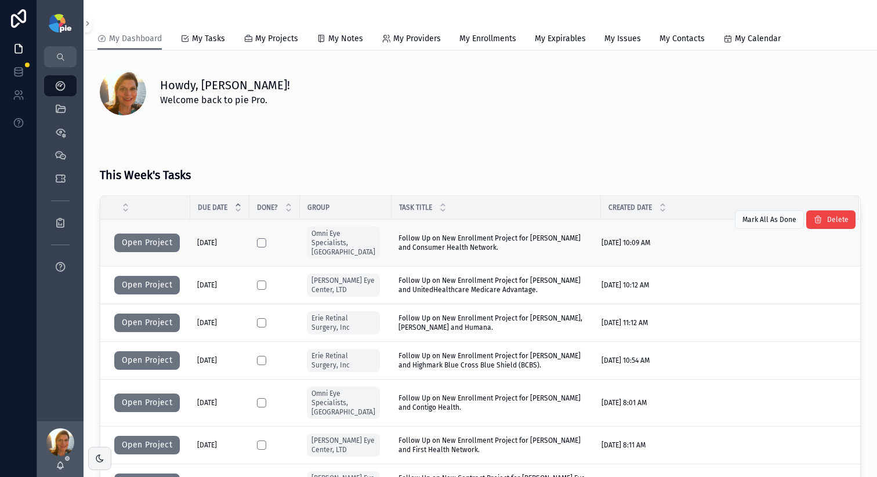
click at [428, 245] on span "Follow Up on New Enrollment Project for [PERSON_NAME] and Consumer Health Netwo…" at bounding box center [496, 243] width 195 height 19
click at [169, 238] on button "Open Project" at bounding box center [147, 243] width 66 height 19
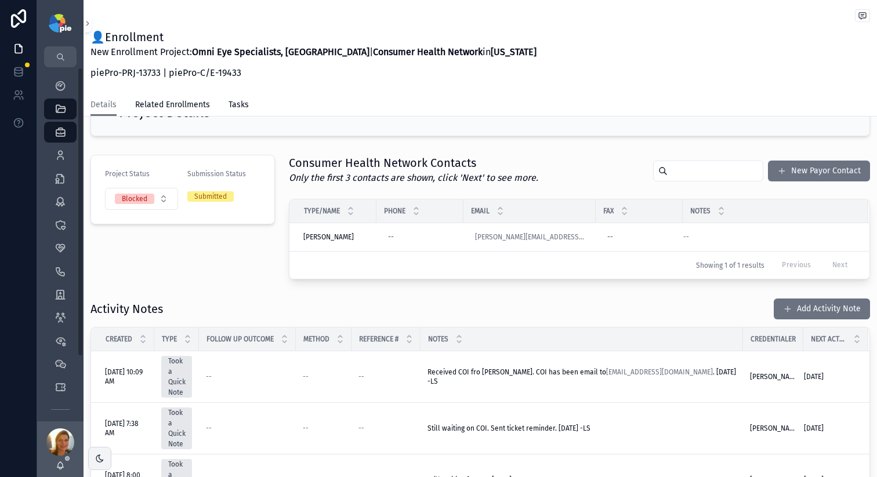
scroll to position [79, 0]
